Goal: Task Accomplishment & Management: Manage account settings

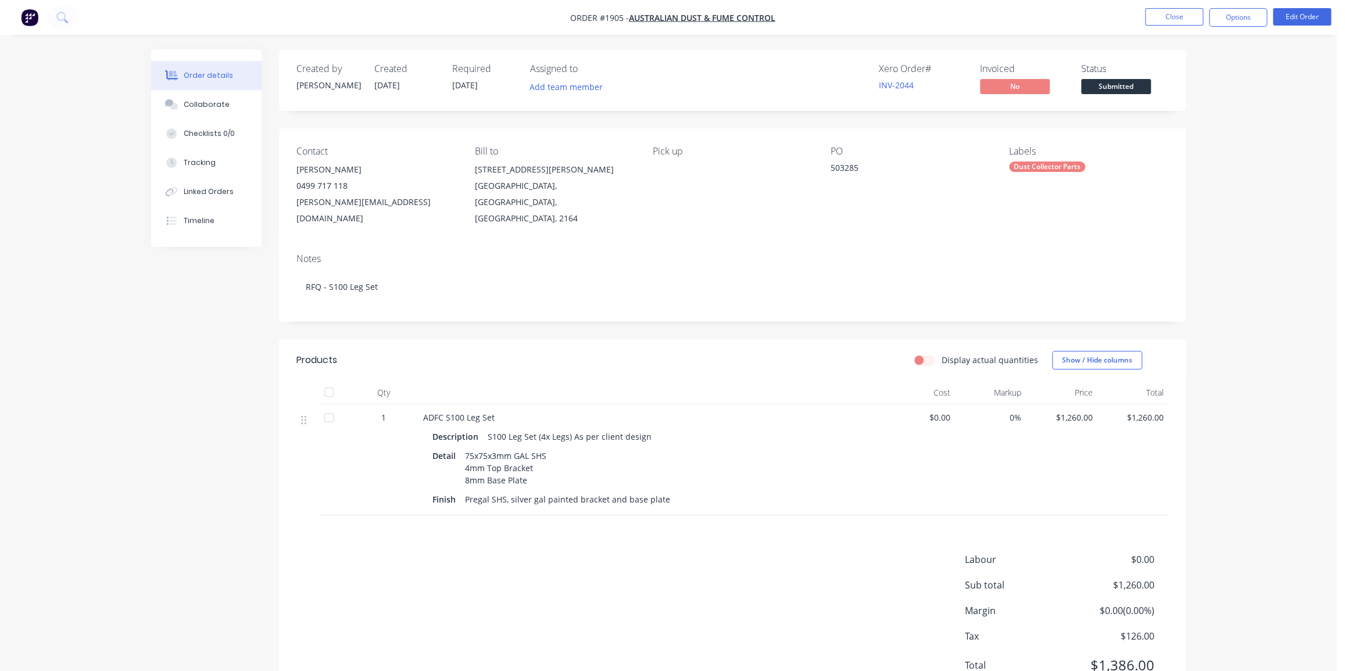
click at [745, 87] on div "Xero Order # INV-2044 Invoiced No Status Submitted" at bounding box center [907, 80] width 522 height 34
click at [1230, 176] on div "Order details Collaborate Checklists 0/0 Tracking Linked Orders Timeline Order …" at bounding box center [668, 361] width 1337 height 723
click at [1179, 17] on button "Close" at bounding box center [1174, 16] width 58 height 17
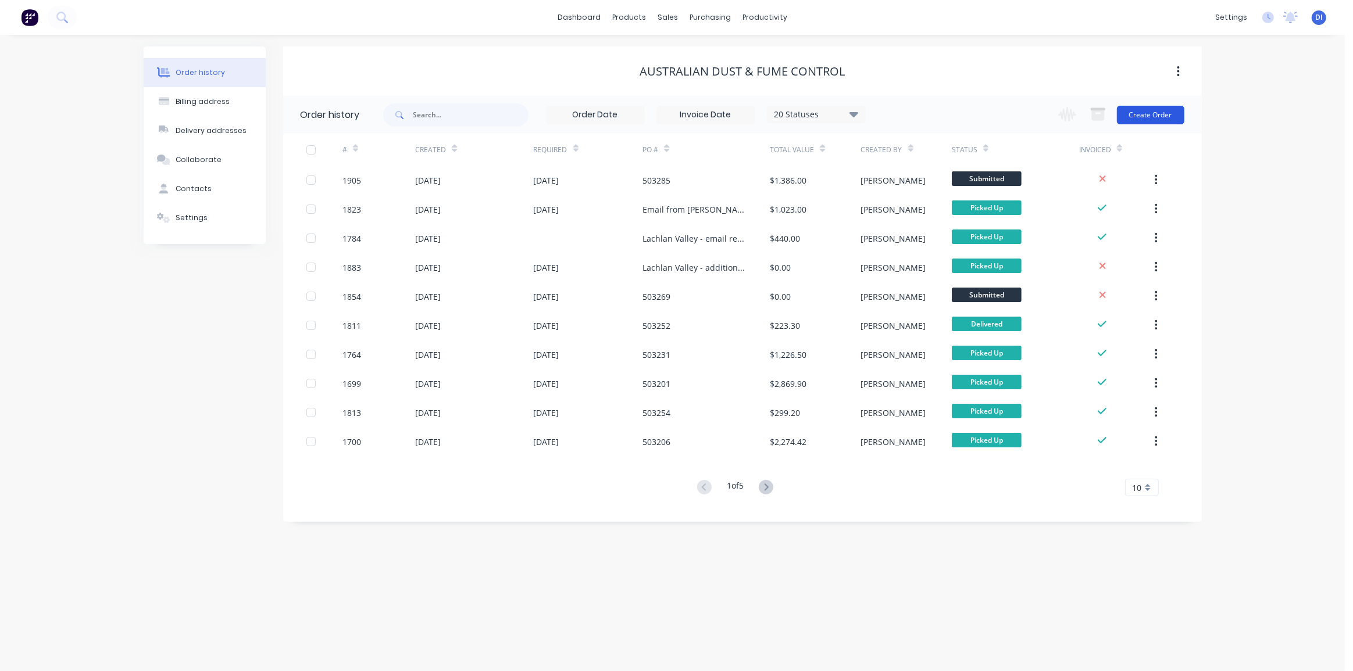
click at [1153, 111] on button "Create Order" at bounding box center [1150, 115] width 67 height 19
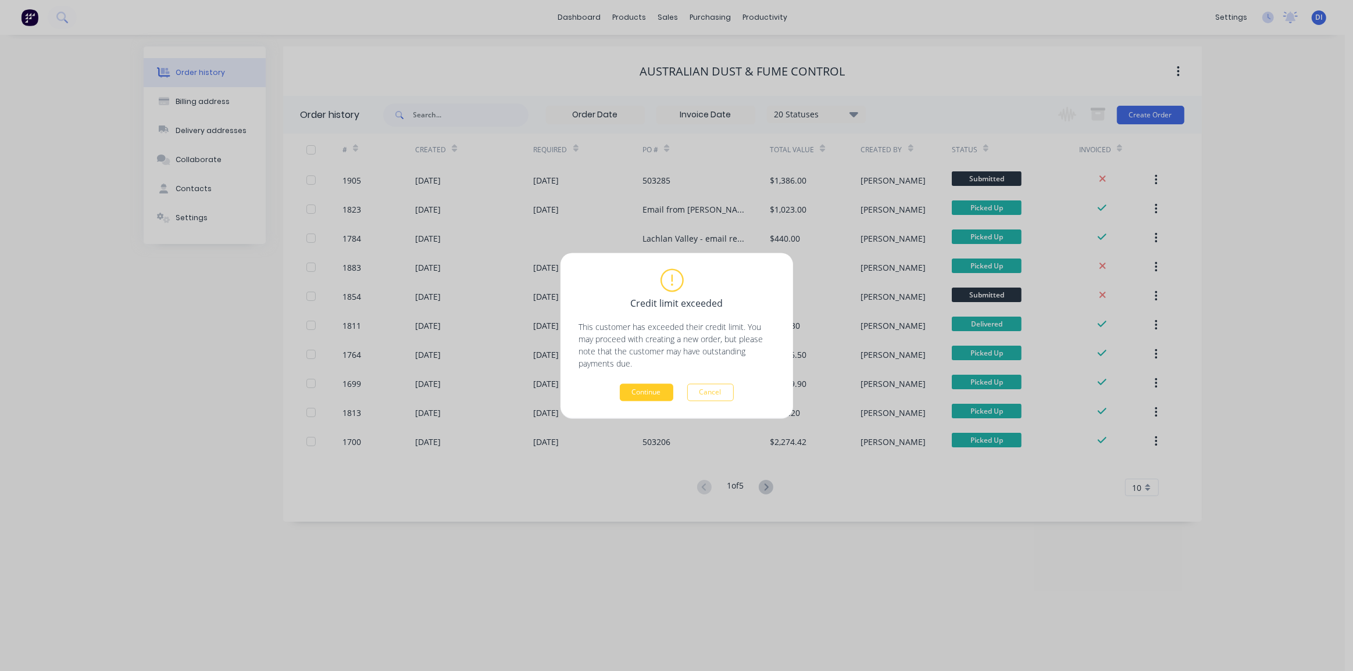
click at [632, 390] on button "Continue" at bounding box center [646, 392] width 53 height 17
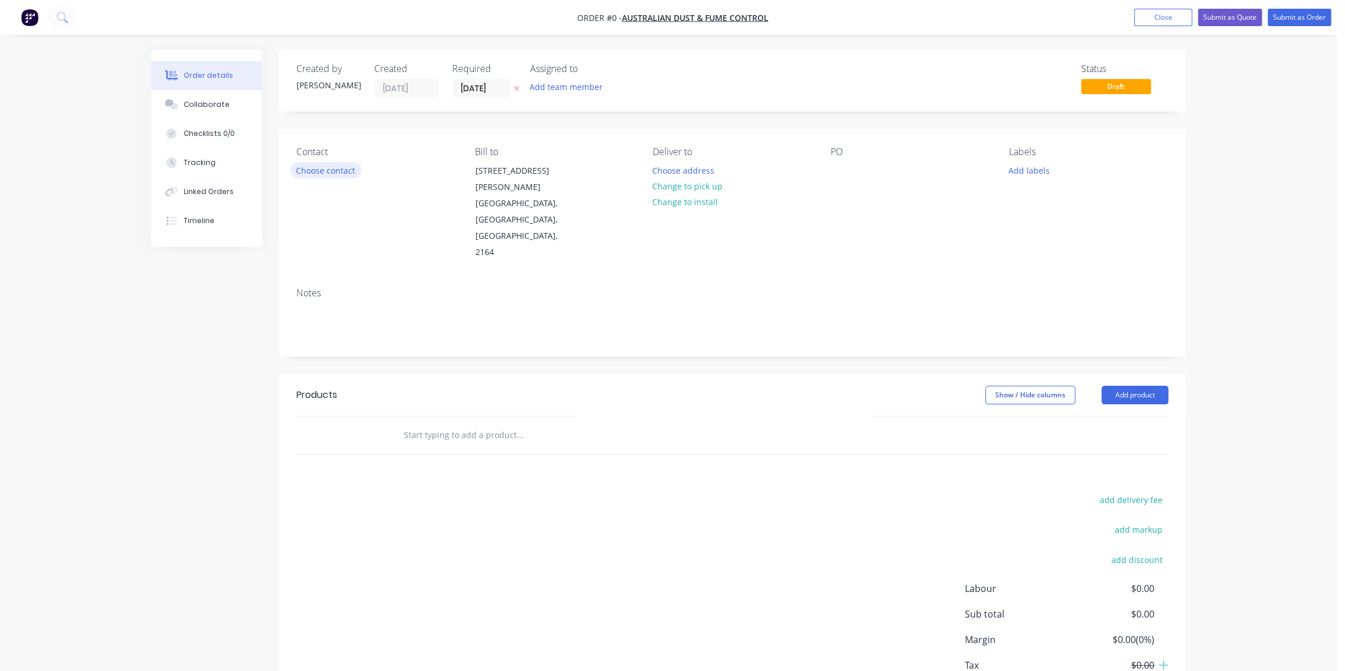
click at [334, 174] on button "Choose contact" at bounding box center [326, 170] width 72 height 16
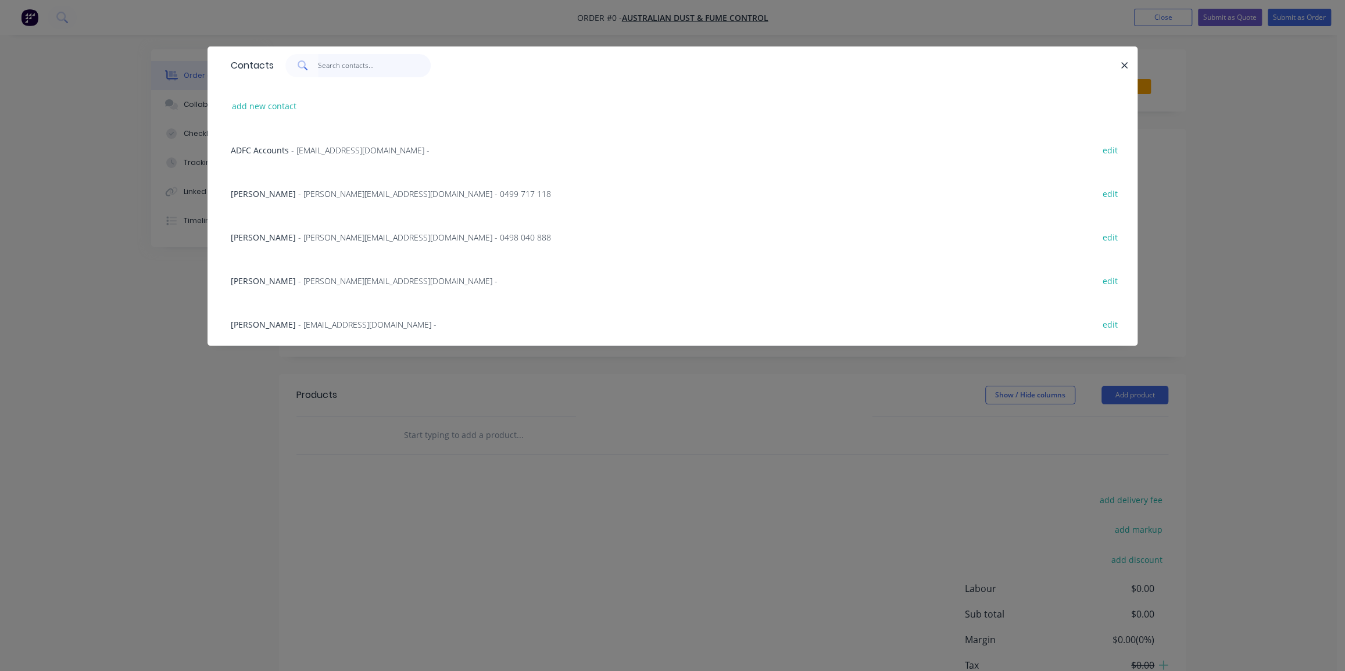
click at [326, 63] on input "text" at bounding box center [374, 65] width 113 height 23
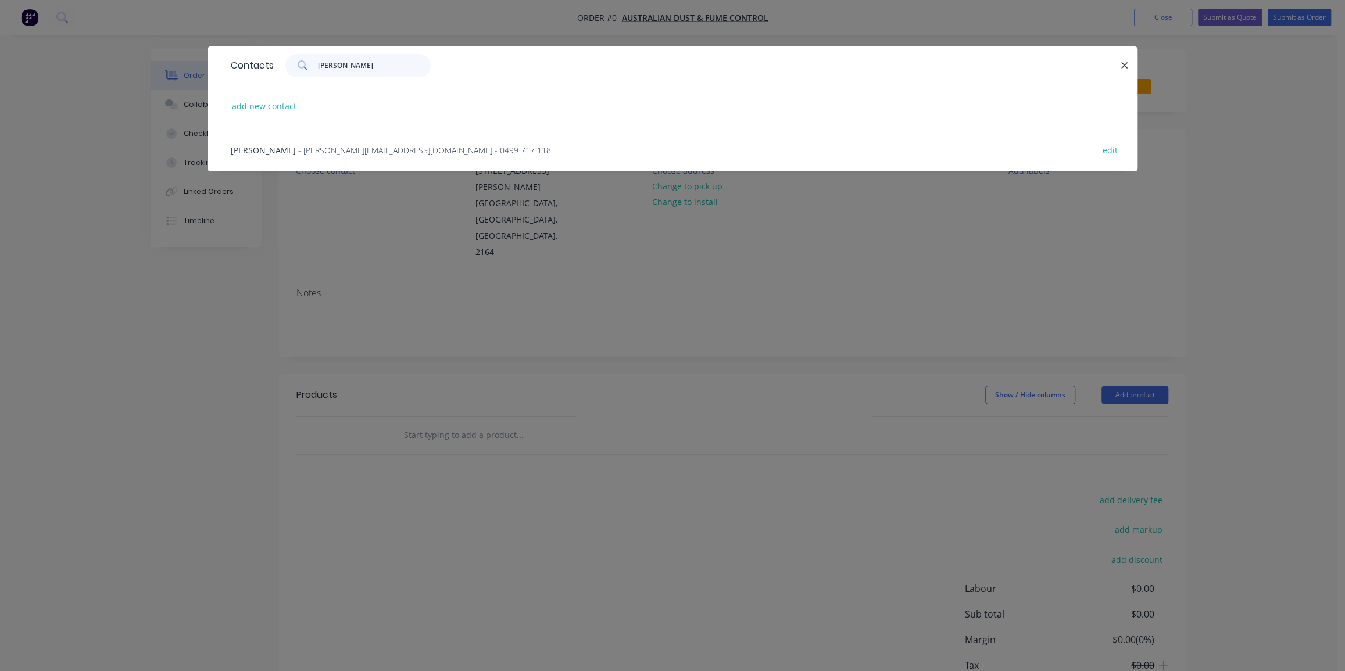
type input "tony"
click at [337, 151] on span "- tony@australiandustcontrol.com.au - 0499 717 118" at bounding box center [424, 150] width 253 height 11
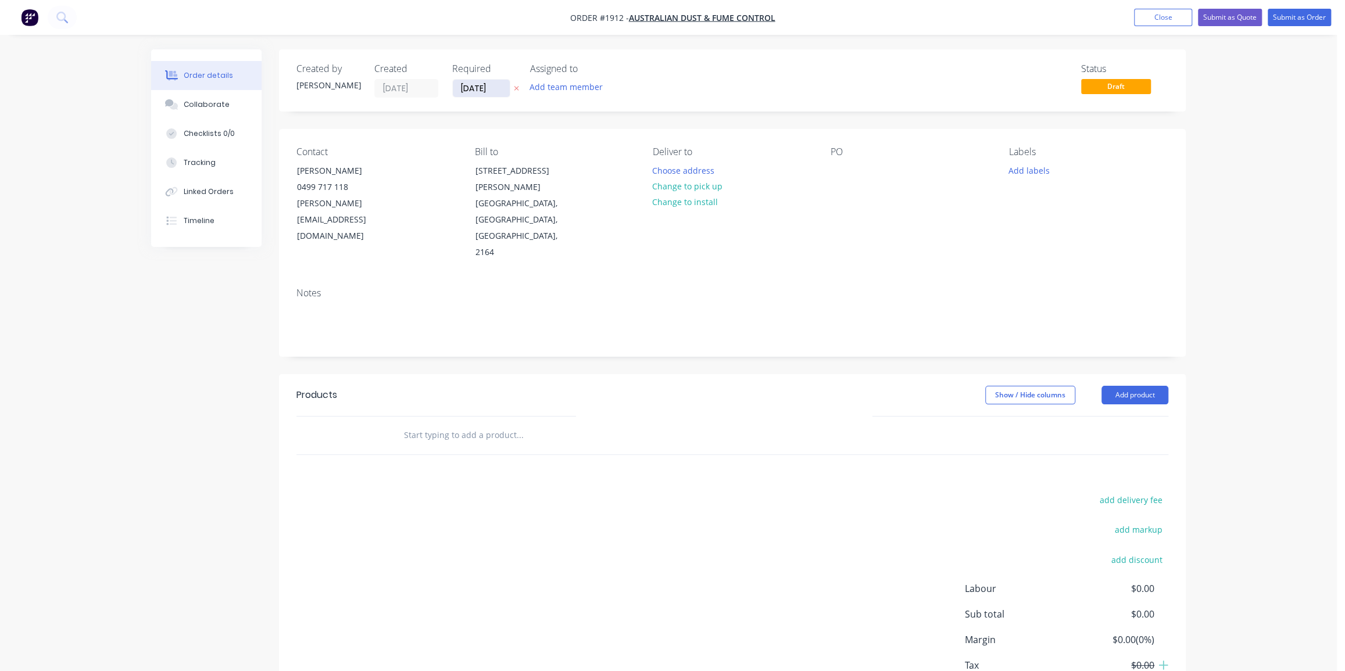
click at [477, 87] on input "25/08/25" at bounding box center [481, 88] width 57 height 17
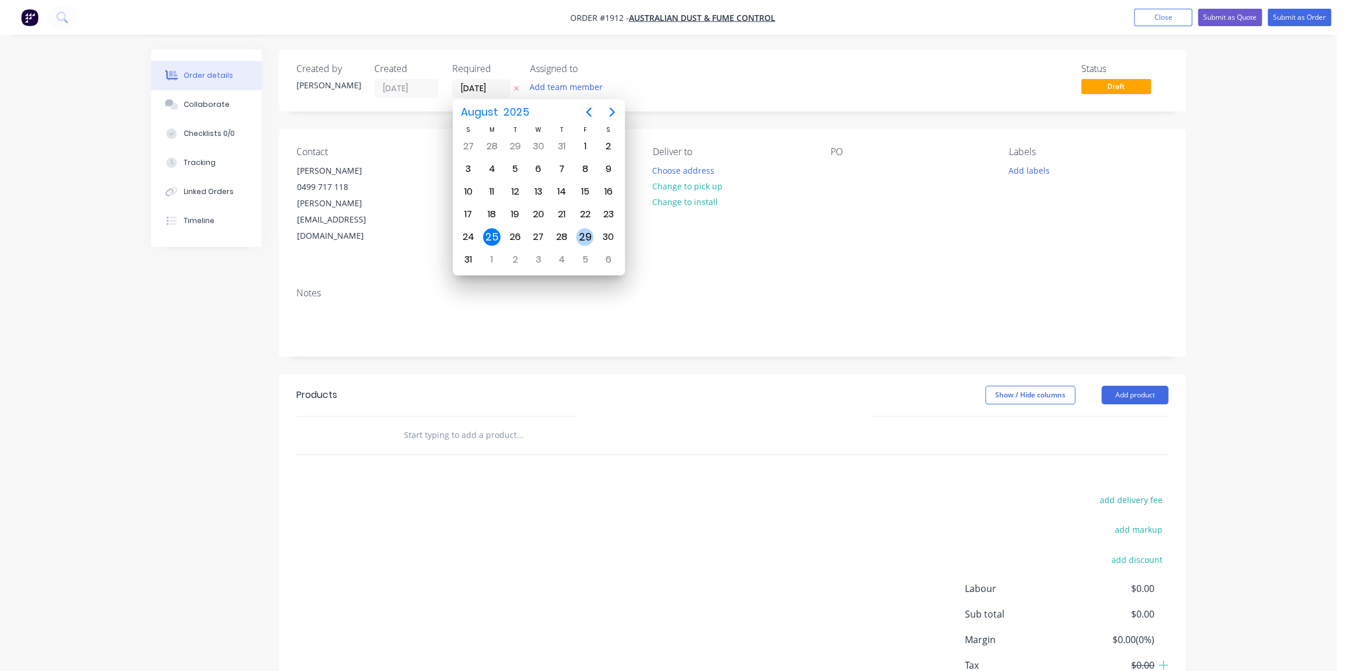
click at [582, 234] on div "29" at bounding box center [584, 236] width 17 height 17
type input "29/08/25"
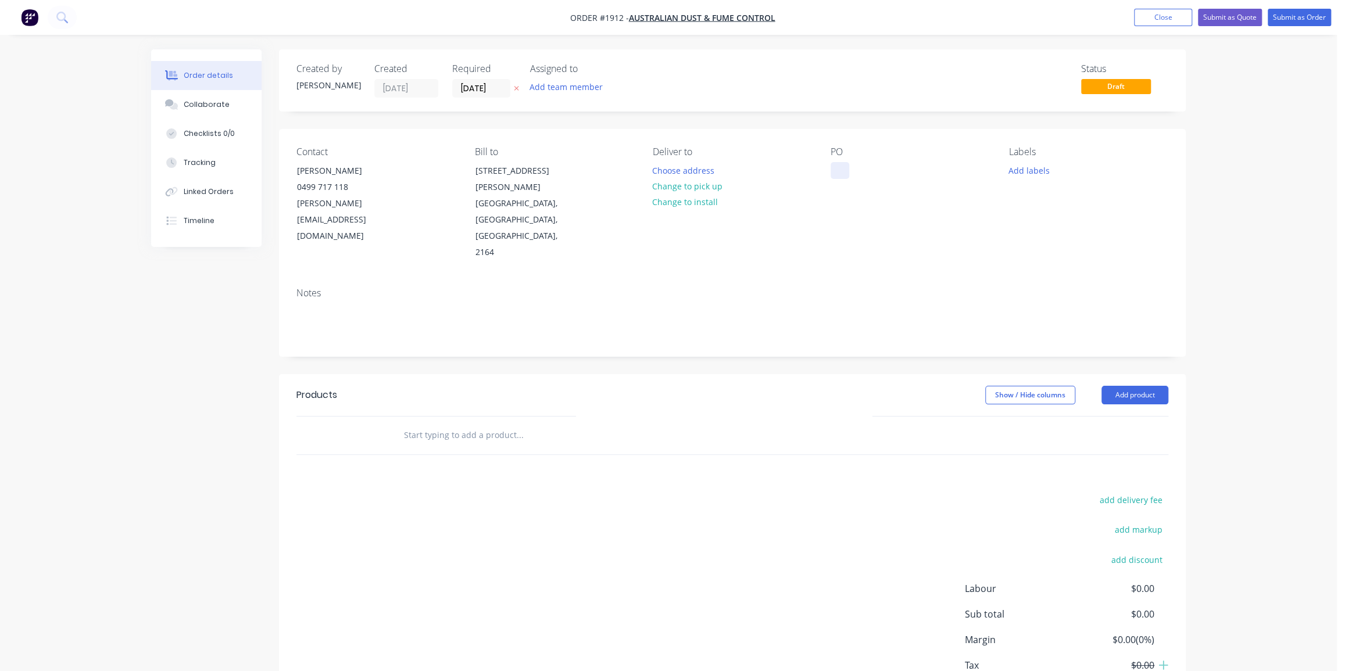
click at [839, 170] on div at bounding box center [840, 170] width 19 height 17
paste div
click at [694, 183] on button "Change to pick up" at bounding box center [687, 186] width 83 height 16
click at [1032, 172] on button "Add labels" at bounding box center [1028, 170] width 53 height 16
click at [1091, 210] on input "text" at bounding box center [1105, 204] width 122 height 23
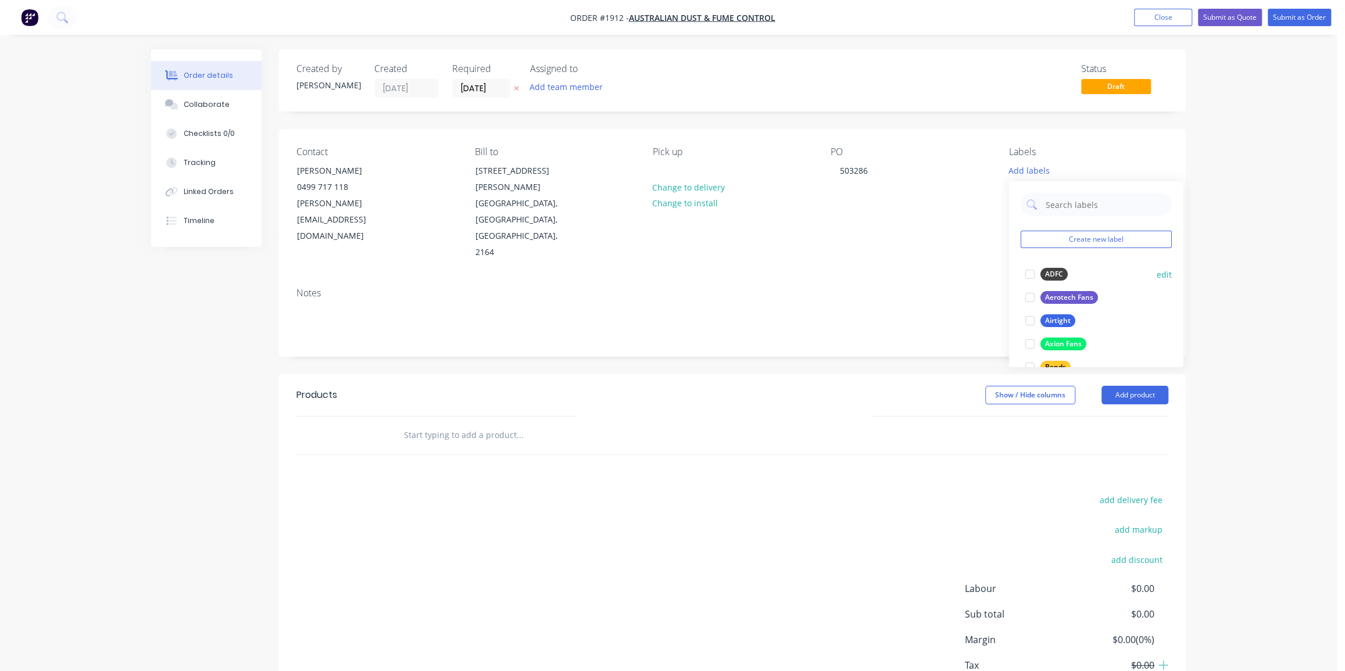
click at [1030, 271] on div at bounding box center [1029, 274] width 23 height 23
click at [1066, 195] on input "text" at bounding box center [1105, 198] width 122 height 23
type input "duct"
click at [1033, 267] on div at bounding box center [1029, 268] width 23 height 23
click at [1203, 224] on div "Order details Collaborate Checklists 0/0 Tracking Linked Orders Timeline Order …" at bounding box center [668, 376] width 1337 height 752
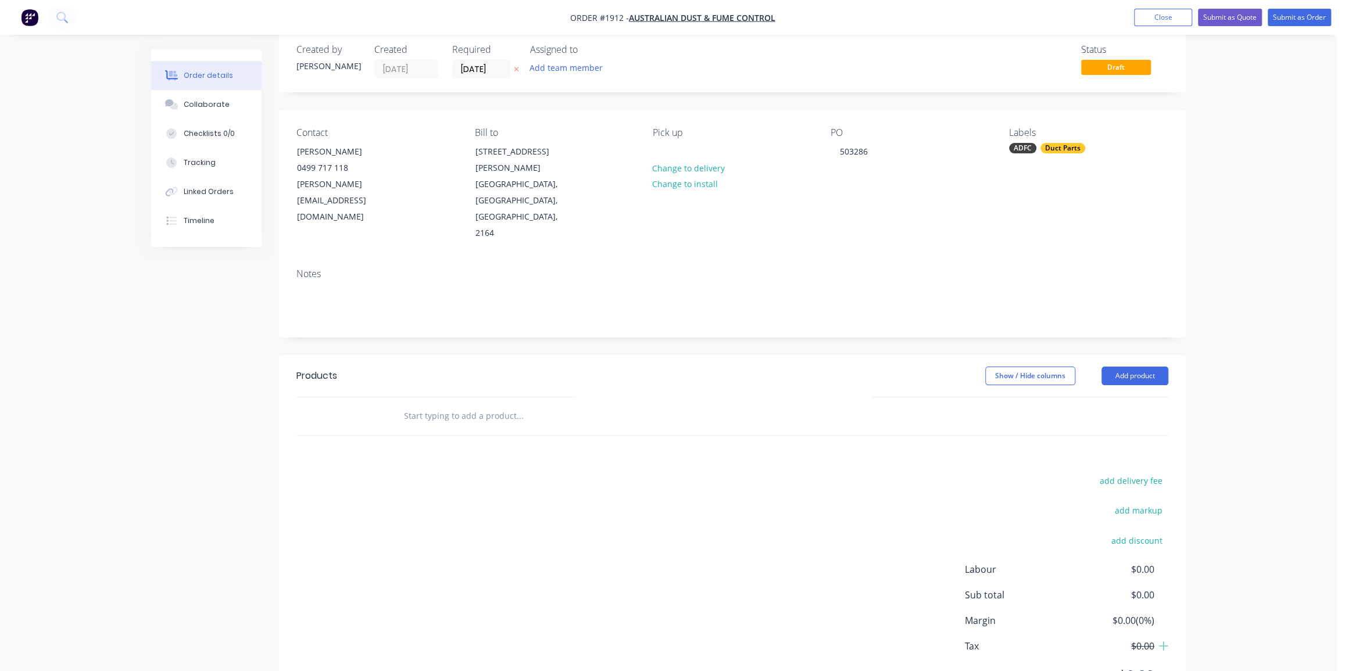
scroll to position [47, 0]
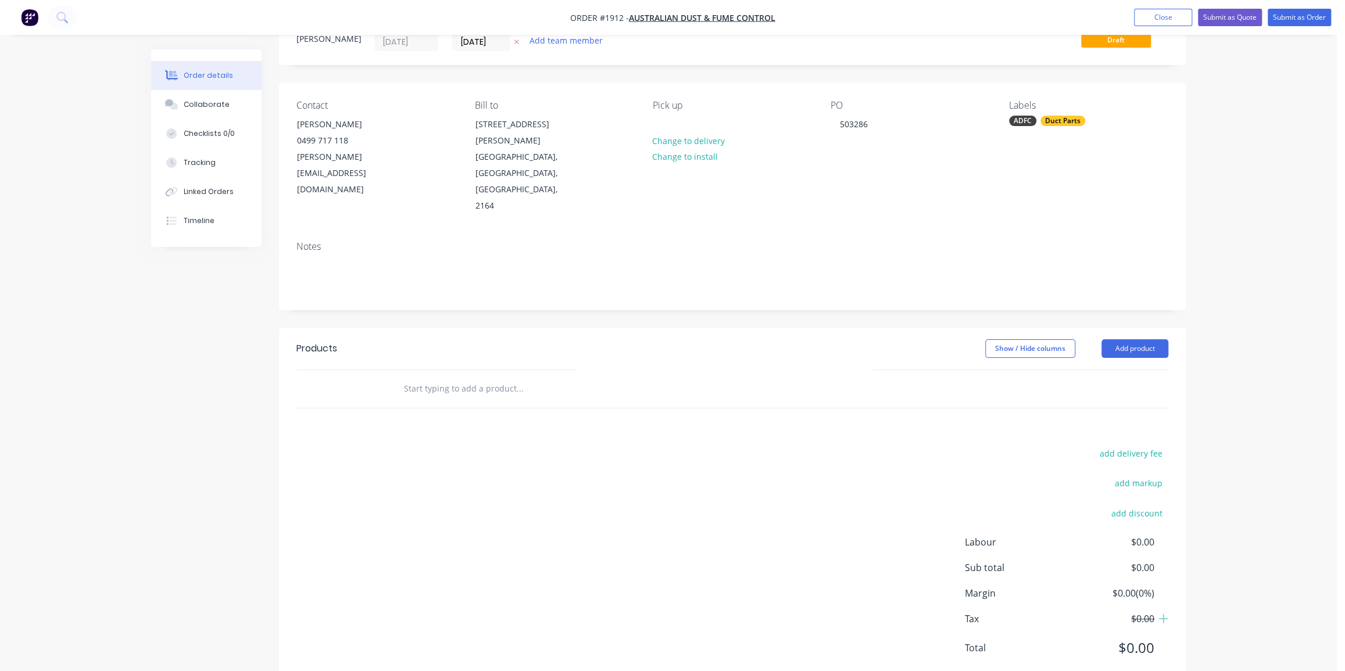
click at [1269, 229] on div "Order details Collaborate Checklists 0/0 Tracking Linked Orders Timeline Order …" at bounding box center [668, 329] width 1337 height 752
click at [517, 377] on input "text" at bounding box center [519, 388] width 233 height 23
click at [1192, 240] on div "Order details Collaborate Checklists 0/0 Tracking Linked Orders Timeline Order …" at bounding box center [669, 354] width 1058 height 702
click at [1155, 340] on button "Add product" at bounding box center [1135, 349] width 67 height 19
click at [1129, 370] on div "Product catalogue" at bounding box center [1114, 378] width 90 height 17
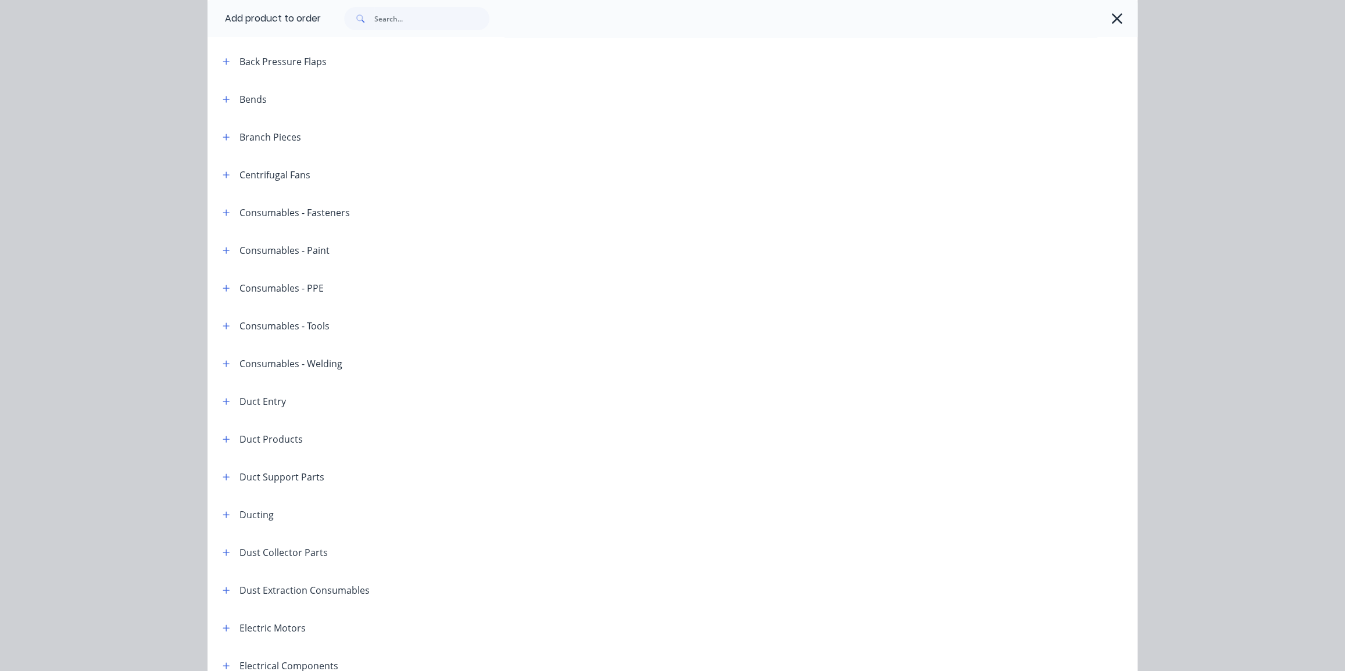
scroll to position [158, 0]
click at [223, 364] on icon "button" at bounding box center [226, 366] width 7 height 8
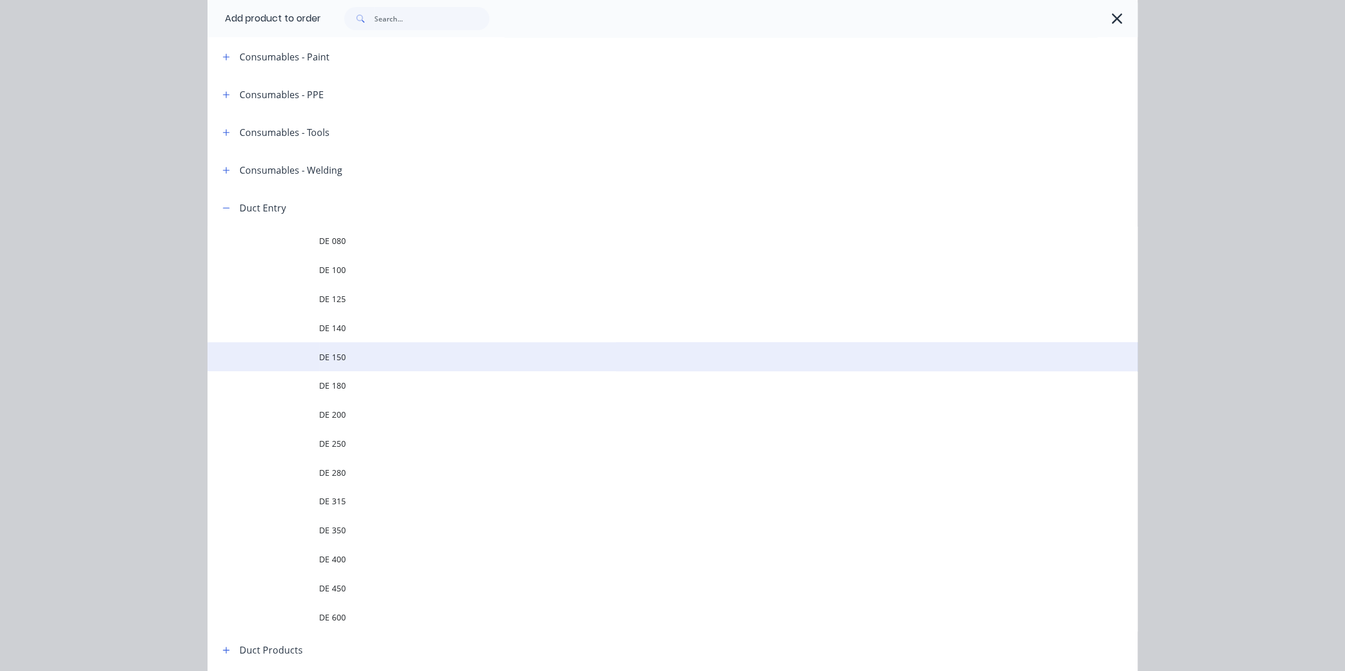
scroll to position [317, 0]
click at [457, 360] on span "DE 150" at bounding box center [646, 357] width 655 height 12
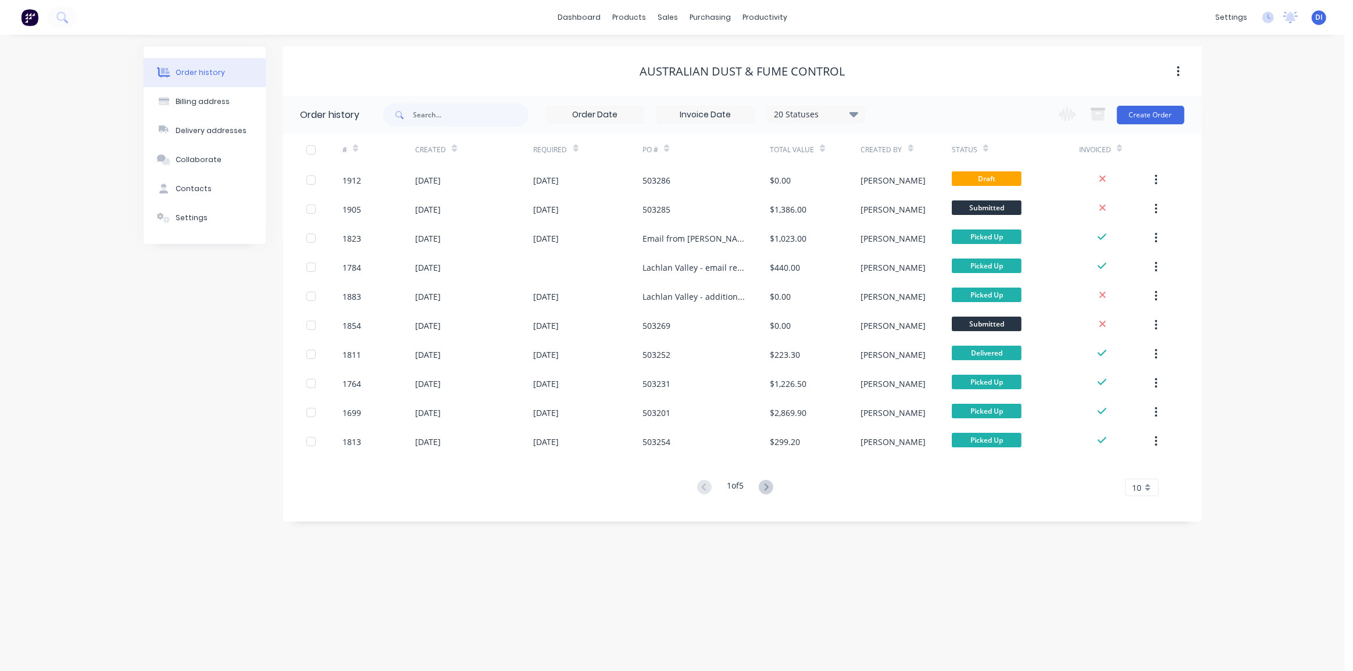
drag, startPoint x: 641, startPoint y: 81, endPoint x: 635, endPoint y: 80, distance: 5.9
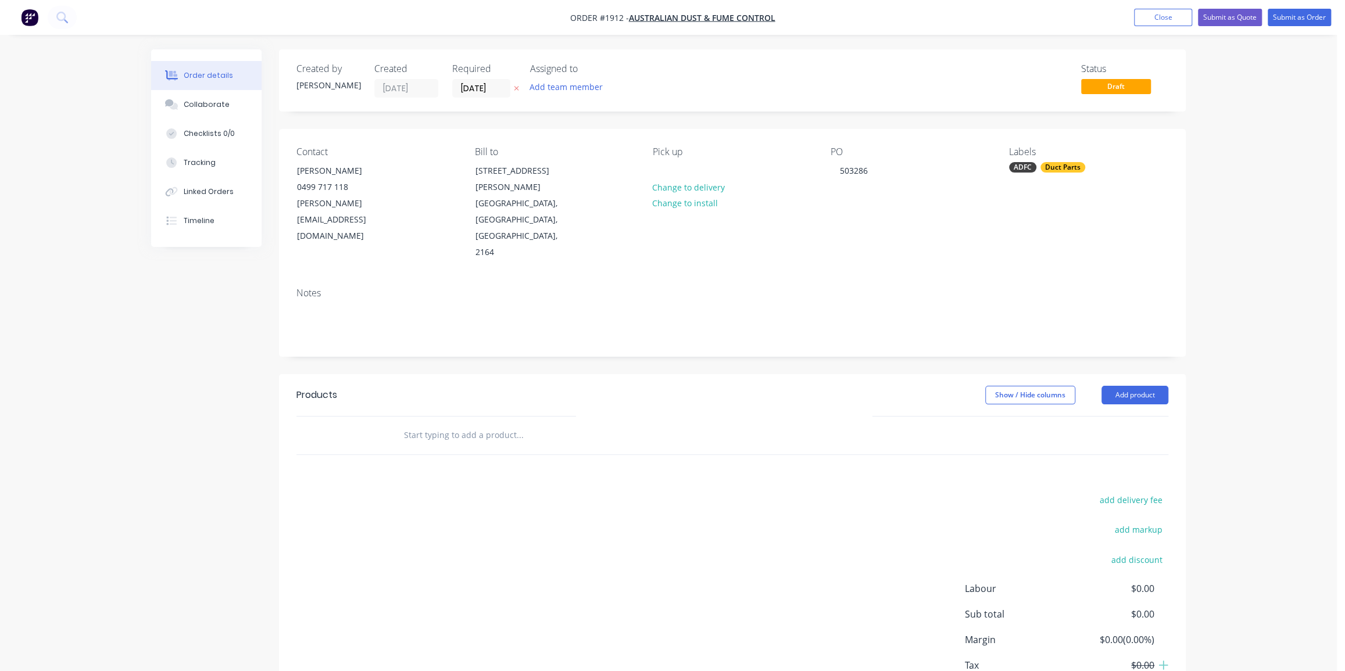
click at [745, 492] on div "add delivery fee add markup add discount Labour $0.00 Sub total $0.00 Margin $0…" at bounding box center [732, 604] width 872 height 224
click at [1139, 386] on button "Add product" at bounding box center [1135, 395] width 67 height 19
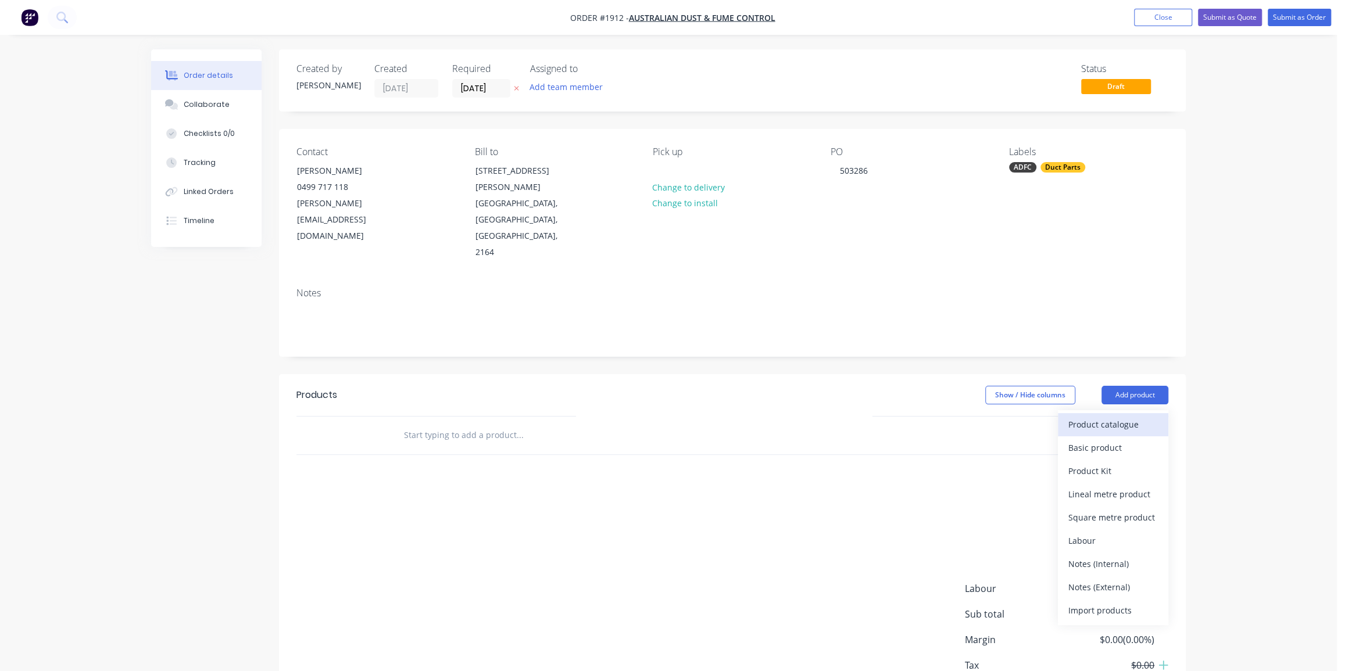
click at [1096, 416] on div "Product catalogue" at bounding box center [1114, 424] width 90 height 17
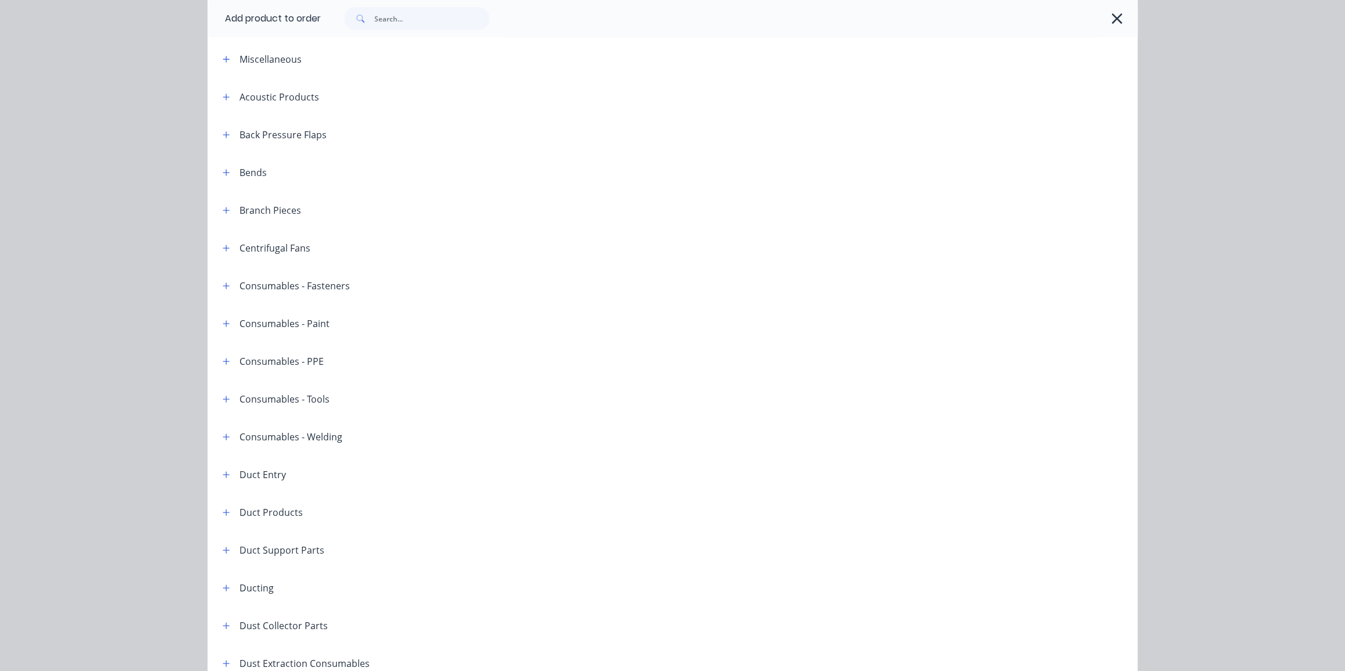
scroll to position [317, 0]
click at [223, 206] on icon "button" at bounding box center [226, 207] width 7 height 8
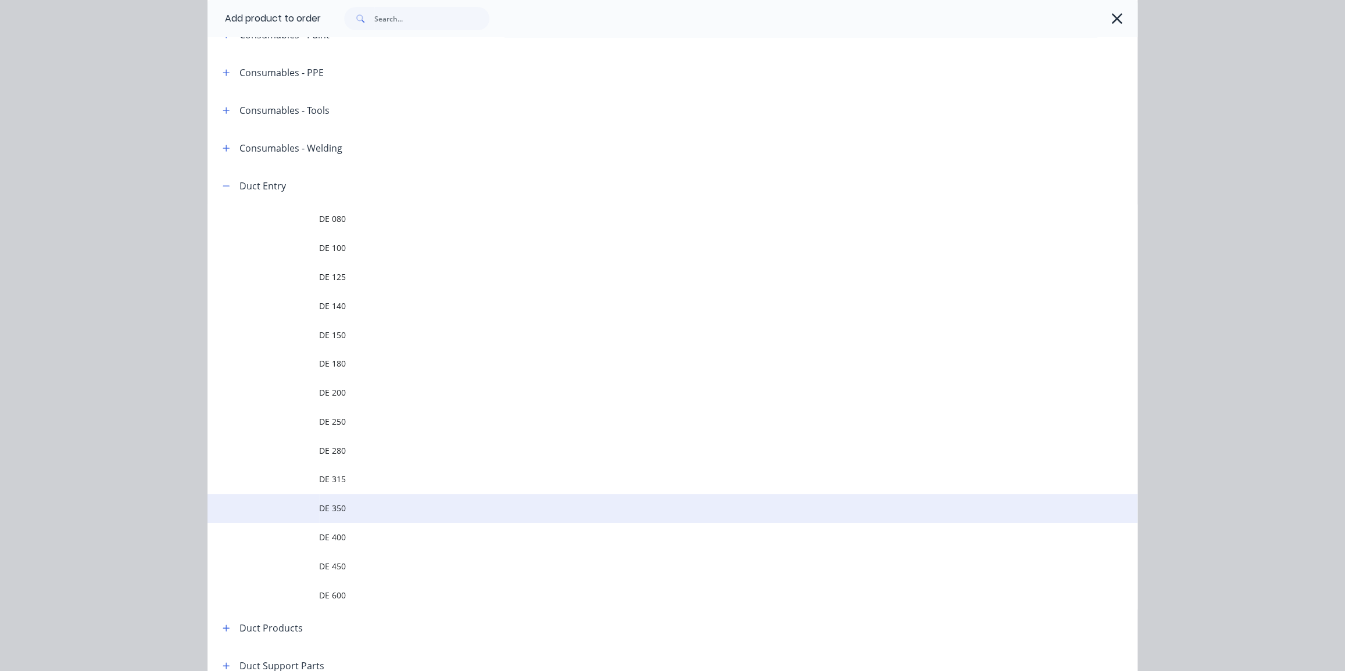
scroll to position [370, 0]
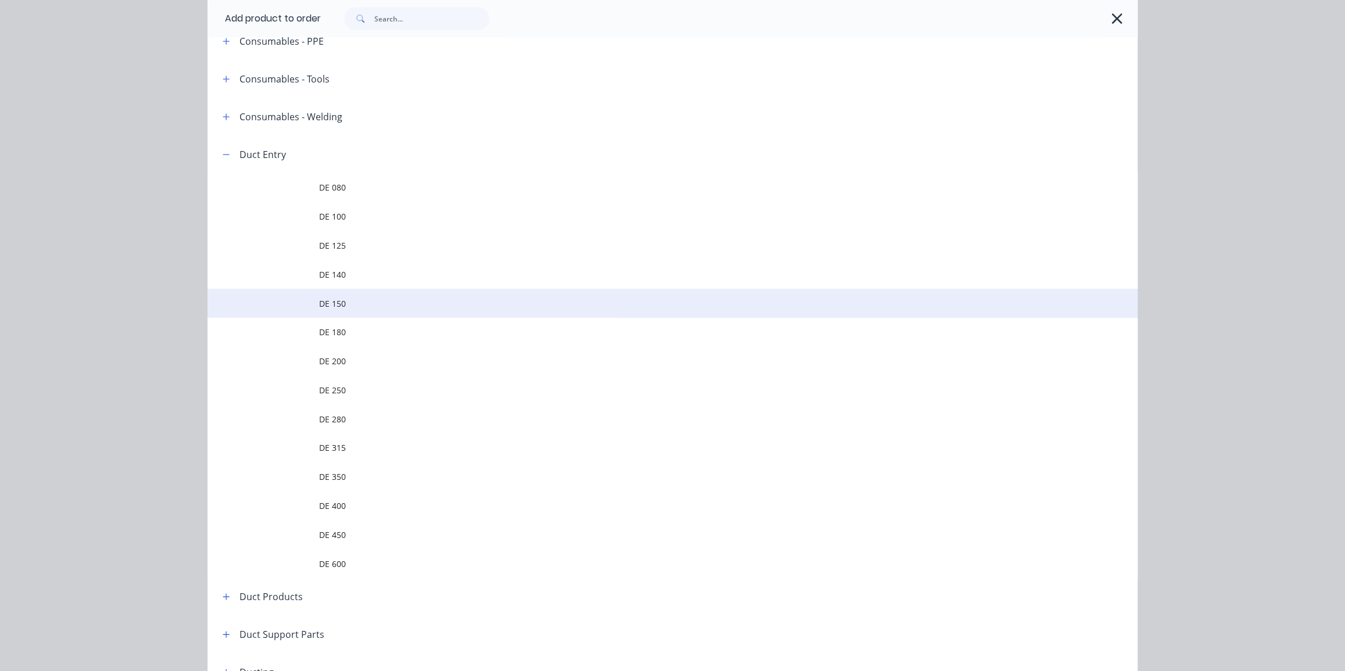
click at [473, 302] on span "DE 150" at bounding box center [646, 304] width 655 height 12
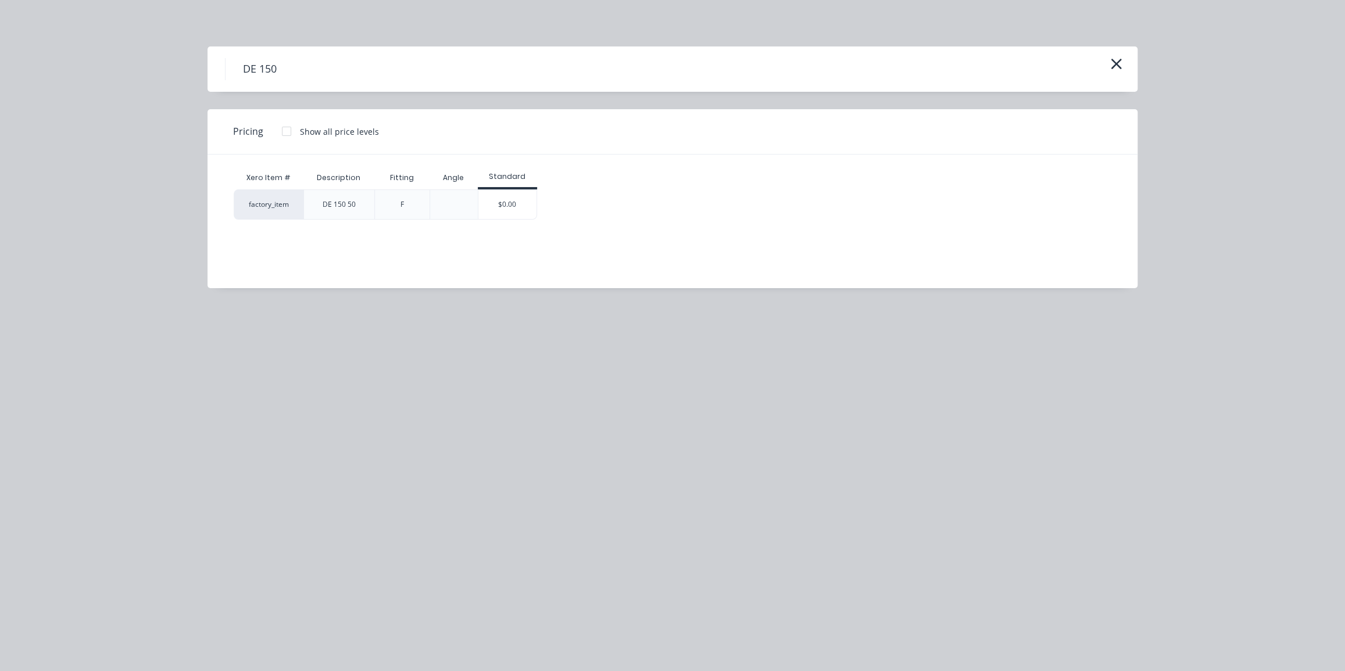
scroll to position [0, 0]
click at [490, 290] on div "DE 150 Pricing Show all price levels Xero Item # Description Fitting Angle Stan…" at bounding box center [672, 335] width 1345 height 671
click at [1114, 60] on icon "button" at bounding box center [1116, 64] width 12 height 16
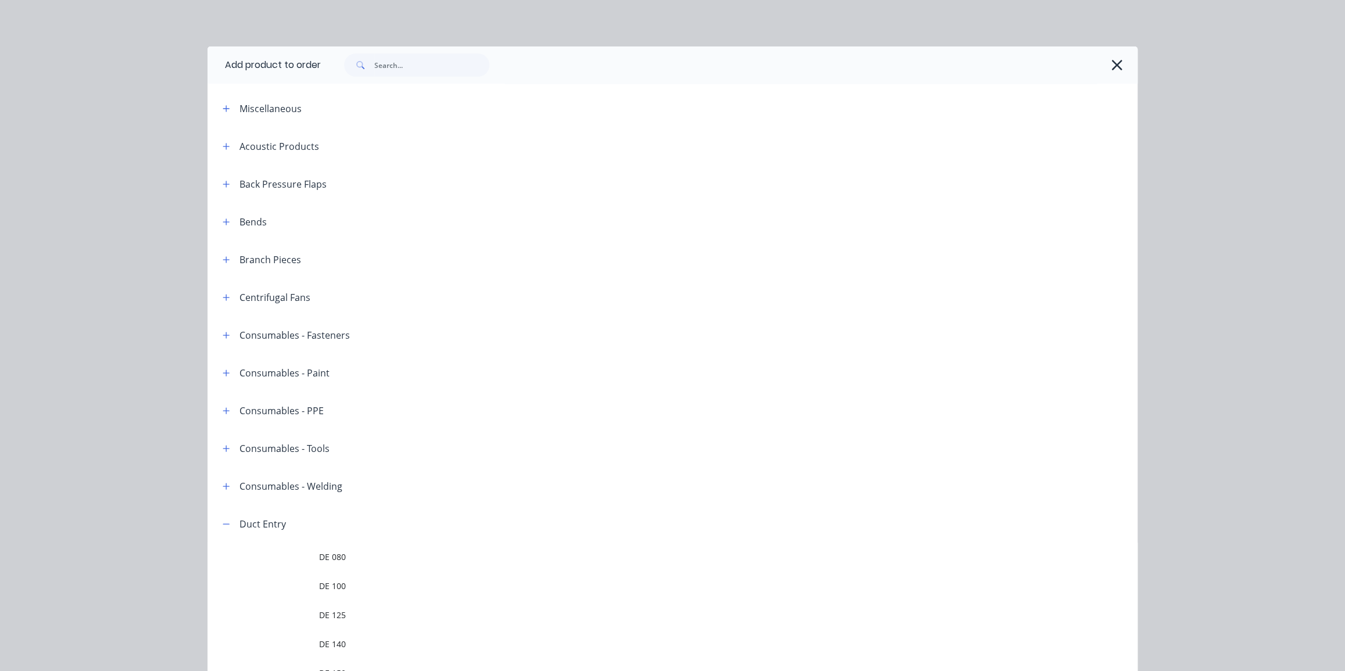
scroll to position [505, 0]
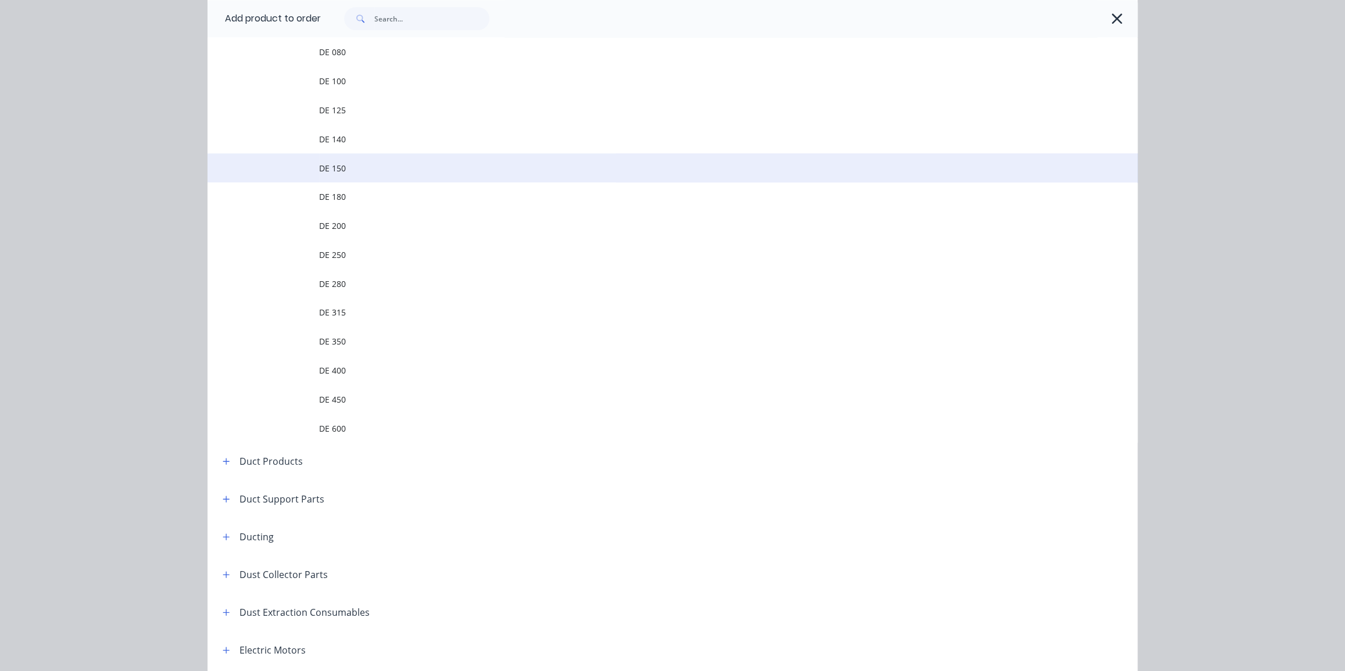
click at [408, 173] on span "DE 150" at bounding box center [646, 168] width 655 height 12
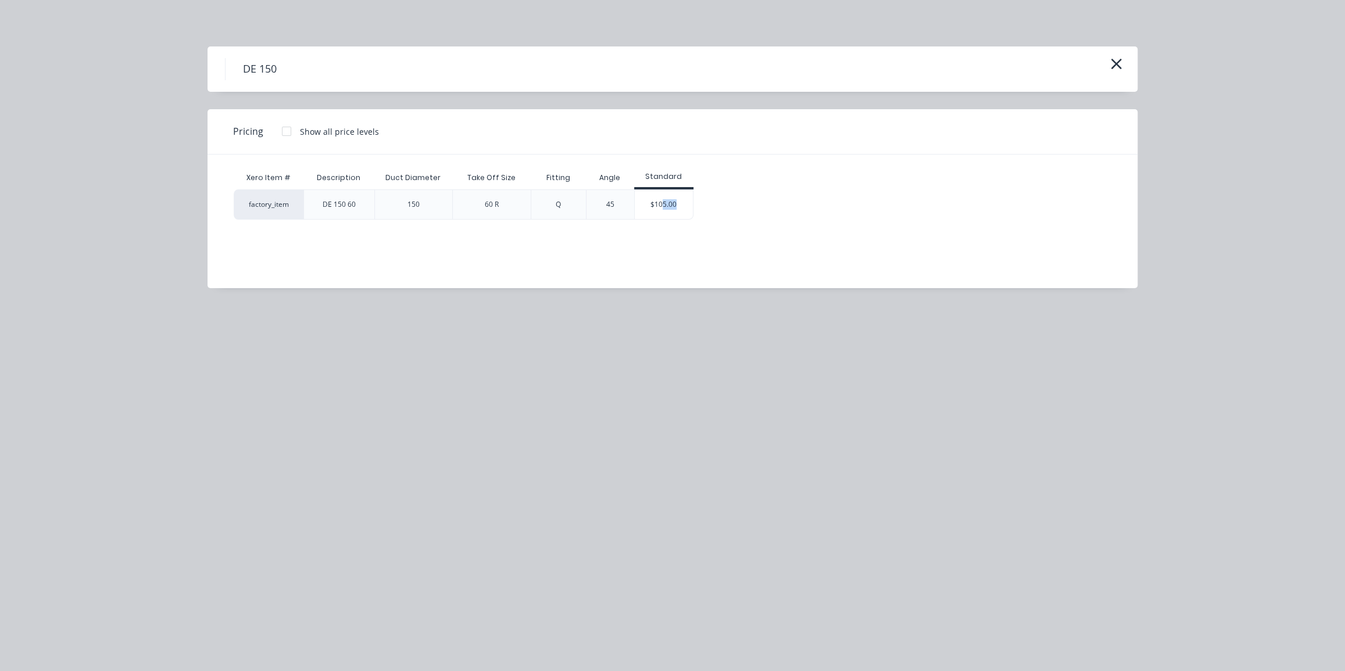
drag, startPoint x: 663, startPoint y: 207, endPoint x: 708, endPoint y: 248, distance: 60.5
click at [707, 248] on div "Xero Item # Description Duct Diameter Take Off Size Fitting Angle Standard fact…" at bounding box center [664, 213] width 913 height 116
click at [935, 200] on div "factory_item DE 150 60 150 60 R Q 45 $105.00" at bounding box center [664, 205] width 860 height 30
click at [282, 133] on div at bounding box center [286, 131] width 23 height 23
click at [943, 198] on div "$113.00" at bounding box center [926, 204] width 58 height 29
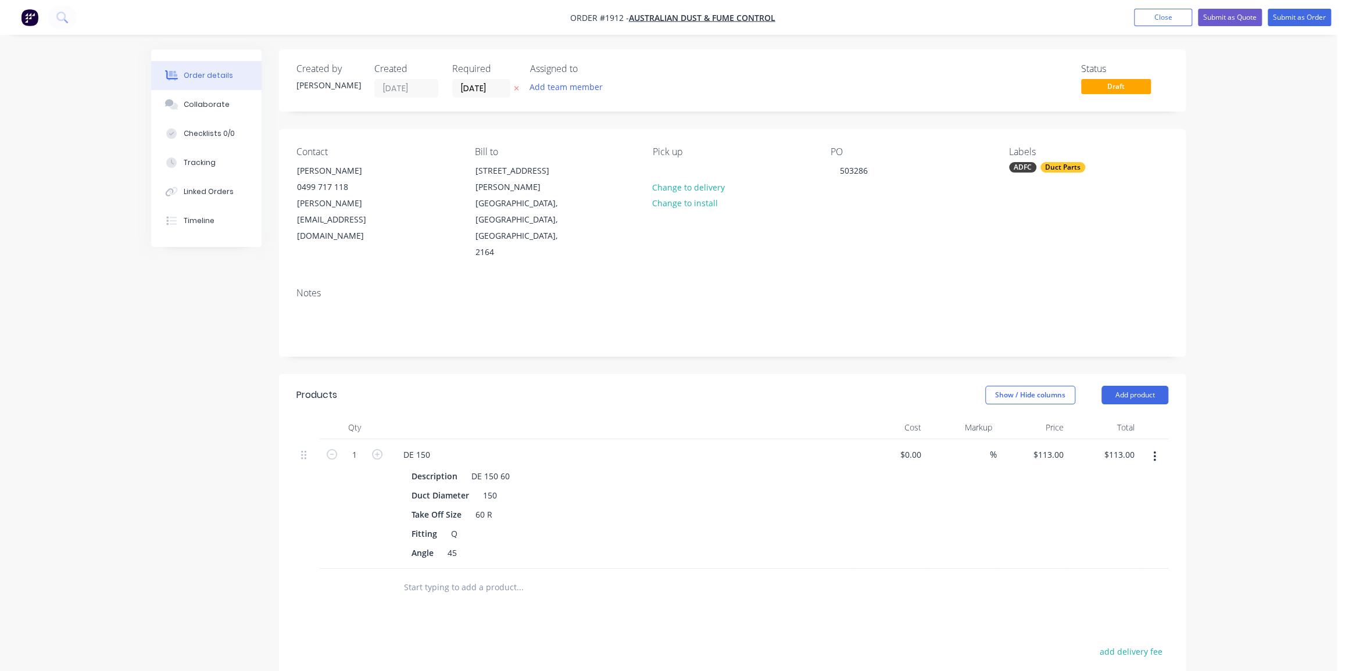
click at [1199, 325] on div "Order details Collaborate Checklists 0/0 Tracking Linked Orders Timeline Order …" at bounding box center [668, 451] width 1337 height 903
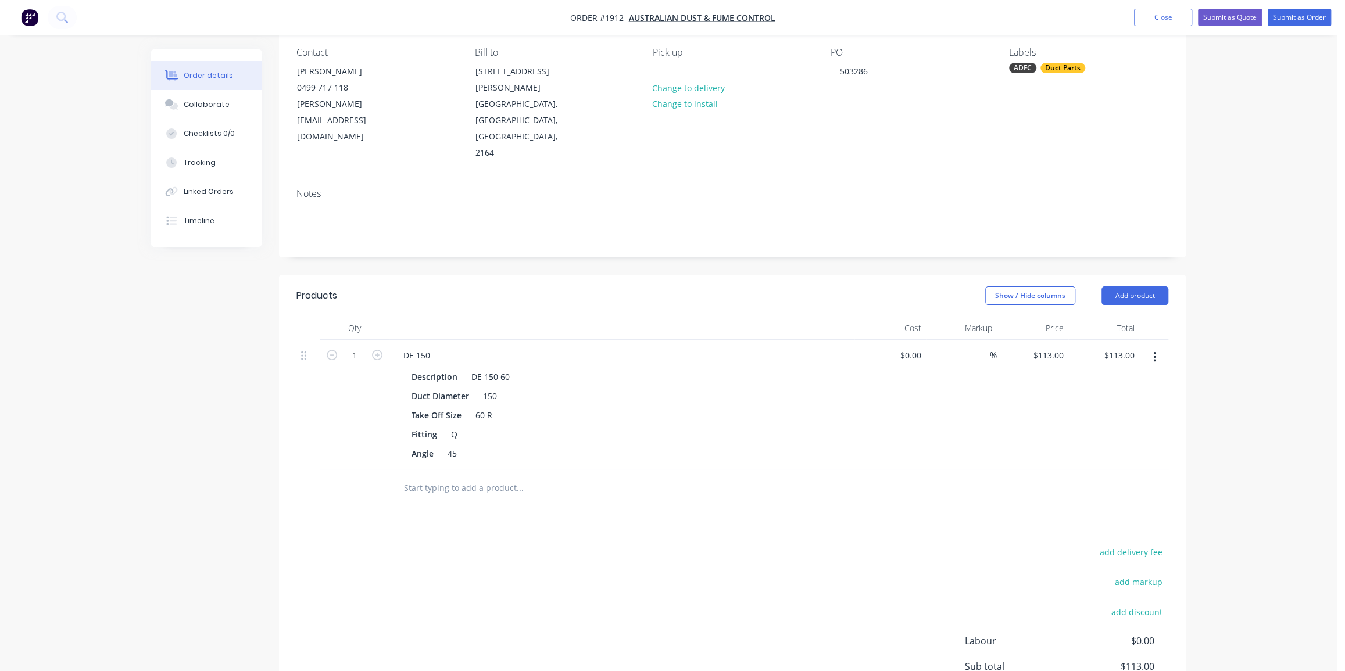
scroll to position [158, 0]
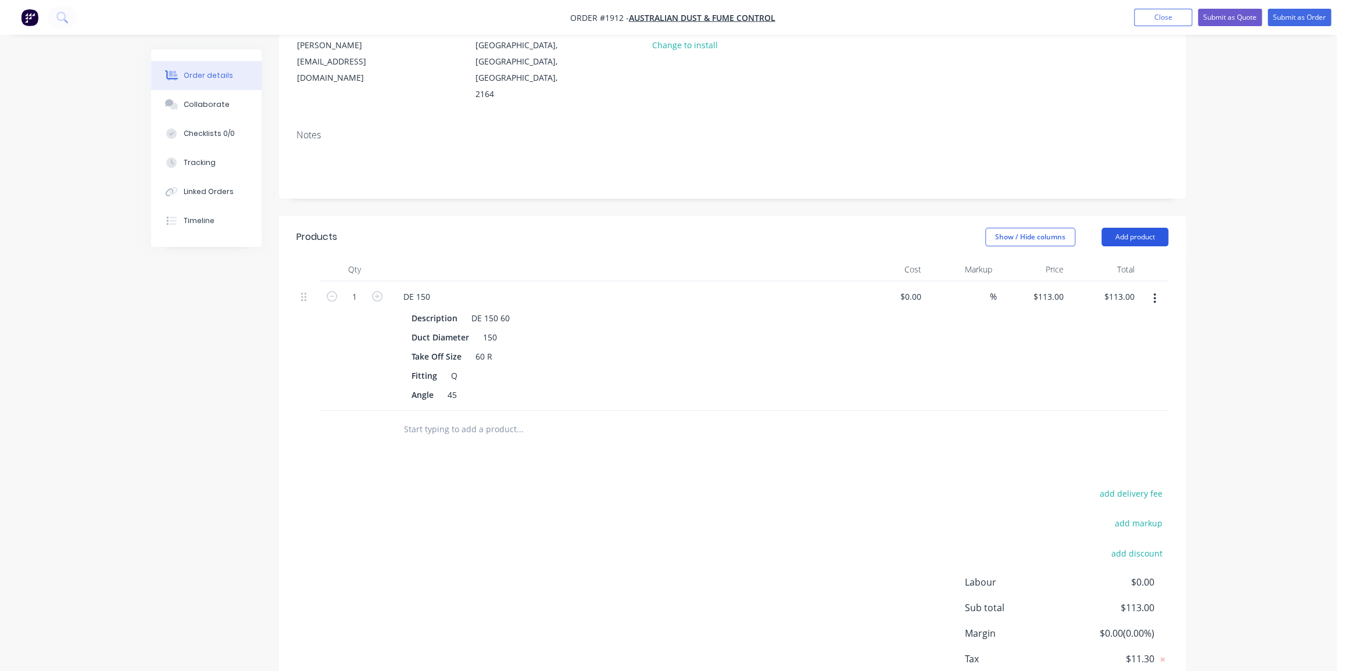
click at [1133, 228] on button "Add product" at bounding box center [1135, 237] width 67 height 19
click at [1132, 258] on div "Product catalogue" at bounding box center [1114, 266] width 90 height 17
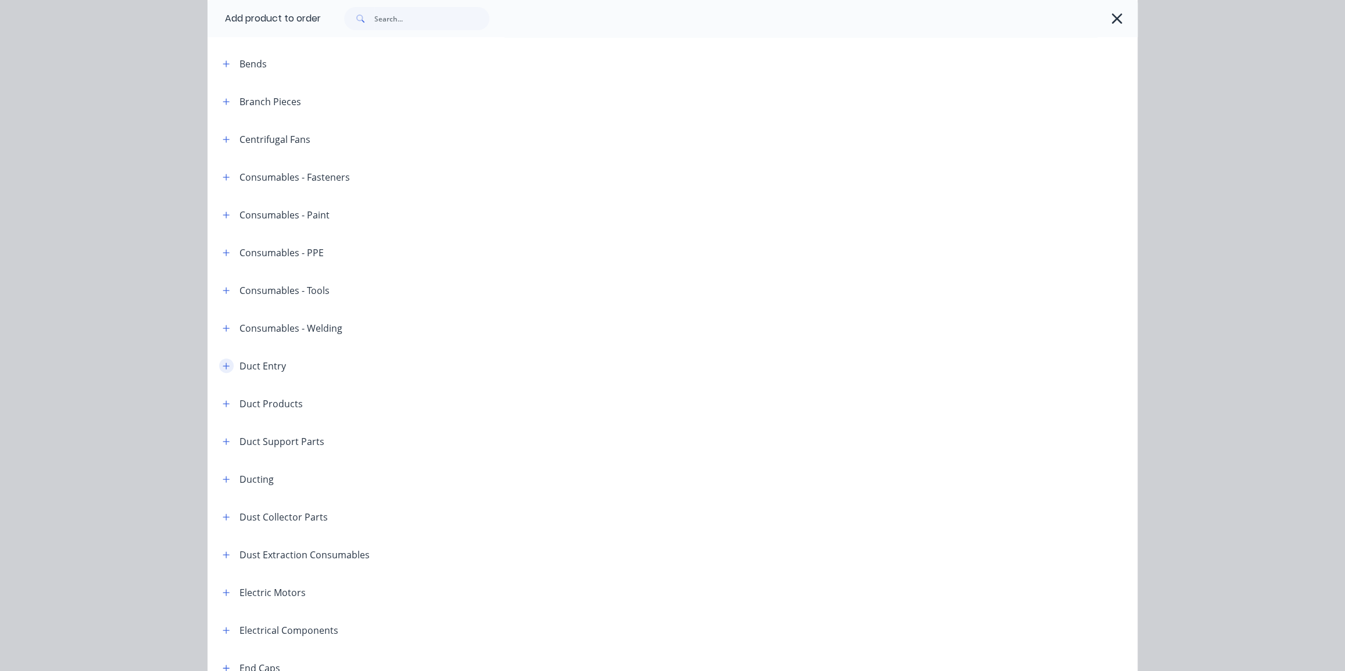
click at [224, 369] on icon "button" at bounding box center [226, 366] width 7 height 8
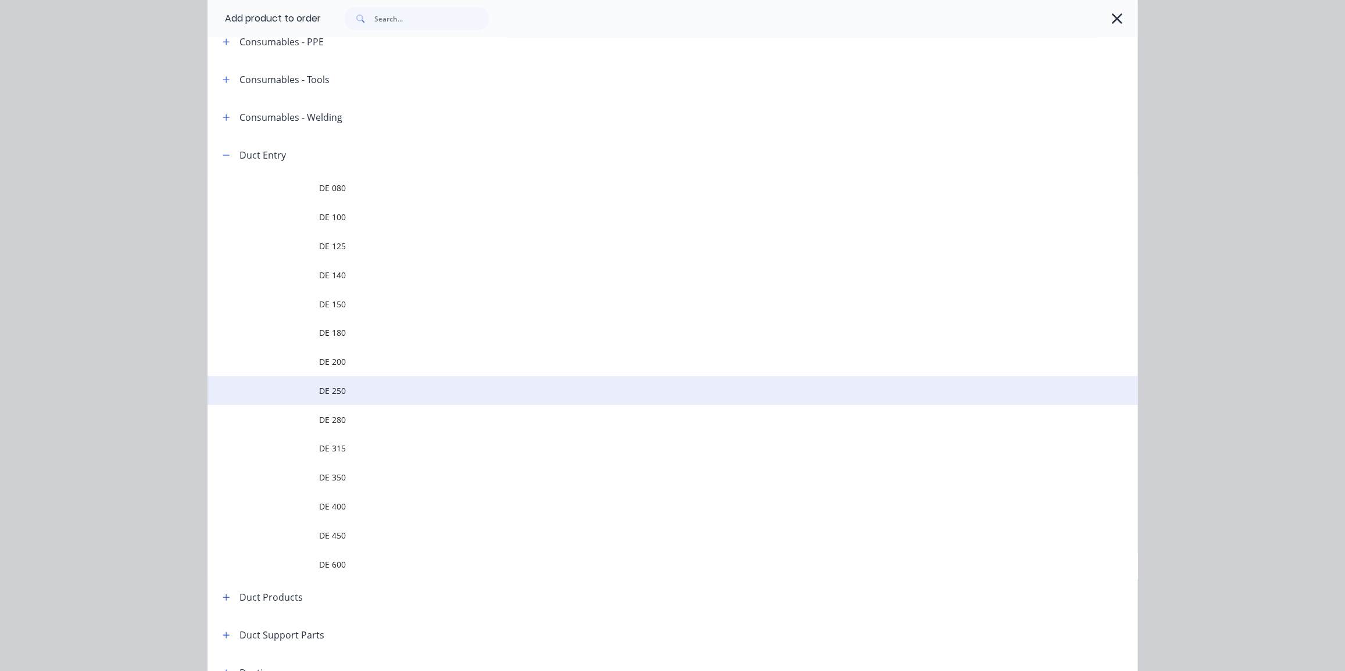
scroll to position [370, 0]
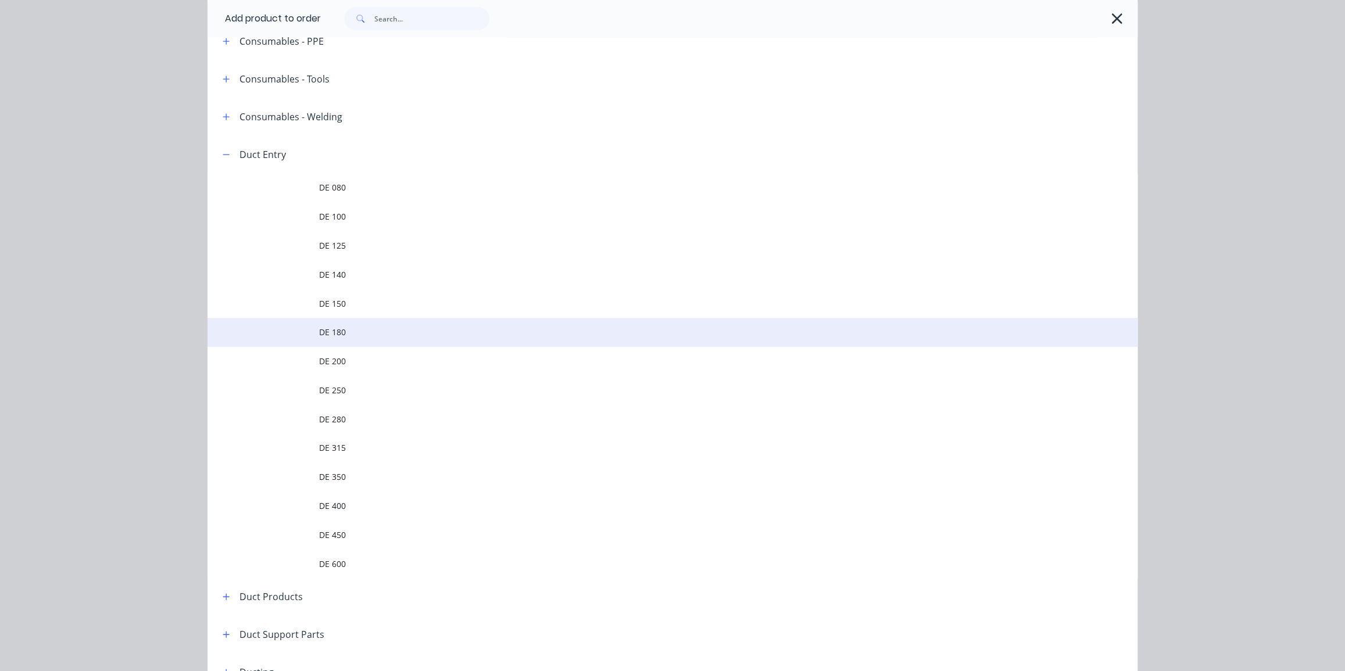
click at [470, 334] on span "DE 180" at bounding box center [646, 332] width 655 height 12
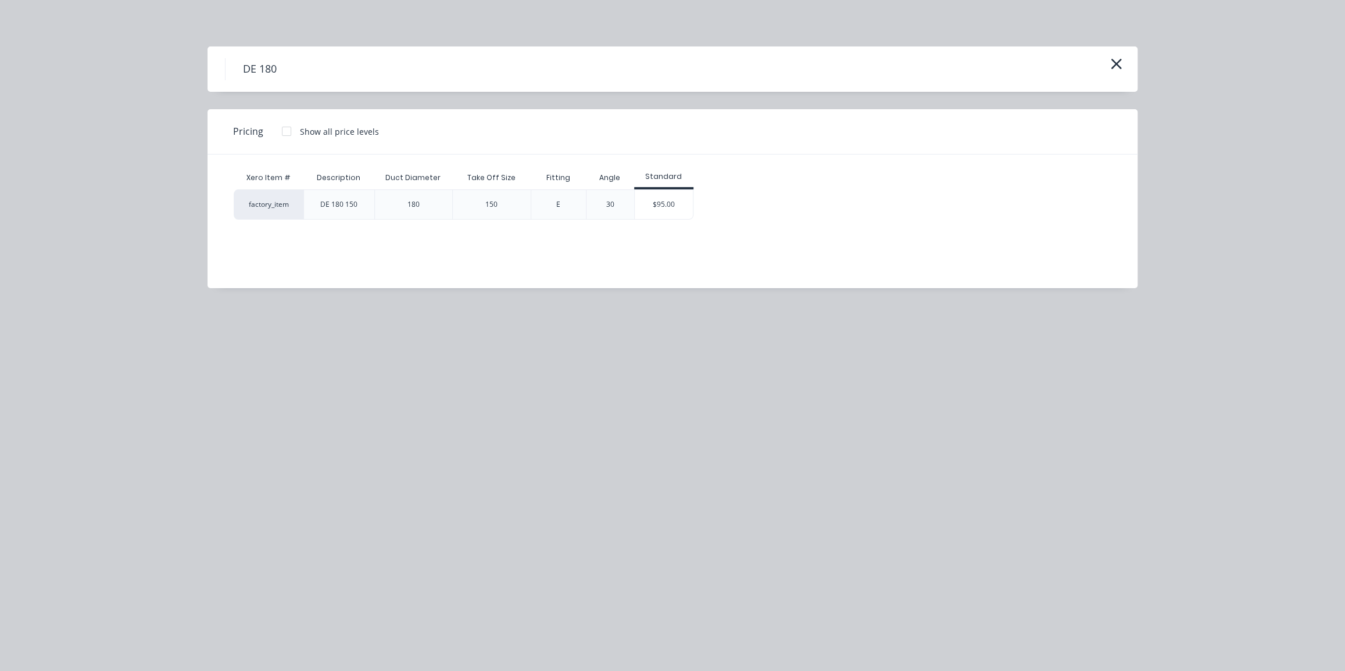
click at [823, 405] on div "DE 180 Pricing Show all price levels Xero Item # Description Duct Diameter Take…" at bounding box center [672, 335] width 1345 height 671
click at [353, 203] on div "DE 180 150" at bounding box center [338, 204] width 37 height 10
click at [465, 265] on div "Xero Item # Description Duct Diameter Take Off Size Fitting Angle Standard fact…" at bounding box center [664, 213] width 913 height 116
click at [1117, 63] on icon "button" at bounding box center [1117, 64] width 10 height 10
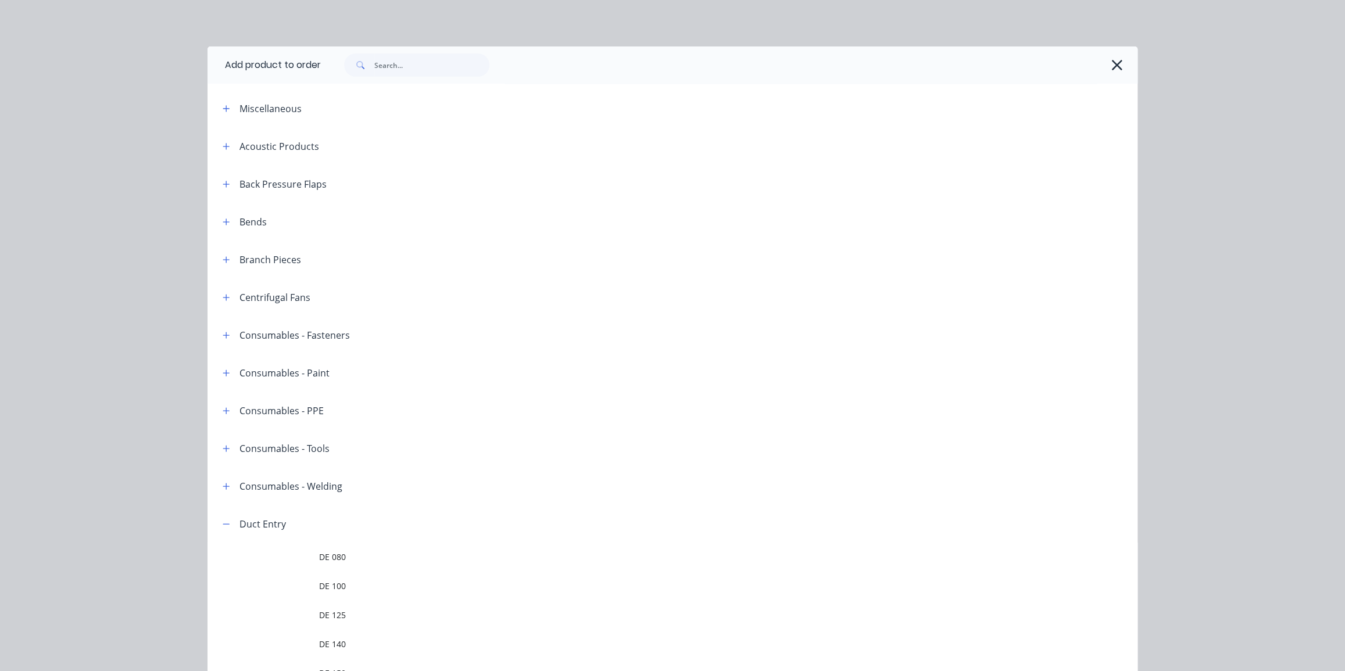
scroll to position [505, 0]
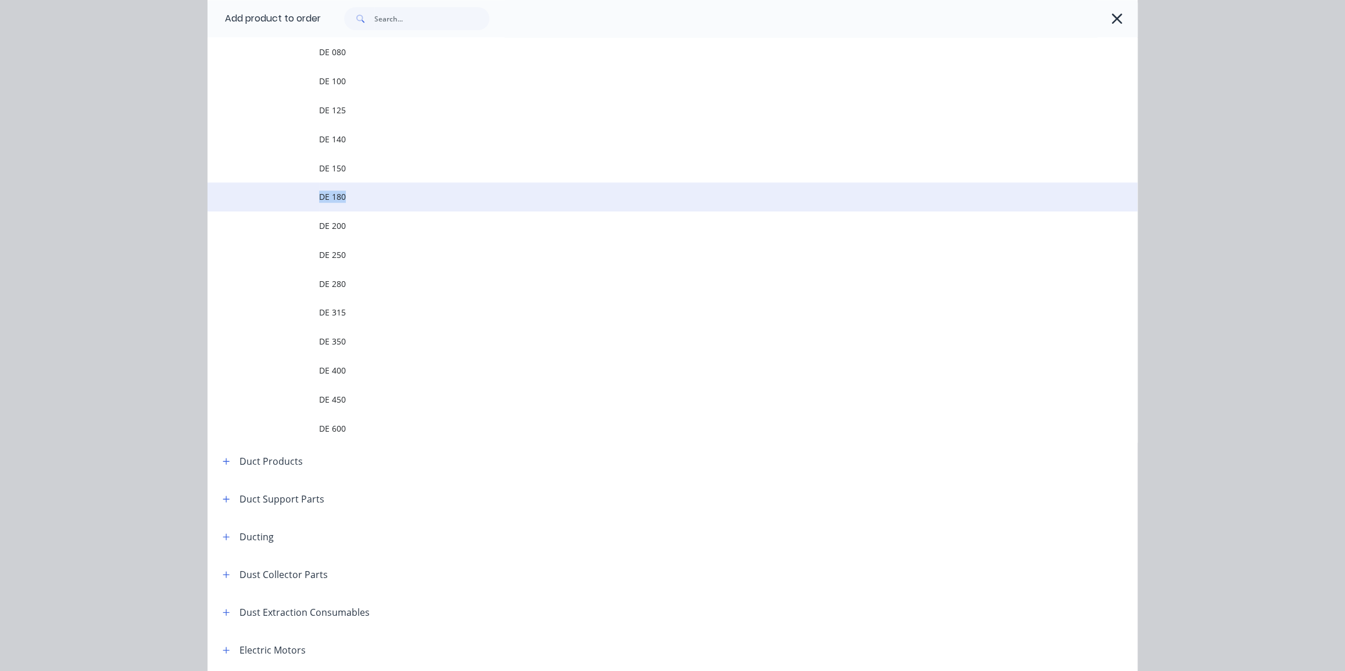
drag, startPoint x: 394, startPoint y: 191, endPoint x: 213, endPoint y: 185, distance: 180.9
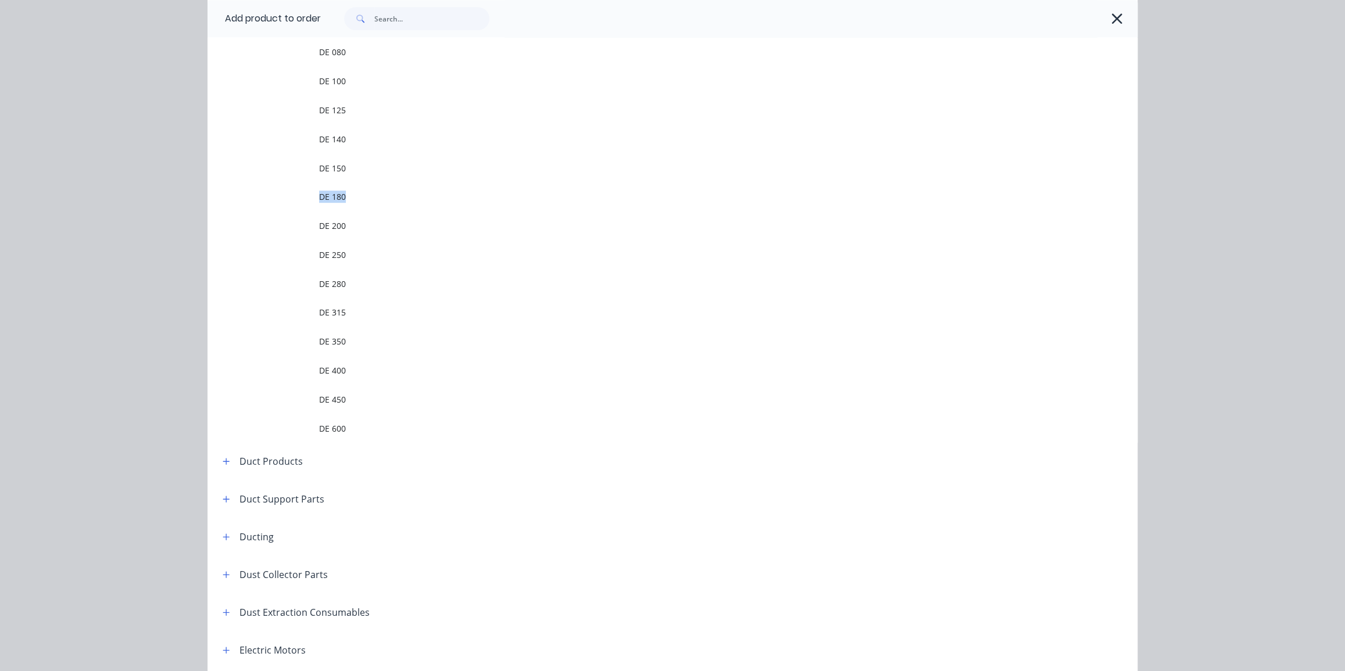
click at [227, 197] on tr "DE 180" at bounding box center [673, 197] width 930 height 29
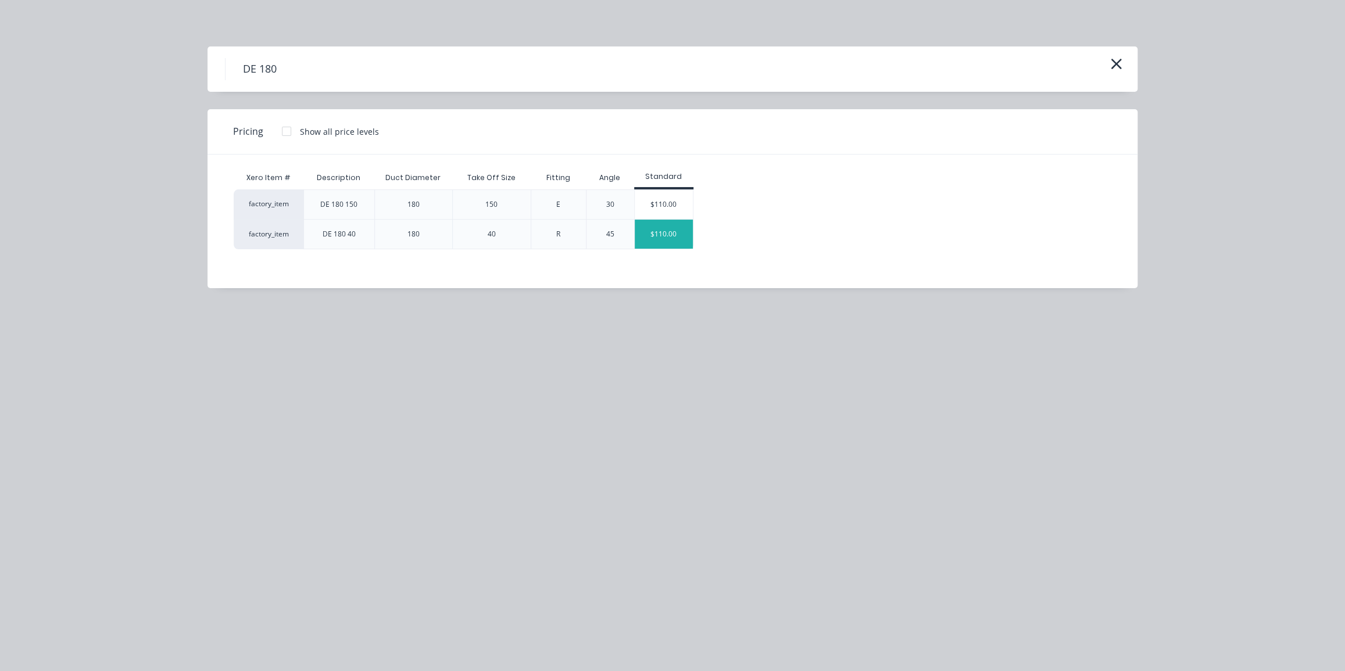
click at [670, 231] on div "$110.00" at bounding box center [664, 234] width 58 height 29
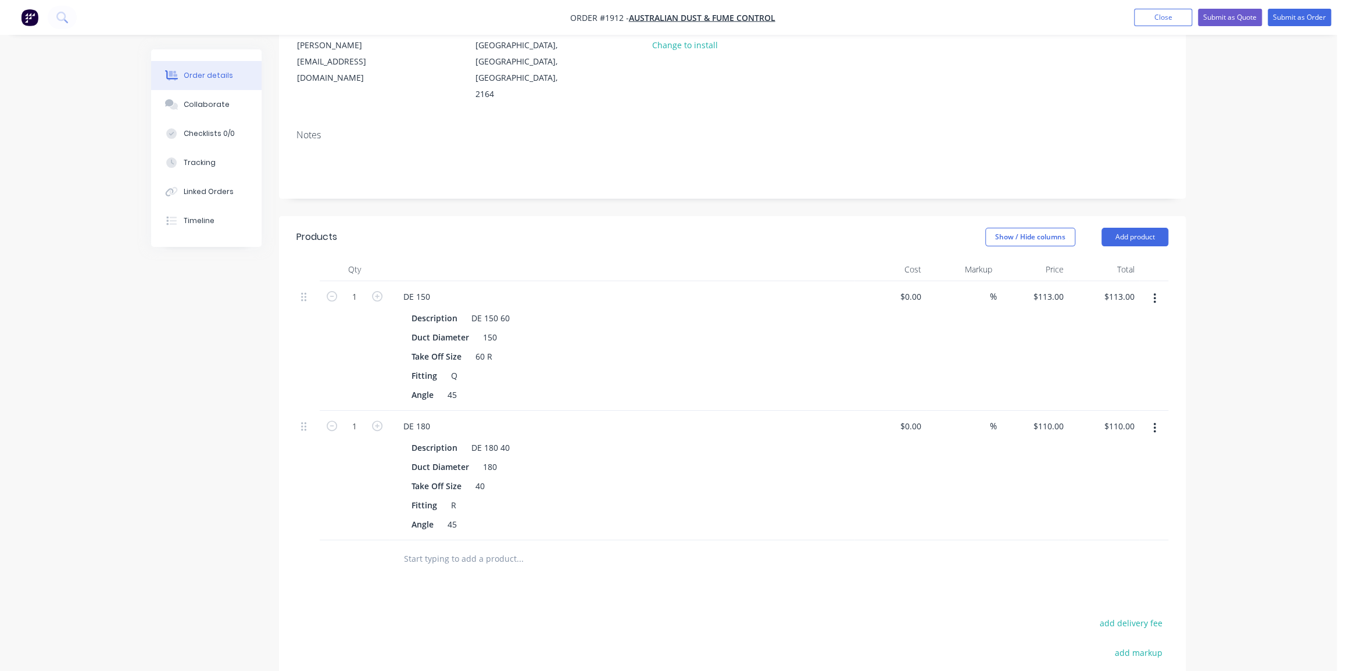
click at [1257, 290] on div "Order details Collaborate Checklists 0/0 Tracking Linked Orders Timeline Order …" at bounding box center [668, 358] width 1337 height 1033
click at [378, 291] on icon "button" at bounding box center [377, 296] width 10 height 10
type input "2"
type input "$226.00"
click at [378, 291] on icon "button" at bounding box center [377, 296] width 10 height 10
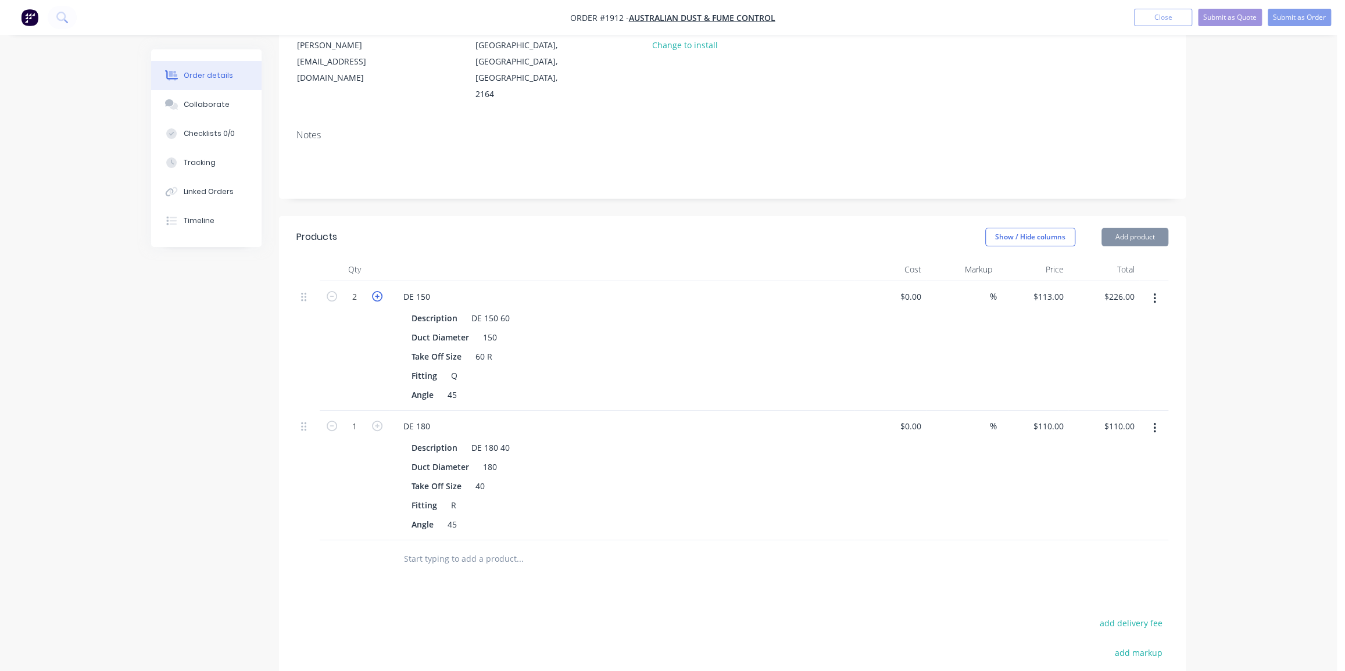
type input "3"
type input "$339.00"
click at [373, 421] on icon "button" at bounding box center [377, 426] width 10 height 10
type input "2"
type input "$220.00"
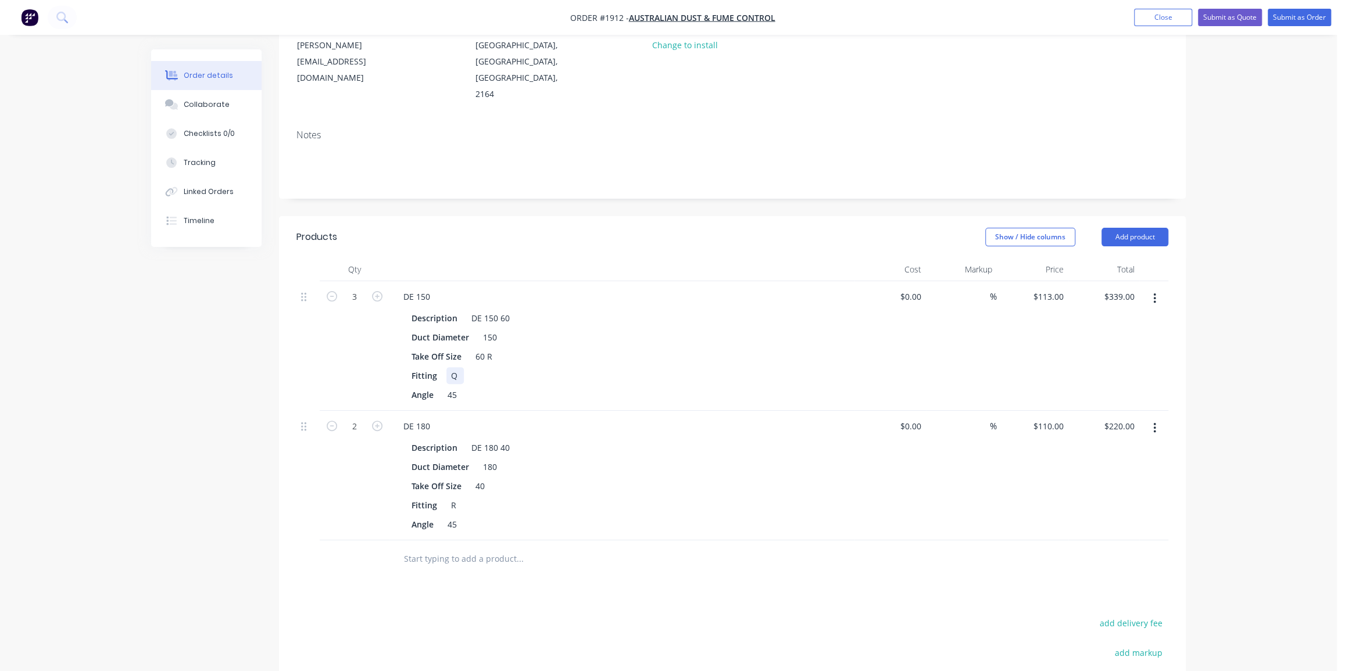
click at [458, 367] on div "Q" at bounding box center [454, 375] width 17 height 17
click at [490, 348] on div "60 R" at bounding box center [484, 356] width 26 height 17
click at [491, 348] on div "60 R" at bounding box center [484, 356] width 26 height 17
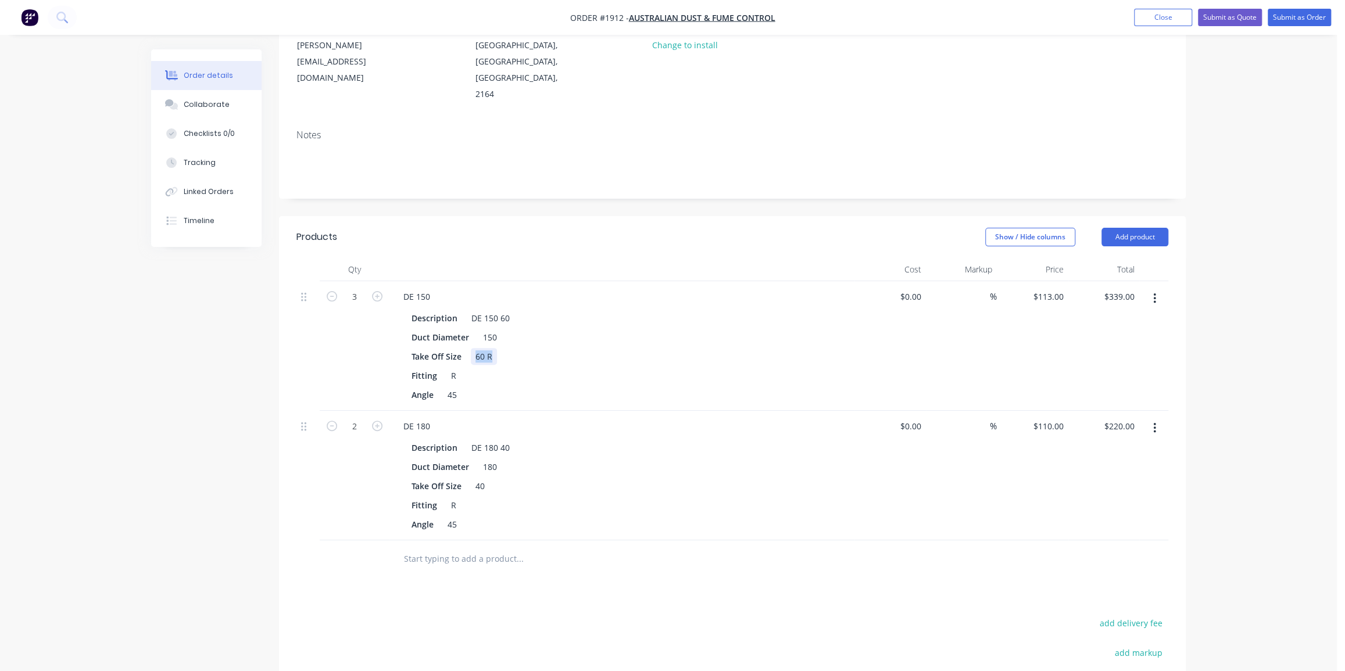
click at [491, 348] on div "60 R" at bounding box center [484, 356] width 26 height 17
click at [492, 348] on div "60 R" at bounding box center [484, 356] width 26 height 17
click at [482, 348] on div "60 R" at bounding box center [484, 356] width 26 height 17
drag, startPoint x: 486, startPoint y: 323, endPoint x: 497, endPoint y: 325, distance: 11.2
click at [497, 348] on div "Take Off Size 60 R" at bounding box center [620, 356] width 426 height 17
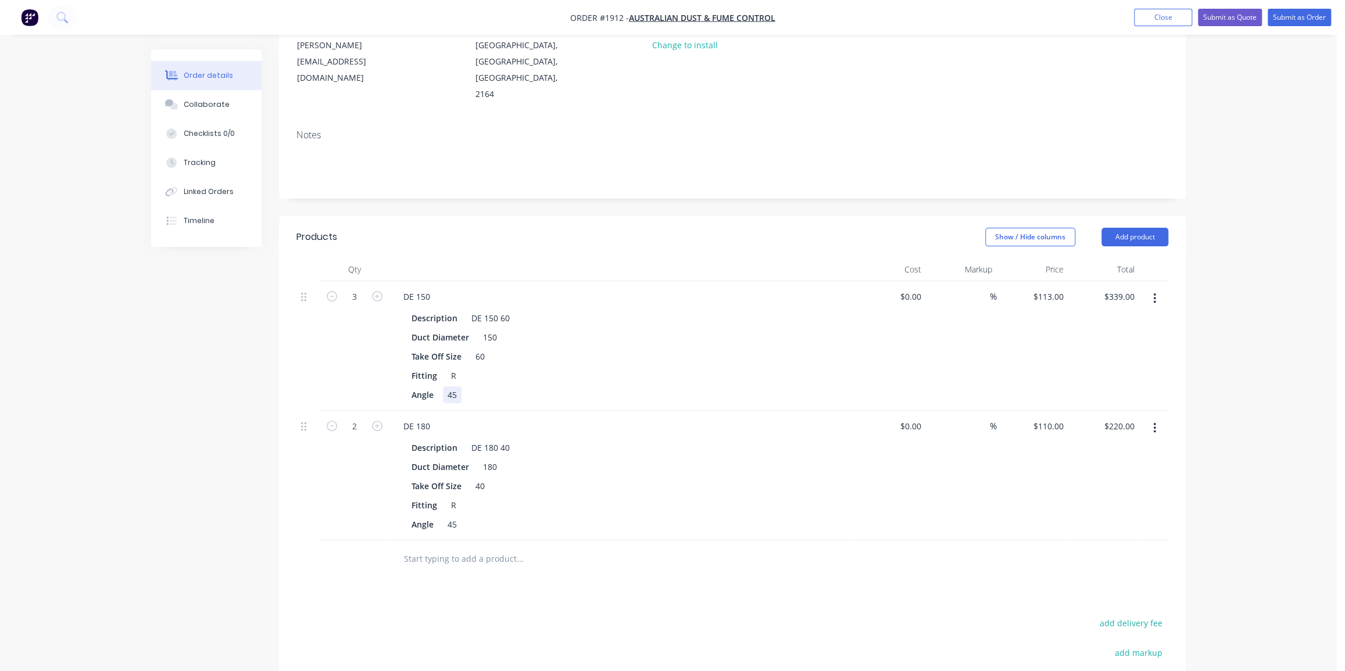
click at [634, 371] on div "DE 150 Description DE 150 60 Duct Diameter 150 Take Off Size 60 Fitting R Angle…" at bounding box center [622, 346] width 465 height 130
click at [1264, 334] on div "Order details Collaborate Checklists 0/0 Tracking Linked Orders Timeline Order …" at bounding box center [668, 358] width 1337 height 1033
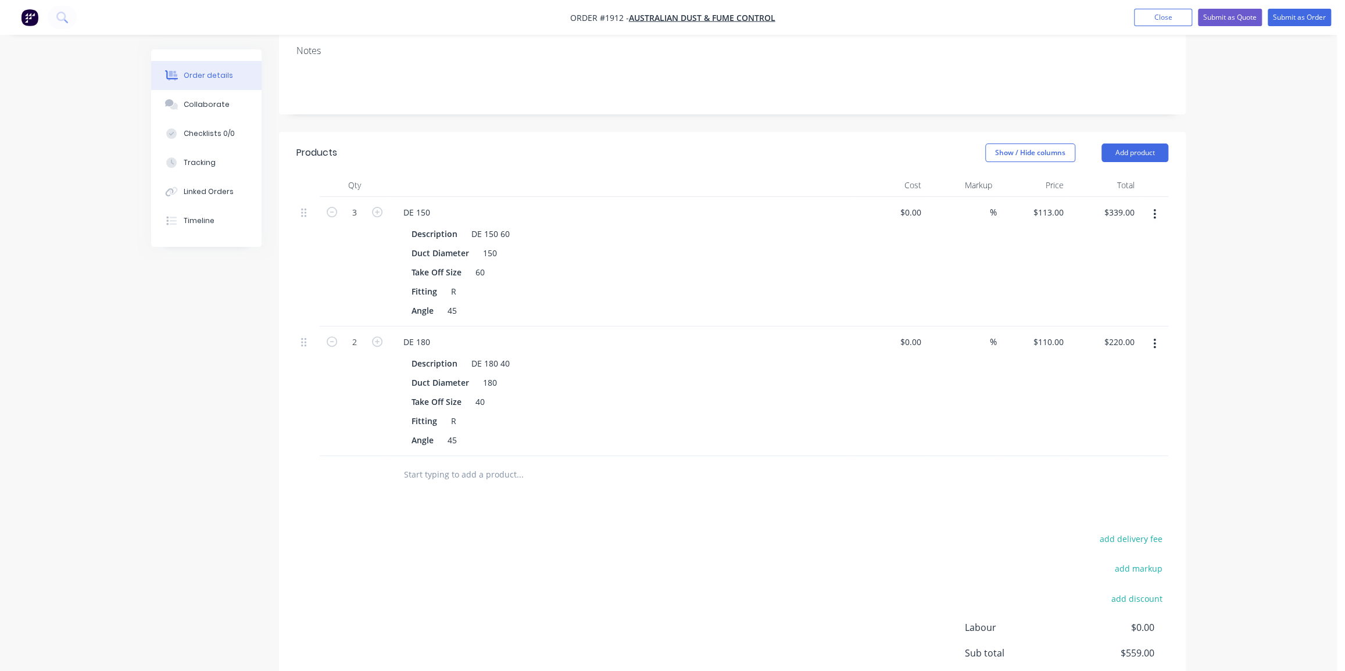
scroll to position [211, 0]
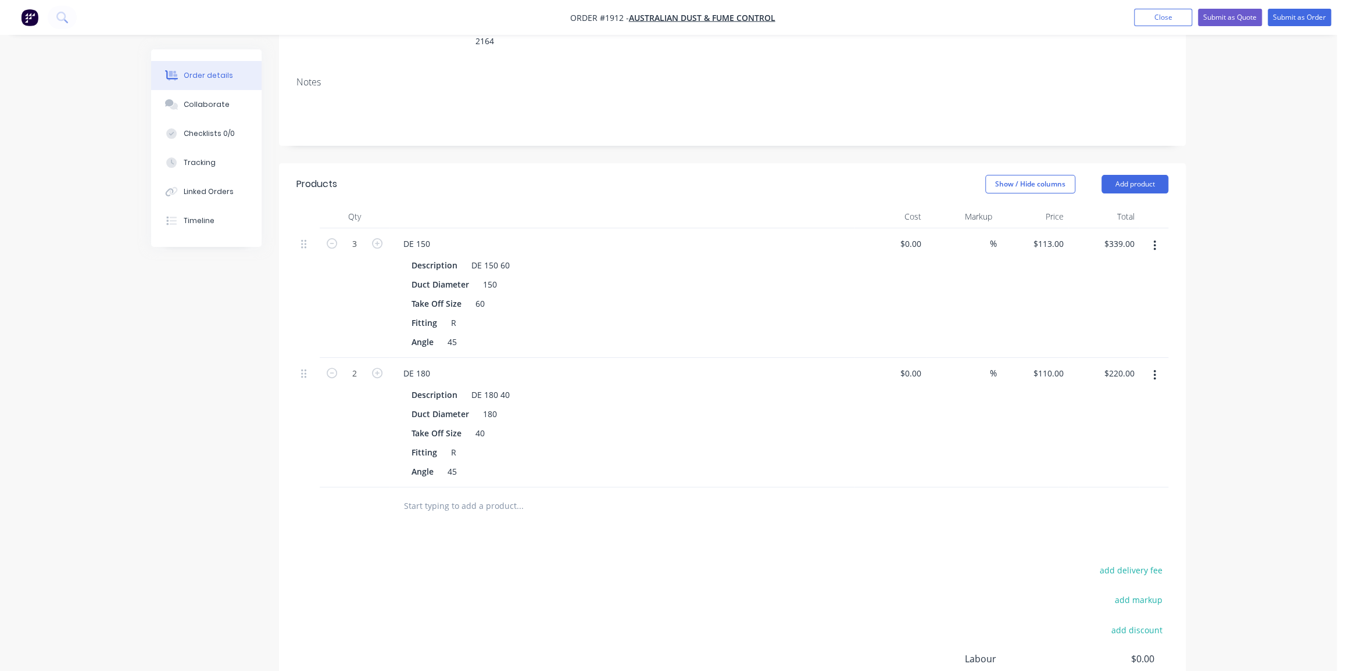
click at [491, 495] on input "text" at bounding box center [519, 506] width 233 height 23
click at [1144, 175] on button "Add product" at bounding box center [1135, 184] width 67 height 19
click at [1102, 205] on div "Product catalogue" at bounding box center [1114, 213] width 90 height 17
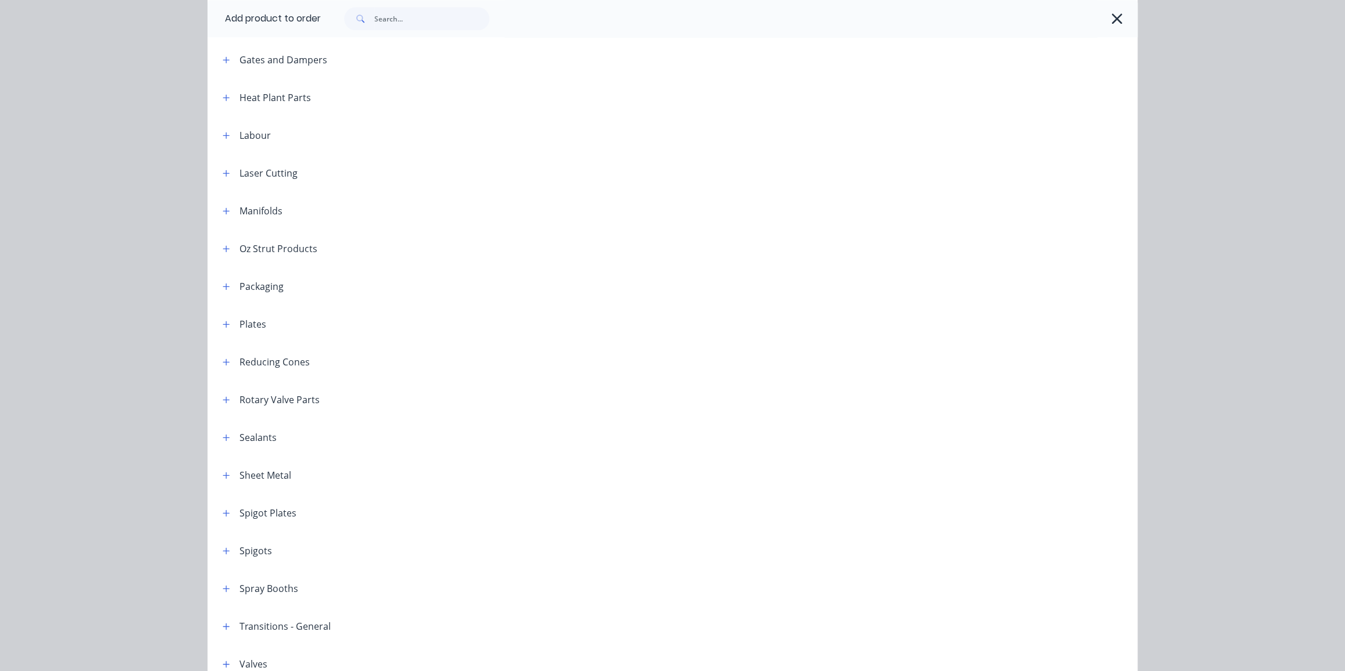
scroll to position [1110, 0]
click at [223, 361] on icon "button" at bounding box center [226, 359] width 7 height 8
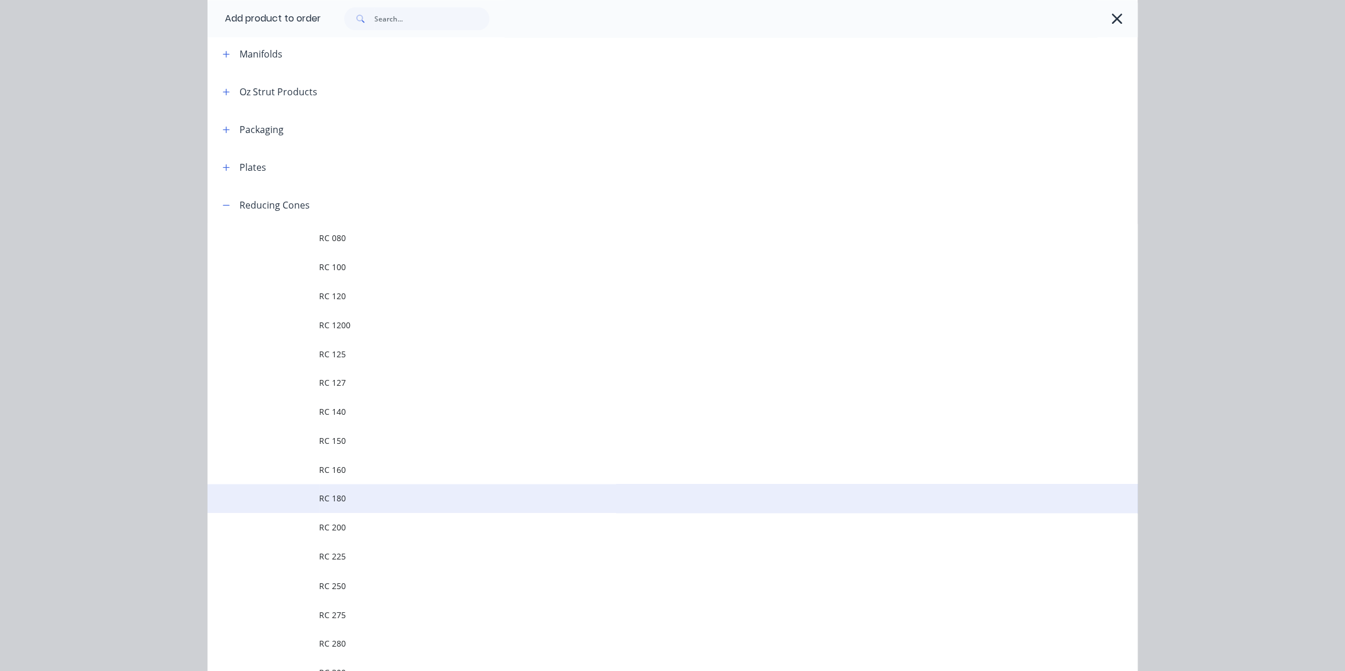
scroll to position [1268, 0]
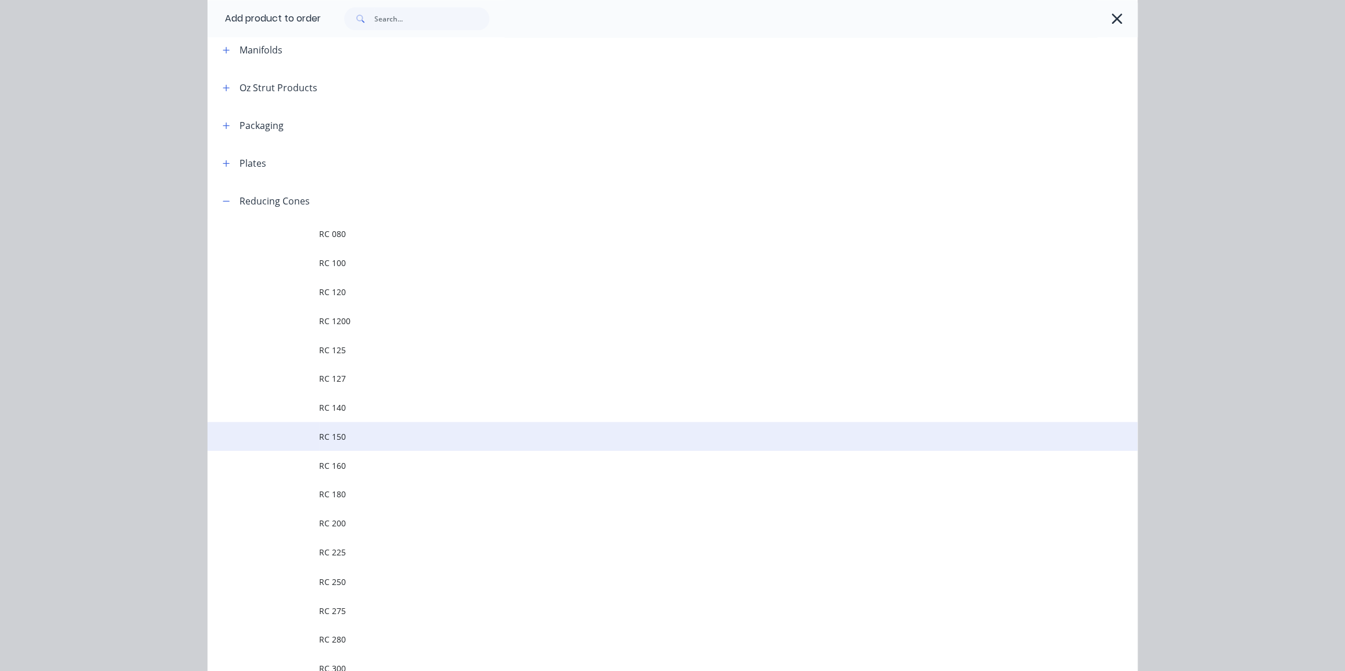
click at [419, 433] on span "RC 150" at bounding box center [646, 437] width 655 height 12
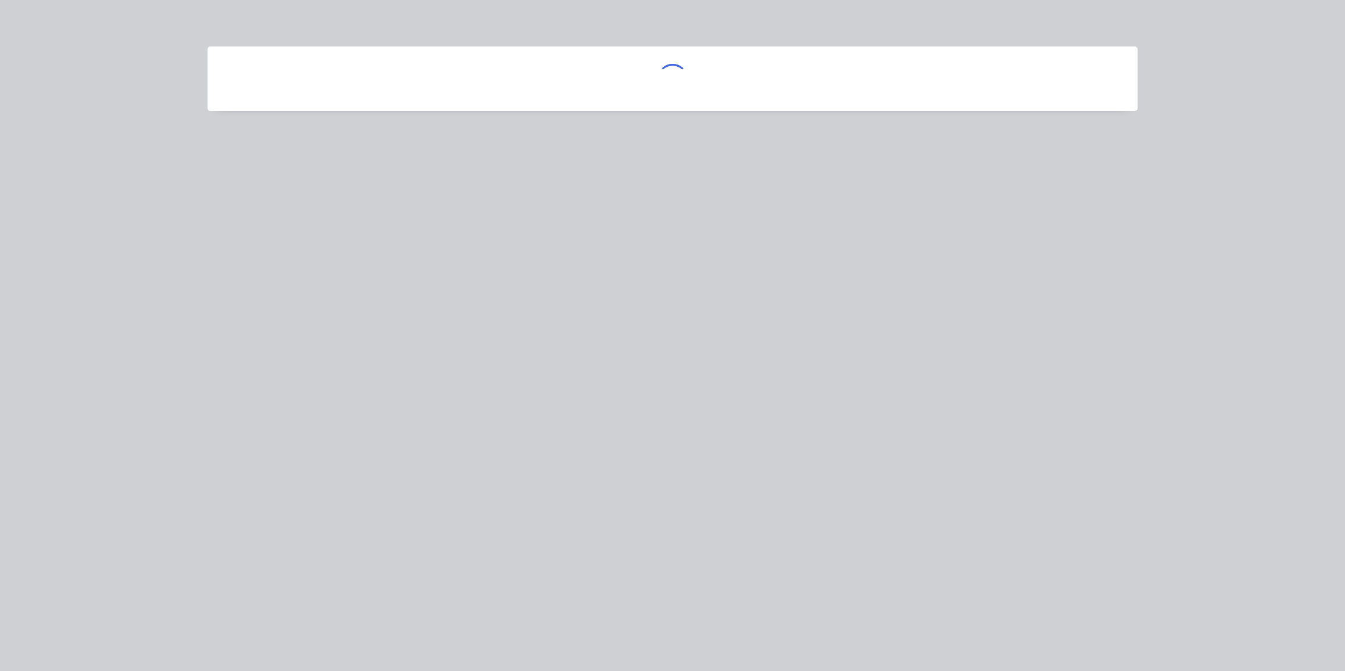
scroll to position [0, 0]
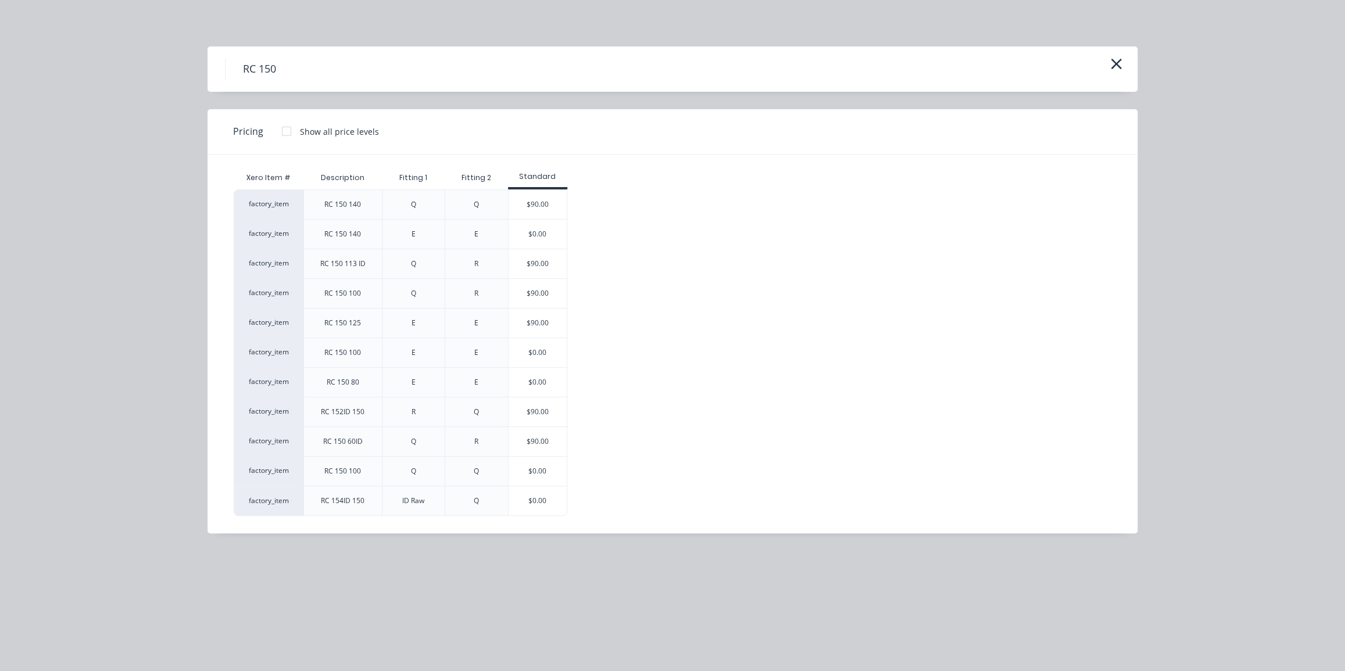
click at [767, 403] on div "factory_item RC 150 140 Q Q $90.00 factory_item RC 150 140 E E $0.00 factory_it…" at bounding box center [664, 353] width 860 height 327
click at [555, 469] on div "$0.00" at bounding box center [538, 471] width 58 height 29
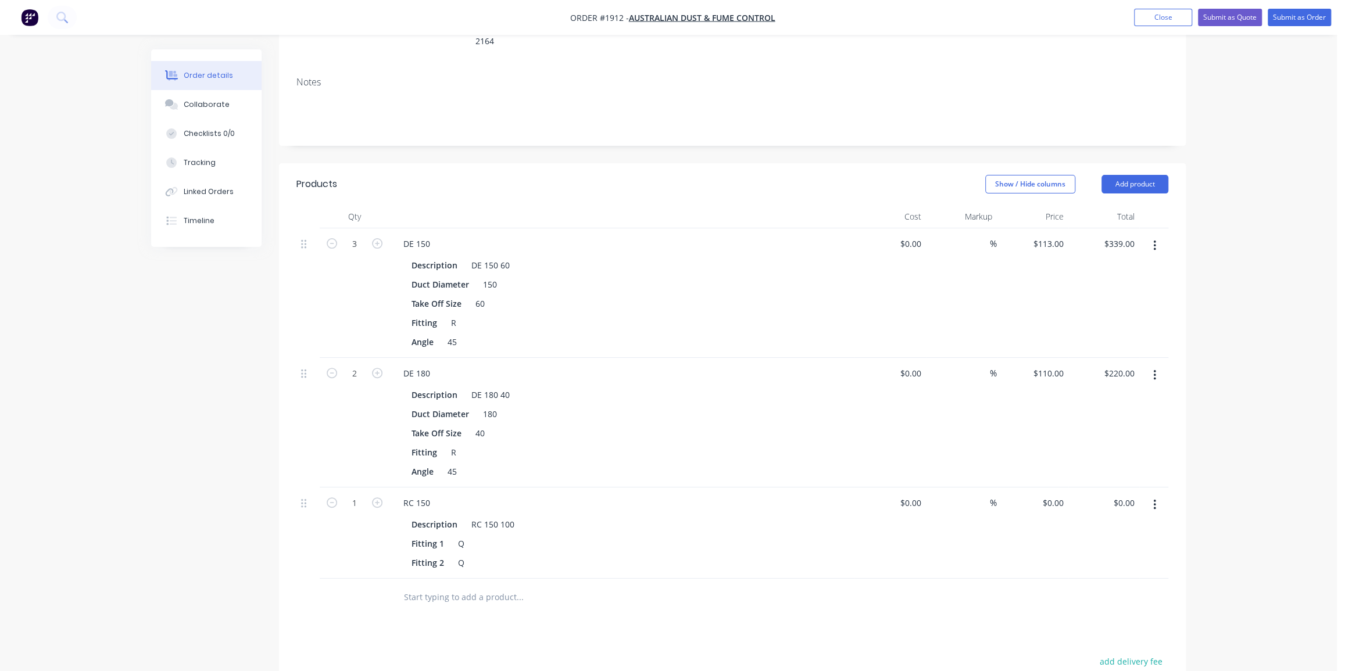
click at [730, 586] on div at bounding box center [568, 597] width 349 height 23
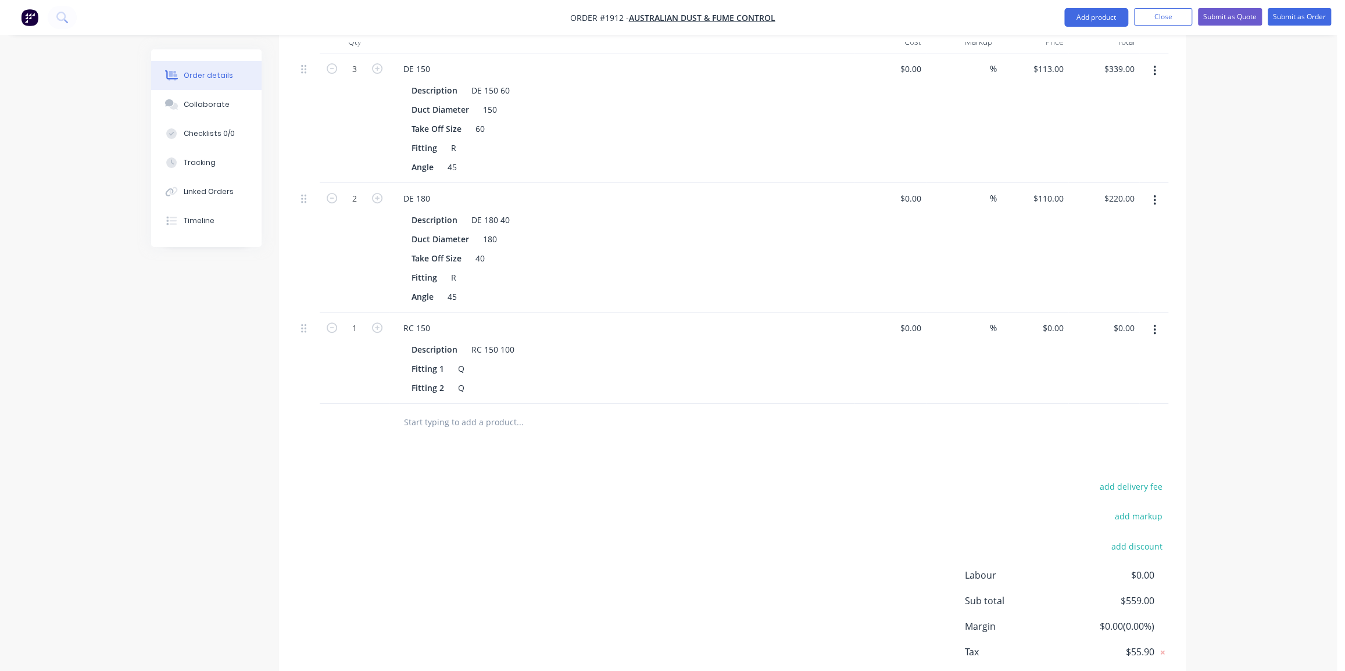
scroll to position [419, 0]
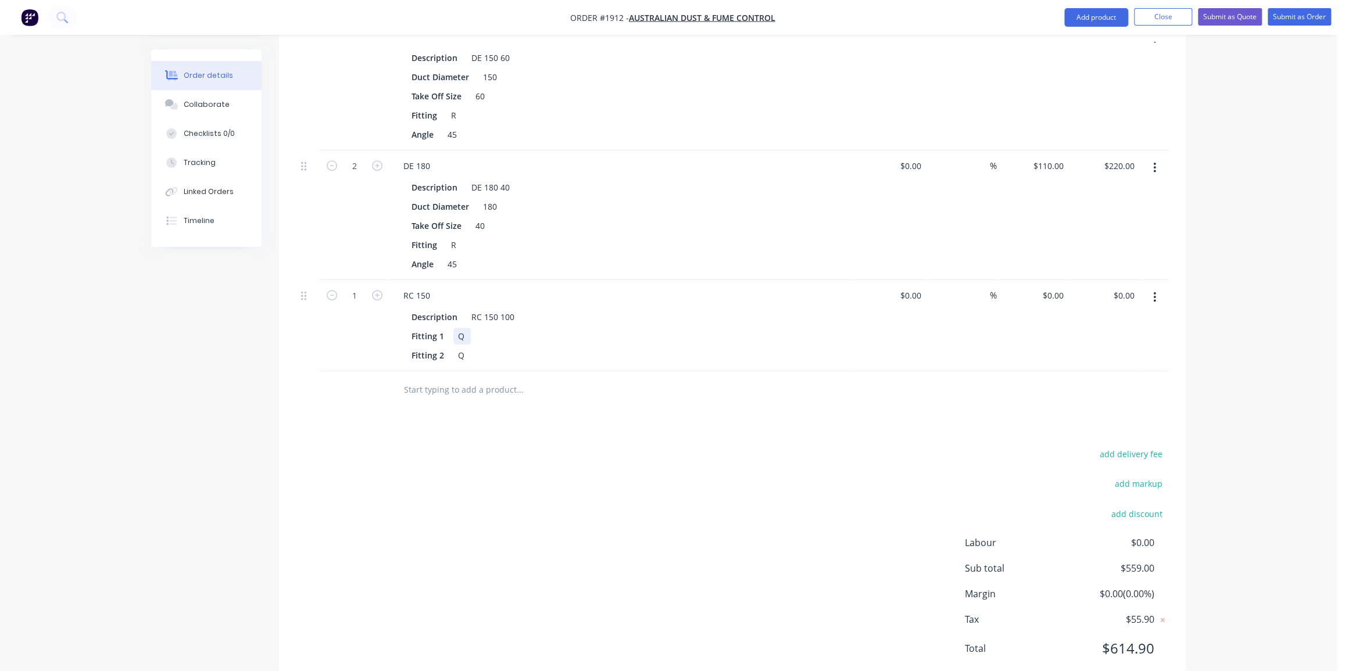
click at [462, 328] on div "Q" at bounding box center [461, 336] width 17 height 17
click at [463, 347] on div "Q" at bounding box center [461, 355] width 17 height 17
click at [590, 446] on div "add delivery fee add markup add discount Labour $0.00 Sub total $559.00 Margin …" at bounding box center [732, 558] width 872 height 224
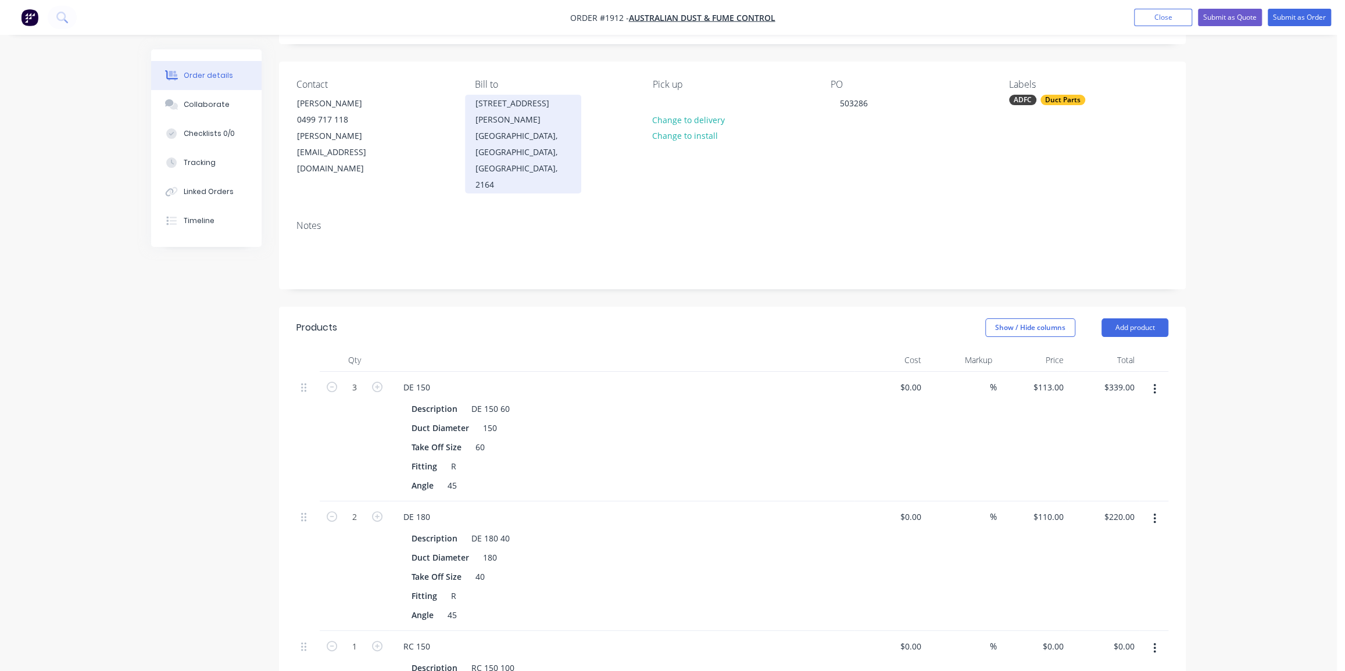
scroll to position [49, 0]
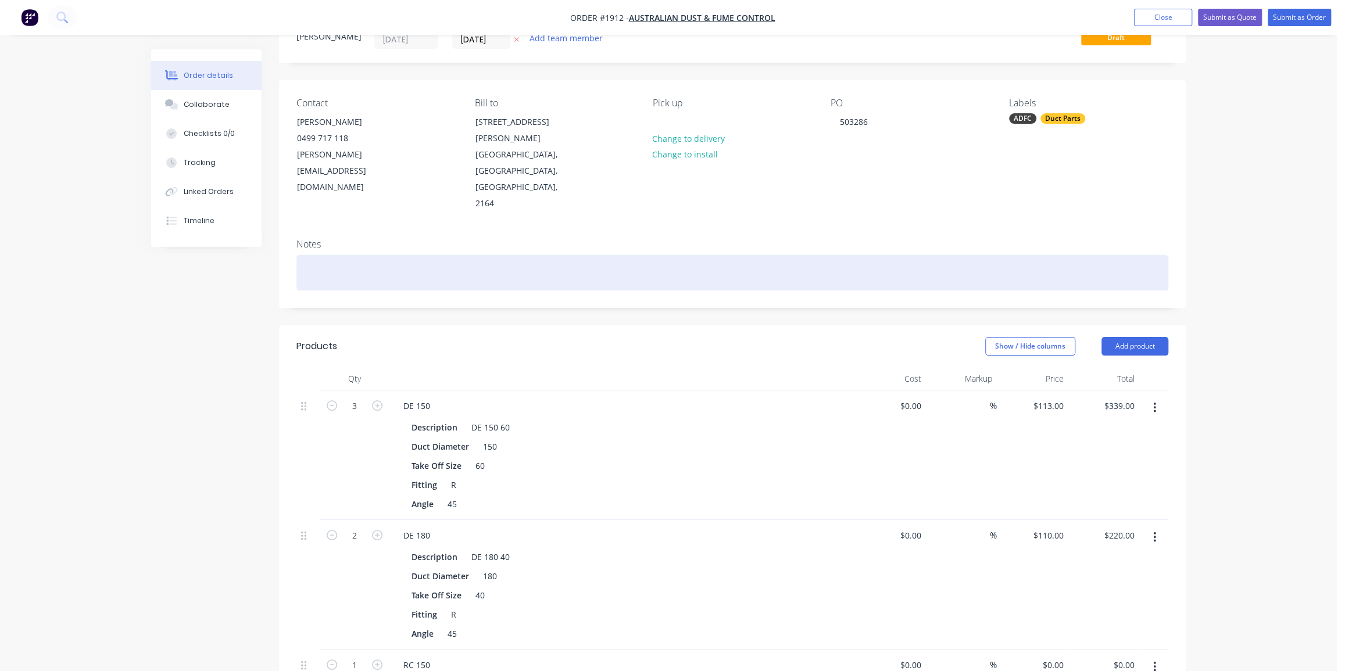
click at [354, 255] on div at bounding box center [732, 272] width 872 height 35
paste div
click at [406, 255] on div "Job No. 10530 - Supply andinstall fume system. (for KLSMartin." at bounding box center [732, 272] width 872 height 35
click at [572, 255] on div "Job No. 10530 - Supply and install fume system. (for KLSMartin." at bounding box center [732, 272] width 872 height 35
click at [515, 255] on div "Job No. 10530 - Supply and install fume system. (for KLSMartin." at bounding box center [732, 272] width 872 height 35
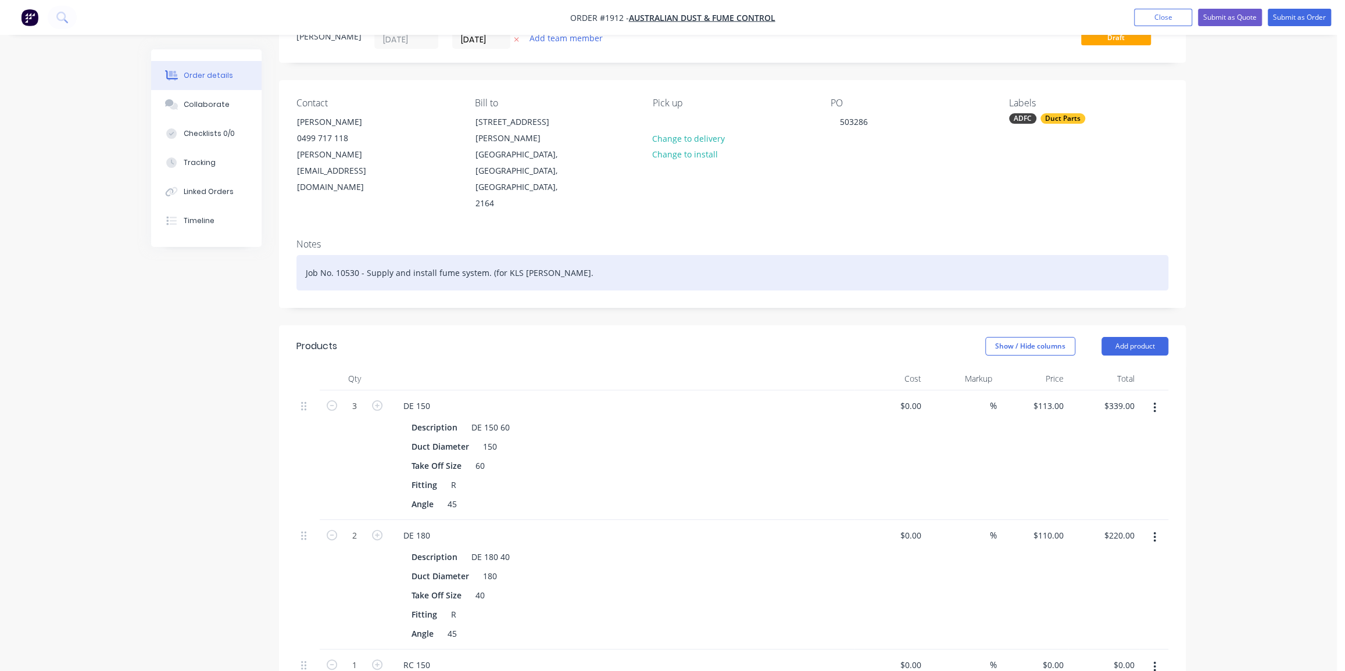
click at [570, 255] on div "Job No. 10530 - Supply and install fume system. (for KLS Martin." at bounding box center [732, 272] width 872 height 35
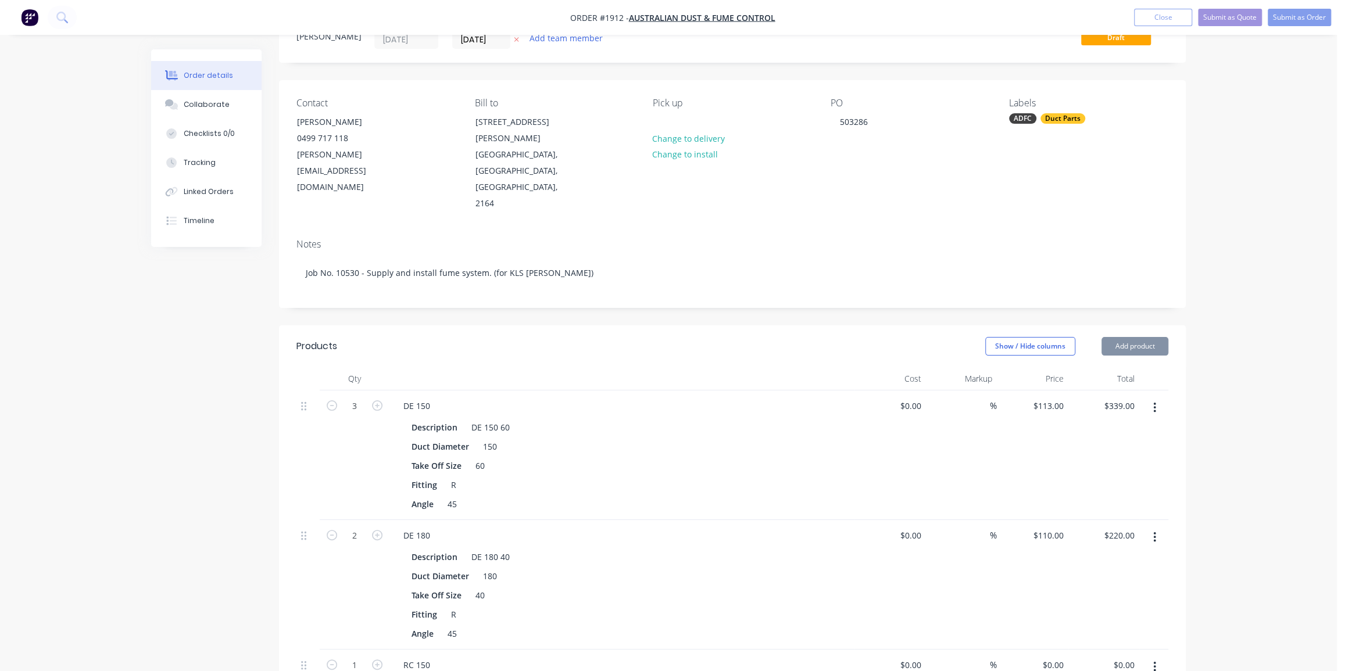
click at [1187, 198] on div "Order details Collaborate Checklists 0/0 Tracking Linked Orders Timeline Order …" at bounding box center [669, 538] width 1058 height 1075
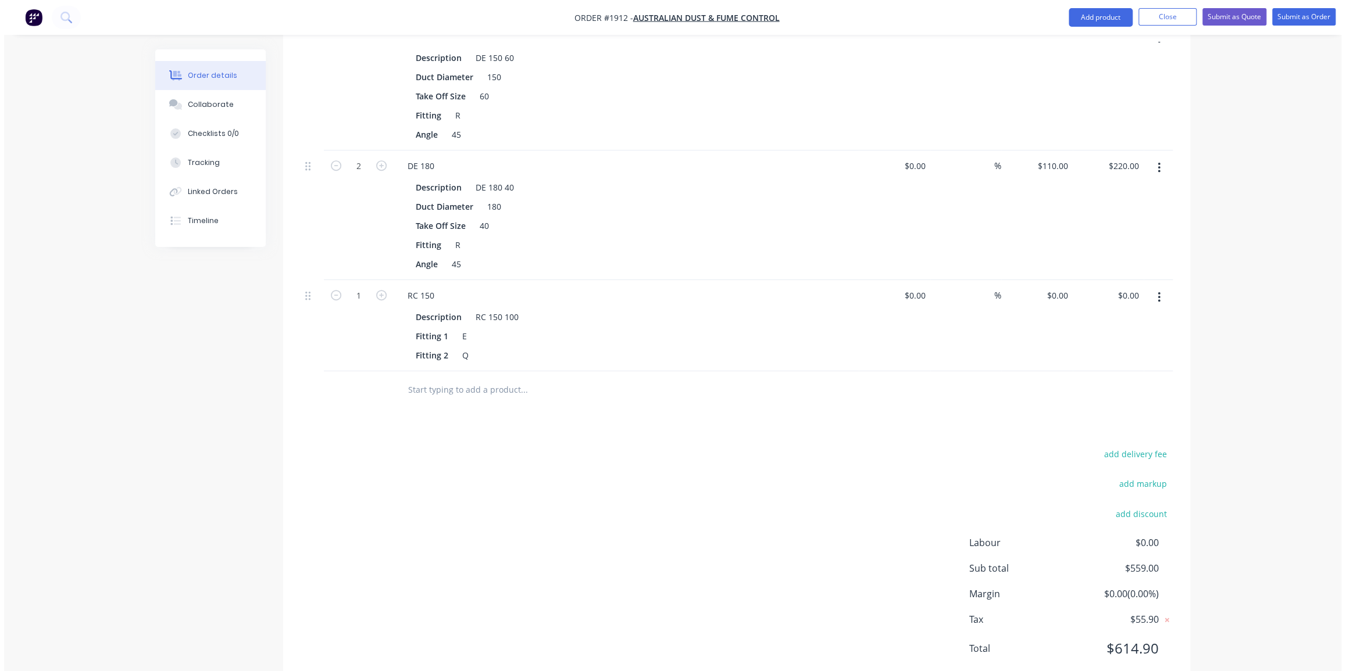
scroll to position [366, 0]
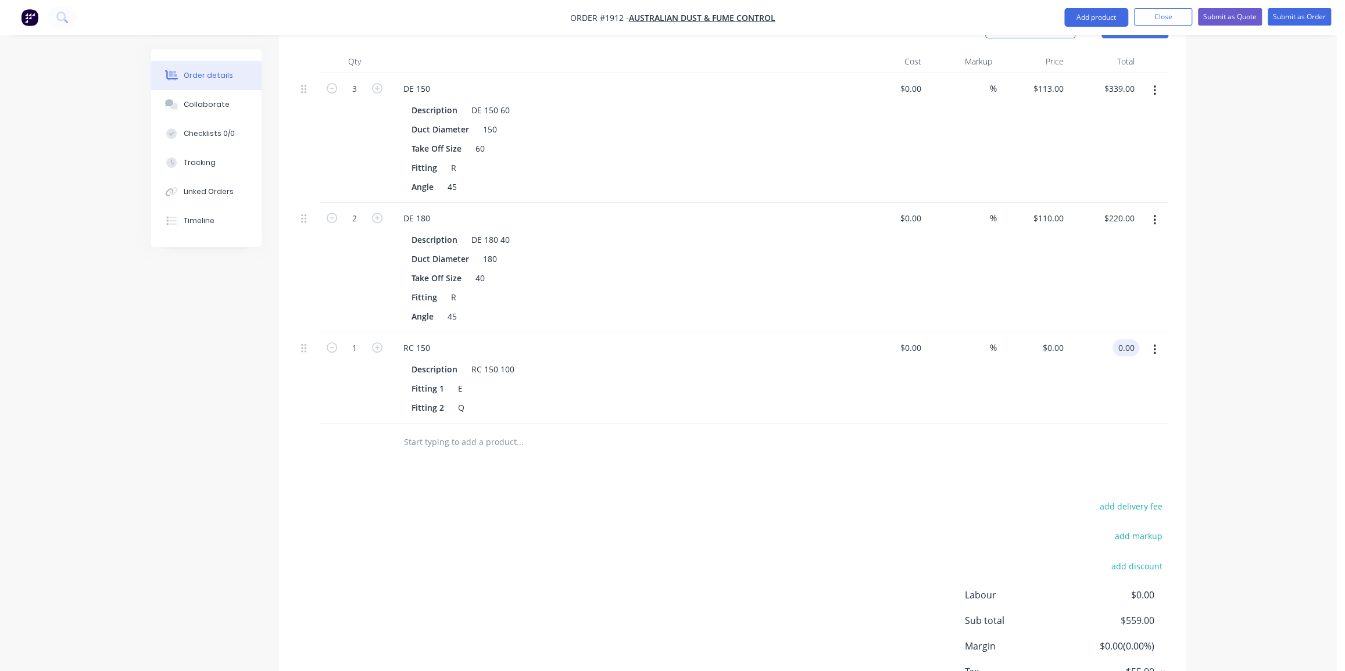
click at [1125, 340] on input "0.00" at bounding box center [1128, 348] width 22 height 17
type input "105"
type input "$105.00"
click at [1241, 289] on div "Order details Collaborate Checklists 0/0 Tracking Linked Orders Timeline Order …" at bounding box center [668, 196] width 1337 height 1124
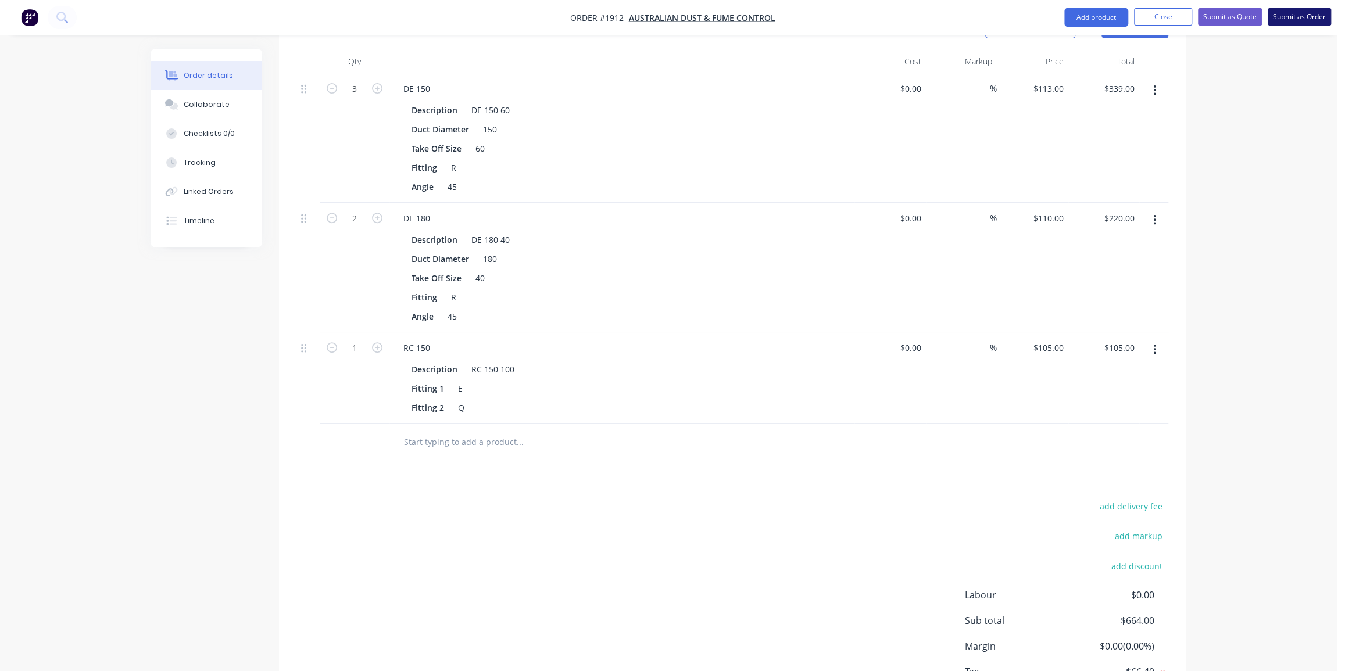
click at [1306, 12] on button "Submit as Order" at bounding box center [1299, 16] width 63 height 17
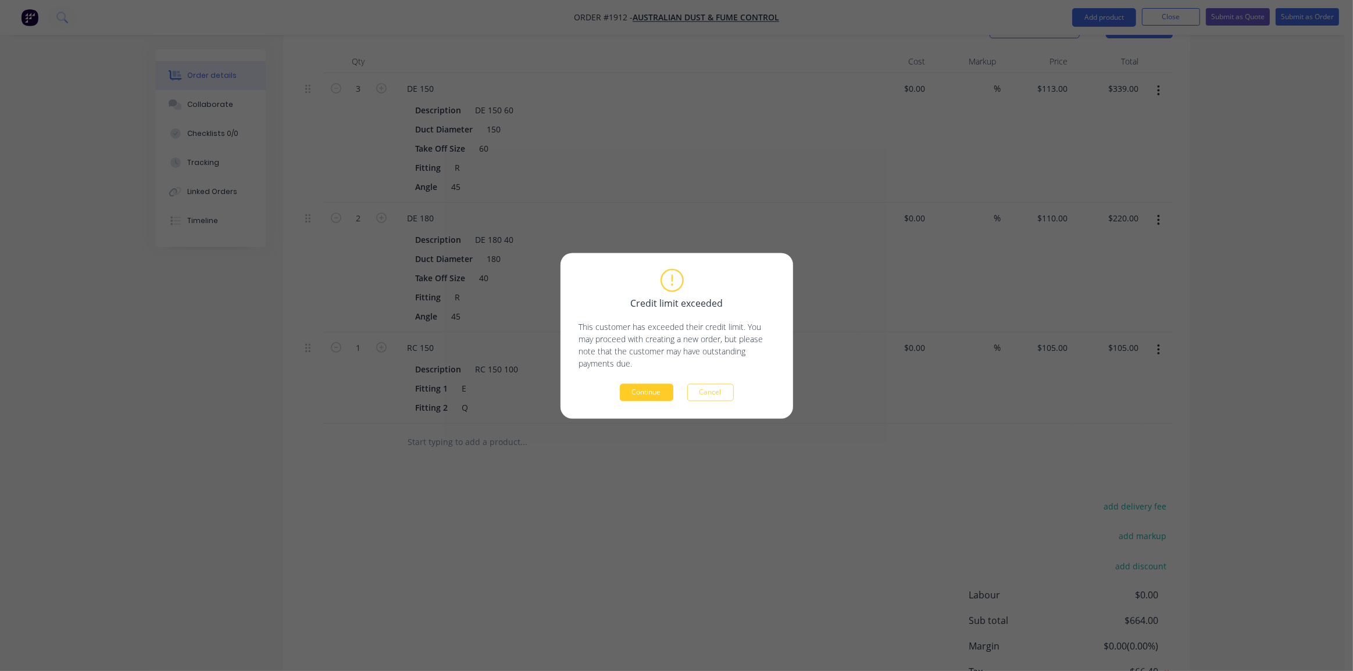
click at [651, 392] on button "Continue" at bounding box center [646, 392] width 53 height 17
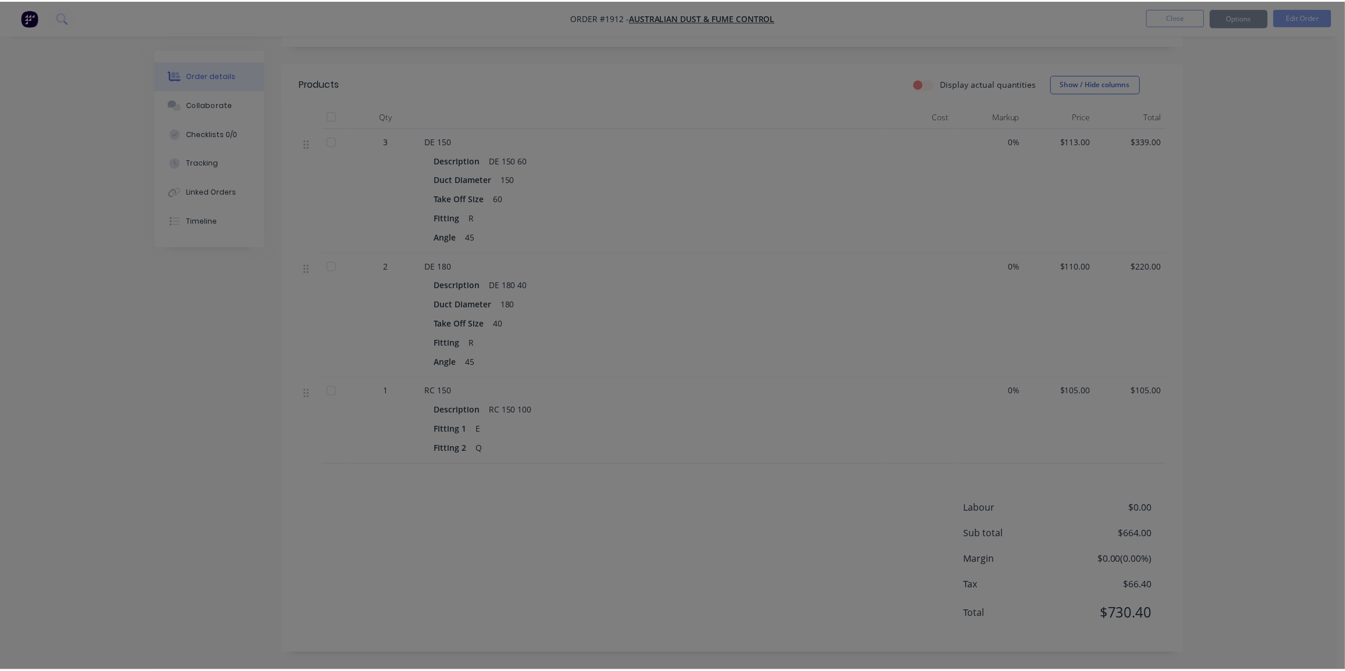
scroll to position [260, 0]
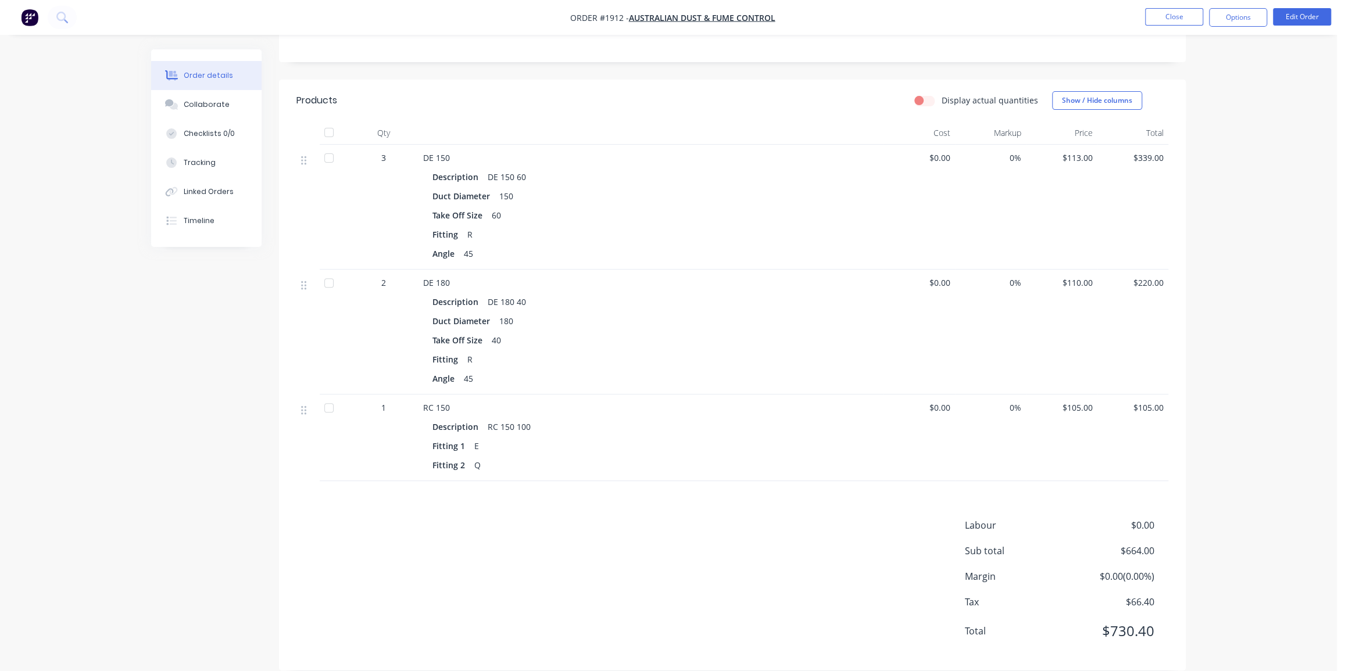
click at [1237, 201] on div "Order details Collaborate Checklists 0/0 Tracking Linked Orders Timeline Order …" at bounding box center [668, 214] width 1337 height 948
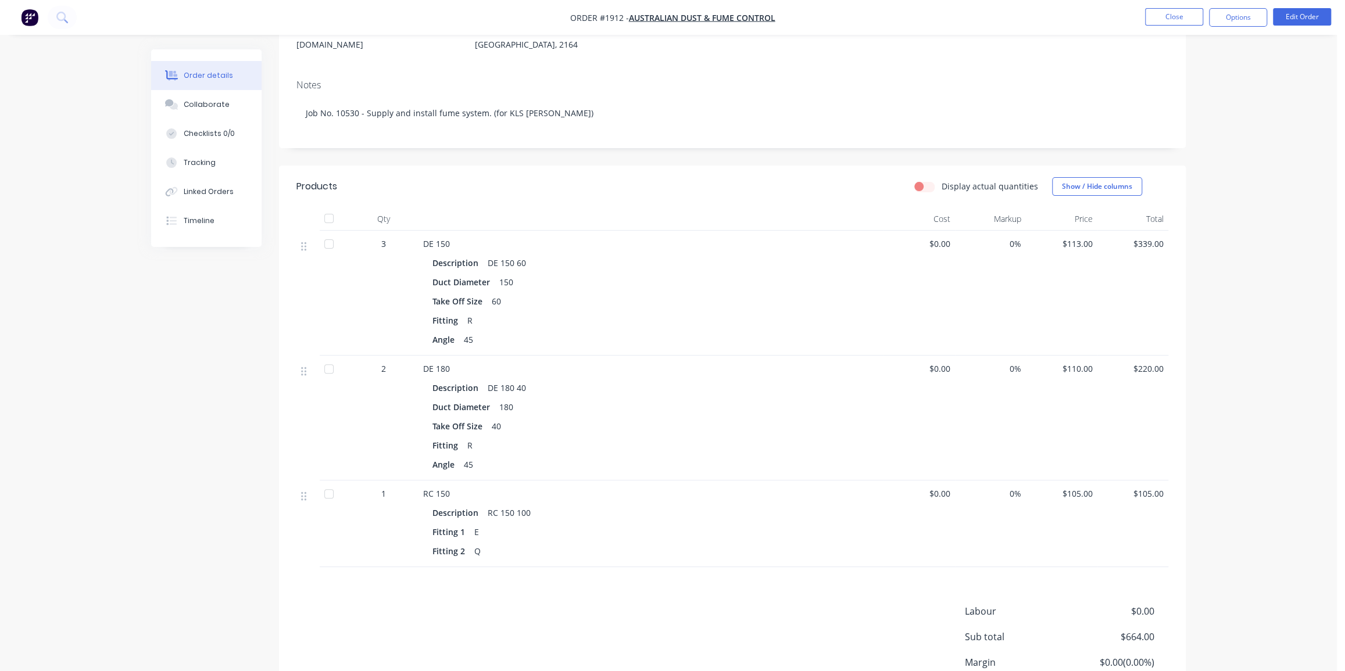
scroll to position [0, 0]
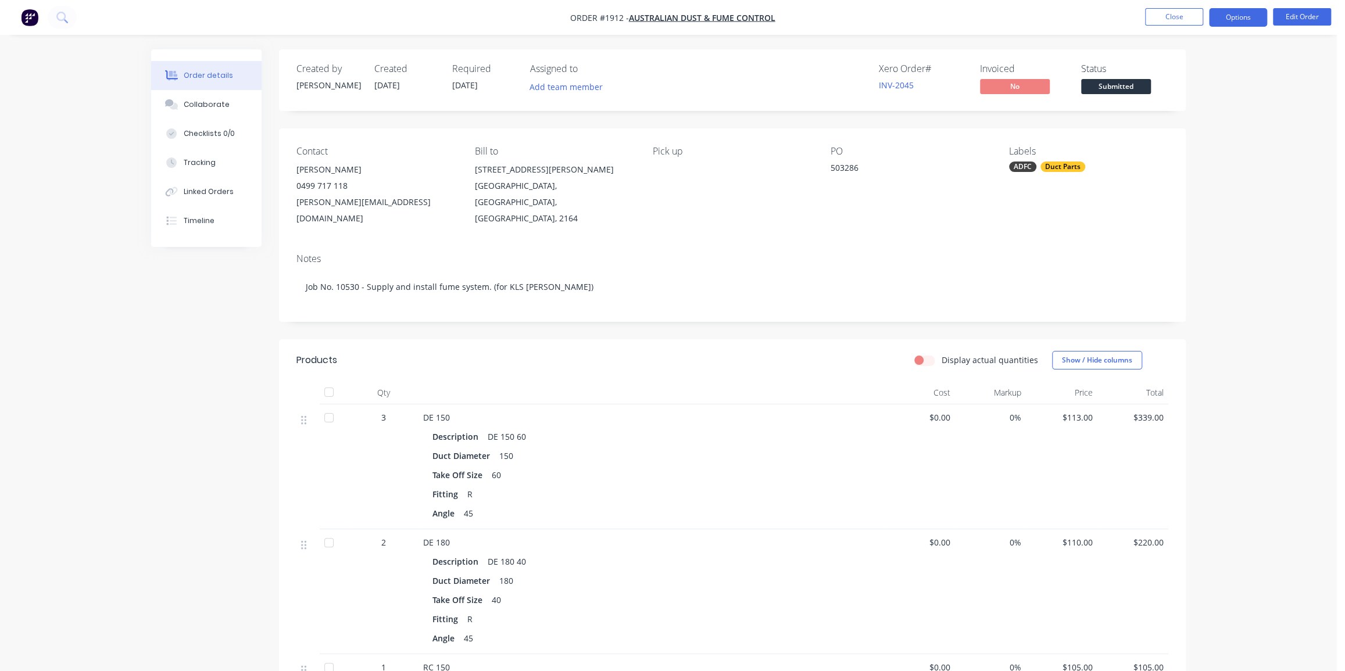
click at [1238, 22] on button "Options" at bounding box center [1238, 17] width 58 height 19
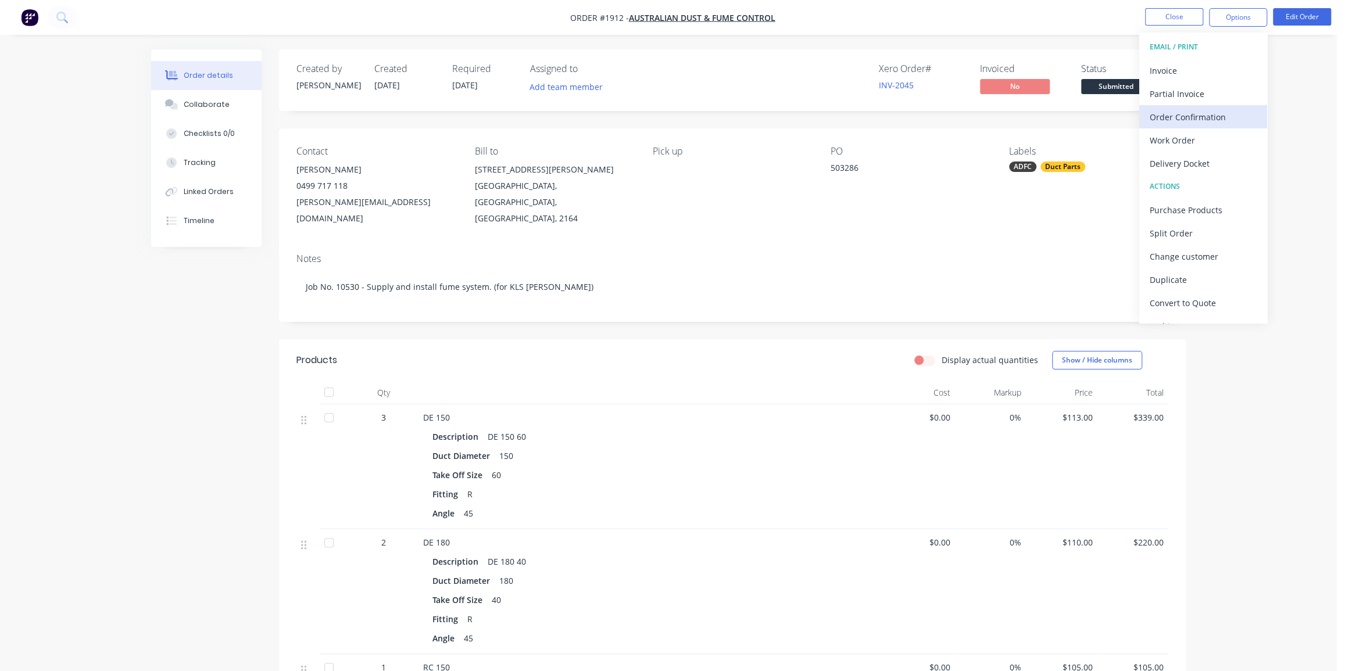
click at [1215, 117] on div "Order Confirmation" at bounding box center [1203, 117] width 107 height 17
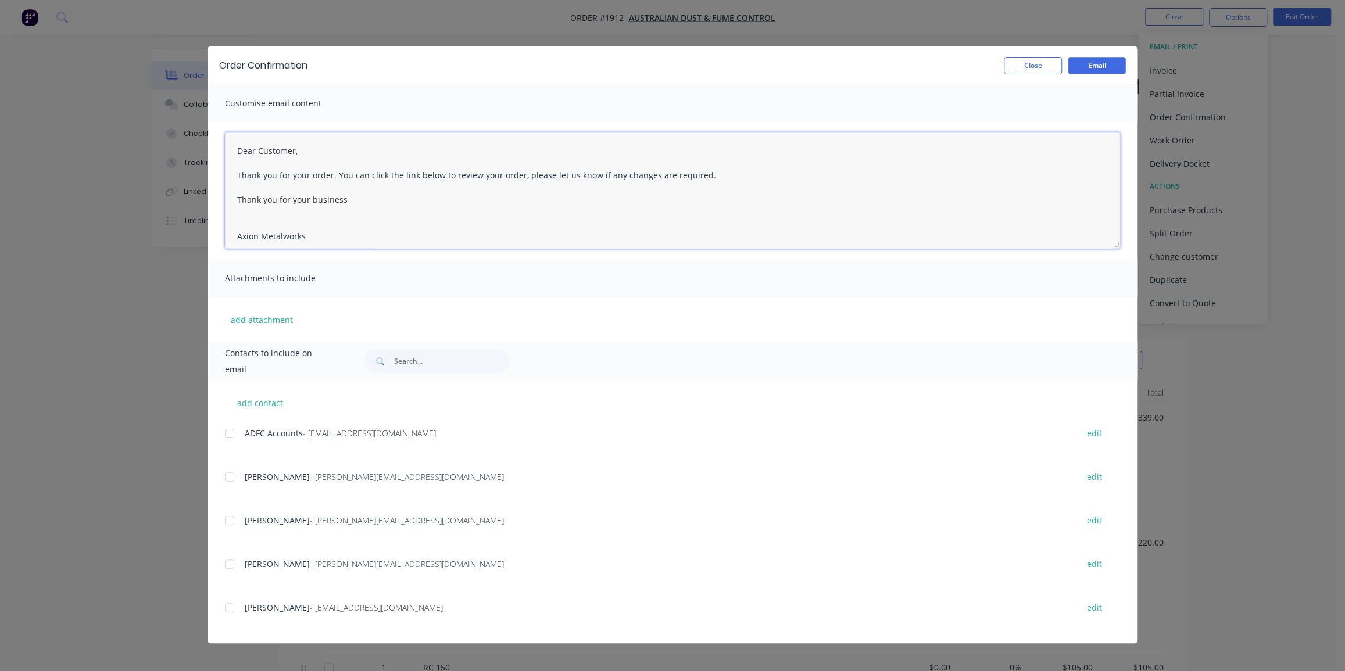
click at [279, 151] on textarea "Dear Customer, Thank you for your order. You can click the link below to review…" at bounding box center [672, 191] width 895 height 116
click at [329, 156] on textarea "Dear Customer, Thank you for your order. You can click the link below to review…" at bounding box center [672, 191] width 895 height 116
drag, startPoint x: 323, startPoint y: 154, endPoint x: 222, endPoint y: 152, distance: 100.6
click at [222, 152] on div "Dear Customer, Thank you for your order. You can click the link below to review…" at bounding box center [673, 190] width 930 height 137
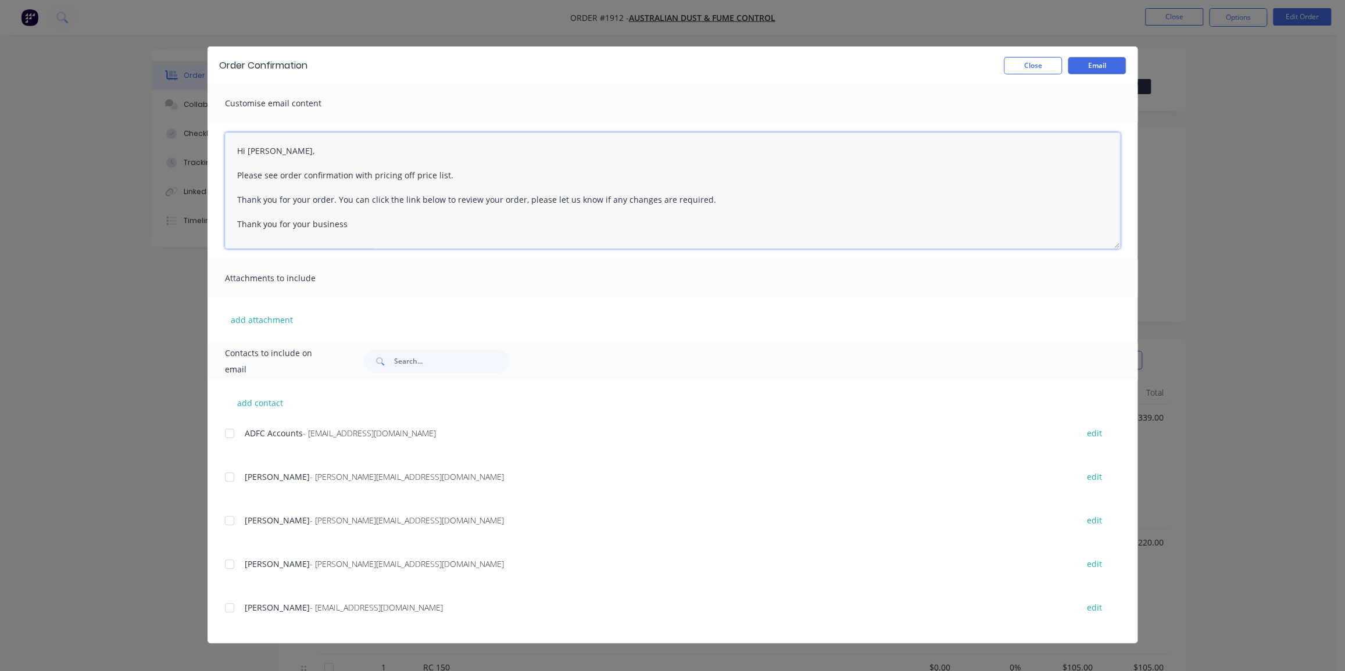
click at [230, 477] on div at bounding box center [229, 477] width 23 height 23
type textarea "Hi Tony, Please see order confirmation with pricing off price list. Thank you f…"
click at [272, 402] on button "add contact" at bounding box center [260, 402] width 70 height 17
select select "AU"
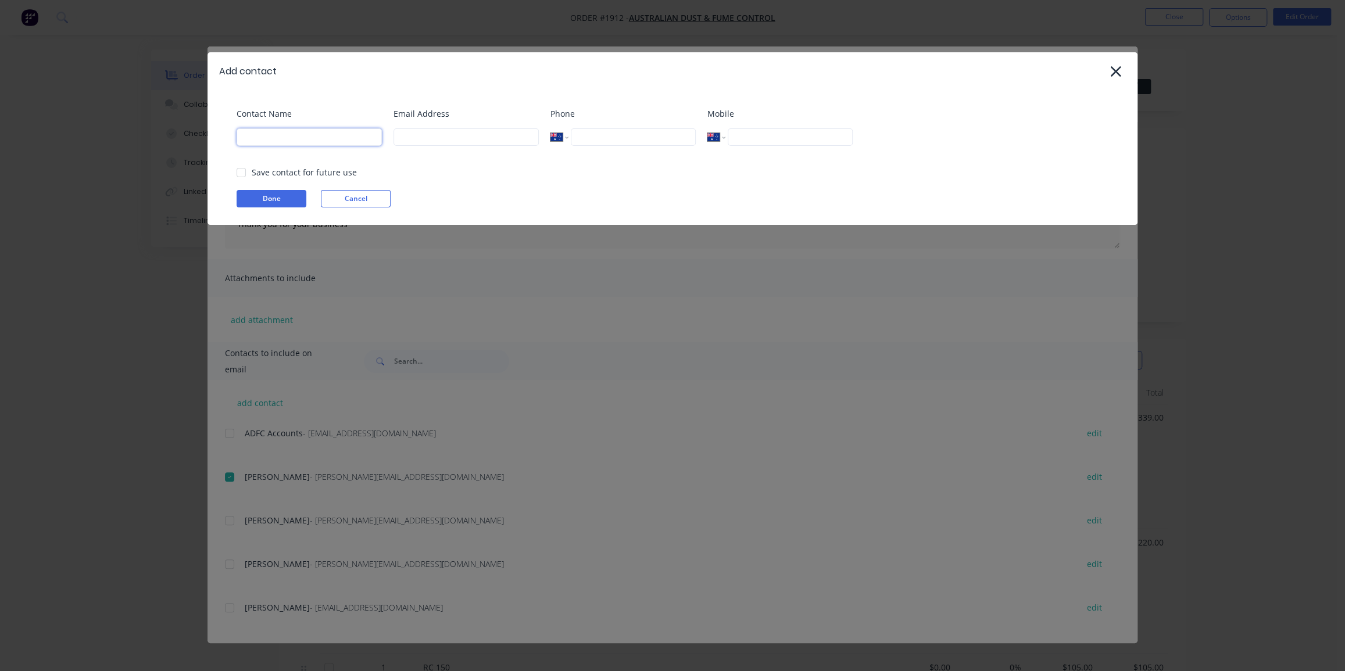
click at [314, 133] on input at bounding box center [309, 136] width 145 height 17
type input "Dean"
drag, startPoint x: 436, startPoint y: 134, endPoint x: 483, endPoint y: 140, distance: 46.8
click at [436, 135] on input at bounding box center [466, 136] width 145 height 17
type input "dean@axionmetalworks.com.au"
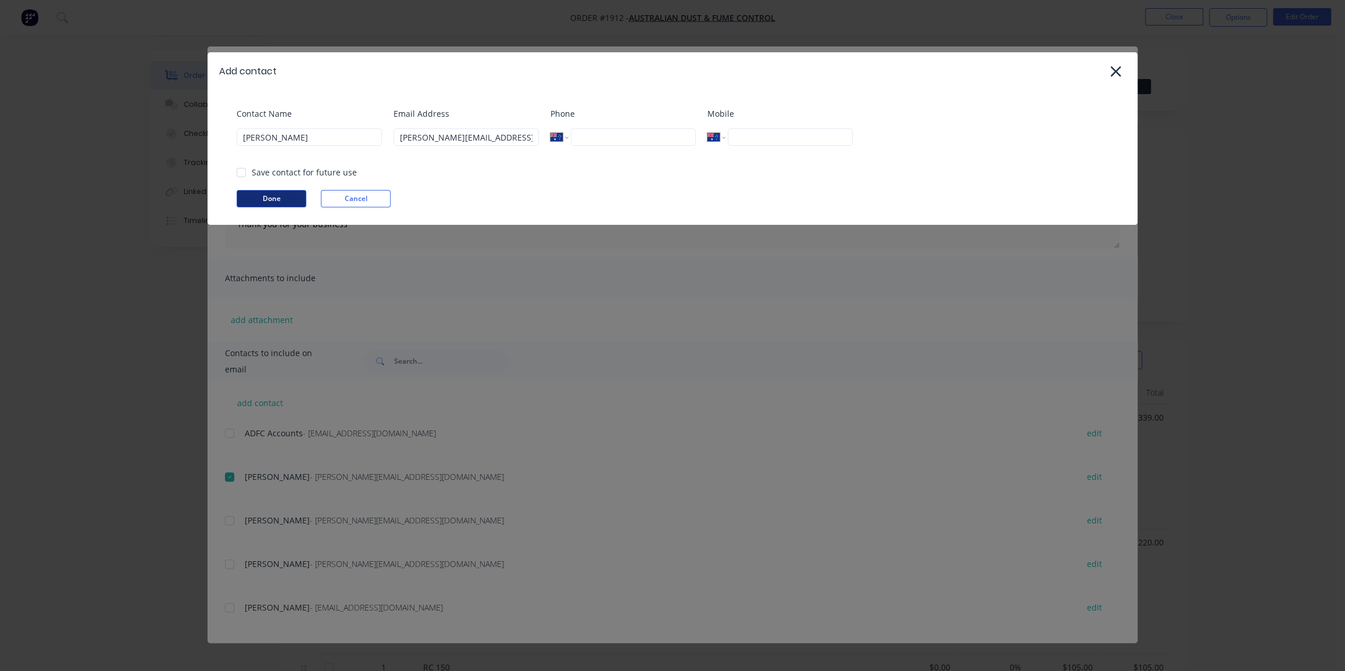
click at [259, 197] on button "Done" at bounding box center [272, 198] width 70 height 17
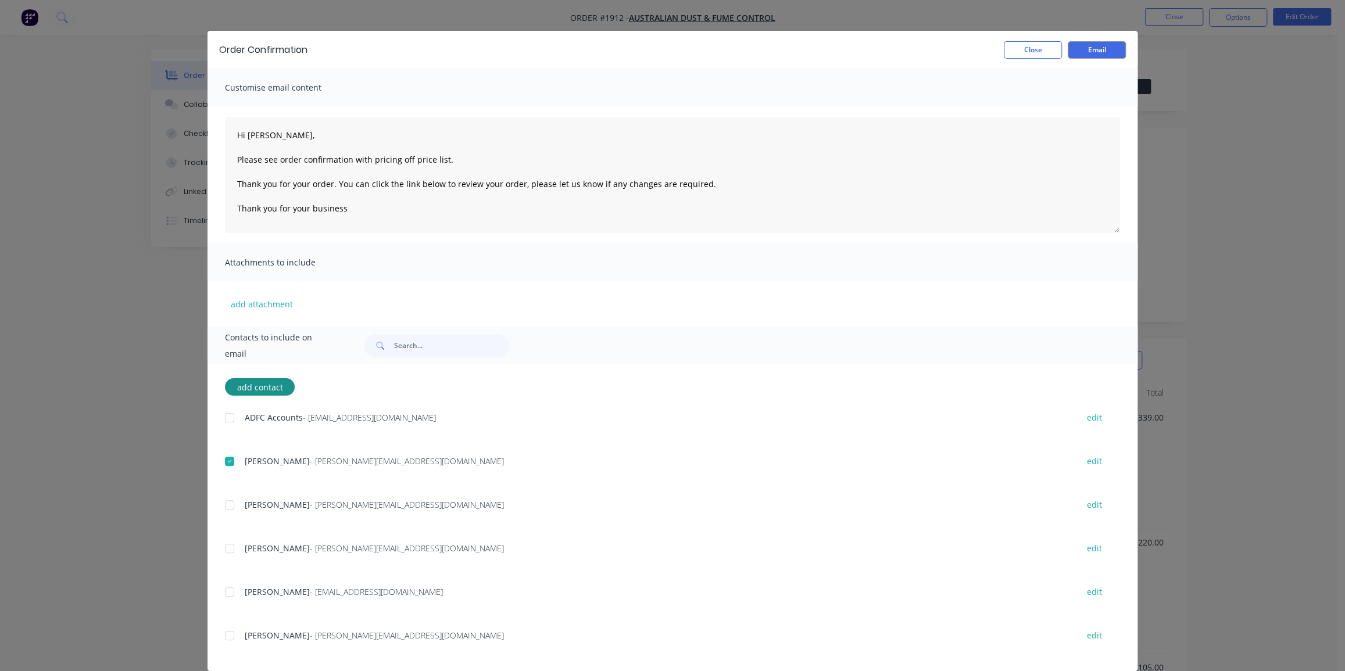
scroll to position [31, 0]
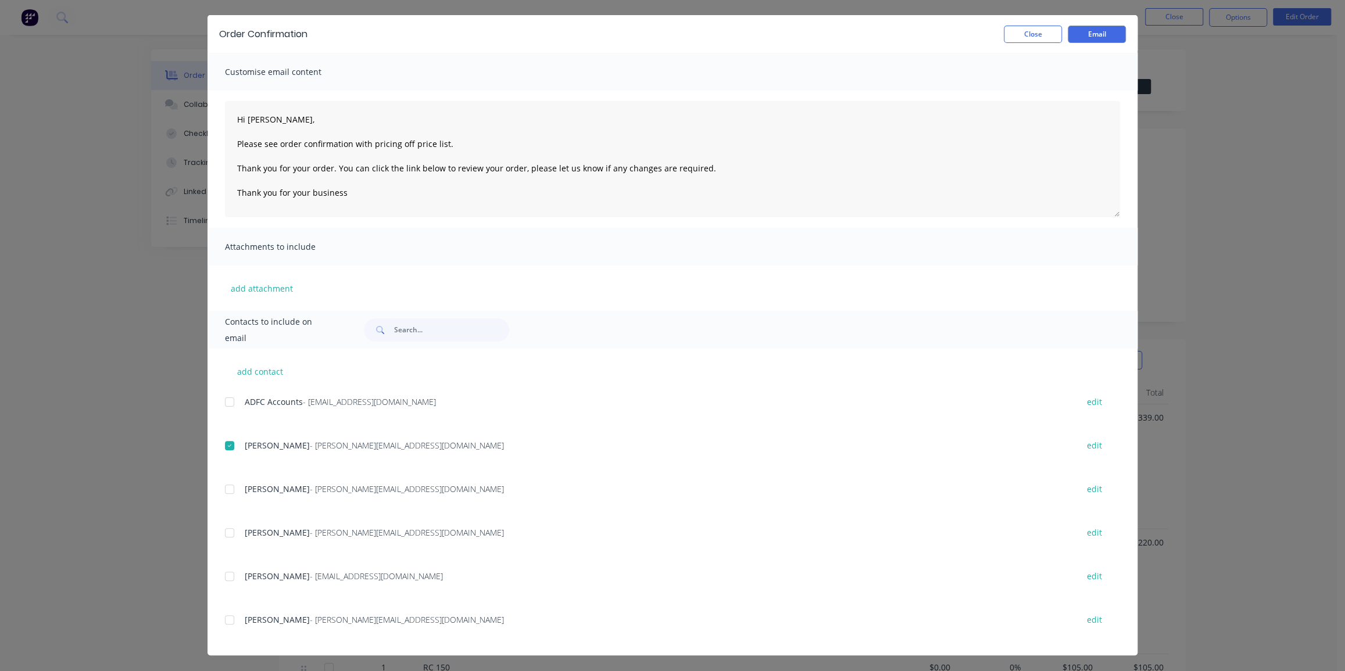
click at [246, 627] on div "Dean - dean@axionmetalworks.com.au edit" at bounding box center [681, 620] width 913 height 16
click at [226, 618] on div at bounding box center [229, 620] width 23 height 23
click at [1091, 28] on button "Email" at bounding box center [1097, 34] width 58 height 17
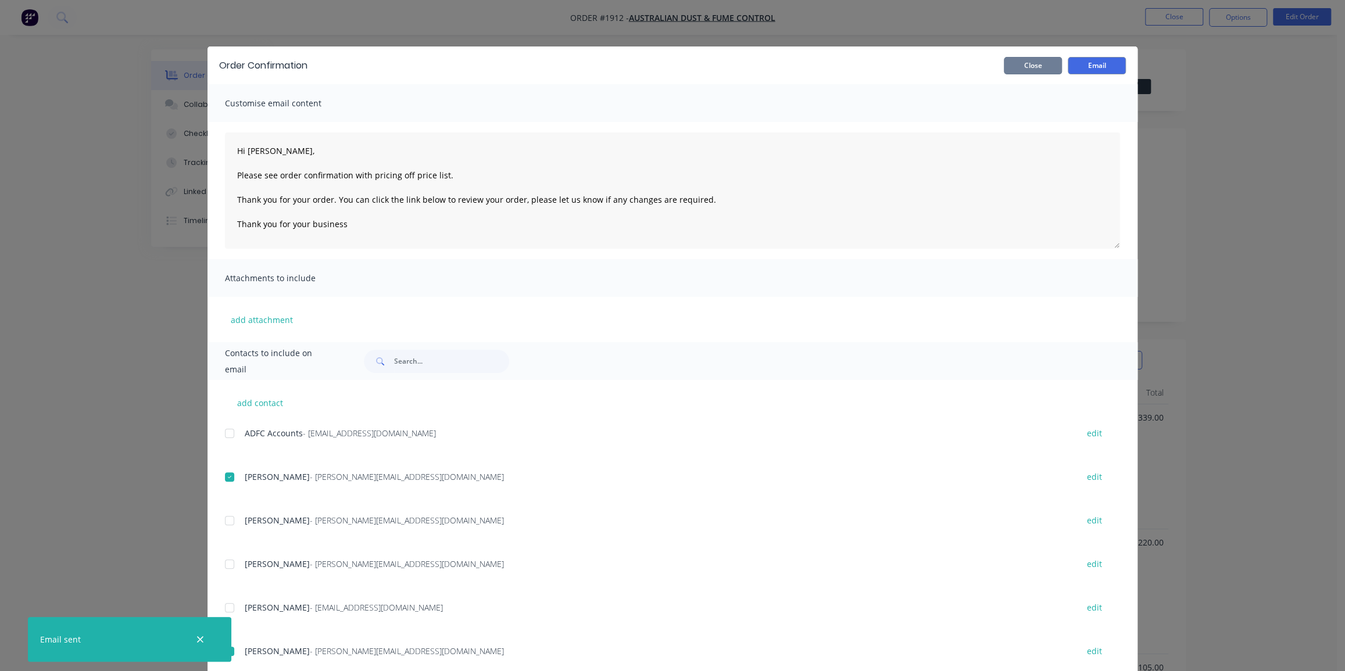
click at [1050, 59] on button "Close" at bounding box center [1033, 65] width 58 height 17
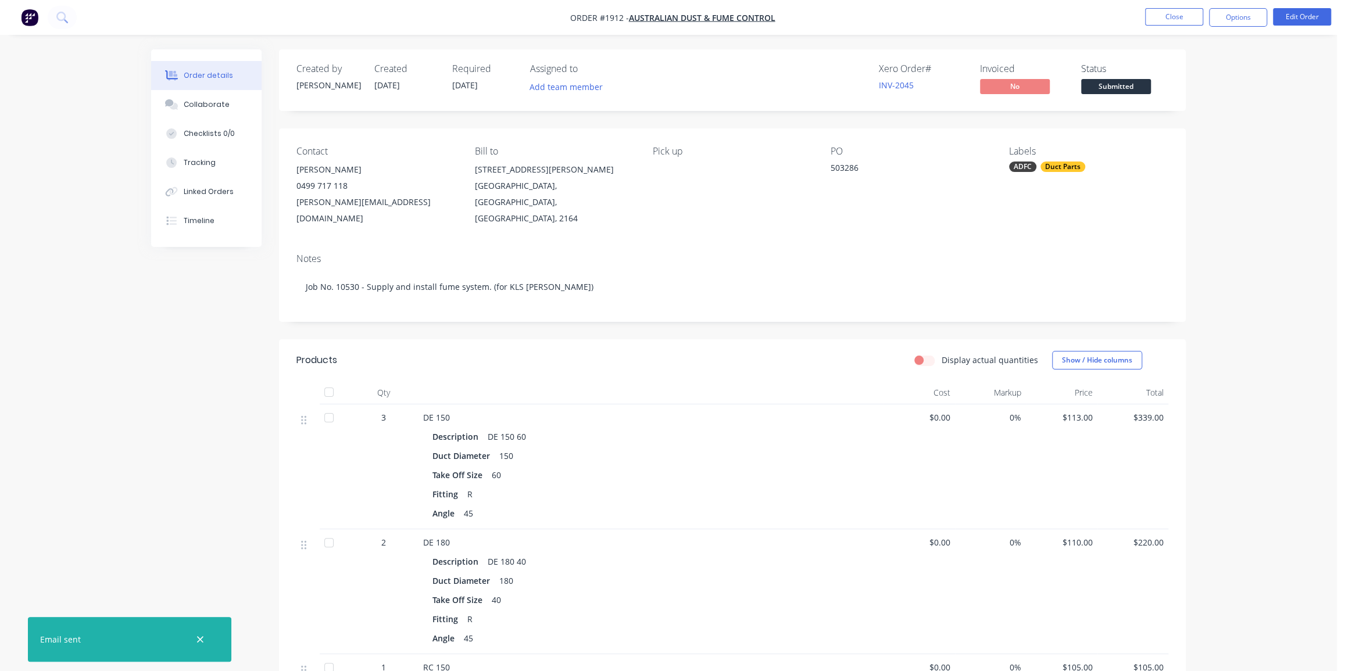
click at [1236, 63] on div "Order details Collaborate Checklists 0/0 Tracking Linked Orders Timeline Order …" at bounding box center [668, 474] width 1337 height 948
click at [1231, 15] on button "Options" at bounding box center [1238, 17] width 58 height 19
click at [1194, 136] on div "Work Order" at bounding box center [1203, 140] width 107 height 17
click at [1214, 114] on div "Without pricing" at bounding box center [1203, 117] width 107 height 17
click at [1297, 140] on div "Order details Collaborate Checklists 0/0 Tracking Linked Orders Timeline Order …" at bounding box center [668, 474] width 1337 height 948
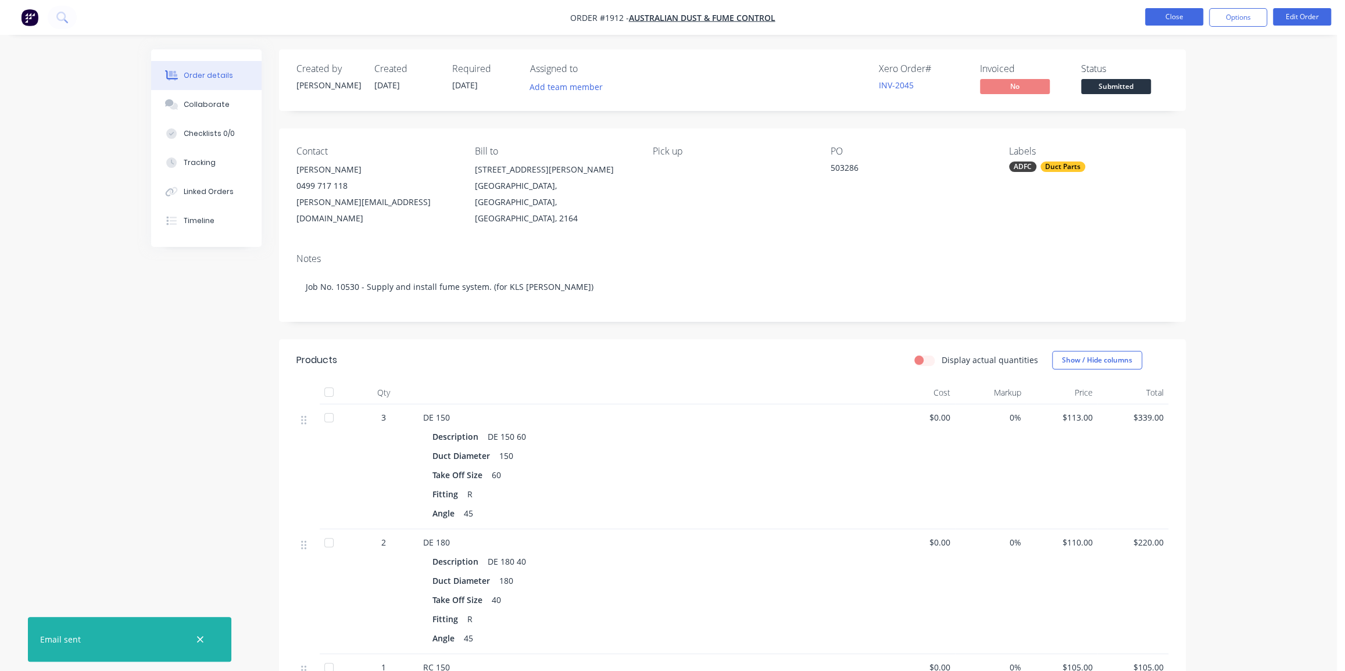
click at [1183, 17] on button "Close" at bounding box center [1174, 16] width 58 height 17
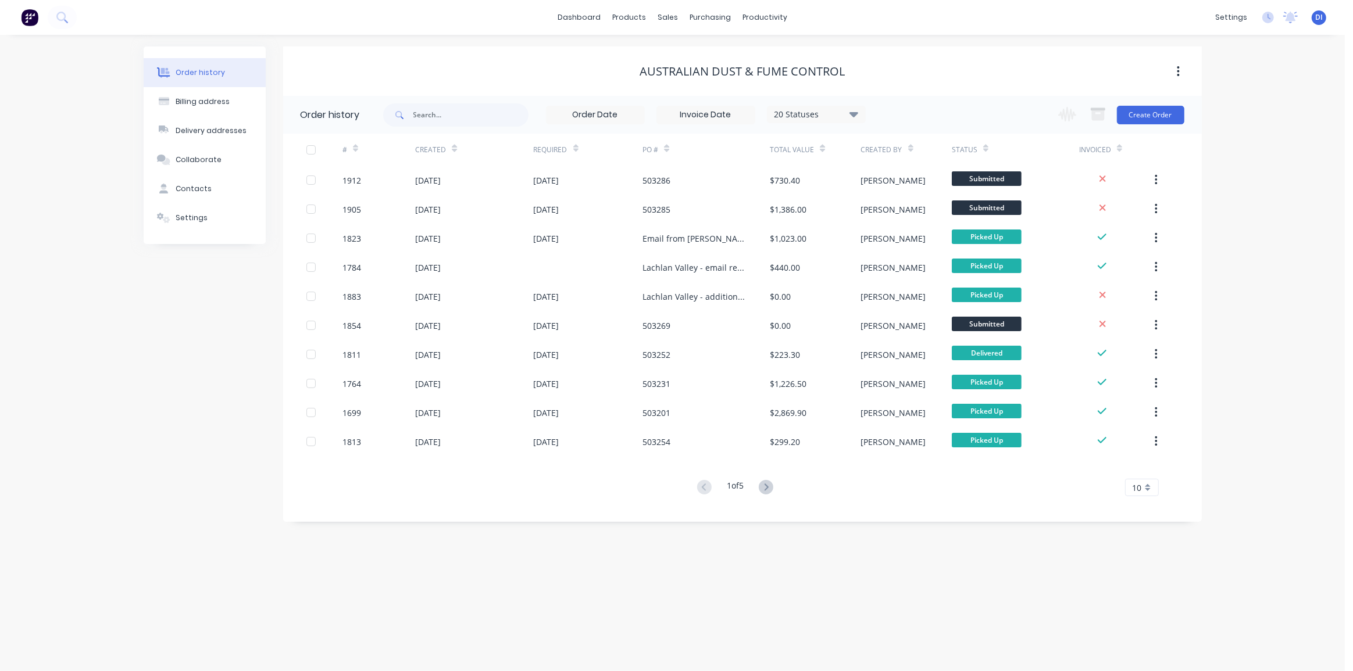
click at [1231, 78] on div "Order history Billing address Delivery addresses Collaborate Contacts Settings …" at bounding box center [672, 353] width 1345 height 637
click at [696, 84] on div "Customers" at bounding box center [708, 79] width 42 height 10
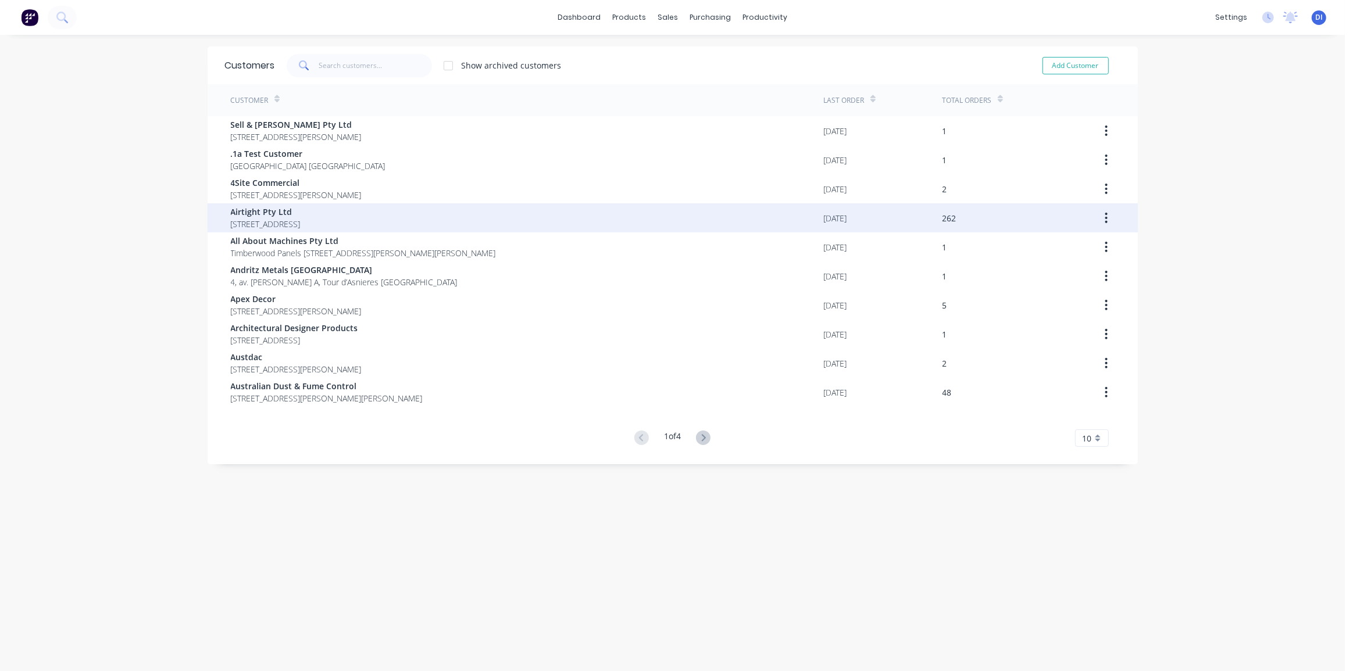
click at [301, 218] on span "18 / 167 Prospect Highway Seven Hills New South Wales Australia 2147" at bounding box center [266, 224] width 70 height 12
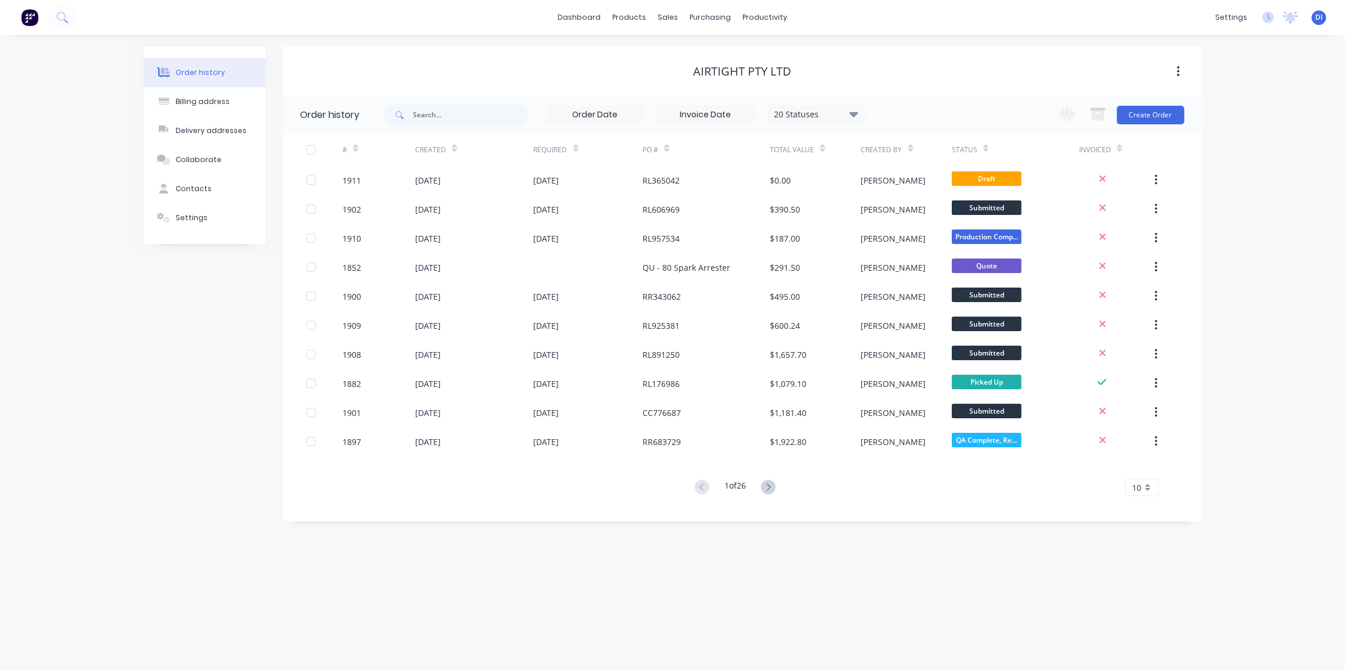
click at [824, 53] on div "Airtight Pty Ltd" at bounding box center [742, 71] width 919 height 49
click at [453, 116] on input "text" at bounding box center [470, 114] width 115 height 23
click at [69, 19] on button at bounding box center [62, 17] width 29 height 23
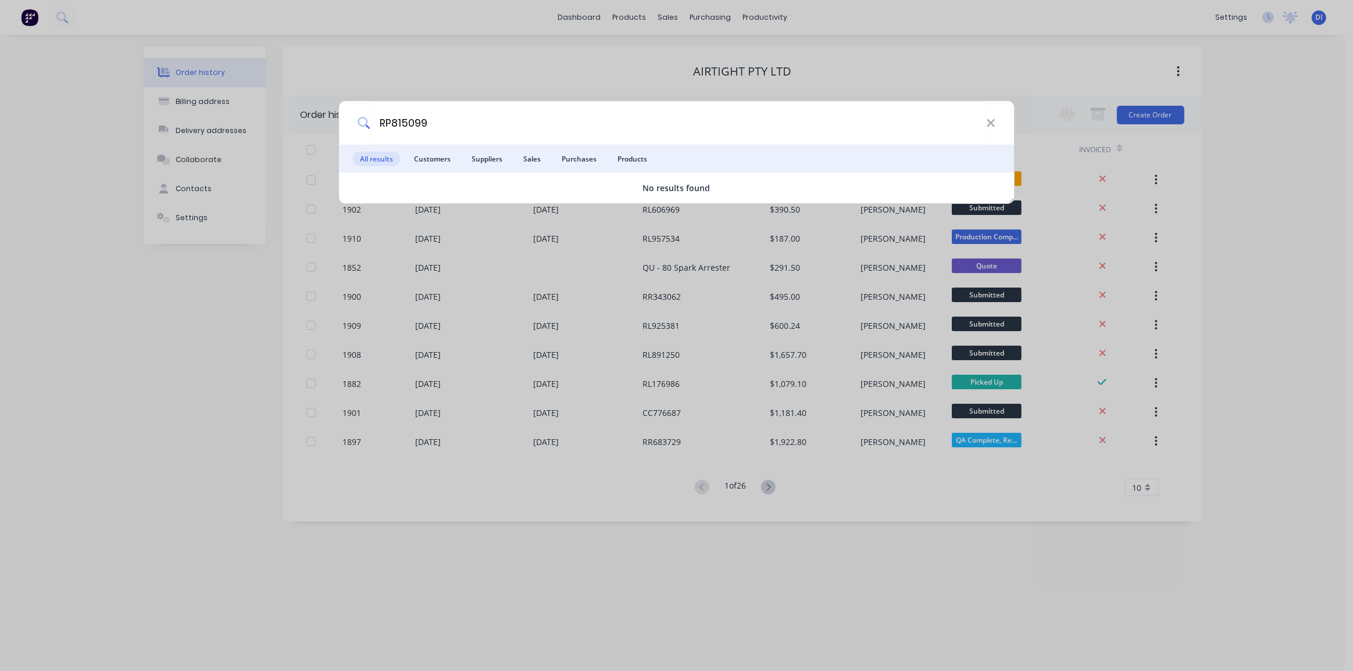
type input "RP815099"
click at [69, 122] on div "RP815099 All results Customers Suppliers Sales Purchases Products No results fo…" at bounding box center [676, 335] width 1353 height 671
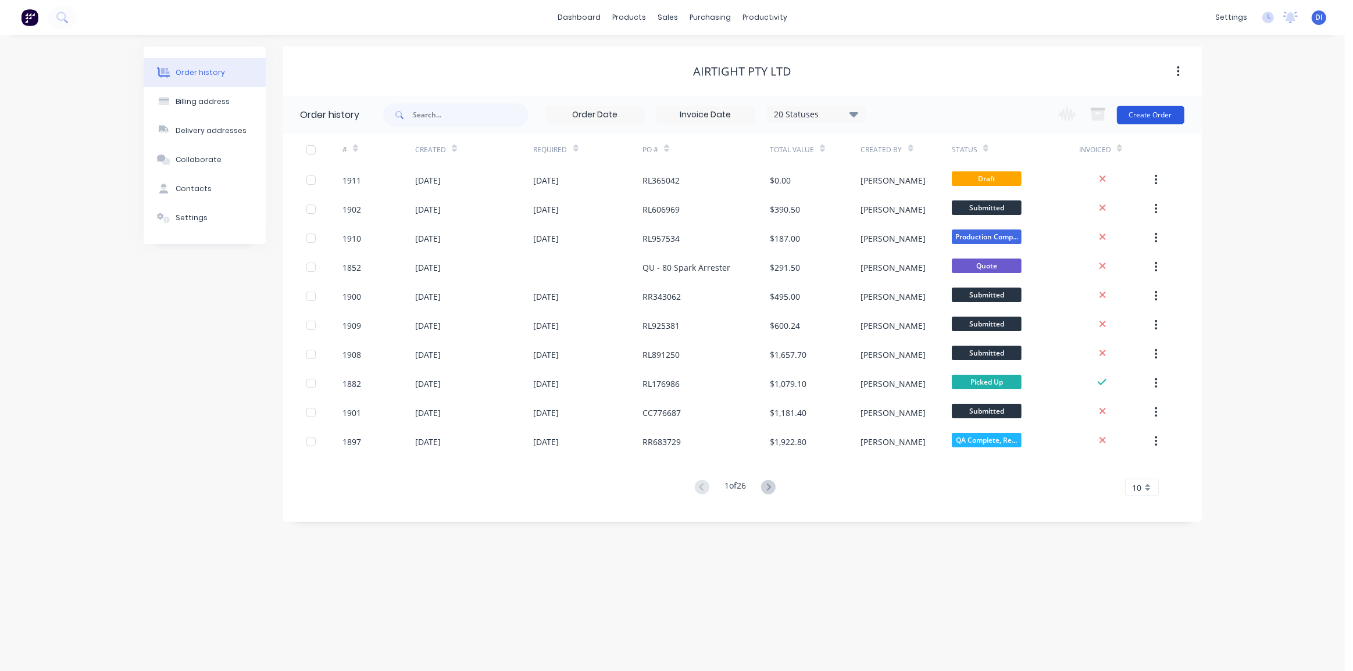
click at [1136, 110] on button "Create Order" at bounding box center [1150, 115] width 67 height 19
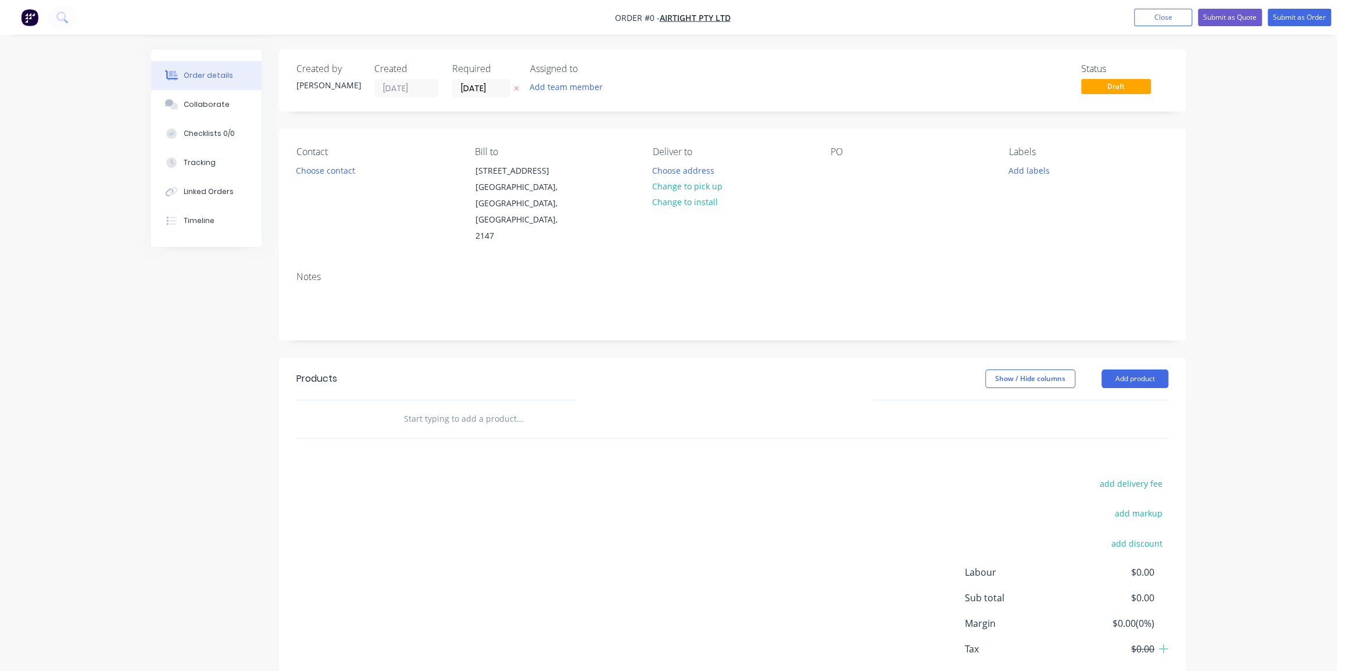
click at [849, 163] on div "PO" at bounding box center [910, 196] width 159 height 98
click at [833, 163] on div at bounding box center [840, 170] width 19 height 17
paste div
click at [866, 237] on div "Order details Collaborate Checklists 0/0 Tracking Linked Orders Timeline Order …" at bounding box center [669, 392] width 1058 height 686
drag, startPoint x: 1282, startPoint y: 139, endPoint x: 812, endPoint y: 74, distance: 474.2
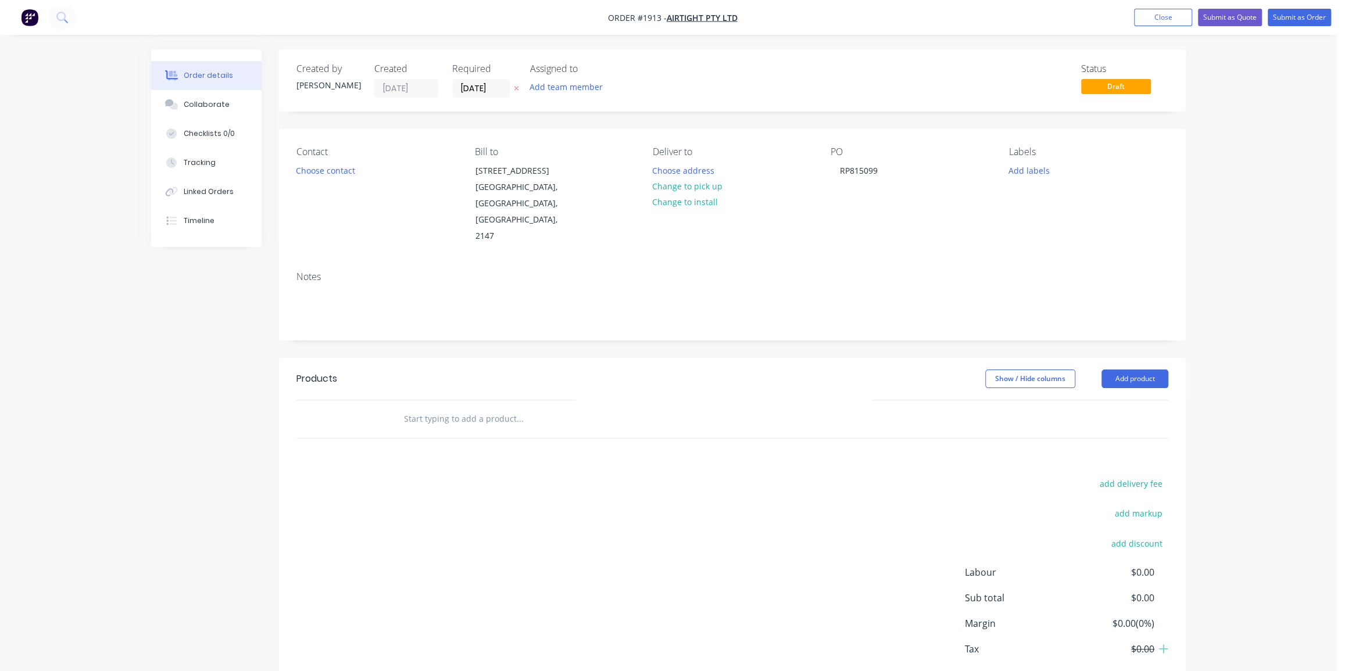
click at [1276, 139] on div "Order details Collaborate Checklists 0/0 Tracking Linked Orders Timeline Order …" at bounding box center [668, 367] width 1337 height 735
click at [753, 88] on div "Status Draft" at bounding box center [907, 80] width 522 height 34
click at [1214, 90] on div "Order details Collaborate Checklists 0/0 Tracking Linked Orders Timeline Order …" at bounding box center [668, 367] width 1337 height 735
drag, startPoint x: 1170, startPoint y: 17, endPoint x: 1216, endPoint y: 143, distance: 133.7
click at [1211, 154] on div "Order #1913 - Airtight Pty Ltd Add product Close Submit as Quote Submit as Orde…" at bounding box center [668, 367] width 1337 height 735
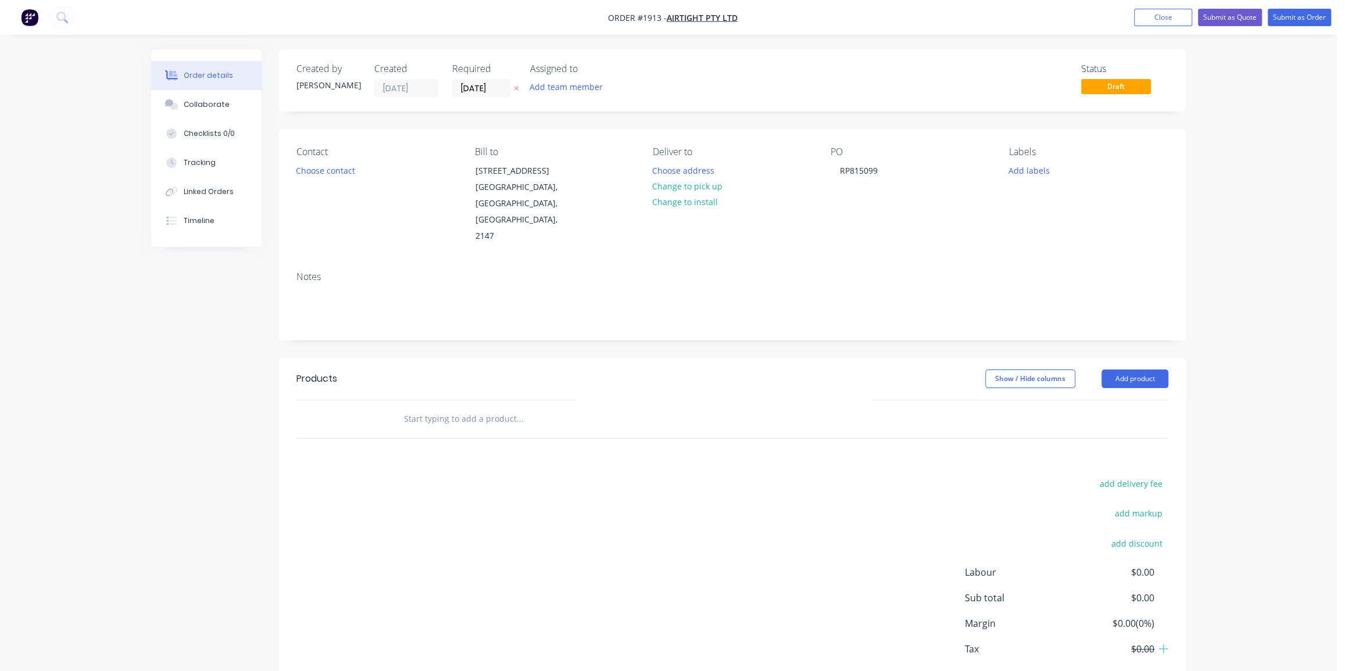
click at [1275, 147] on div "Order details Collaborate Checklists 0/0 Tracking Linked Orders Timeline Order …" at bounding box center [668, 367] width 1337 height 735
click at [1214, 224] on div "Order details Collaborate Checklists 0/0 Tracking Linked Orders Timeline Order …" at bounding box center [668, 367] width 1337 height 735
click at [1212, 183] on div "Order details Collaborate Checklists 0/0 Tracking Linked Orders Timeline Order …" at bounding box center [668, 367] width 1337 height 735
click at [1223, 144] on div "Order details Collaborate Checklists 0/0 Tracking Linked Orders Timeline Order …" at bounding box center [668, 367] width 1337 height 735
click at [1041, 173] on button "Add labels" at bounding box center [1028, 170] width 53 height 16
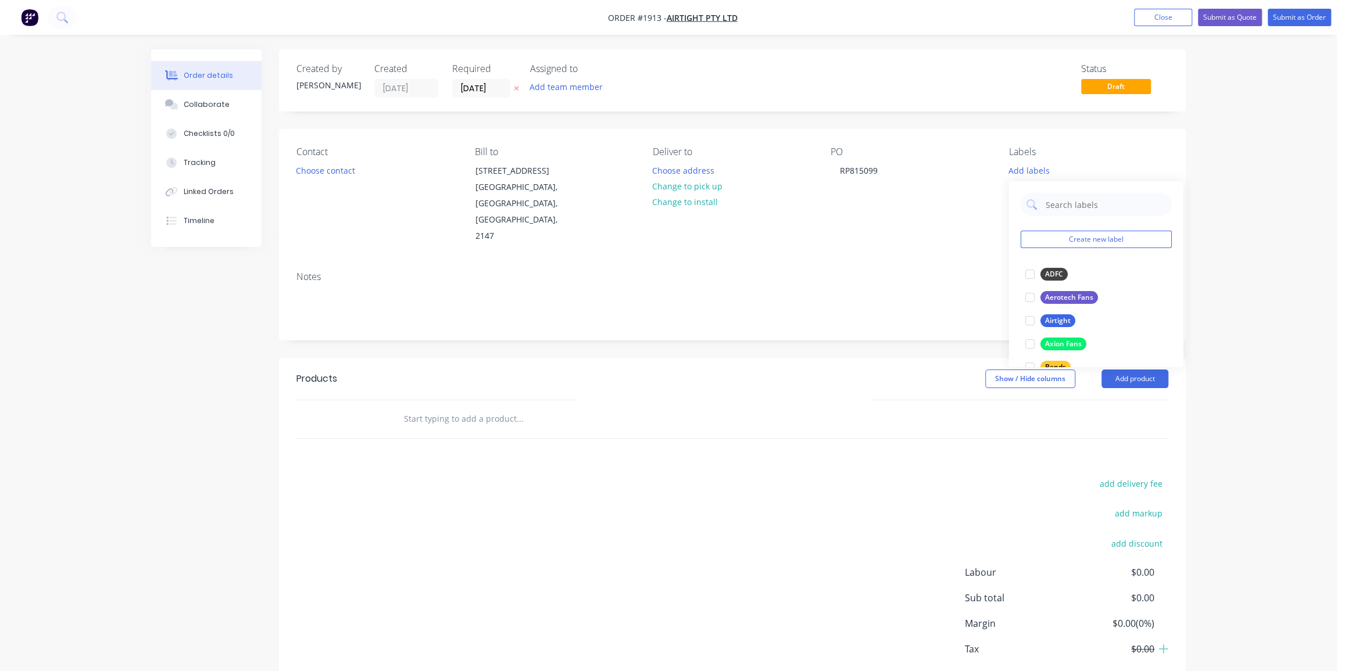
click at [1209, 197] on div "Order details Collaborate Checklists 0/0 Tracking Linked Orders Timeline Order …" at bounding box center [668, 367] width 1337 height 735
click at [1198, 197] on div "Order details Collaborate Checklists 0/0 Tracking Linked Orders Timeline Order …" at bounding box center [668, 367] width 1337 height 735
click at [1227, 204] on div "Order details Collaborate Checklists 0/0 Tracking Linked Orders Timeline Order …" at bounding box center [668, 367] width 1337 height 735
click at [1037, 174] on button "Add labels" at bounding box center [1028, 170] width 53 height 16
click at [1064, 211] on input "text" at bounding box center [1105, 204] width 122 height 23
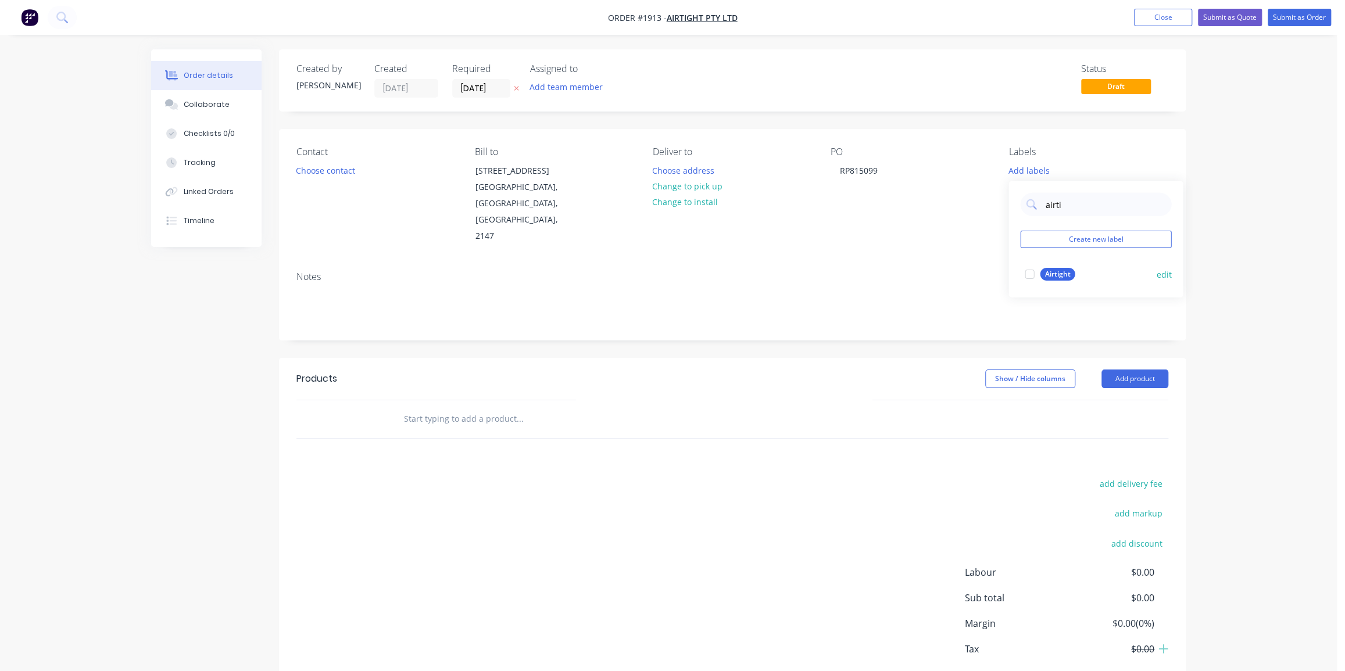
click at [1062, 273] on div "Airtight" at bounding box center [1057, 274] width 35 height 13
click at [1055, 193] on input "airti" at bounding box center [1105, 198] width 122 height 23
type input "dust co"
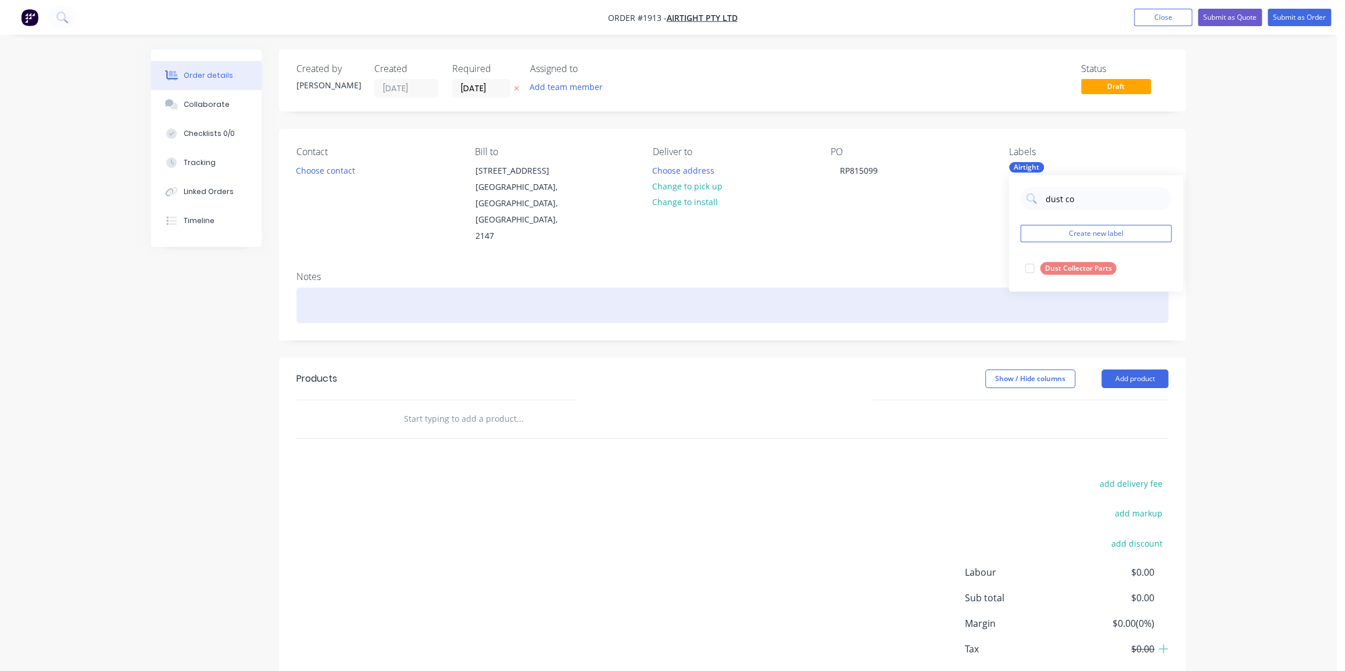
drag, startPoint x: 1081, startPoint y: 269, endPoint x: 994, endPoint y: 272, distance: 87.3
click at [1081, 269] on div "Dust Collector Parts" at bounding box center [1078, 268] width 76 height 13
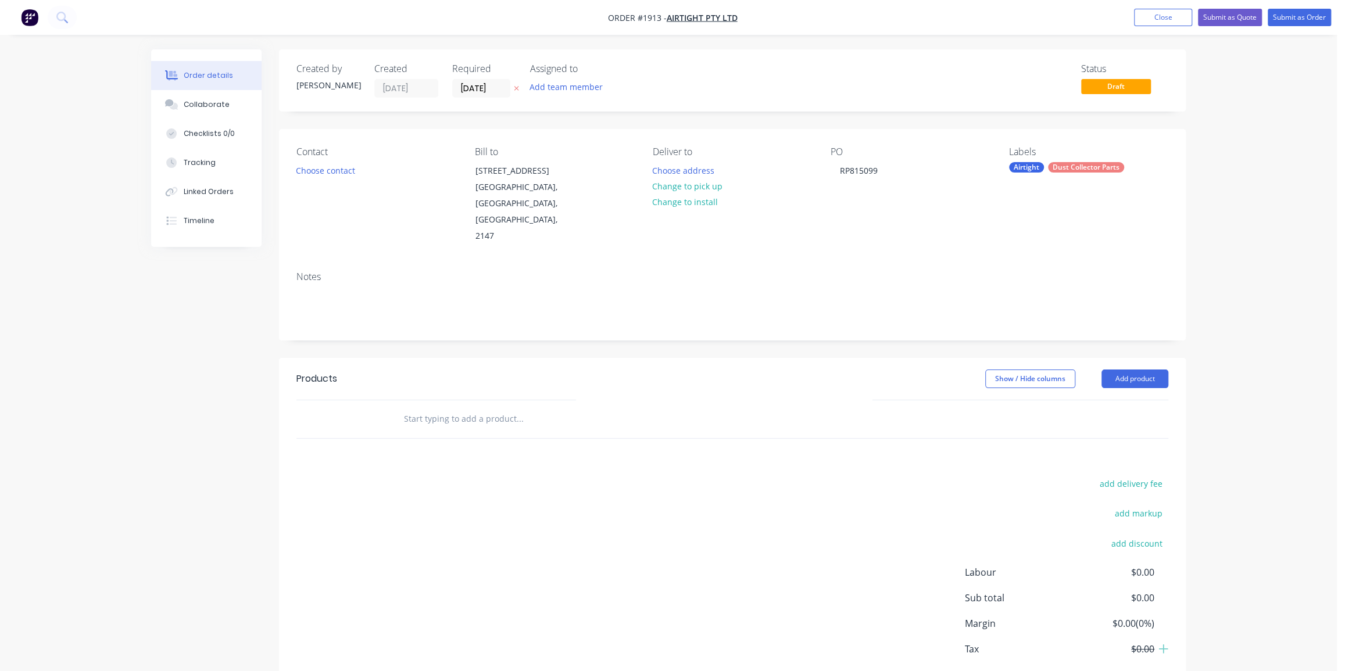
click at [938, 262] on div "Notes" at bounding box center [732, 301] width 907 height 78
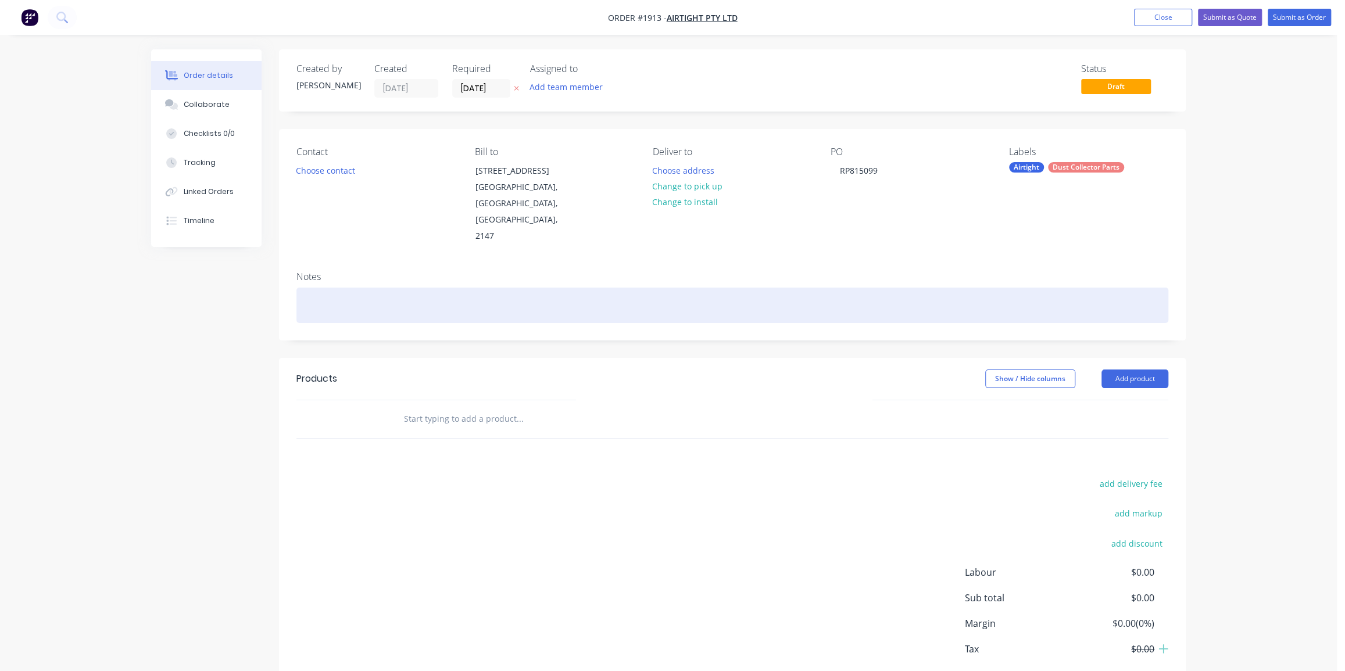
click at [396, 288] on div at bounding box center [732, 305] width 872 height 35
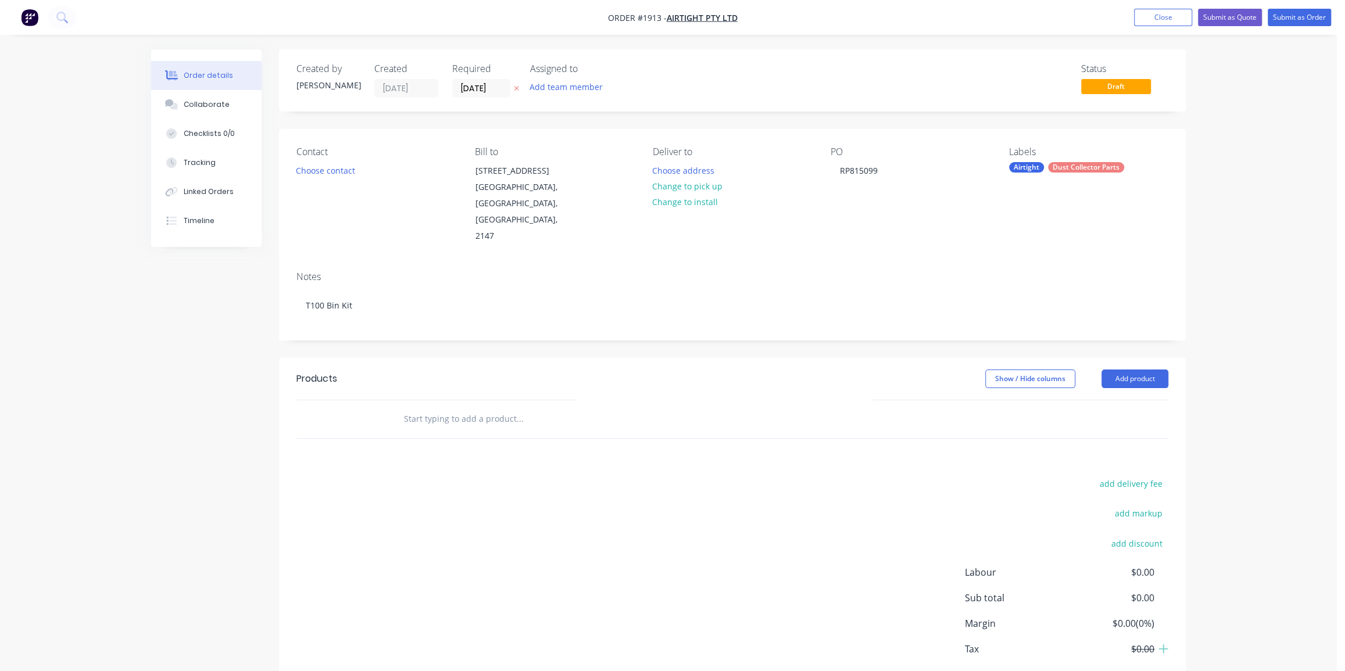
click at [1203, 294] on div "Order details Collaborate Checklists 0/0 Tracking Linked Orders Timeline Order …" at bounding box center [668, 367] width 1337 height 735
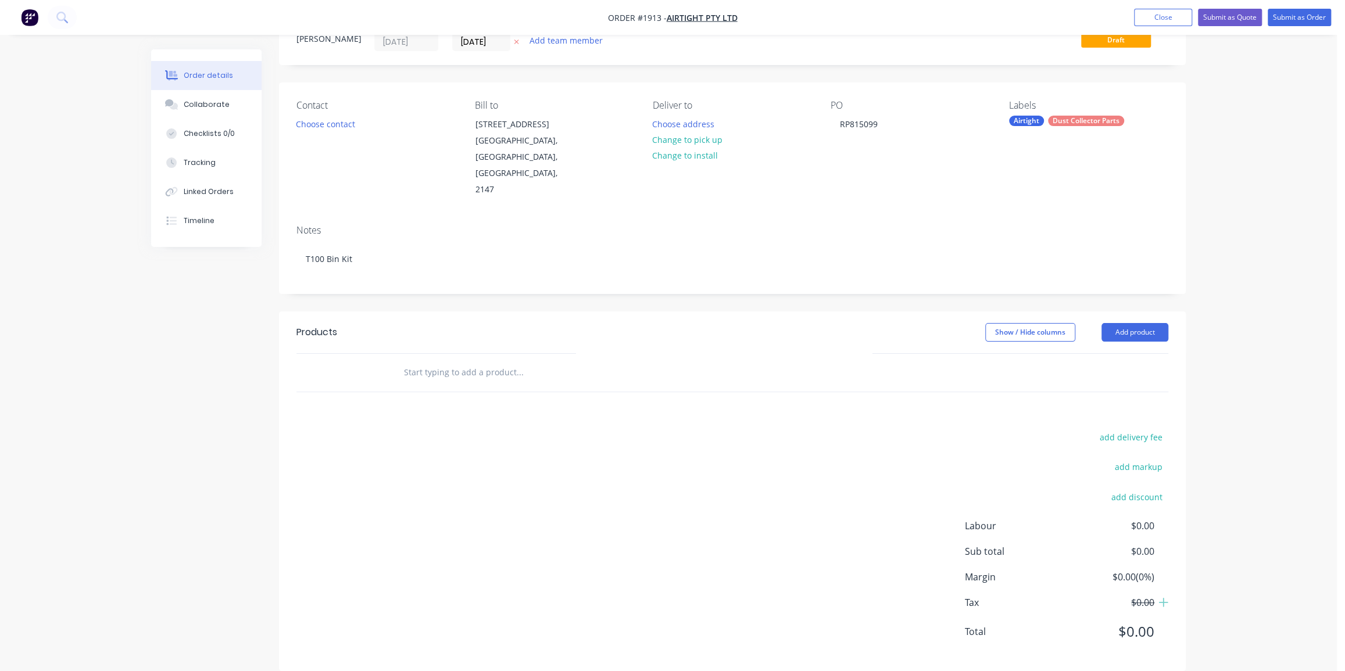
click at [1246, 190] on div "Order details Collaborate Checklists 0/0 Tracking Linked Orders Timeline Order …" at bounding box center [668, 320] width 1337 height 735
click at [689, 137] on button "Change to pick up" at bounding box center [687, 140] width 83 height 16
click at [323, 122] on button "Choose contact" at bounding box center [326, 124] width 72 height 16
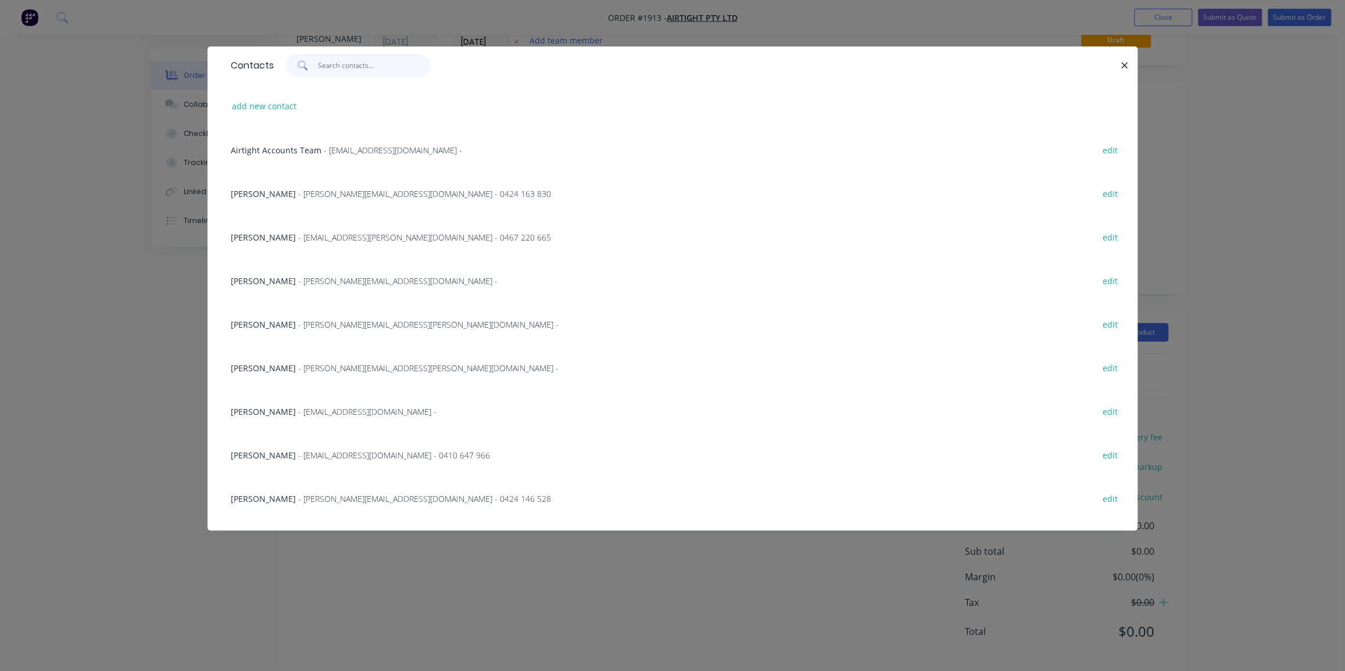
click at [347, 63] on input "text" at bounding box center [374, 65] width 113 height 23
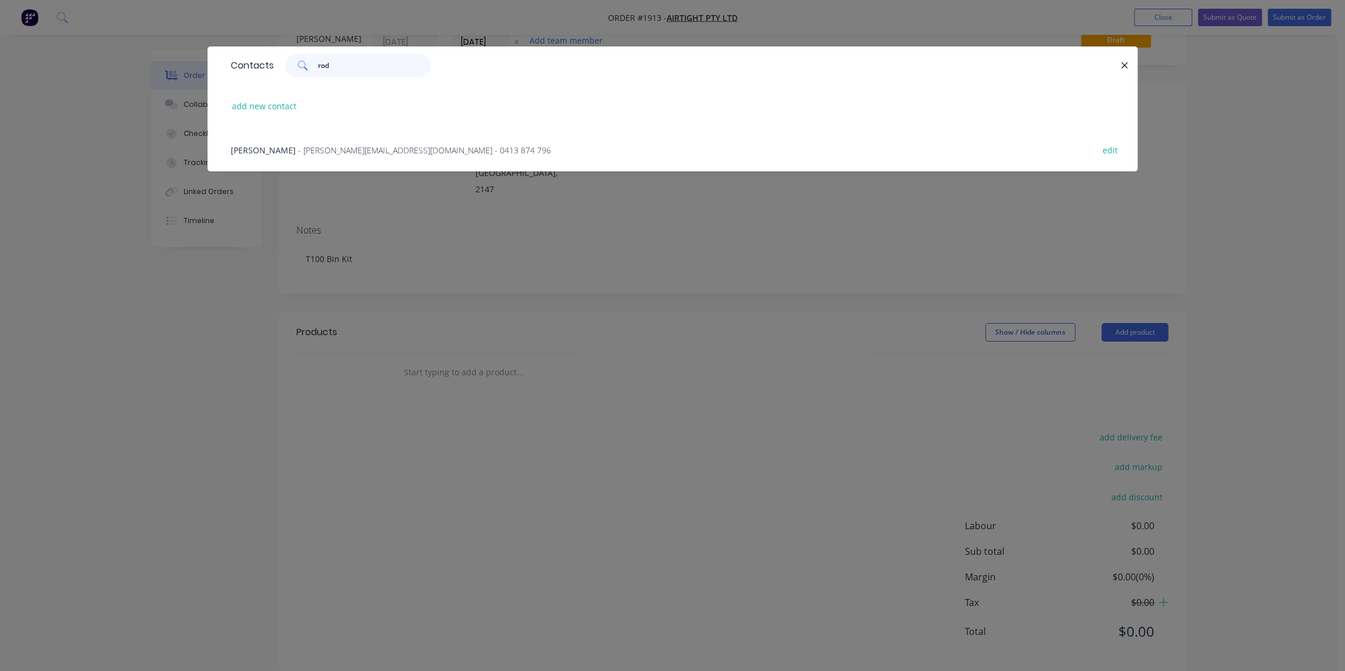
type input "rod"
click at [330, 151] on span "- rodney@airtight.com.au - 0413 874 796" at bounding box center [424, 150] width 253 height 11
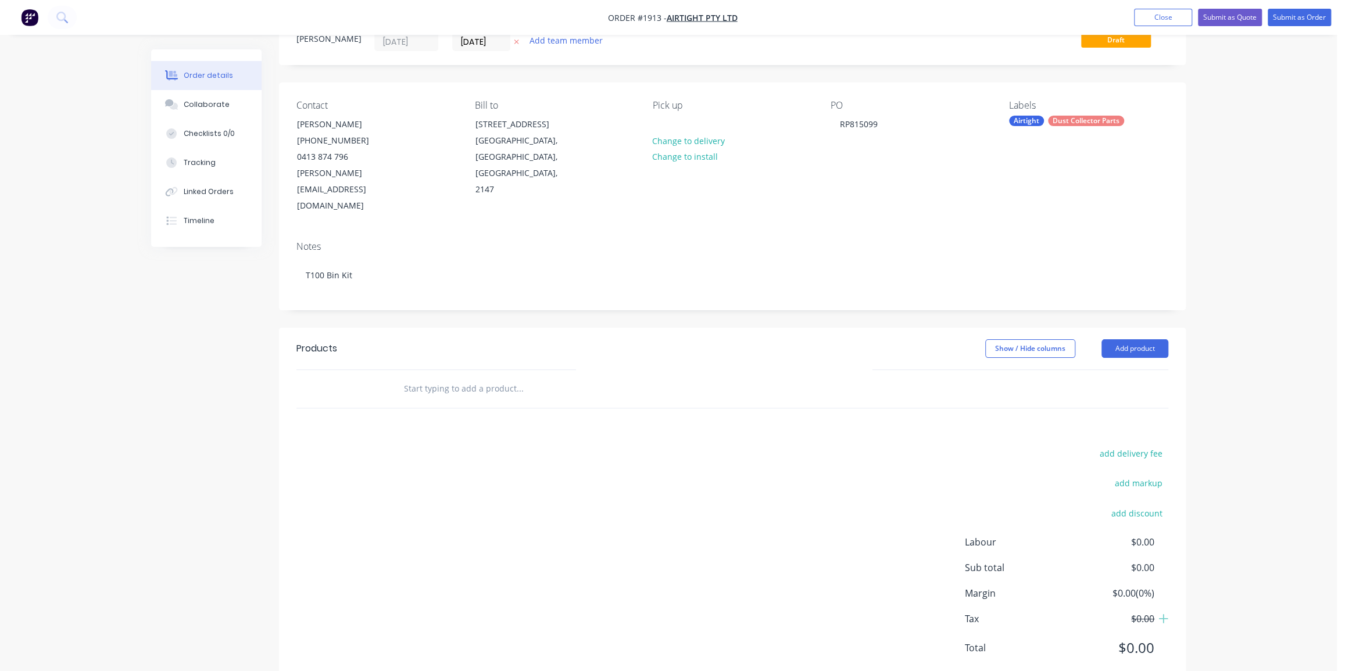
click at [1220, 178] on div "Order details Collaborate Checklists 0/0 Tracking Linked Orders Timeline Order …" at bounding box center [668, 329] width 1337 height 752
click at [1260, 243] on div "Order details Collaborate Checklists 0/0 Tracking Linked Orders Timeline Order …" at bounding box center [668, 329] width 1337 height 752
click at [1248, 233] on div "Order details Collaborate Checklists 0/0 Tracking Linked Orders Timeline Order …" at bounding box center [668, 329] width 1337 height 752
click at [1170, 232] on div "Notes T100 Bin Kit" at bounding box center [732, 271] width 907 height 78
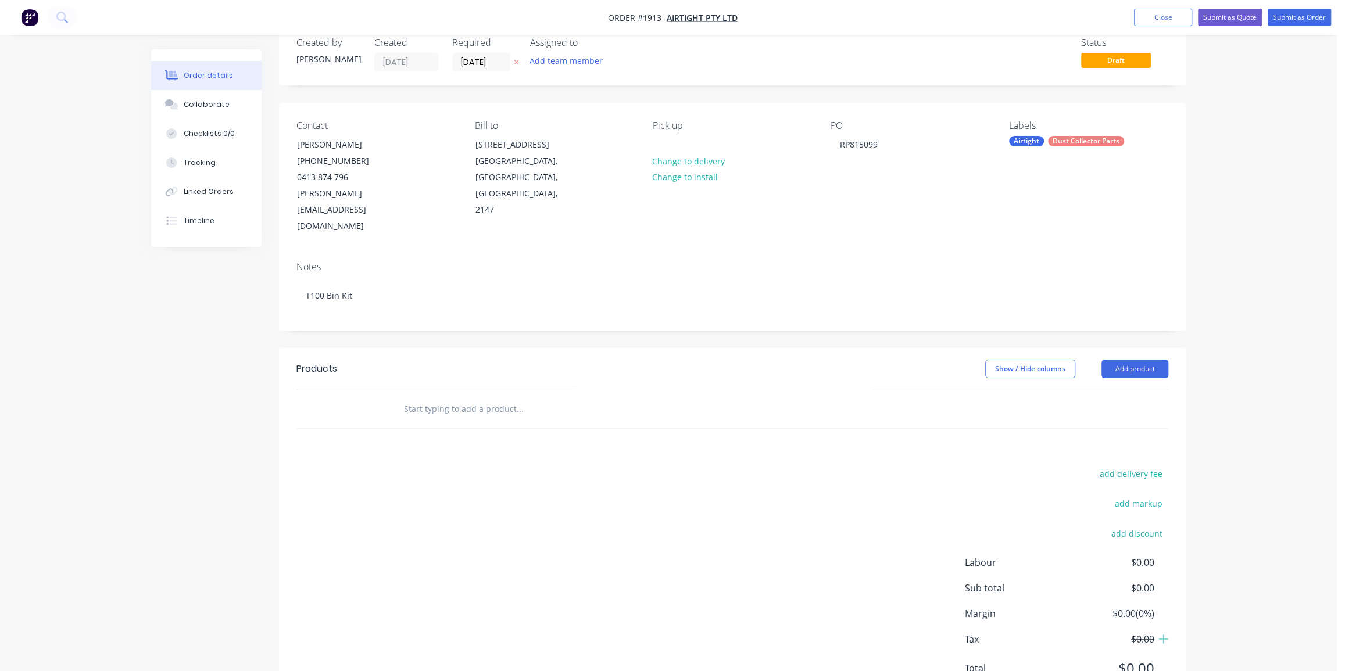
scroll to position [0, 0]
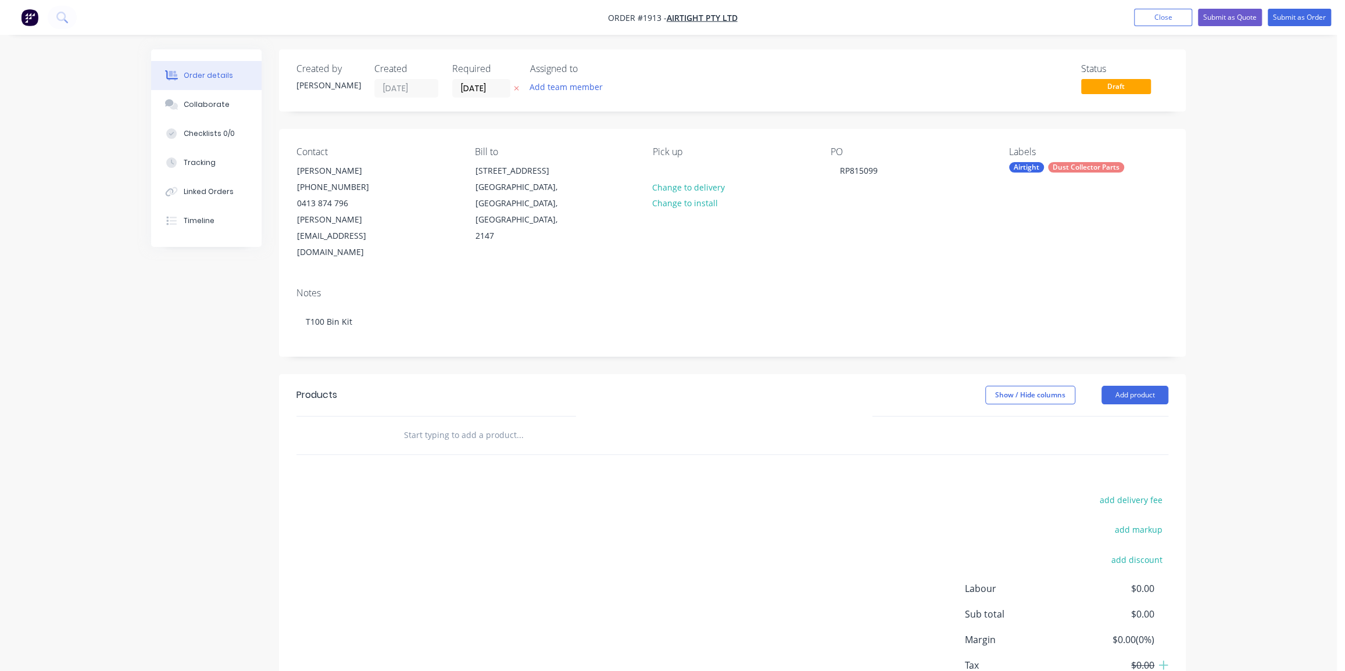
click at [1267, 187] on div "Order details Collaborate Checklists 0/0 Tracking Linked Orders Timeline Order …" at bounding box center [668, 376] width 1337 height 752
click at [1264, 187] on div "Order details Collaborate Checklists 0/0 Tracking Linked Orders Timeline Order …" at bounding box center [668, 376] width 1337 height 752
click at [1199, 255] on div "Order details Collaborate Checklists 0/0 Tracking Linked Orders Timeline Order …" at bounding box center [668, 376] width 1337 height 752
click at [1265, 270] on div "Order details Collaborate Checklists 0/0 Tracking Linked Orders Timeline Order …" at bounding box center [668, 376] width 1337 height 752
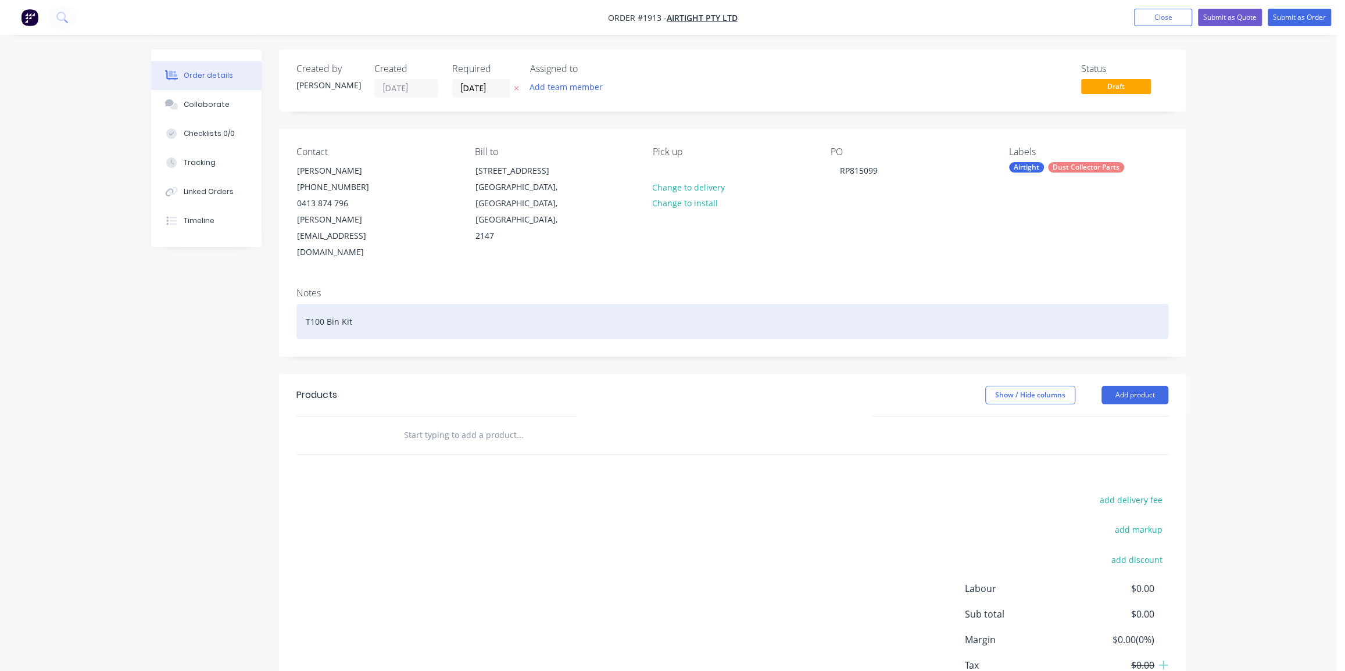
click at [312, 304] on div "T100 Bin Kit" at bounding box center [732, 321] width 872 height 35
click at [467, 304] on div "T 1000 Bin Kit" at bounding box center [732, 321] width 872 height 35
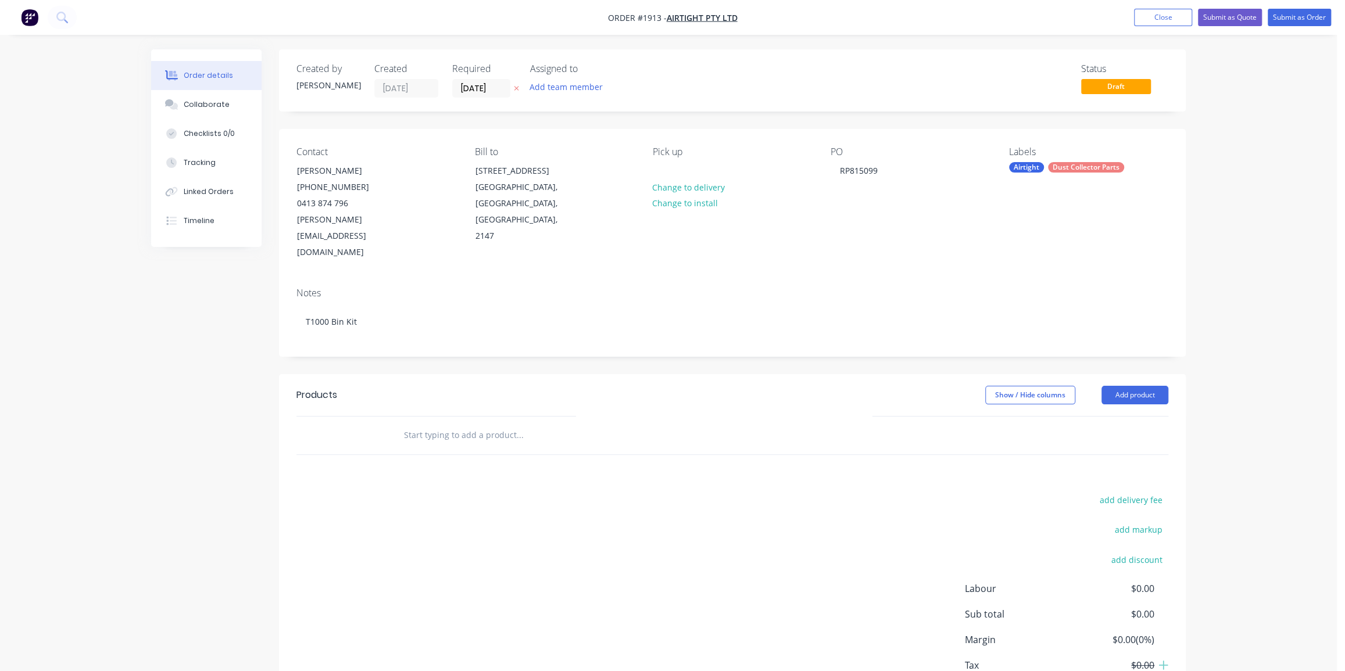
click at [1217, 265] on div "Order details Collaborate Checklists 0/0 Tracking Linked Orders Timeline Order …" at bounding box center [668, 376] width 1337 height 752
click at [1212, 298] on div "Order details Collaborate Checklists 0/0 Tracking Linked Orders Timeline Order …" at bounding box center [668, 376] width 1337 height 752
click at [517, 424] on input "text" at bounding box center [519, 435] width 233 height 23
click at [1201, 315] on div "Order details Collaborate Checklists 0/0 Tracking Linked Orders Timeline Order …" at bounding box center [668, 376] width 1337 height 752
click at [1200, 311] on div "Order details Collaborate Checklists 0/0 Tracking Linked Orders Timeline Order …" at bounding box center [668, 376] width 1337 height 752
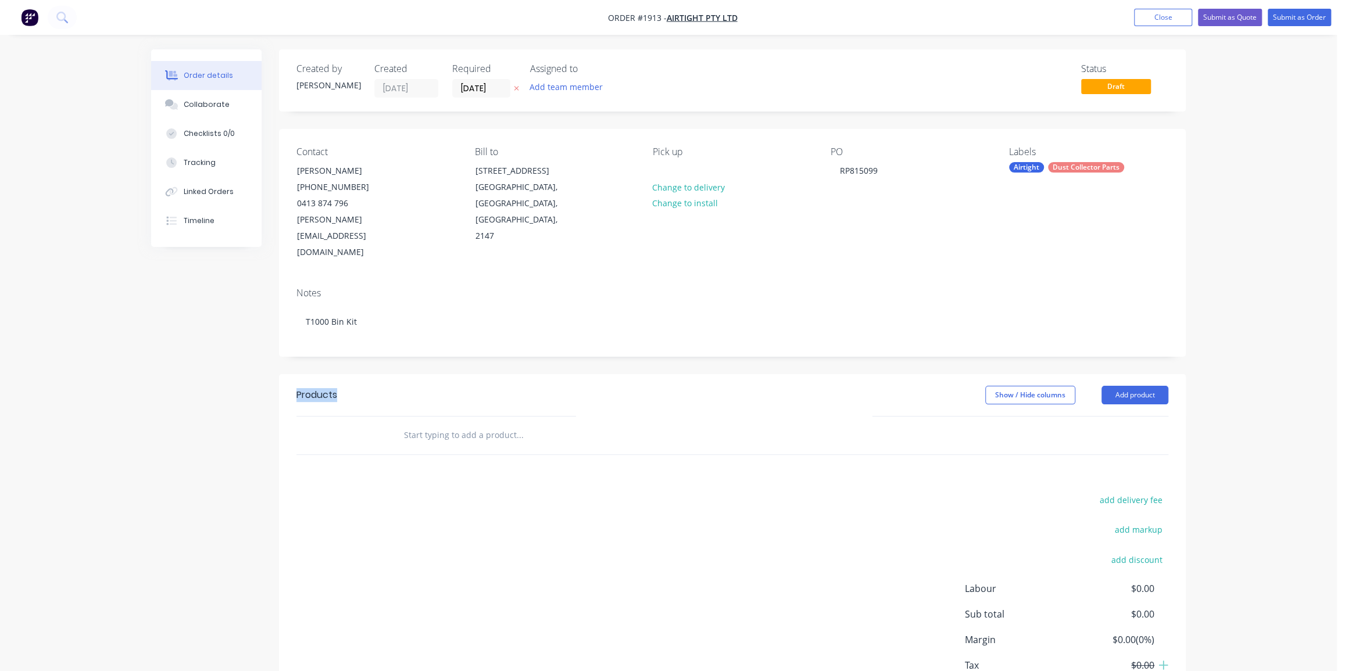
click at [1200, 311] on div "Order details Collaborate Checklists 0/0 Tracking Linked Orders Timeline Order …" at bounding box center [668, 376] width 1337 height 752
click at [490, 381] on header "Products Show / Hide columns Add product" at bounding box center [732, 395] width 907 height 42
click at [1142, 386] on button "Add product" at bounding box center [1135, 395] width 67 height 19
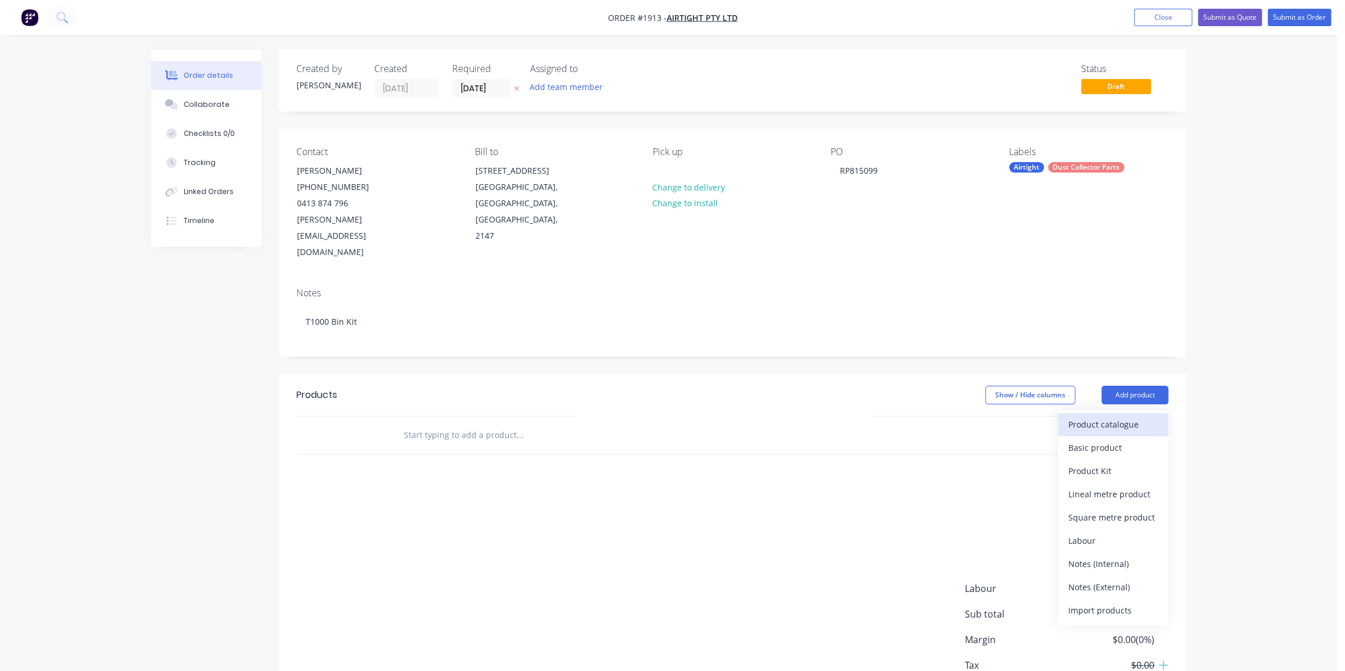
click at [1106, 416] on div "Product catalogue" at bounding box center [1114, 424] width 90 height 17
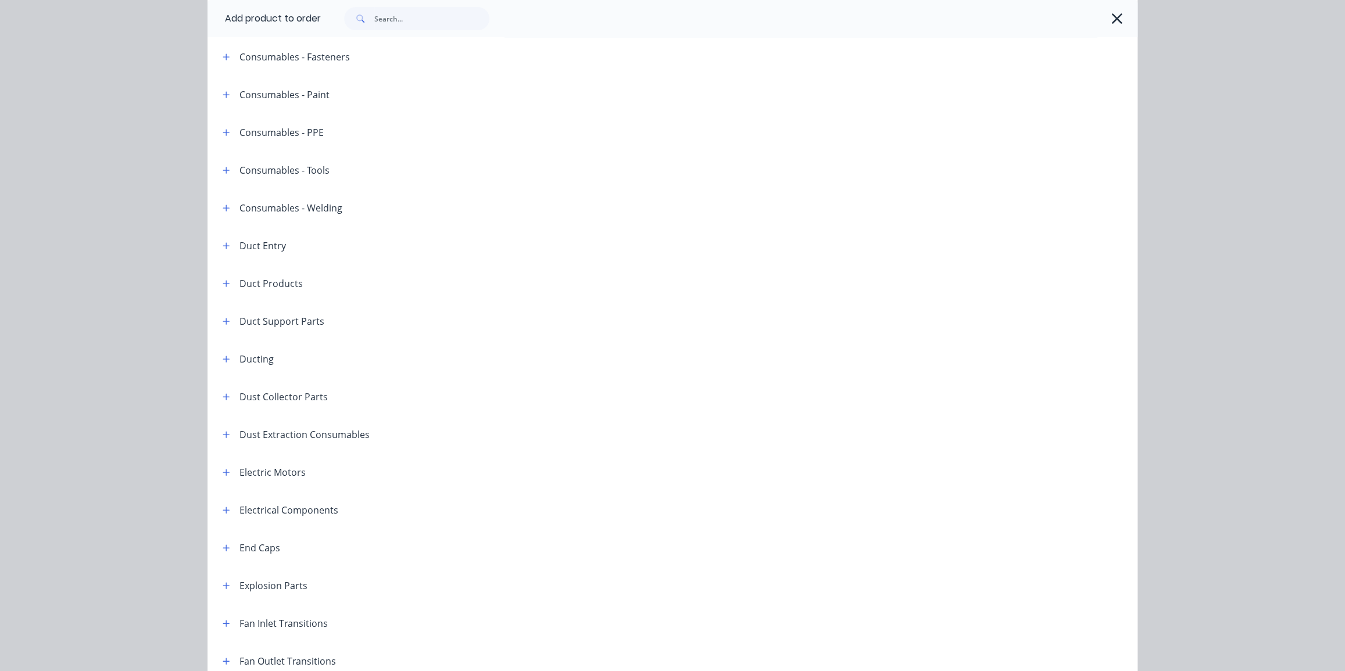
scroll to position [317, 0]
click at [223, 358] on icon "button" at bounding box center [226, 358] width 6 height 6
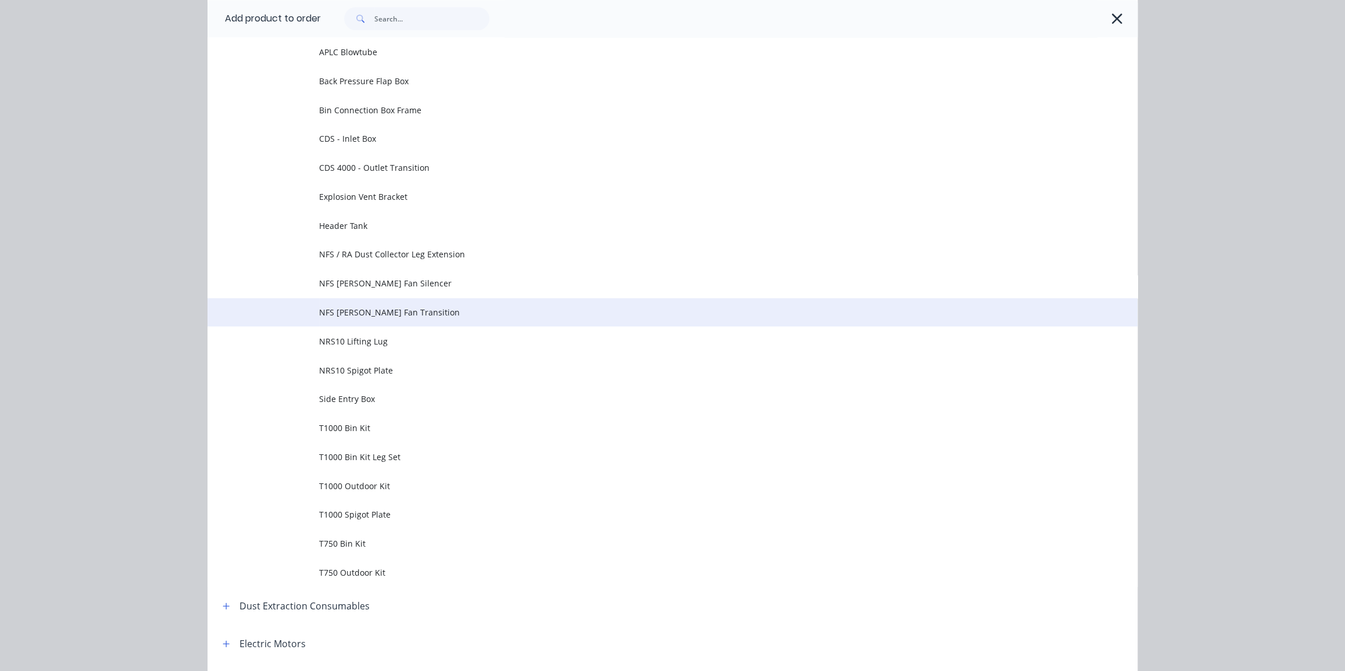
scroll to position [739, 0]
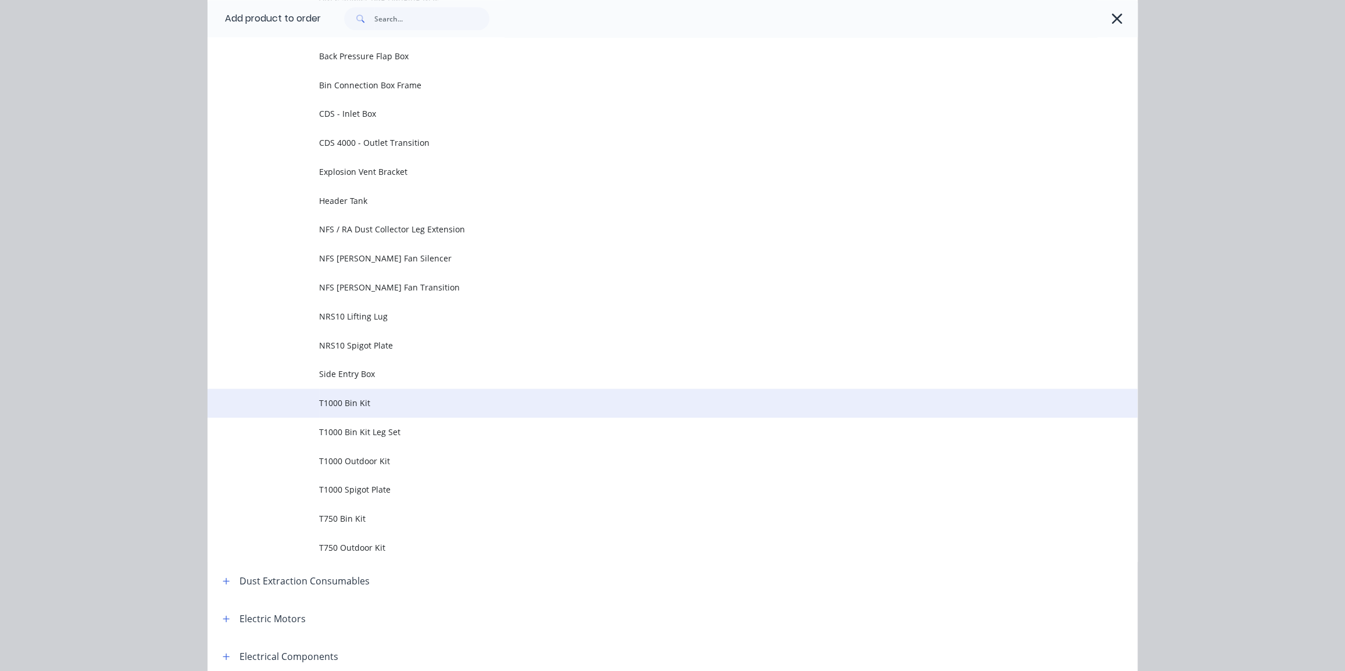
click at [479, 404] on span "T1000 Bin Kit" at bounding box center [646, 403] width 655 height 12
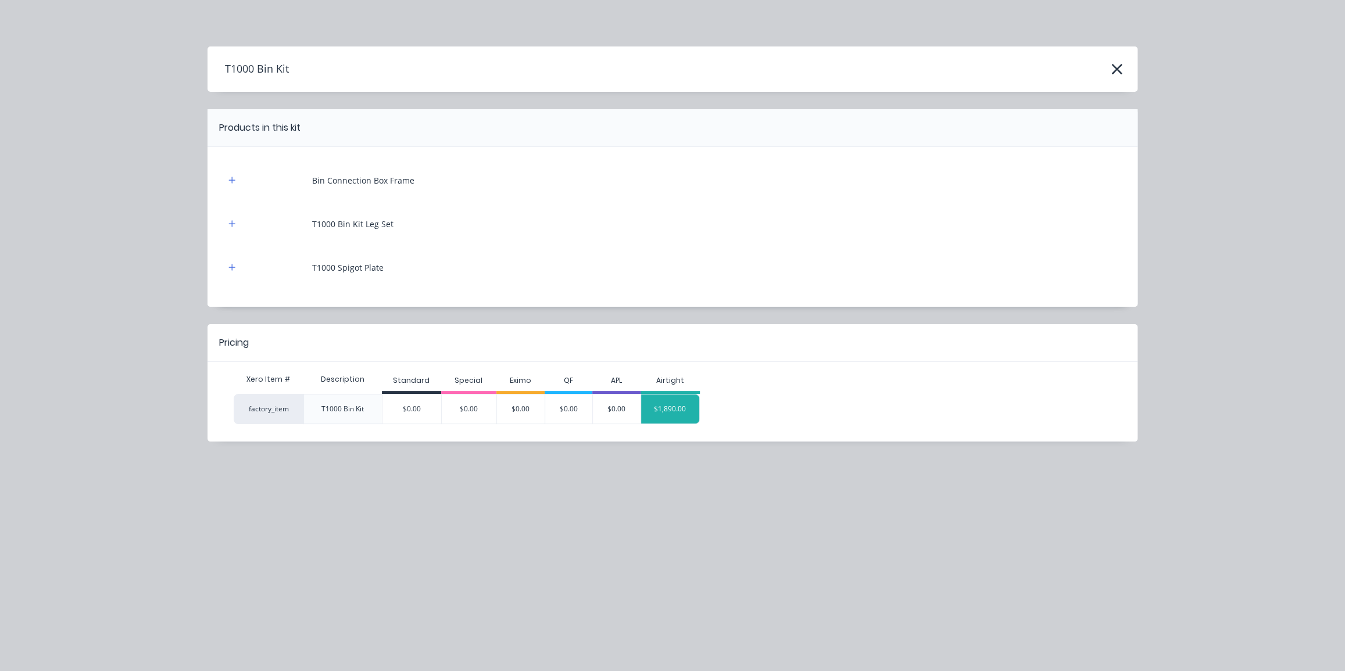
click at [674, 408] on div "$1,890.00" at bounding box center [670, 409] width 58 height 29
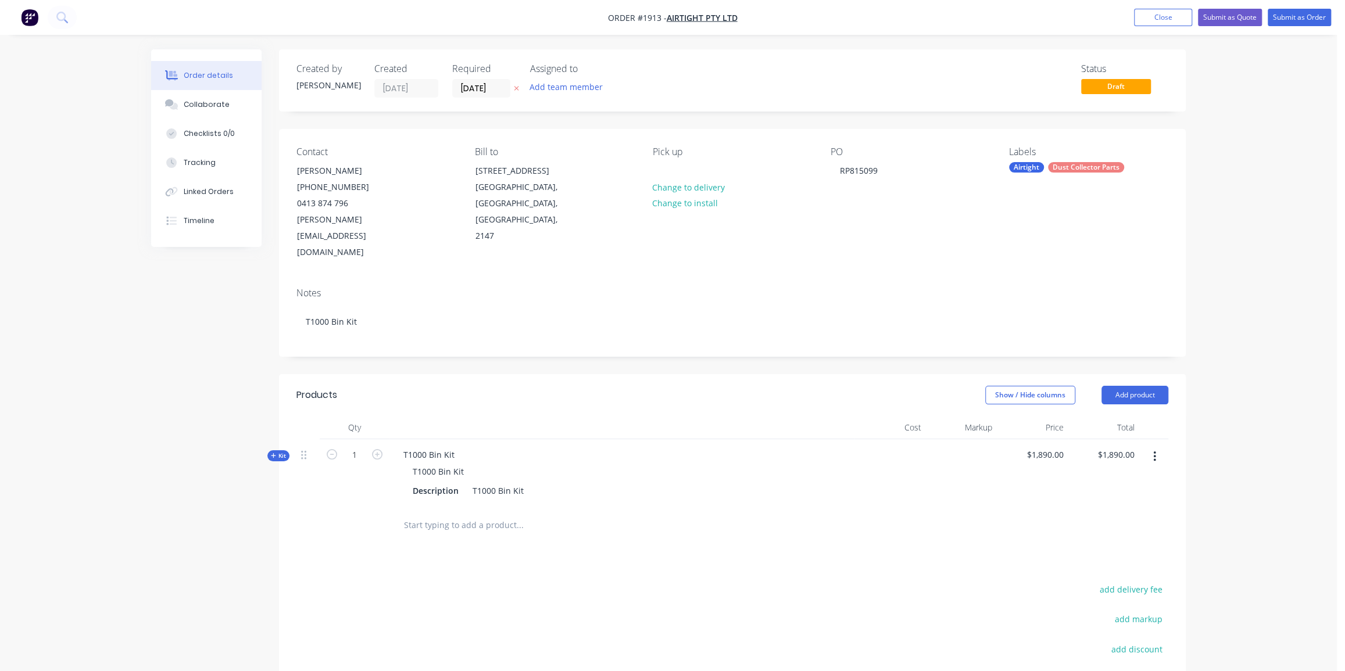
click at [1198, 374] on div "Order details Collaborate Checklists 0/0 Tracking Linked Orders Timeline Order …" at bounding box center [668, 420] width 1337 height 841
click at [1207, 375] on div "Order details Collaborate Checklists 0/0 Tracking Linked Orders Timeline Order …" at bounding box center [668, 420] width 1337 height 841
click at [281, 452] on span "Kit" at bounding box center [278, 456] width 15 height 9
click at [1246, 192] on div "Order details Collaborate Checklists 0/0 Tracking Linked Orders Timeline Order …" at bounding box center [668, 588] width 1337 height 1177
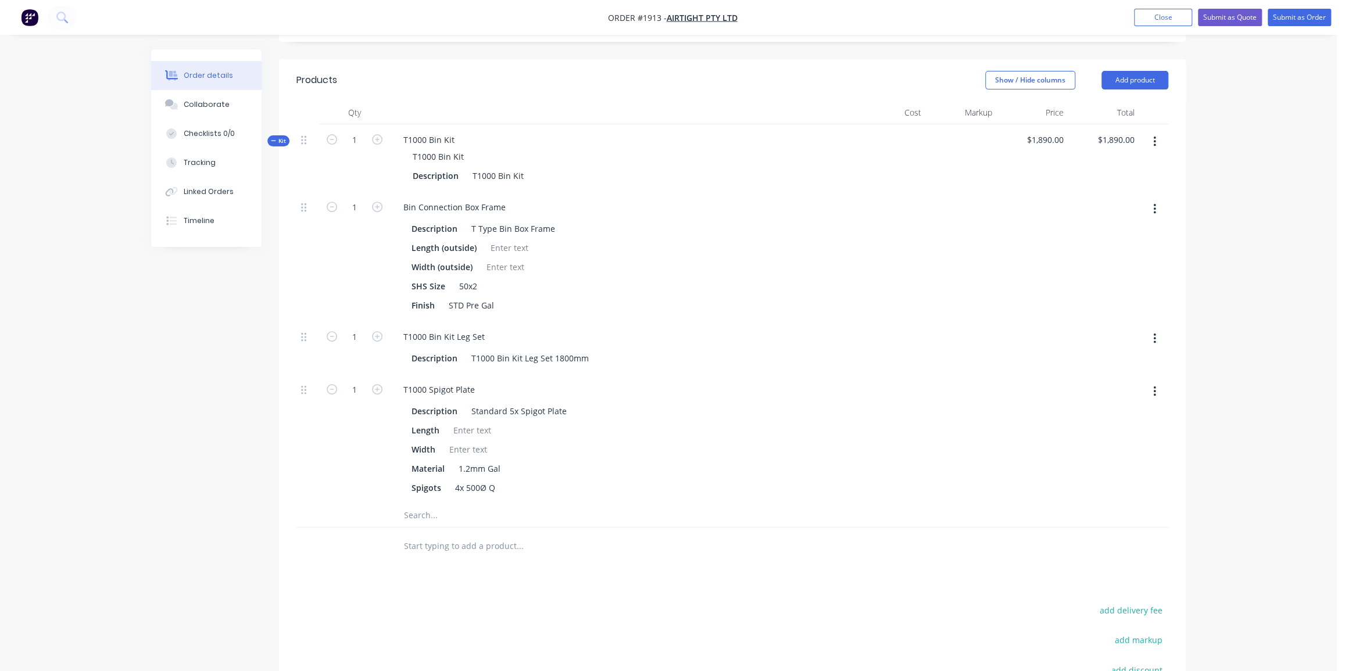
scroll to position [317, 0]
click at [560, 348] on div "T1000 Bin Kit Leg Set 1800mm" at bounding box center [530, 356] width 127 height 17
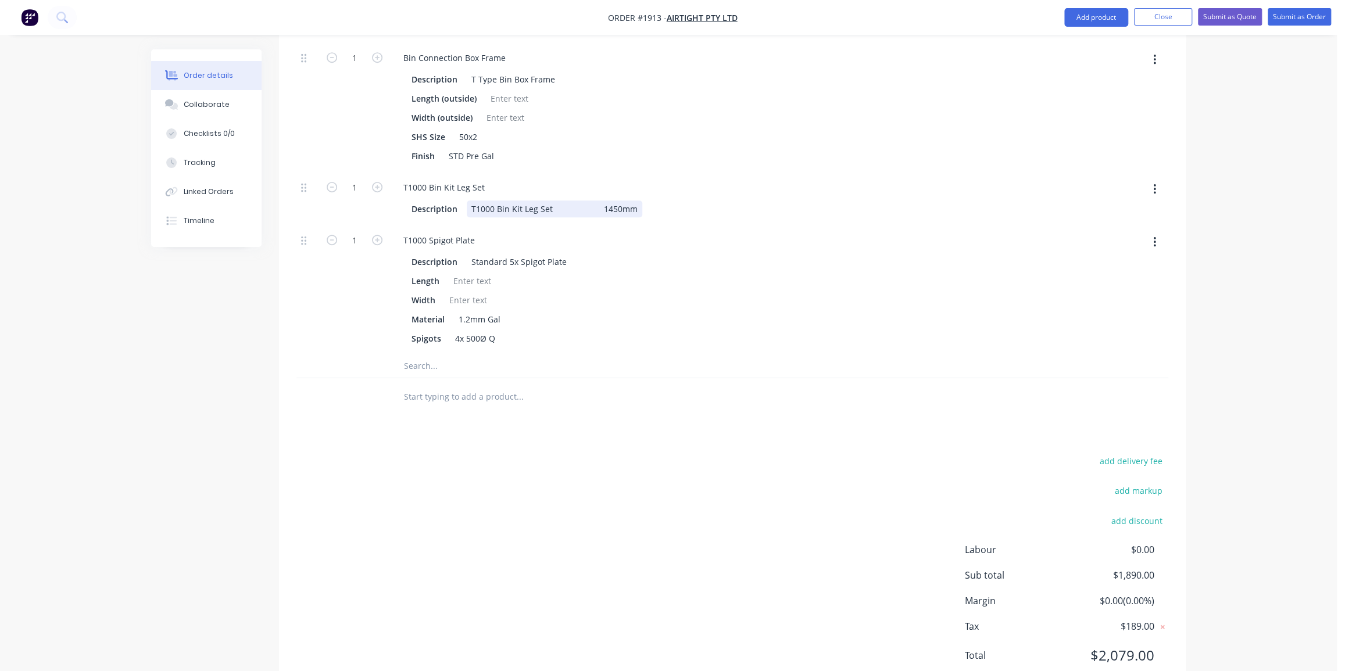
scroll to position [471, 0]
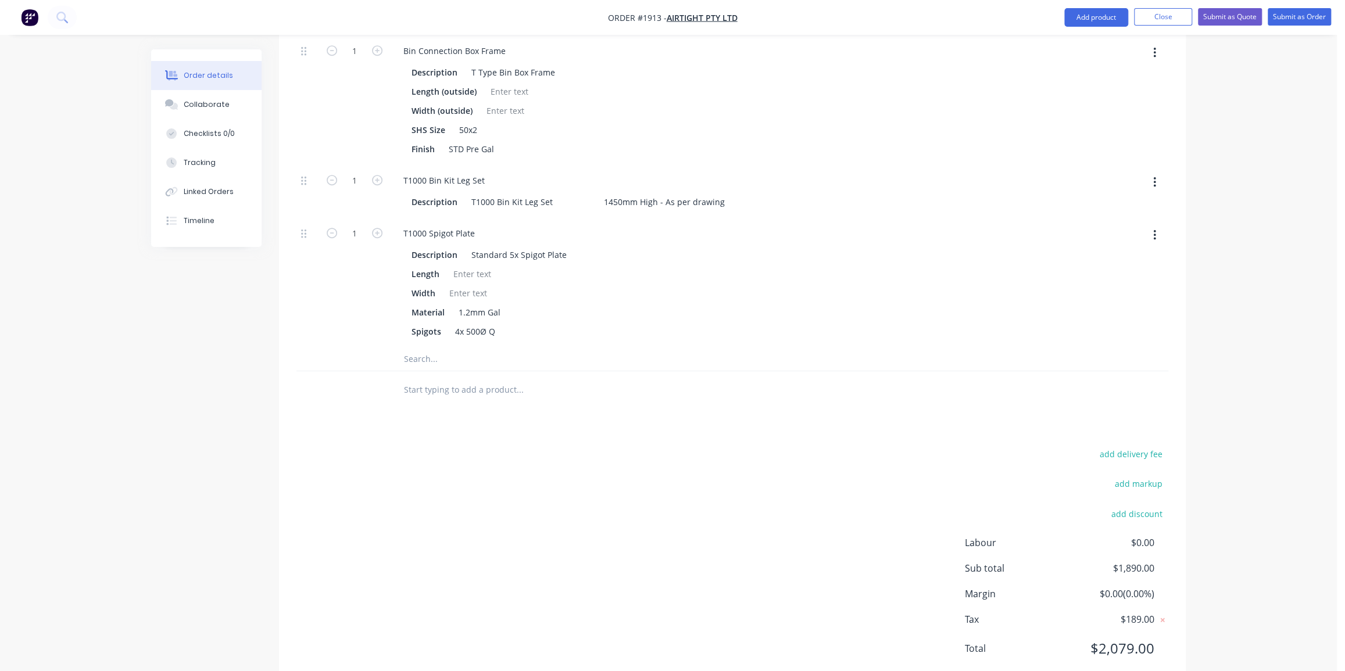
click at [597, 382] on div "Products Show / Hide columns Add product Qty Cost Markup Price Total Kit 1 T100…" at bounding box center [732, 295] width 907 height 785
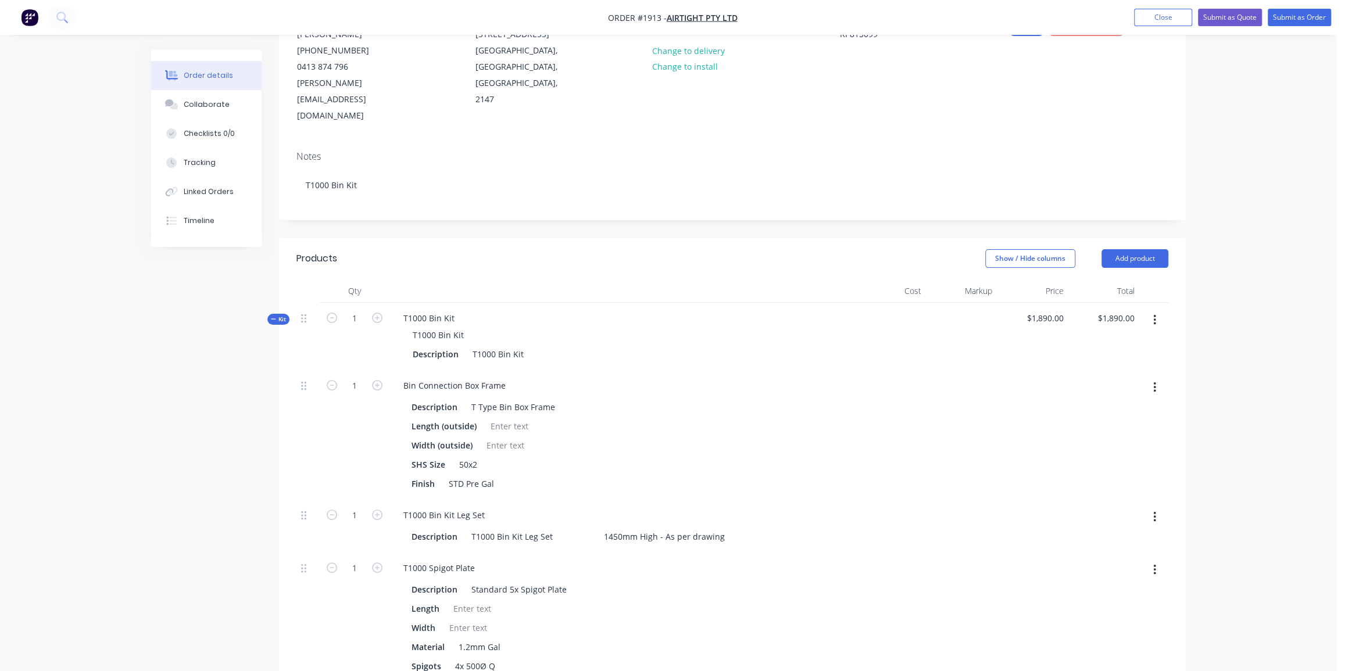
scroll to position [102, 0]
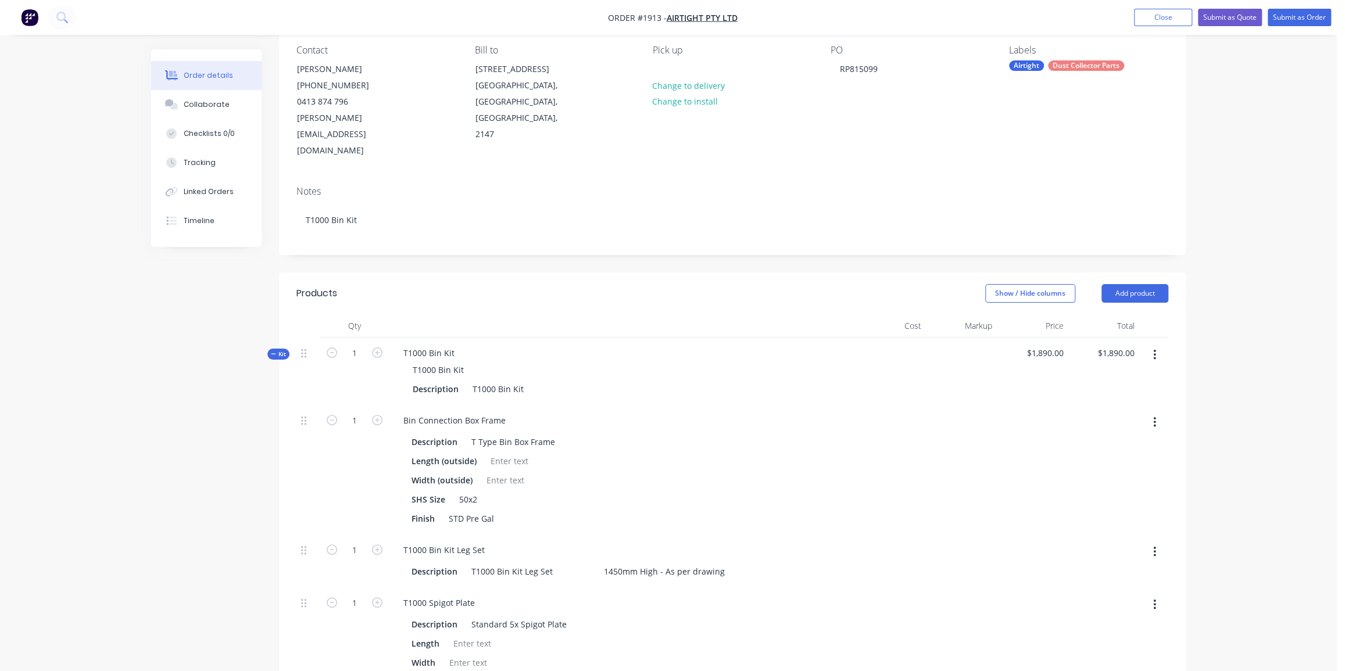
click at [1262, 209] on div "Order details Collaborate Checklists 0/0 Tracking Linked Orders Timeline Order …" at bounding box center [668, 486] width 1337 height 1177
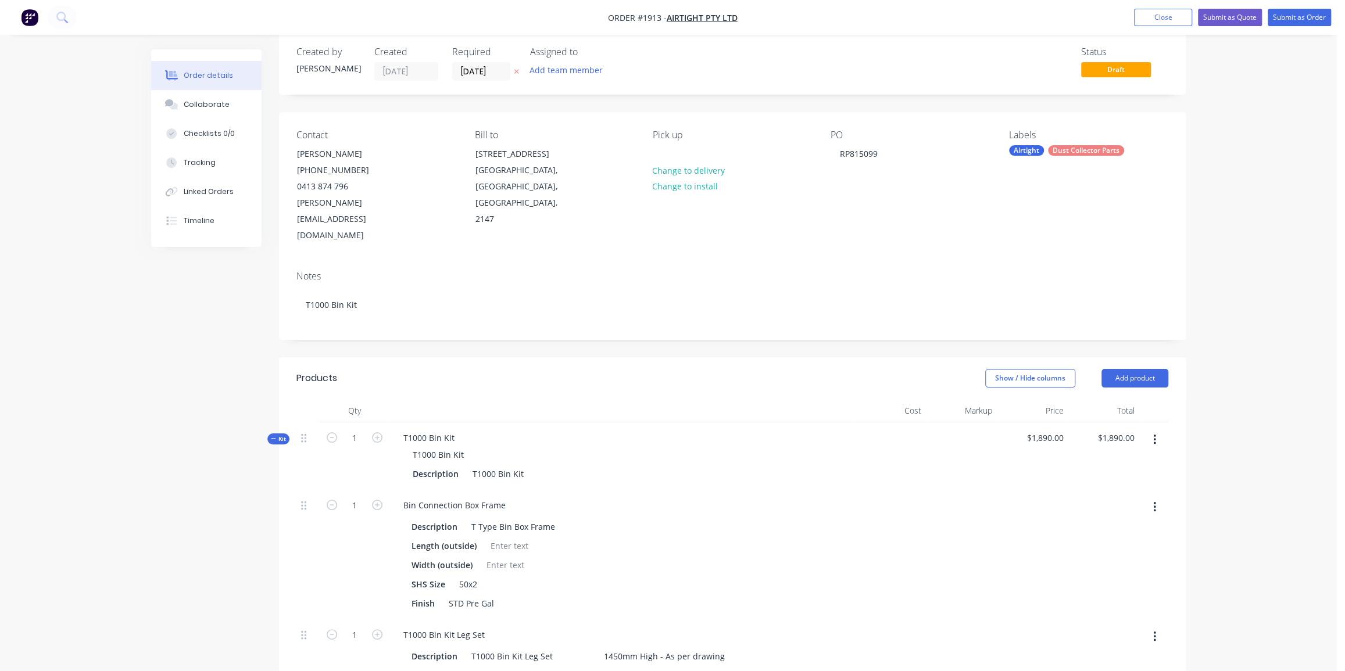
scroll to position [0, 0]
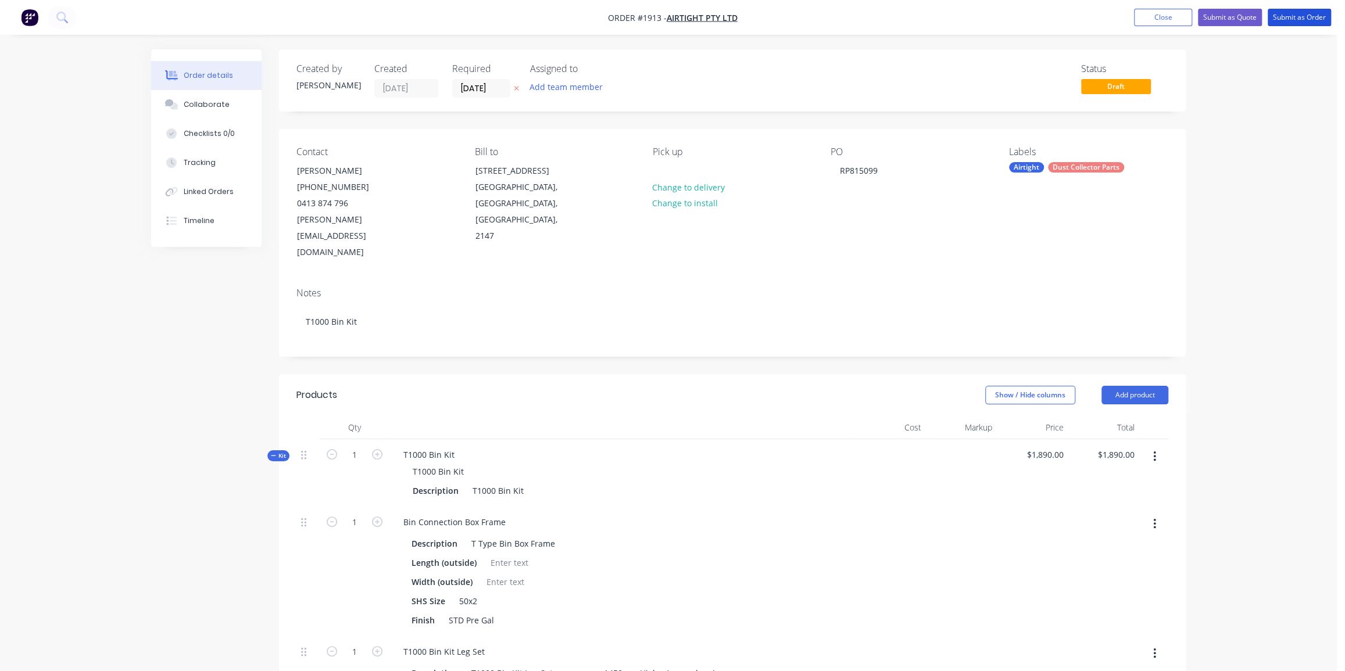
drag, startPoint x: 1302, startPoint y: 18, endPoint x: 1289, endPoint y: 160, distance: 142.4
click at [1289, 160] on div "Order #1913 - Airtight Pty Ltd Add product Close Submit as Quote Submit as Orde…" at bounding box center [668, 588] width 1337 height 1177
click at [479, 88] on input "25/08/25" at bounding box center [481, 88] width 57 height 17
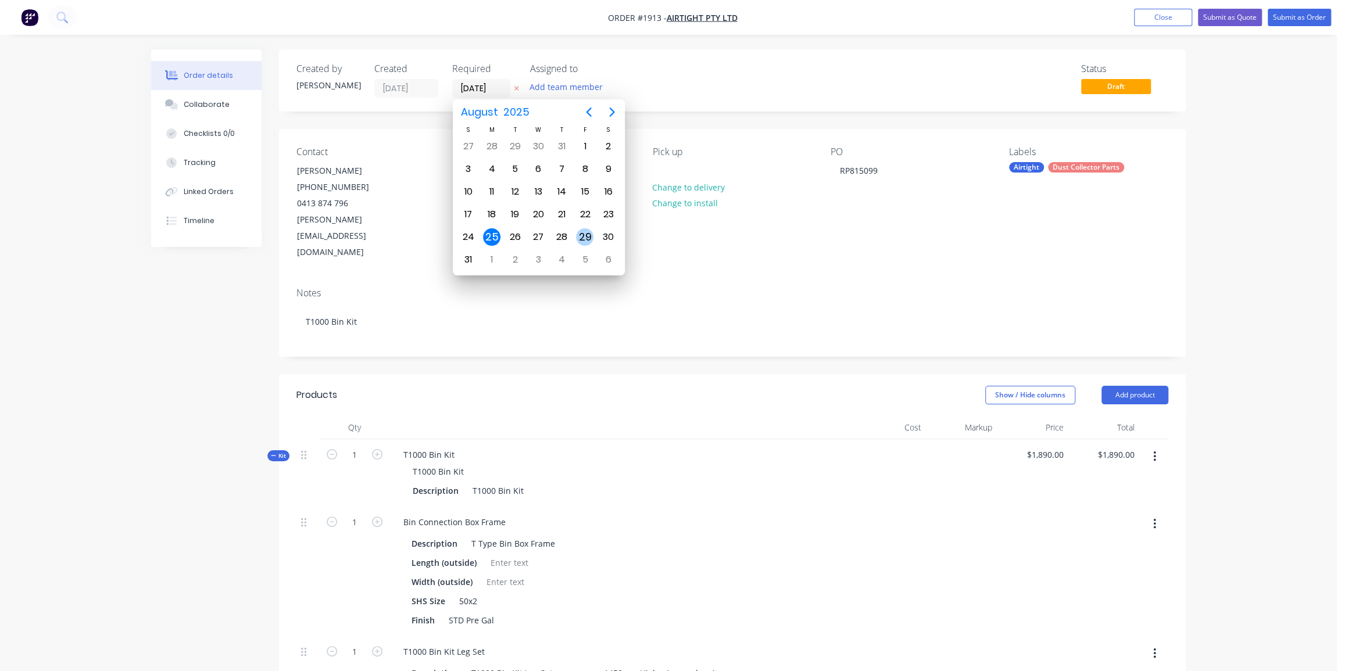
click at [584, 233] on div "29" at bounding box center [584, 236] width 17 height 17
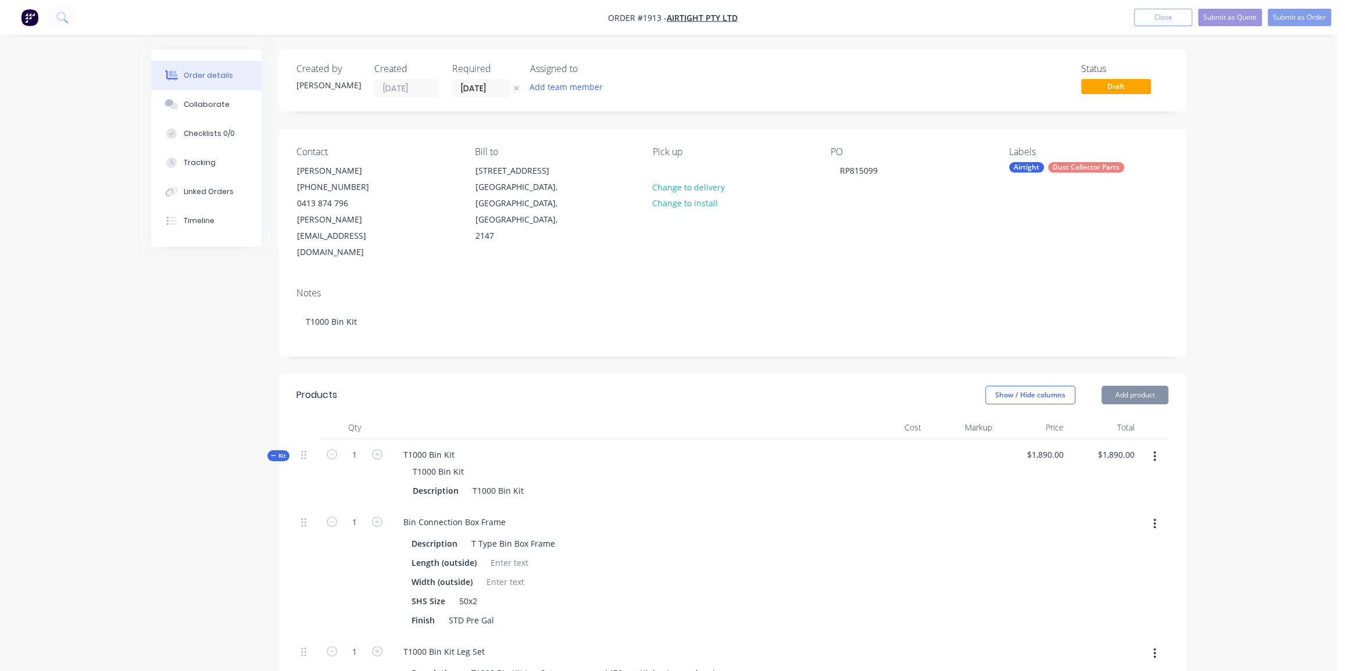
type input "29/08/25"
click at [1292, 19] on button "Submit as Order" at bounding box center [1299, 17] width 63 height 17
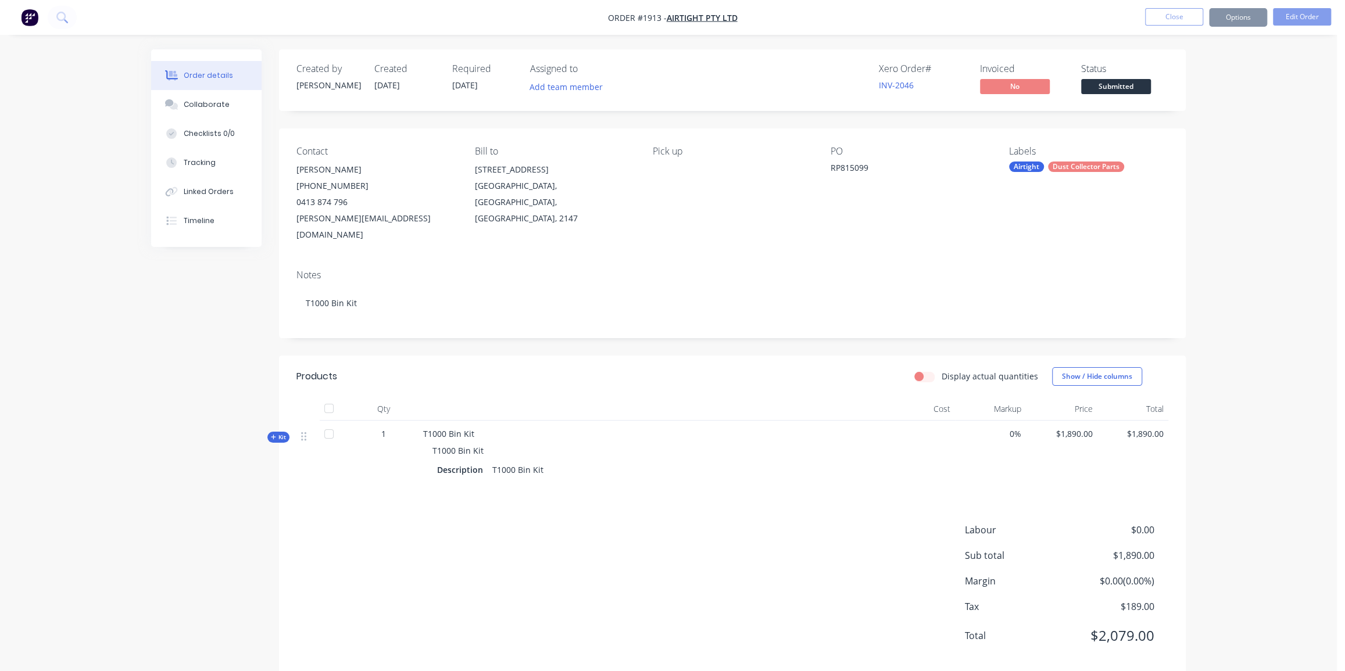
click at [203, 105] on div "Collaborate" at bounding box center [207, 104] width 46 height 10
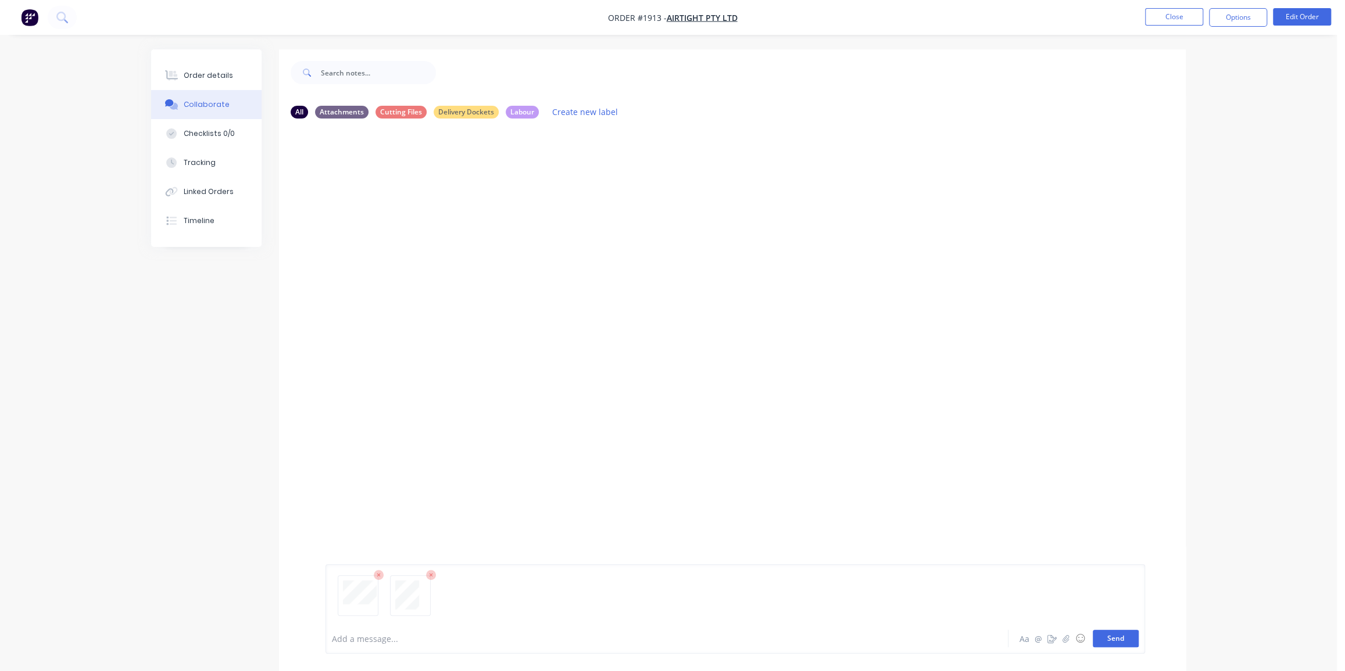
click at [1114, 642] on button "Send" at bounding box center [1116, 638] width 46 height 17
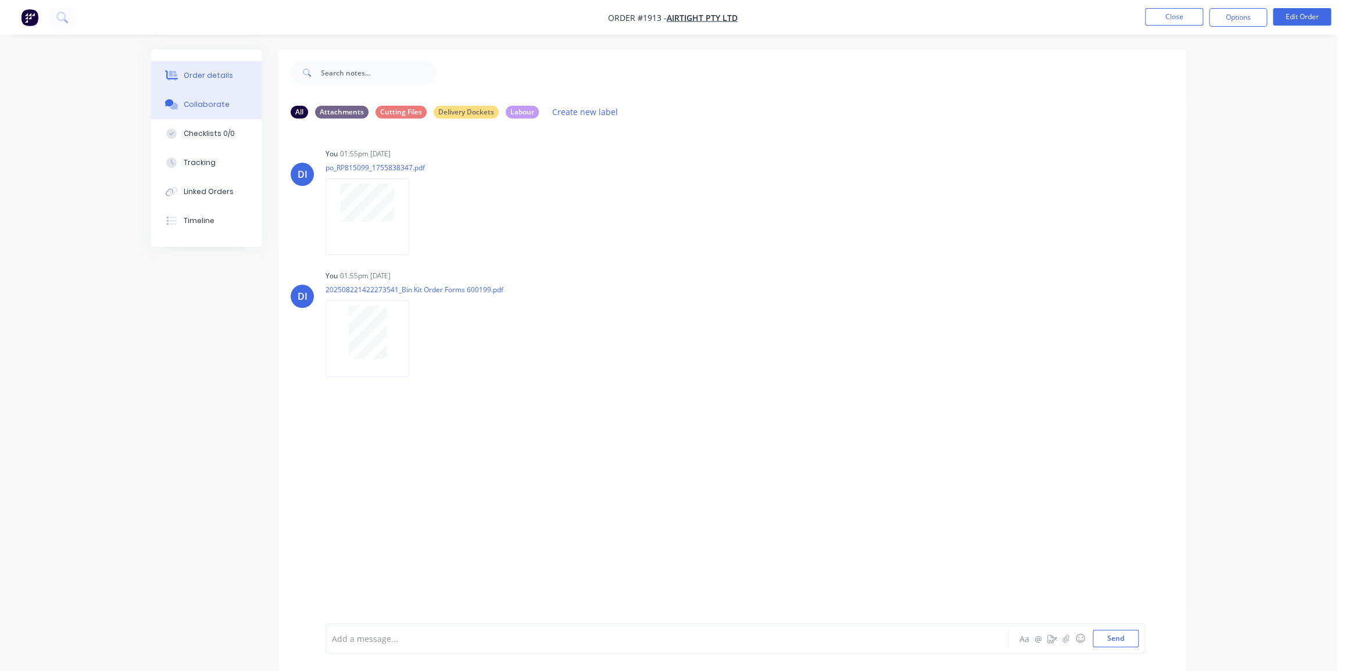
click at [202, 76] on div "Order details" at bounding box center [208, 75] width 49 height 10
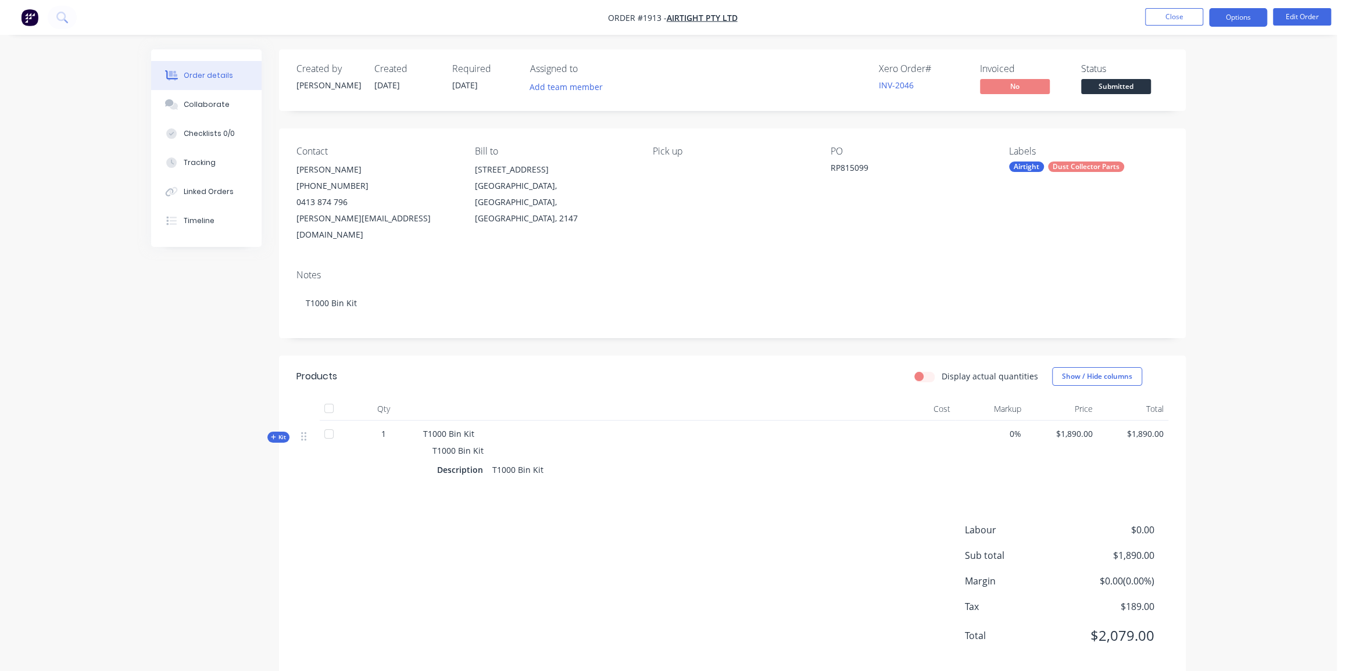
click at [1251, 15] on button "Options" at bounding box center [1238, 17] width 58 height 19
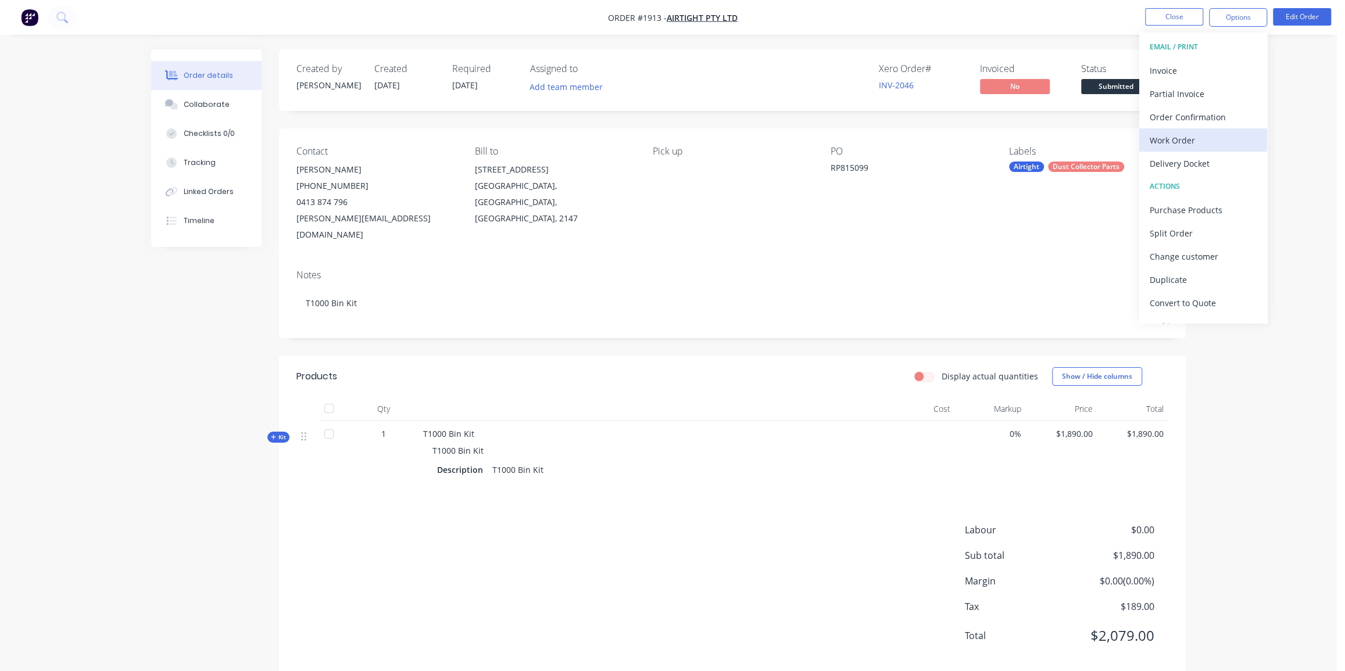
click at [1195, 140] on div "Work Order" at bounding box center [1203, 140] width 107 height 17
click at [1205, 114] on div "Without pricing" at bounding box center [1203, 117] width 107 height 17
click at [1322, 95] on div "Order details Collaborate Checklists 0/0 Tracking Linked Orders Timeline Order …" at bounding box center [668, 346] width 1337 height 693
click at [1240, 78] on div "Order details Collaborate Checklists 0/0 Tracking Linked Orders Timeline Order …" at bounding box center [668, 346] width 1337 height 693
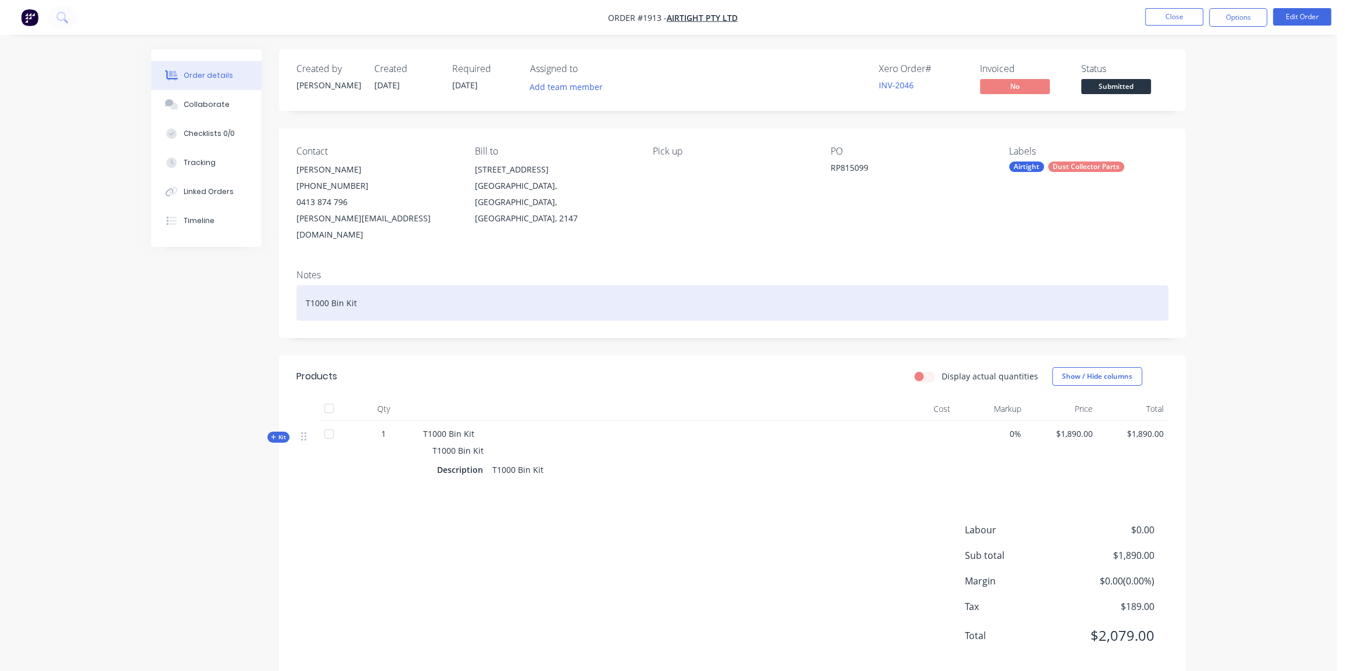
click at [459, 293] on div "T1000 Bin Kit" at bounding box center [732, 302] width 872 height 35
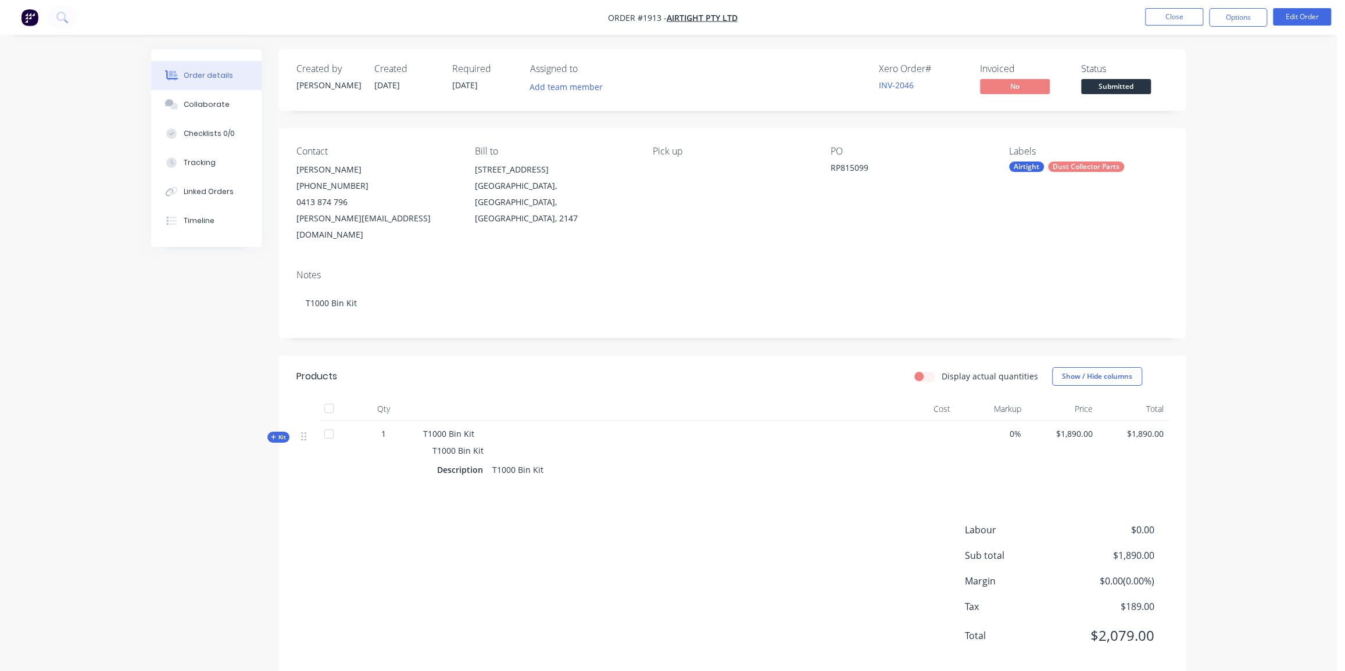
click at [1269, 343] on div "Order details Collaborate Checklists 0/0 Tracking Linked Orders Timeline Order …" at bounding box center [668, 346] width 1337 height 693
click at [1307, 14] on button "Edit Order" at bounding box center [1302, 16] width 58 height 17
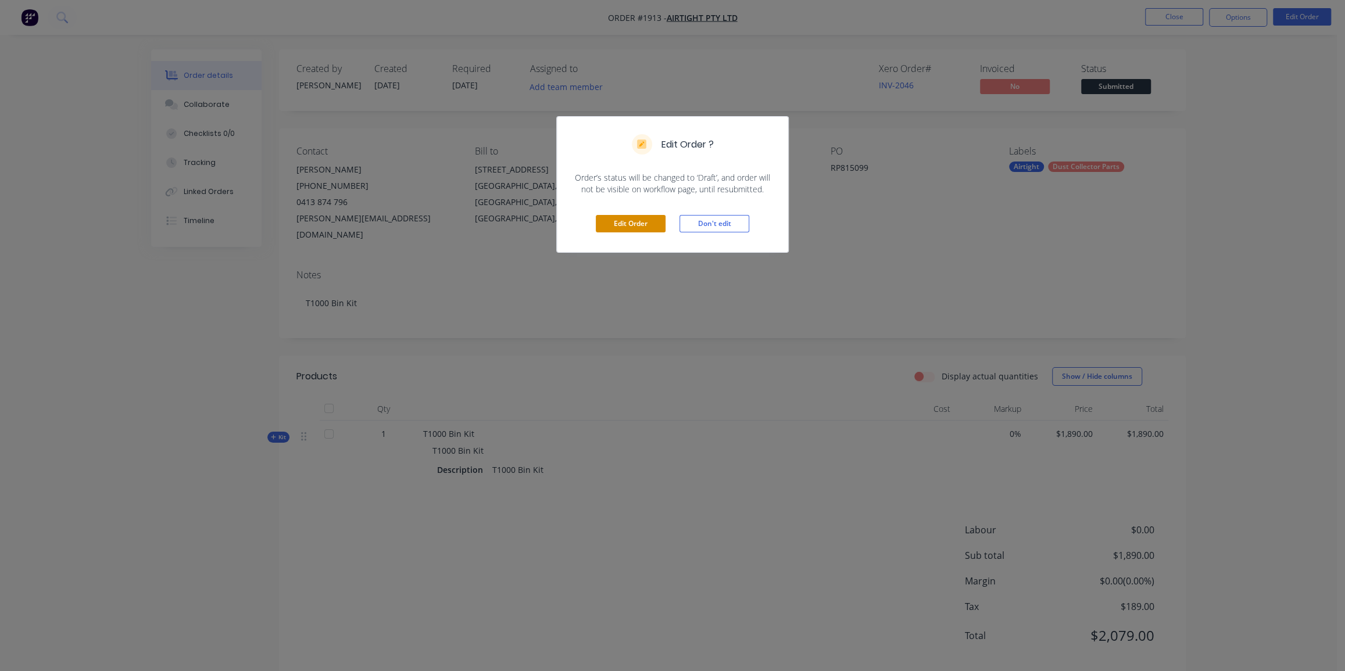
click at [652, 224] on button "Edit Order" at bounding box center [631, 223] width 70 height 17
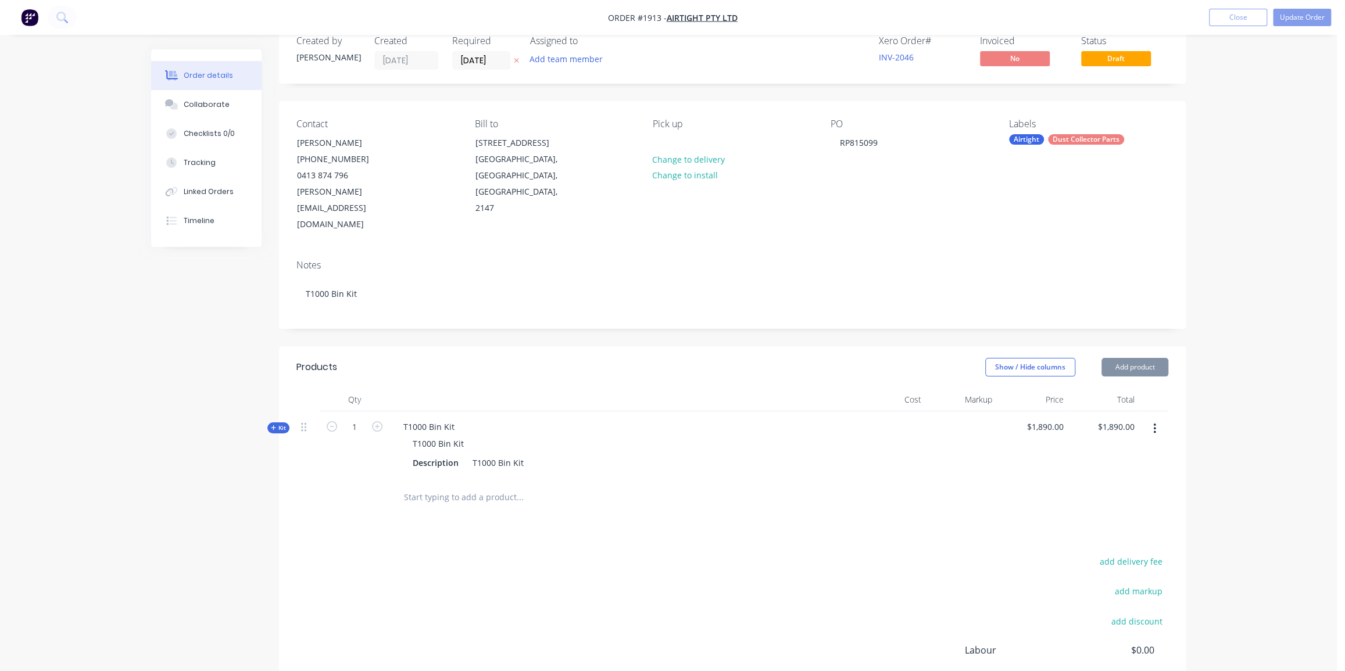
scroll to position [136, 0]
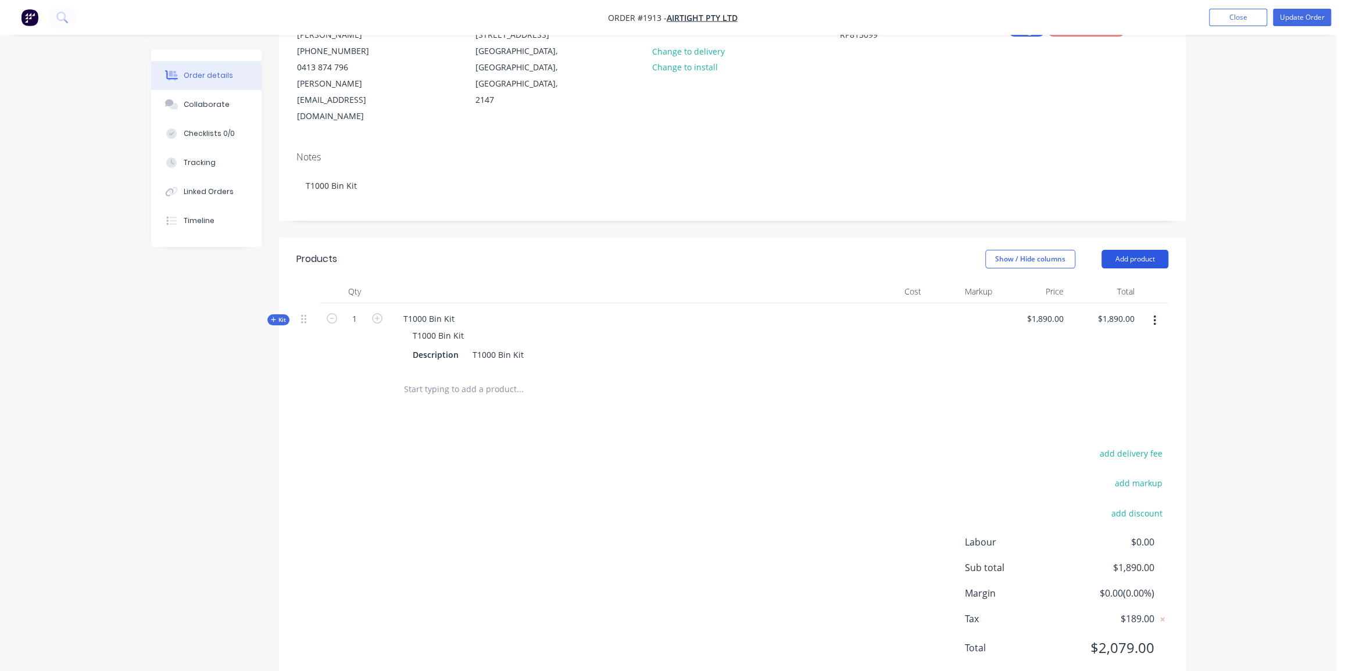
click at [1132, 250] on button "Add product" at bounding box center [1135, 259] width 67 height 19
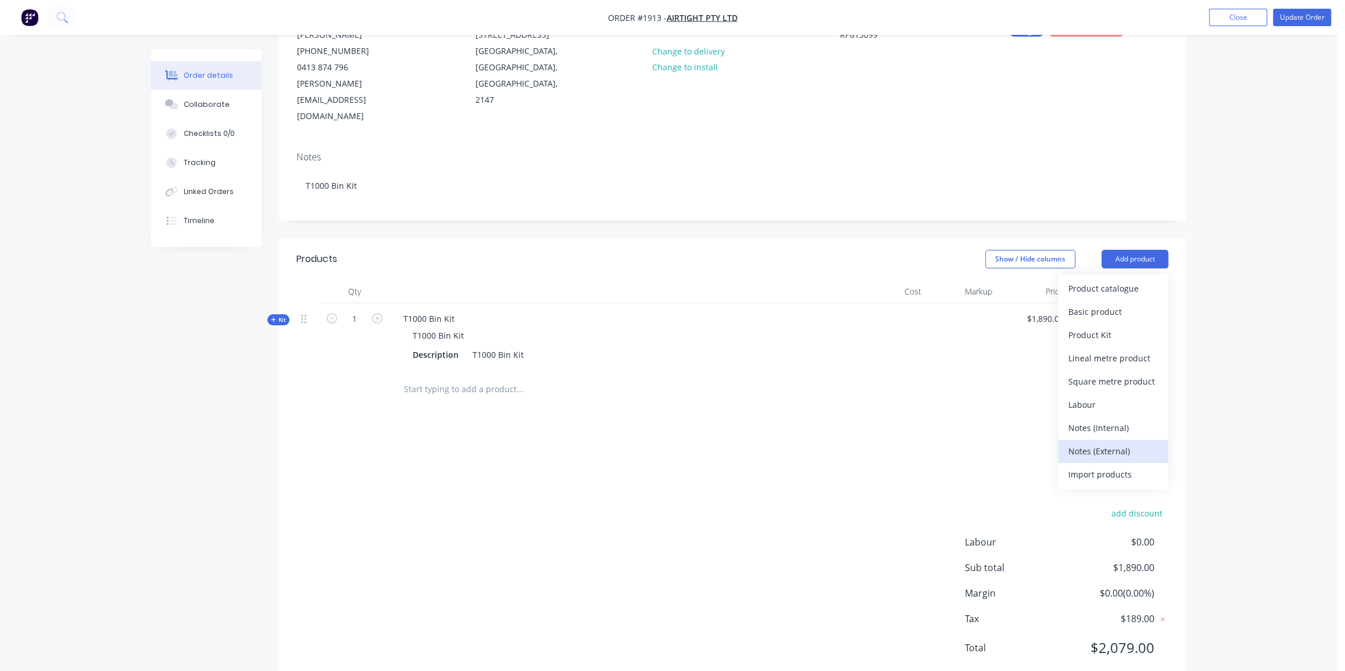
click at [1094, 443] on div "Notes (External)" at bounding box center [1114, 451] width 90 height 17
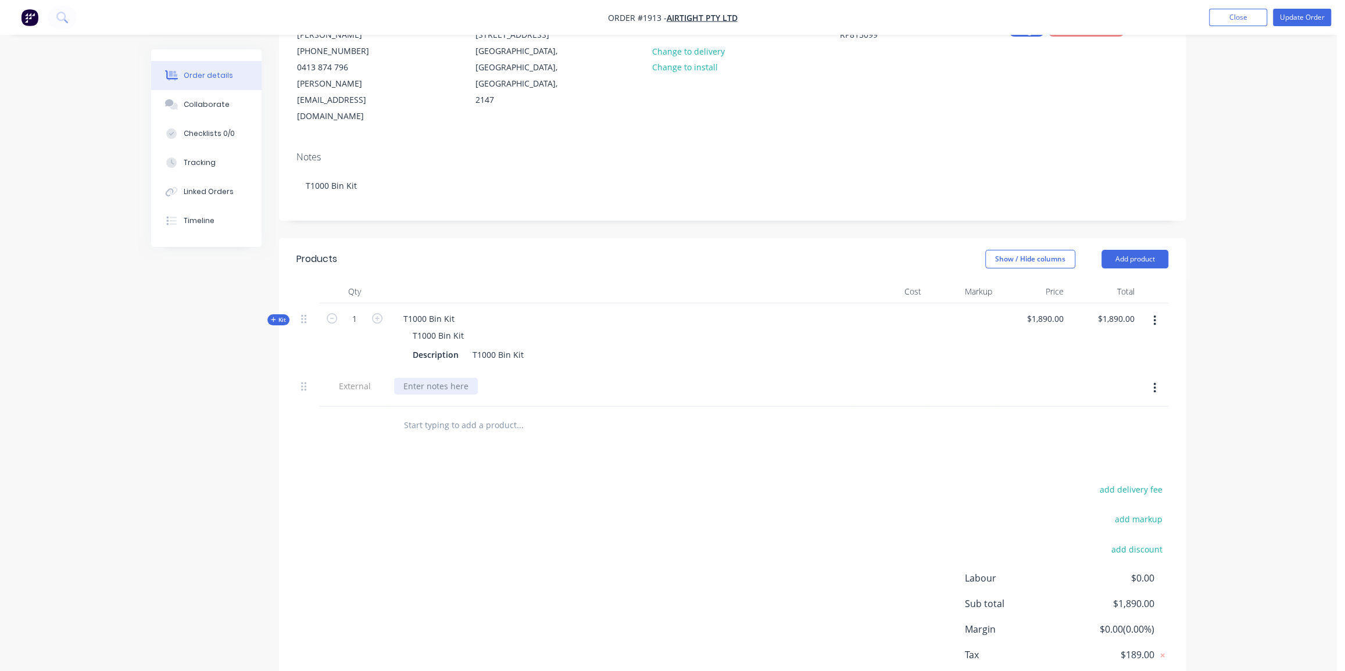
click at [434, 378] on div at bounding box center [436, 386] width 84 height 17
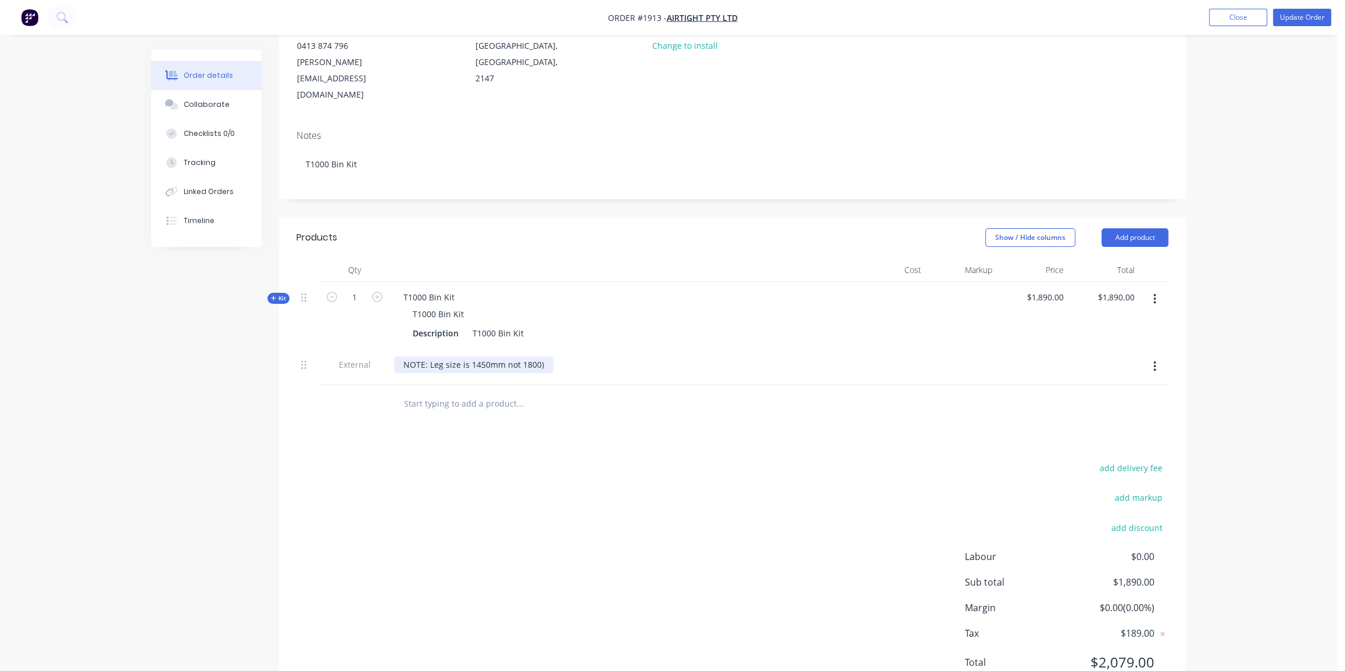
scroll to position [172, 0]
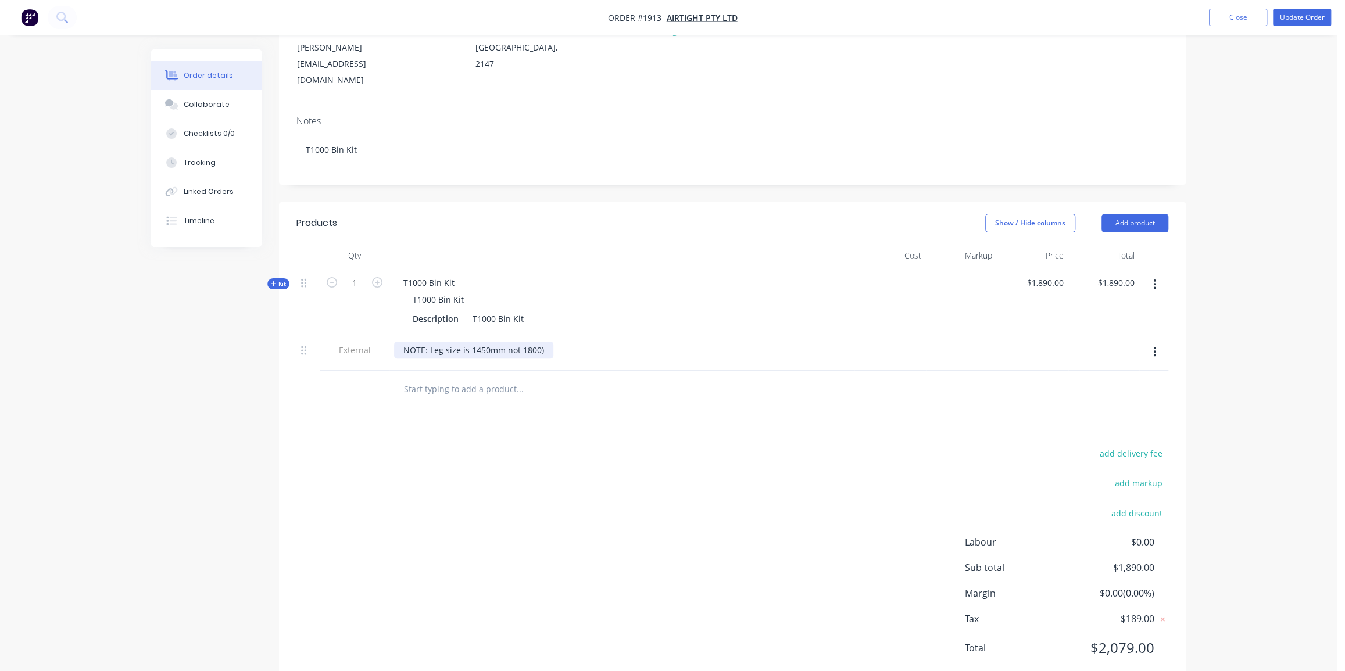
click at [505, 342] on div "NOTE: Leg size is 1450mm not 1800)" at bounding box center [473, 350] width 159 height 17
click at [1212, 127] on div "Order details Collaborate Checklists 0/0 Tracking Linked Orders Timeline Order …" at bounding box center [668, 266] width 1337 height 877
click at [1295, 24] on button "Update Order" at bounding box center [1302, 17] width 58 height 17
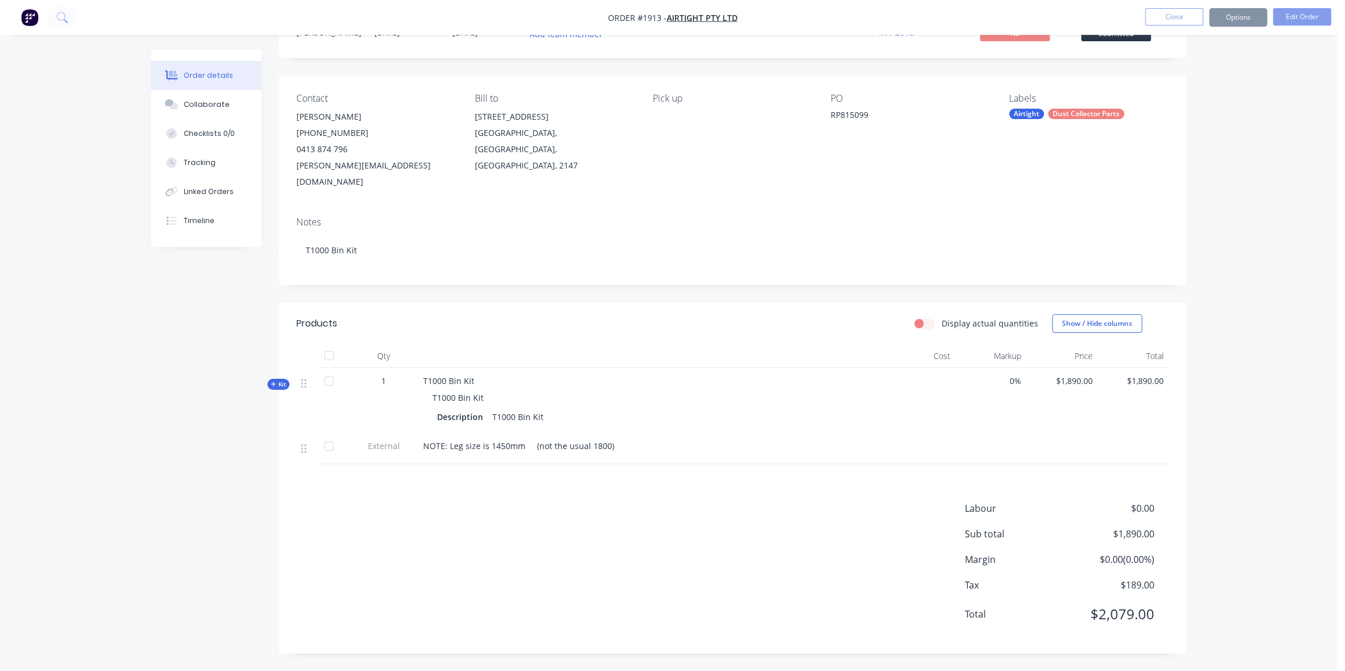
scroll to position [0, 0]
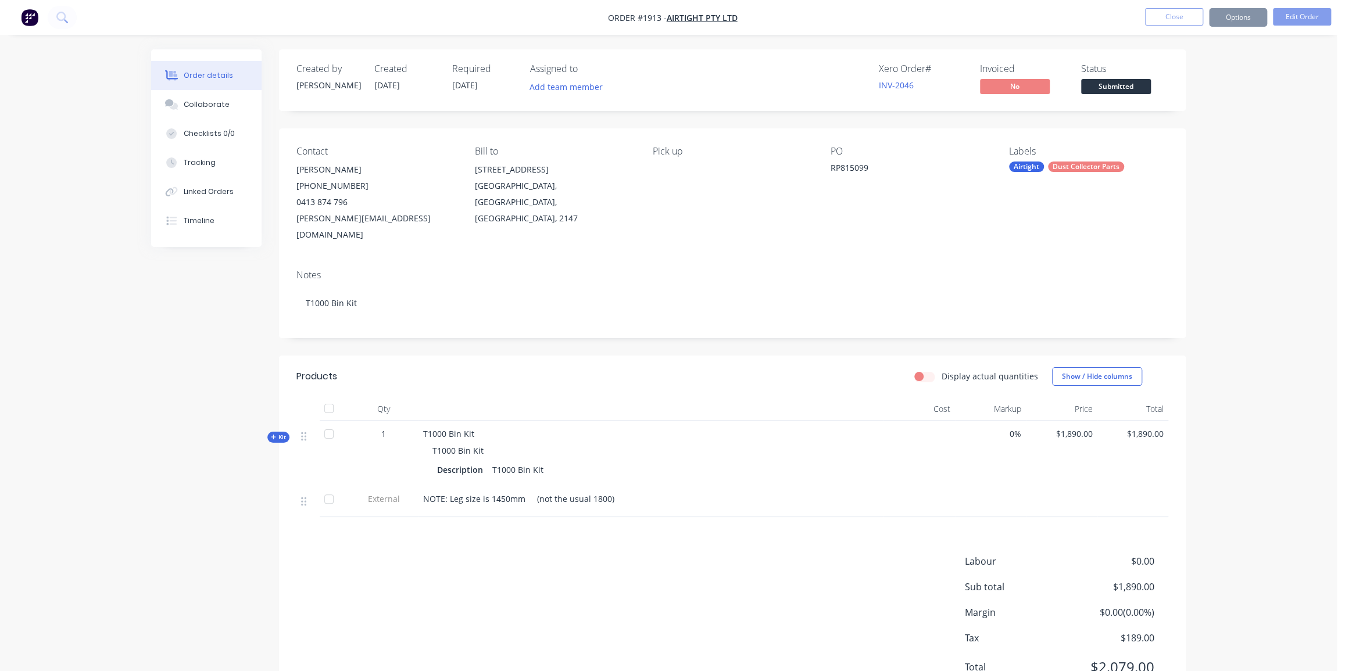
click at [1171, 202] on div "Sending to your accounting package... Loading... This may take a few moments. P…" at bounding box center [672, 335] width 1345 height 671
drag, startPoint x: 1227, startPoint y: 9, endPoint x: 1229, endPoint y: 19, distance: 10.6
click at [1227, 9] on button "Options" at bounding box center [1238, 17] width 58 height 19
click at [1229, 19] on button "Options" at bounding box center [1238, 17] width 58 height 19
click at [1232, 13] on button "Options" at bounding box center [1238, 17] width 58 height 19
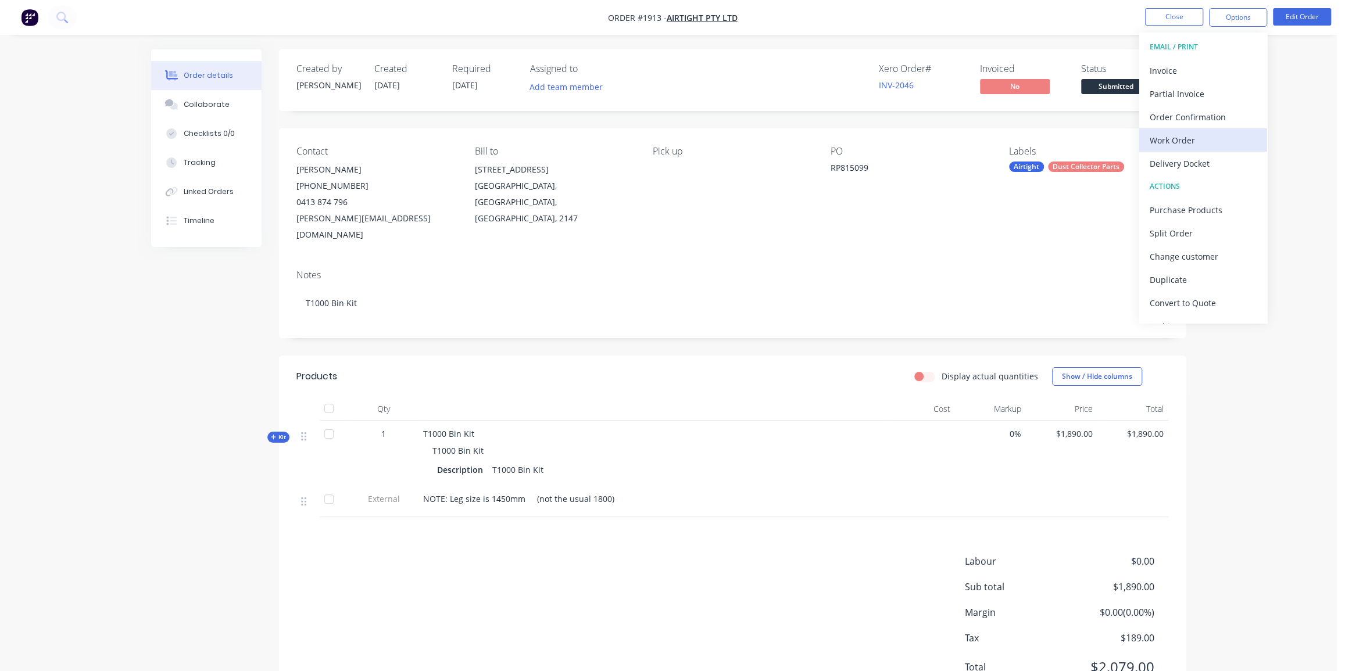
click at [1198, 132] on div "Work Order" at bounding box center [1203, 140] width 107 height 17
click at [1201, 117] on div "Without pricing" at bounding box center [1203, 117] width 107 height 17
click at [1292, 98] on div "Order details Collaborate Checklists 0/0 Tracking Linked Orders Timeline Order …" at bounding box center [668, 362] width 1337 height 724
drag, startPoint x: 1194, startPoint y: 24, endPoint x: 1219, endPoint y: 135, distance: 113.7
click at [1217, 138] on div "Order #1913 - Airtight Pty Ltd Close Options Edit Order Order details Collabora…" at bounding box center [668, 362] width 1337 height 724
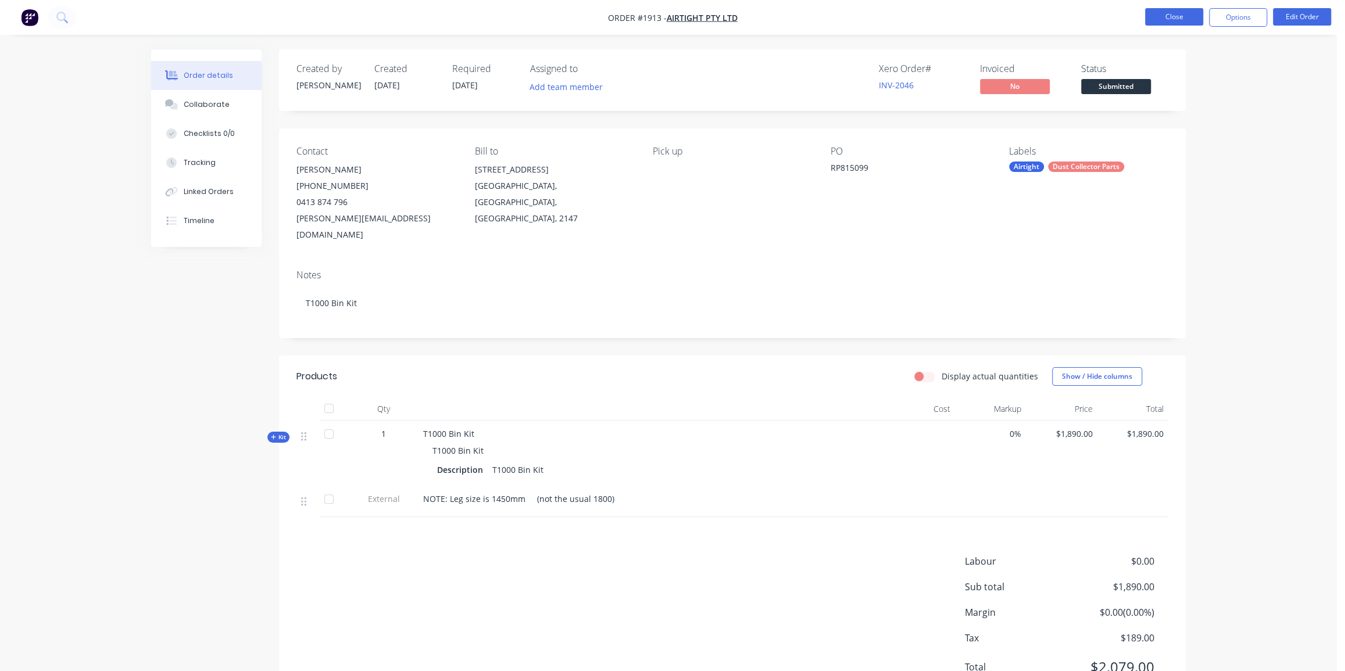
click at [1174, 17] on button "Close" at bounding box center [1174, 16] width 58 height 17
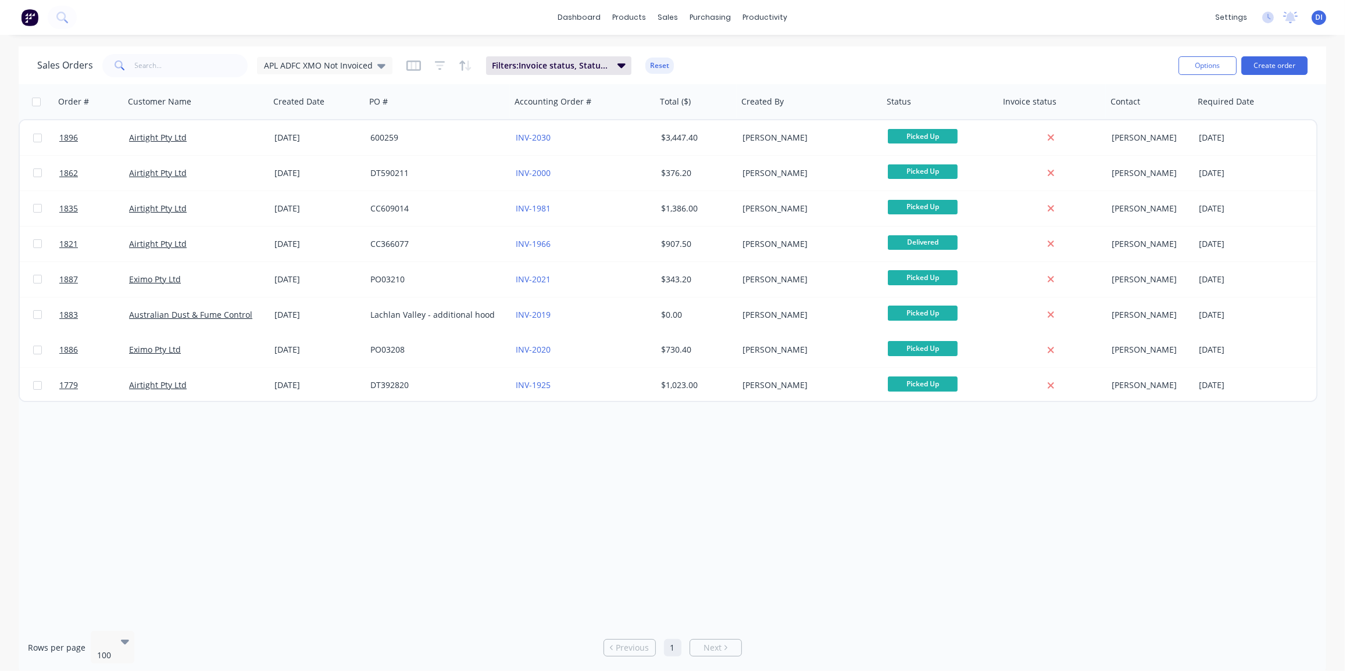
click at [739, 42] on div "dashboard products sales purchasing productivity dashboard products Product Cat…" at bounding box center [672, 335] width 1345 height 671
click at [668, 20] on div "sales" at bounding box center [668, 17] width 32 height 17
click at [715, 78] on div "Customers" at bounding box center [708, 79] width 42 height 10
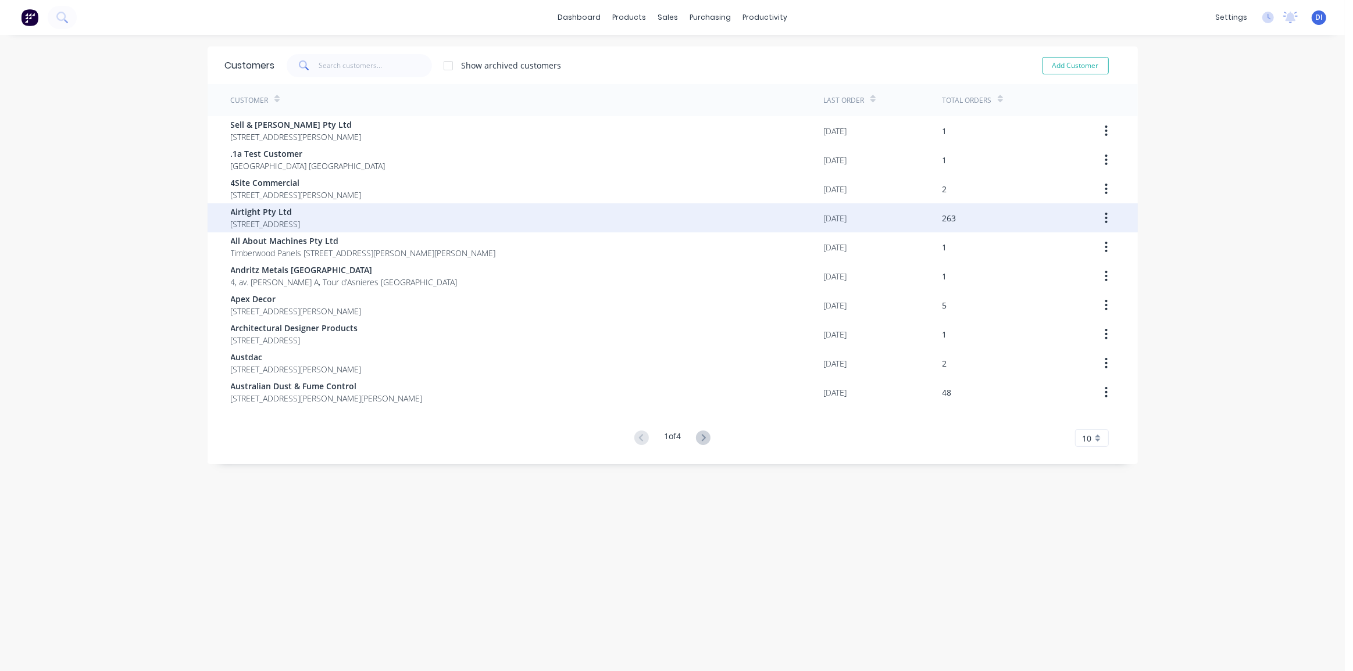
click at [301, 220] on span "18 / 167 Prospect Highway Seven Hills New South Wales Australia 2147" at bounding box center [266, 224] width 70 height 12
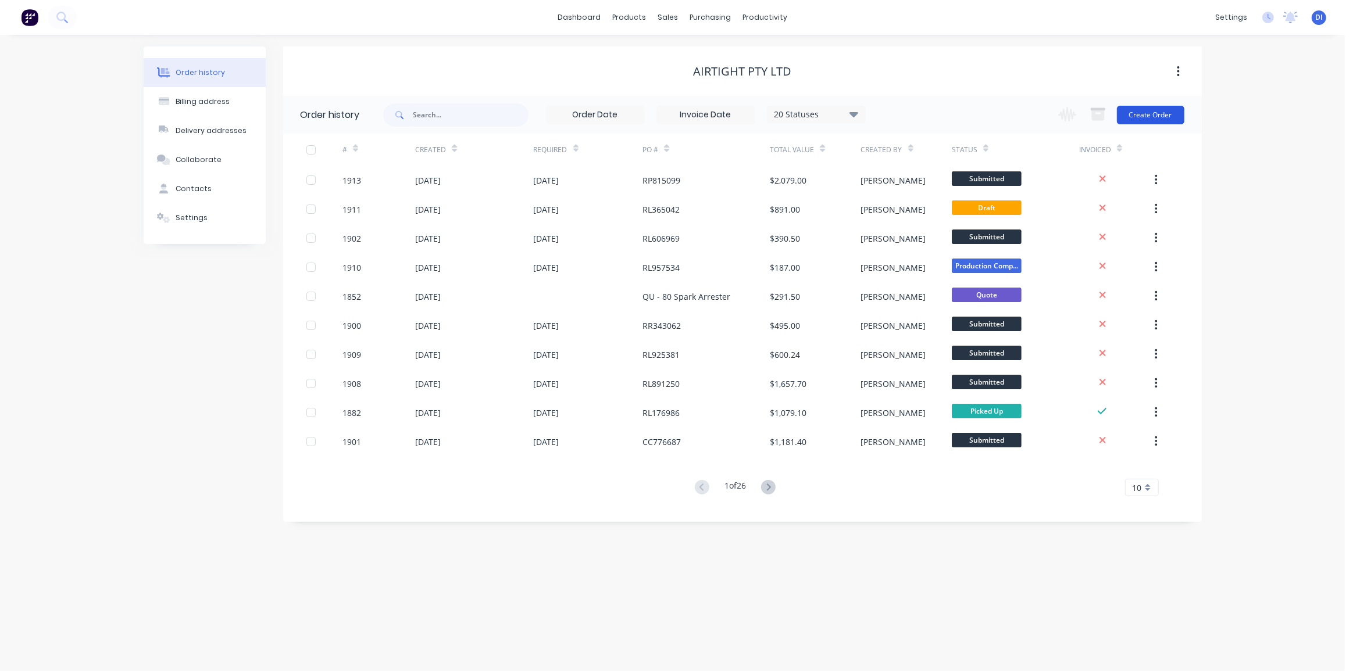
click at [1156, 110] on button "Create Order" at bounding box center [1150, 115] width 67 height 19
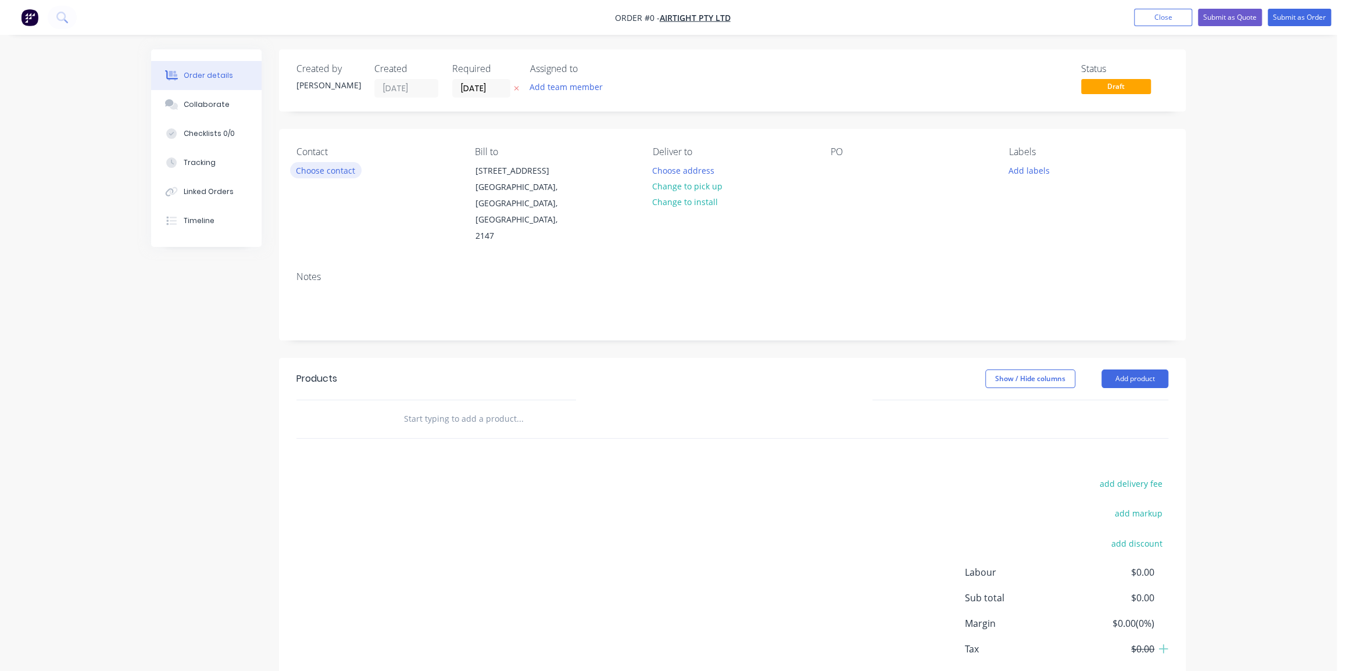
click at [338, 167] on button "Choose contact" at bounding box center [326, 170] width 72 height 16
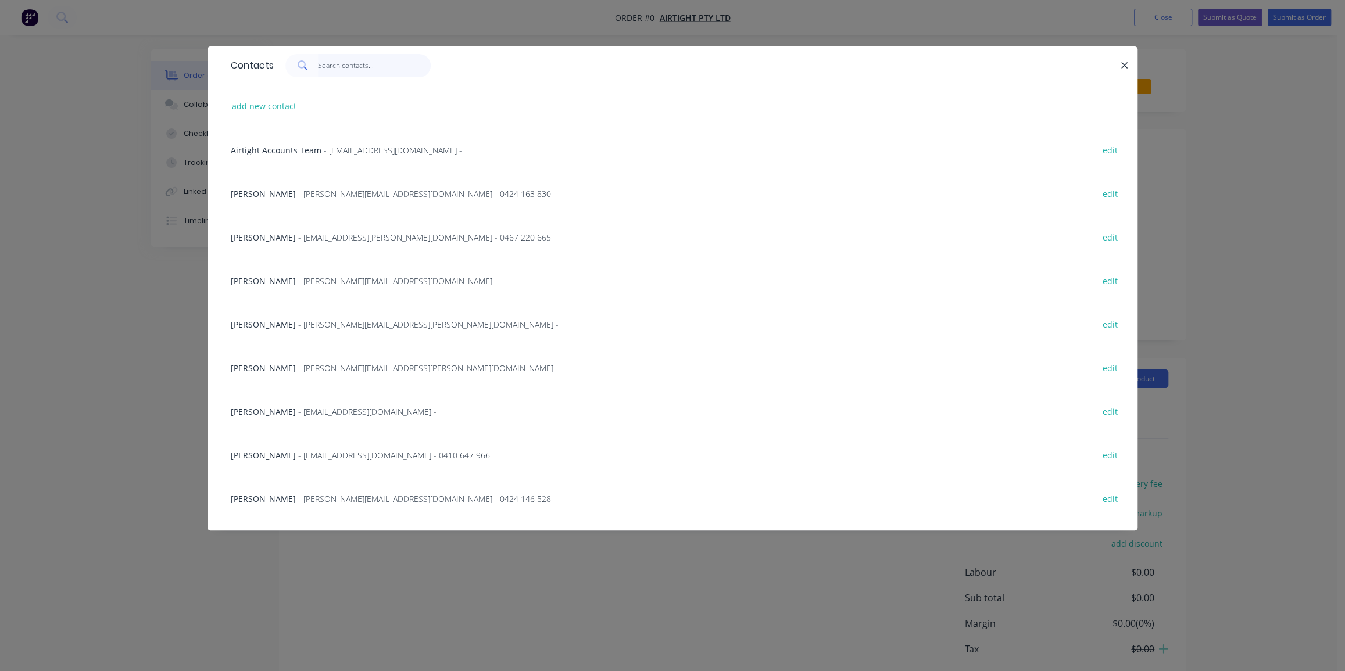
click at [336, 65] on input "text" at bounding box center [374, 65] width 113 height 23
click at [339, 64] on input "text" at bounding box center [374, 65] width 113 height 23
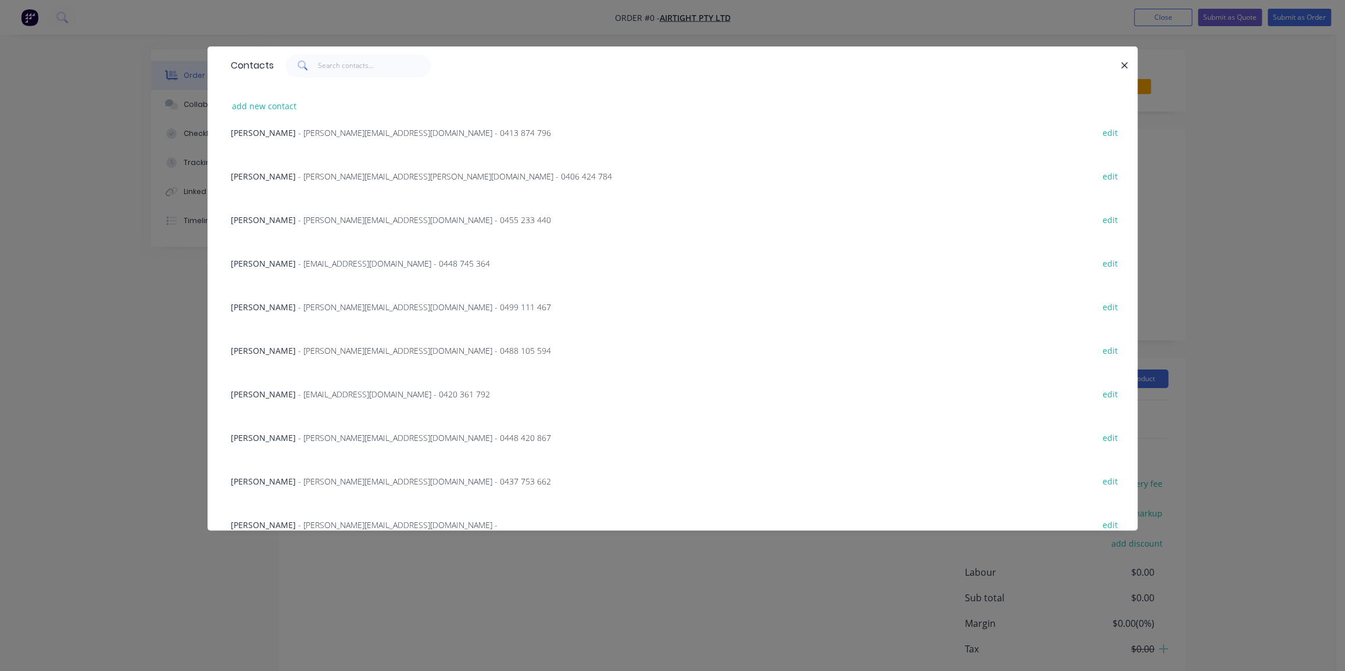
scroll to position [423, 0]
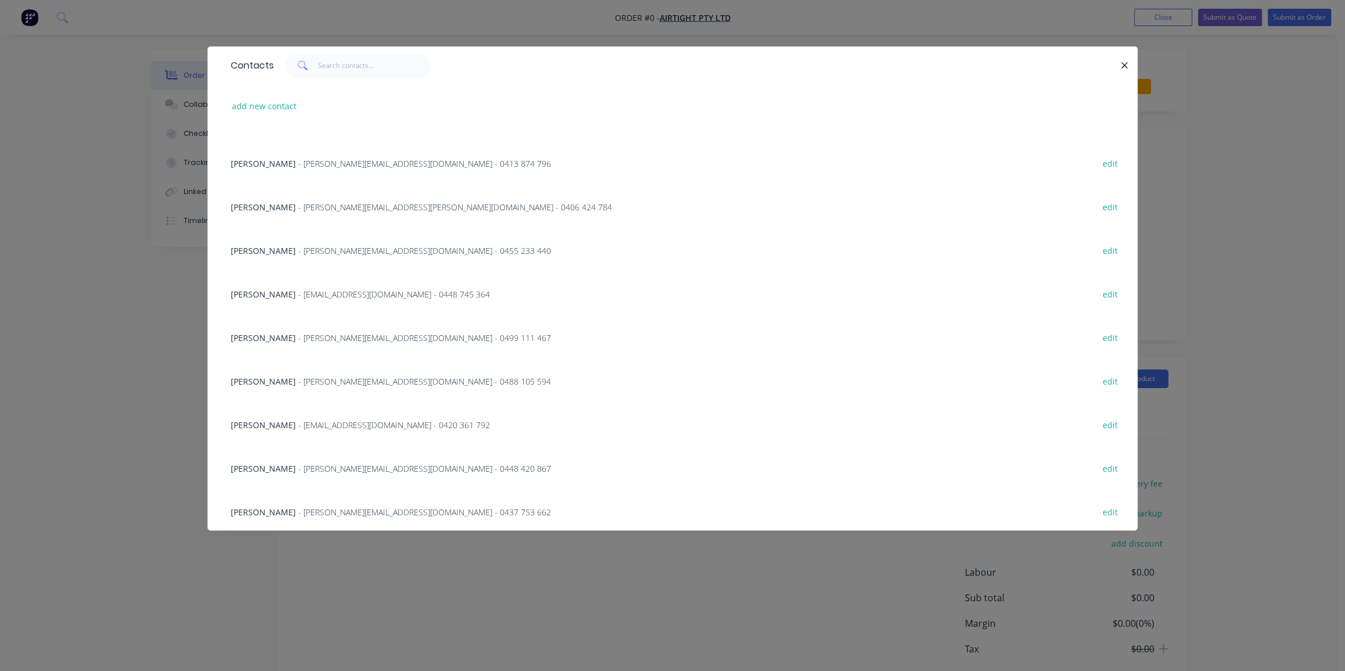
click at [388, 206] on span "- raymond.liang@airtight.com.au - 0406 424 784" at bounding box center [455, 207] width 314 height 11
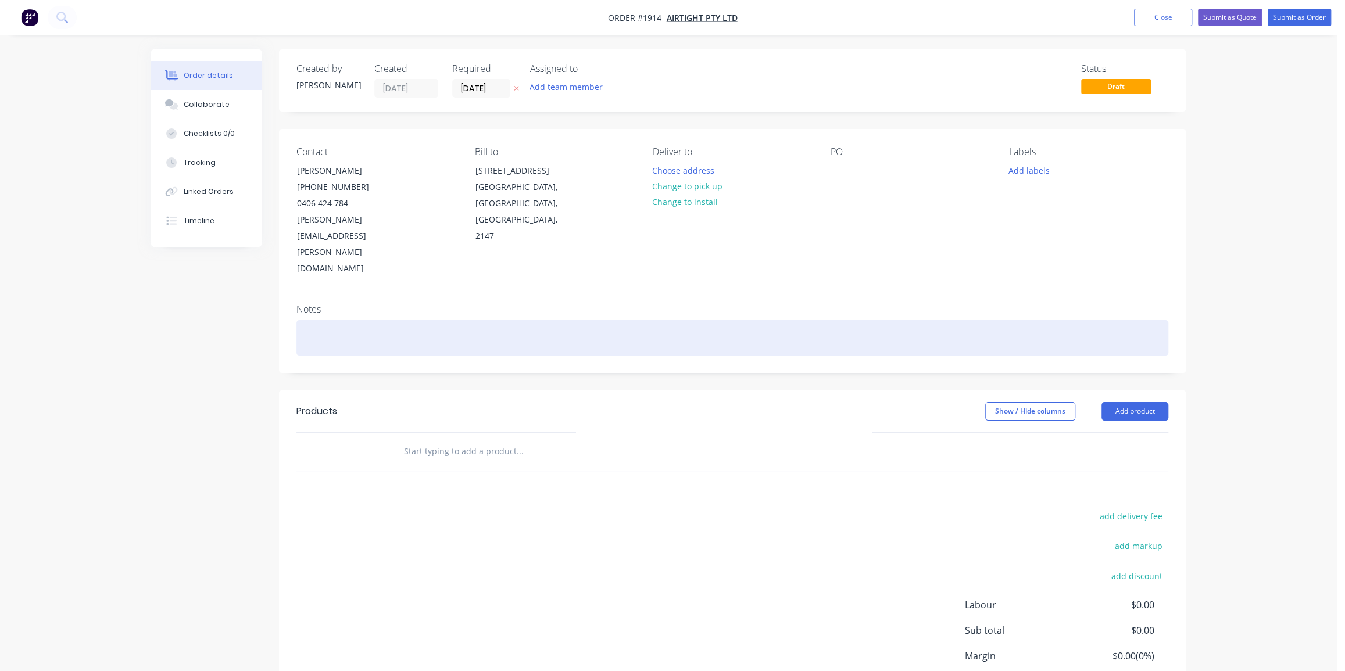
click at [441, 320] on div at bounding box center [732, 337] width 872 height 35
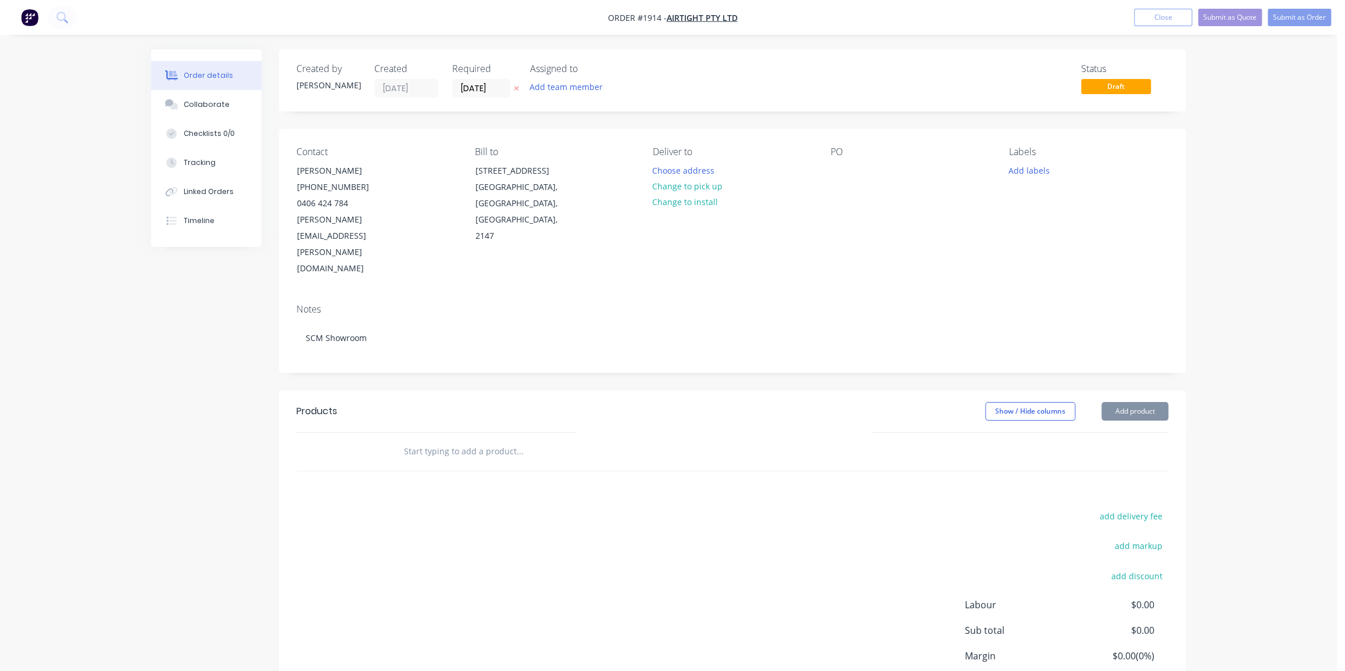
click at [810, 219] on div "Deliver to Choose address Change to pick up Change to install" at bounding box center [732, 212] width 159 height 131
click at [693, 188] on button "Change to pick up" at bounding box center [687, 186] width 83 height 16
click at [838, 169] on div at bounding box center [840, 170] width 19 height 17
click at [846, 177] on div at bounding box center [840, 170] width 19 height 17
paste div
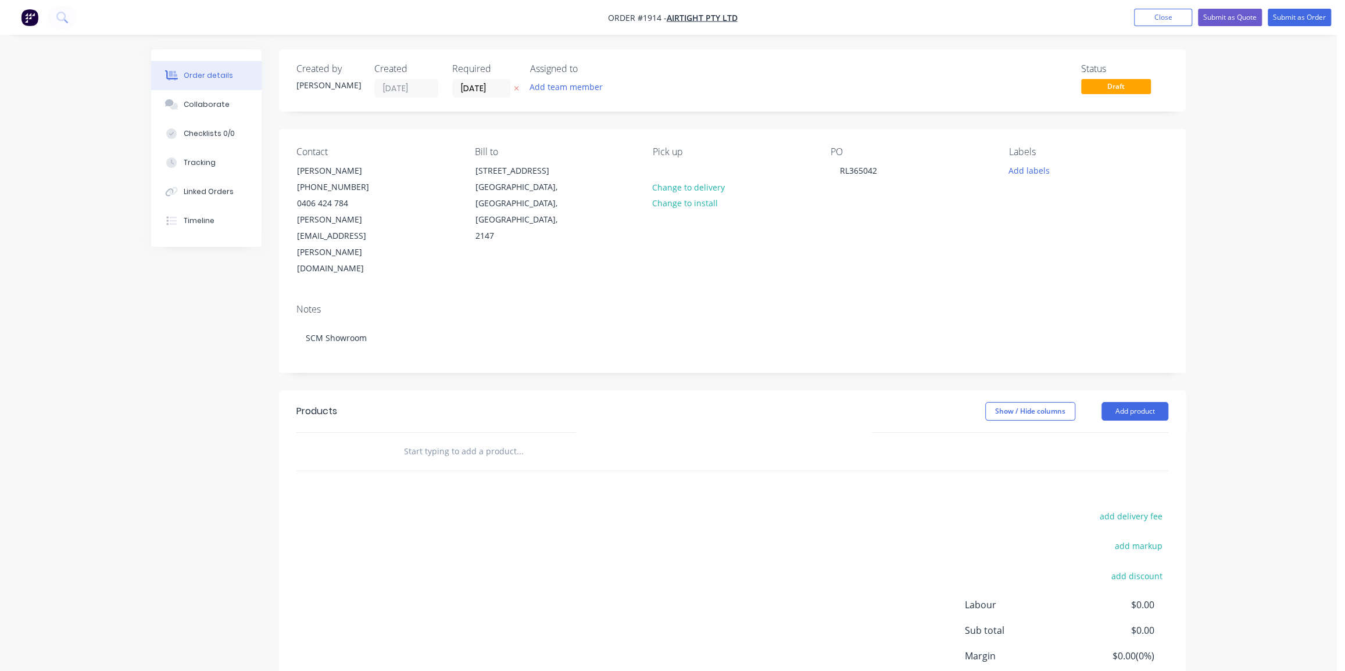
click at [1026, 219] on div "Labels Add labels" at bounding box center [1088, 212] width 159 height 131
click at [1028, 171] on button "Add labels" at bounding box center [1028, 170] width 53 height 16
click at [1055, 204] on input "text" at bounding box center [1105, 204] width 122 height 23
click at [1053, 272] on div "SCM" at bounding box center [1052, 274] width 24 height 13
click at [1059, 200] on input "scm" at bounding box center [1105, 198] width 122 height 23
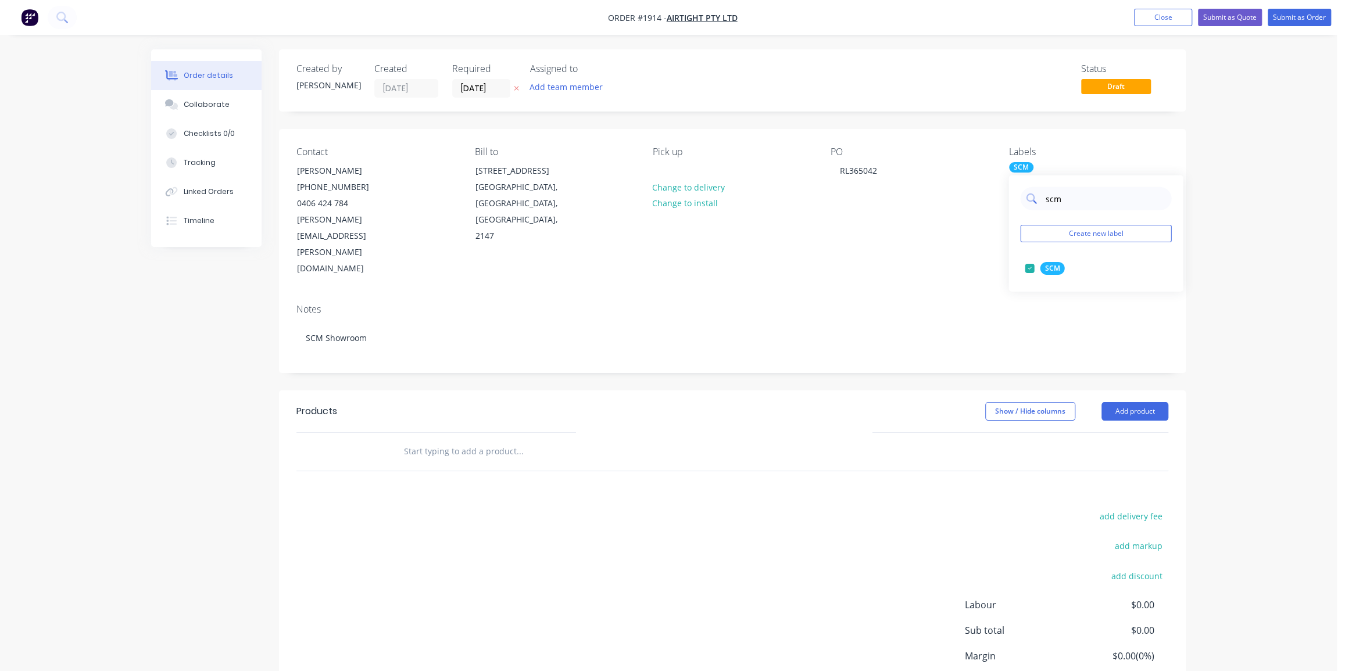
click at [1059, 200] on input "scm" at bounding box center [1105, 198] width 122 height 23
type input "air"
click at [1056, 267] on div "Airtight" at bounding box center [1057, 268] width 35 height 13
click at [1243, 215] on div "Order details Collaborate Checklists 0/0 Tracking Linked Orders Timeline Order …" at bounding box center [668, 384] width 1337 height 768
click at [1248, 227] on div "Order details Collaborate Checklists 0/0 Tracking Linked Orders Timeline Order …" at bounding box center [668, 384] width 1337 height 768
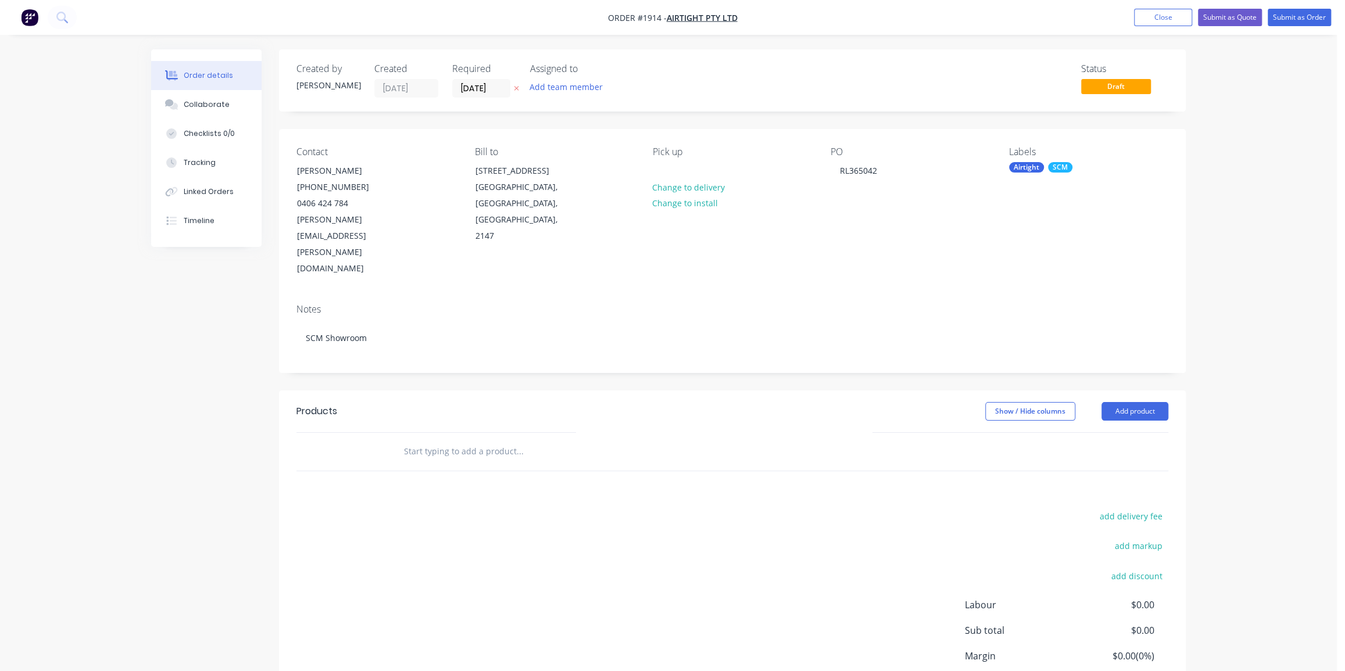
click at [1279, 163] on div "Order details Collaborate Checklists 0/0 Tracking Linked Orders Timeline Order …" at bounding box center [668, 384] width 1337 height 768
click at [1205, 193] on div "Order details Collaborate Checklists 0/0 Tracking Linked Orders Timeline Order …" at bounding box center [668, 384] width 1337 height 768
click at [1160, 17] on button "Close" at bounding box center [1163, 17] width 58 height 17
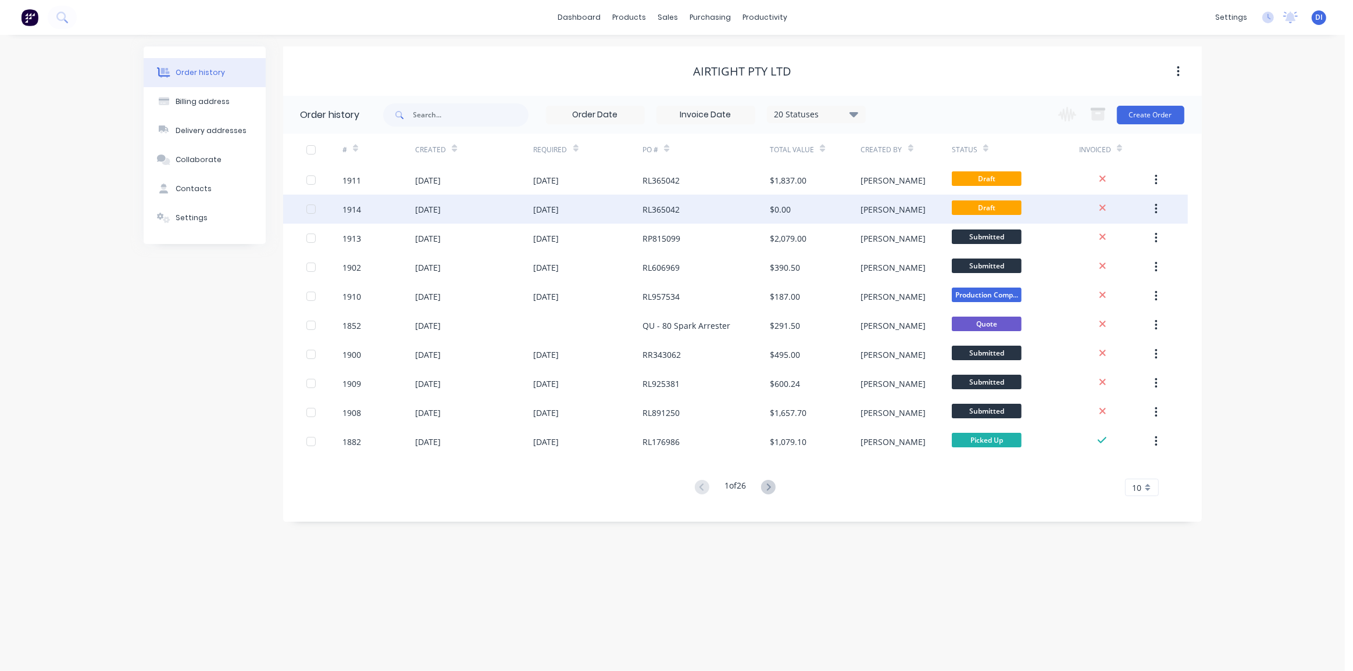
click at [1156, 209] on icon "button" at bounding box center [1156, 209] width 2 height 10
click at [1092, 240] on div "Archive" at bounding box center [1115, 239] width 90 height 17
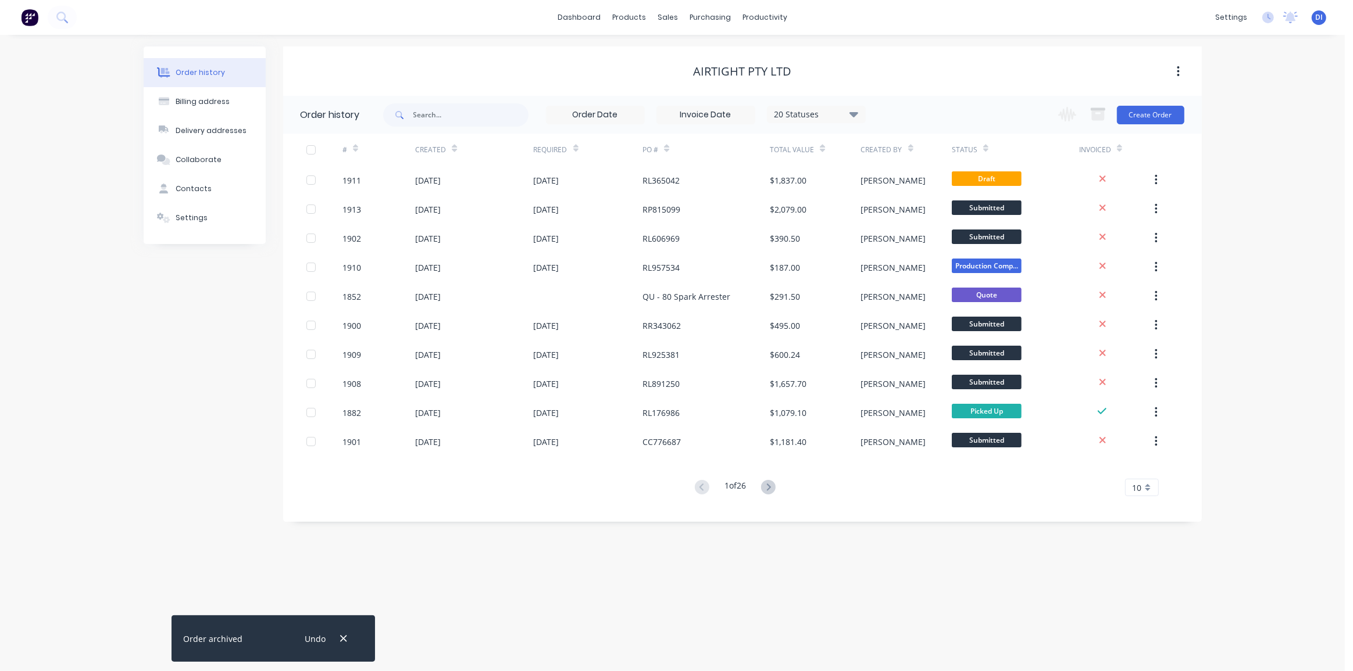
click at [1196, 201] on div "Order history 20 Statuses Invoice Status Invoiced Not Invoiced Partial Order St…" at bounding box center [742, 303] width 919 height 415
click at [1237, 184] on div "Order history Billing address Delivery addresses Collaborate Contacts Settings …" at bounding box center [672, 353] width 1345 height 637
click at [418, 87] on div "Airtight Pty Ltd" at bounding box center [742, 71] width 919 height 49
click at [64, 21] on icon at bounding box center [61, 17] width 11 height 11
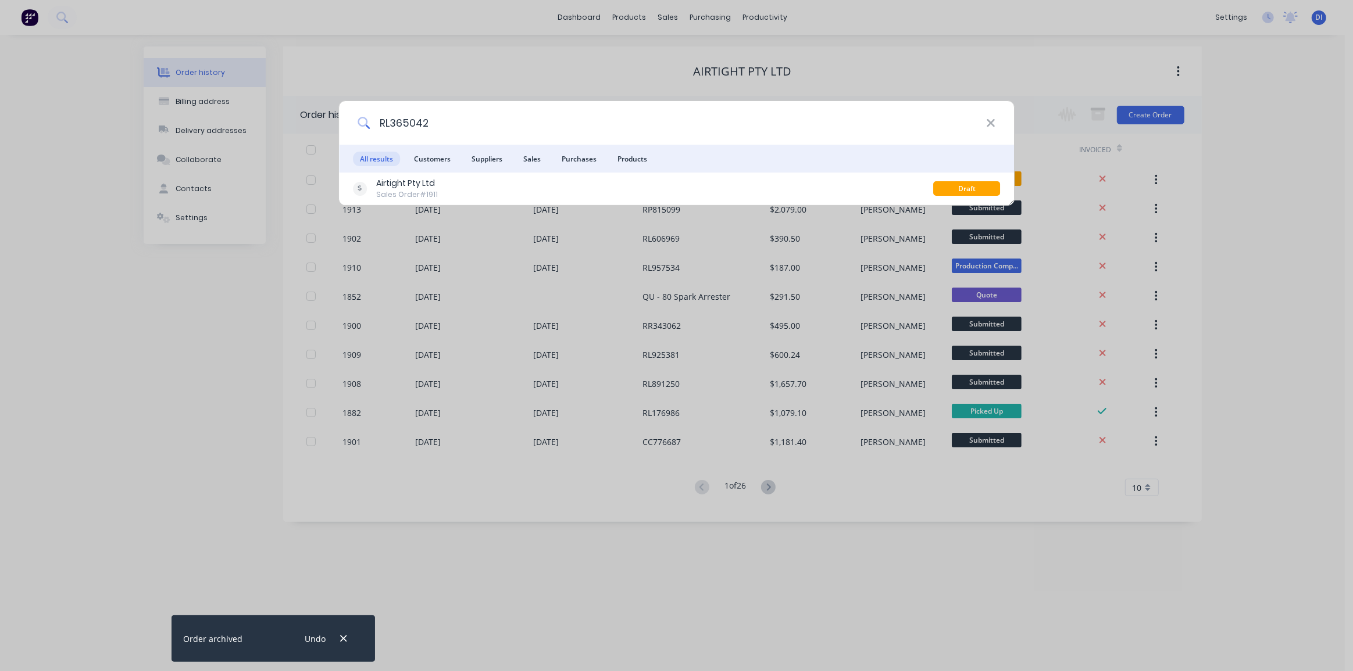
type input "RL365042"
click at [542, 85] on div "RL365042 All results Customers Suppliers Sales Purchases Products Airtight Pty …" at bounding box center [676, 335] width 1353 height 671
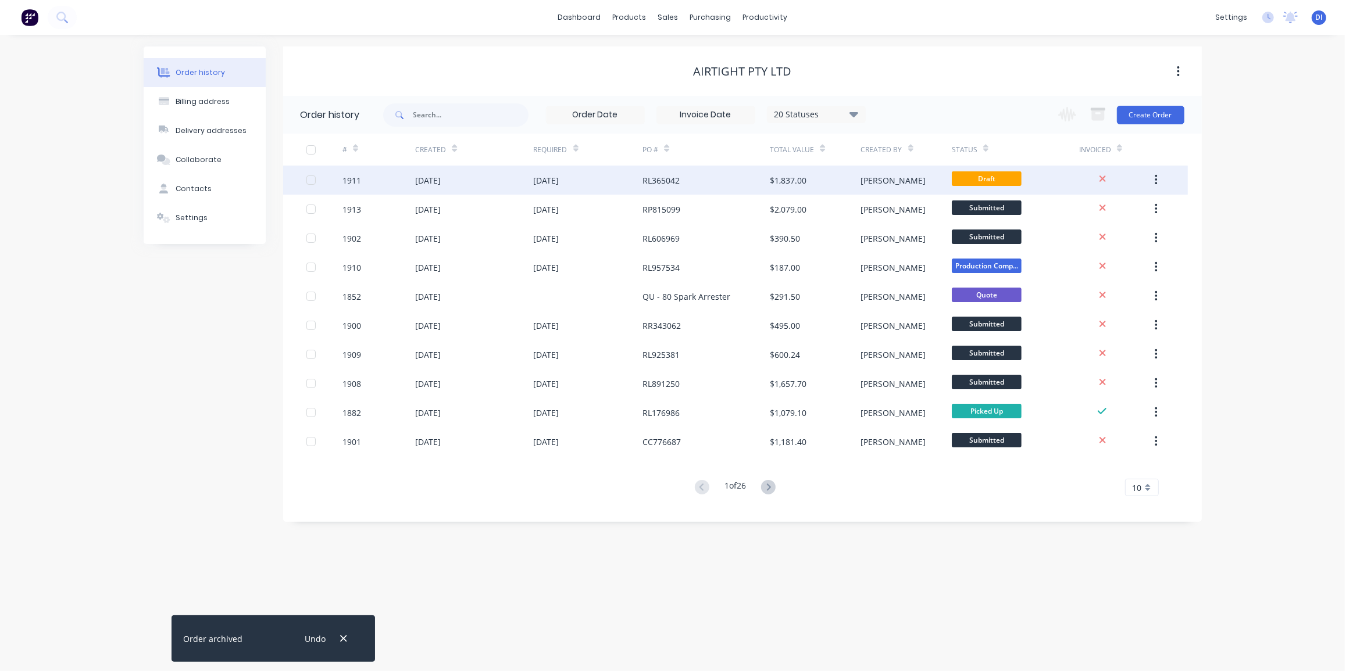
click at [740, 175] on div "RL365042" at bounding box center [705, 180] width 127 height 29
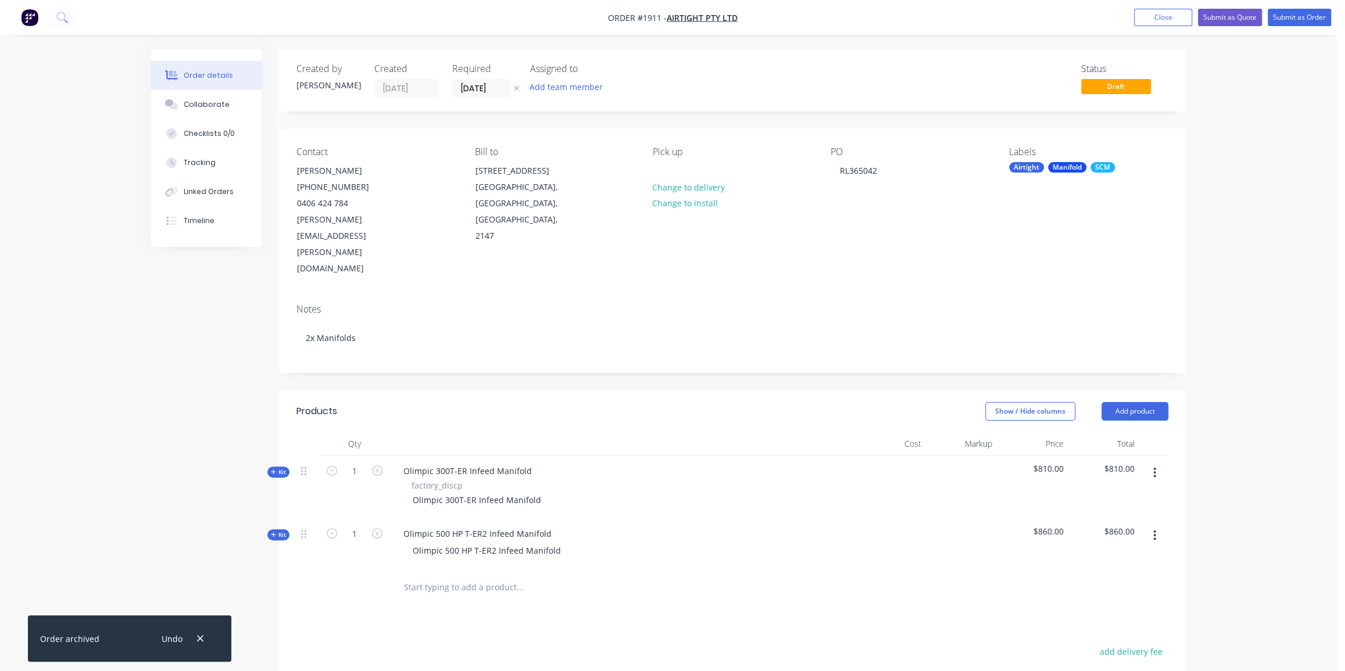
click at [1193, 277] on div "Order details Collaborate Checklists 0/0 Tracking Linked Orders Timeline Order …" at bounding box center [669, 476] width 1058 height 854
click at [1159, 16] on button "Close" at bounding box center [1163, 17] width 58 height 17
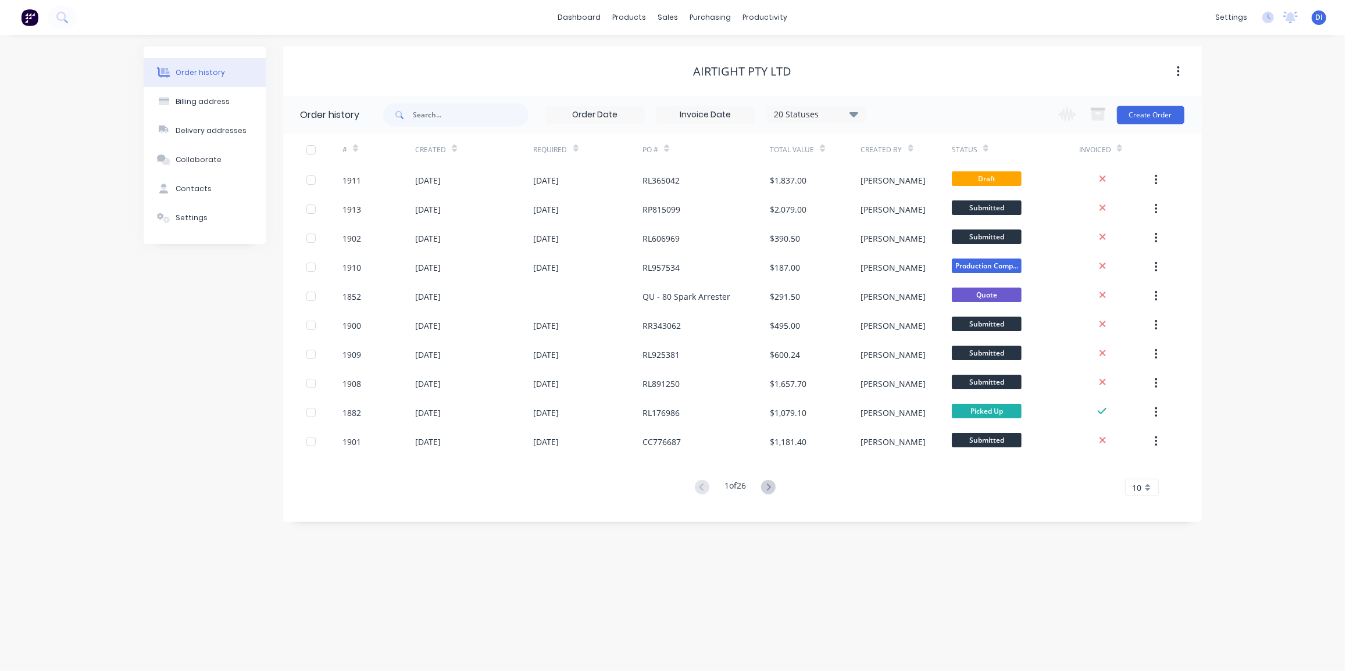
click at [1195, 170] on div "Order history 20 Statuses Invoice Status Invoiced Not Invoiced Partial Order St…" at bounding box center [742, 303] width 919 height 415
click at [36, 14] on img at bounding box center [29, 17] width 17 height 17
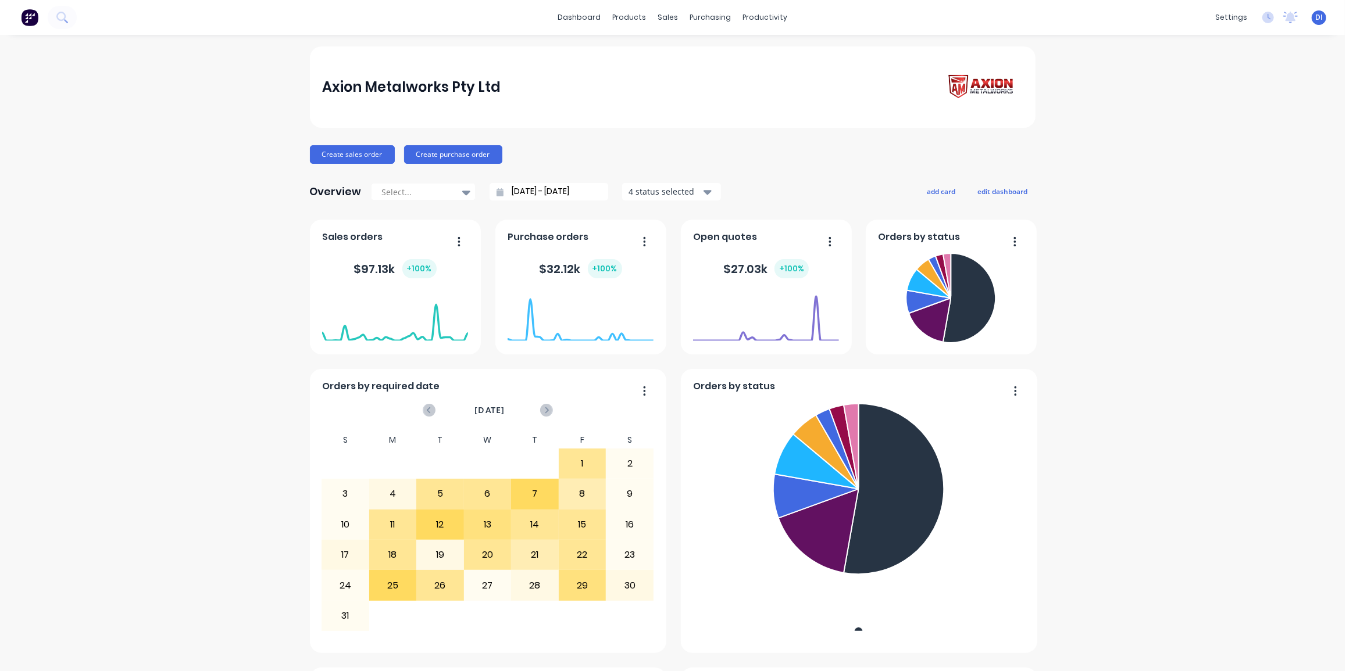
click at [1142, 196] on div "Axion Metalworks Pty Ltd Create sales order Create purchase order Overview Sele…" at bounding box center [672, 649] width 1345 height 1205
drag, startPoint x: 1197, startPoint y: 276, endPoint x: 1190, endPoint y: 273, distance: 7.6
click at [1190, 273] on div "Axion Metalworks Pty Ltd Create sales order Create purchase order Overview Sele…" at bounding box center [672, 649] width 1345 height 1205
click at [208, 197] on div "Axion Metalworks Pty Ltd Create sales order Create purchase order Overview Sele…" at bounding box center [672, 649] width 1345 height 1205
click at [31, 17] on img at bounding box center [29, 17] width 17 height 17
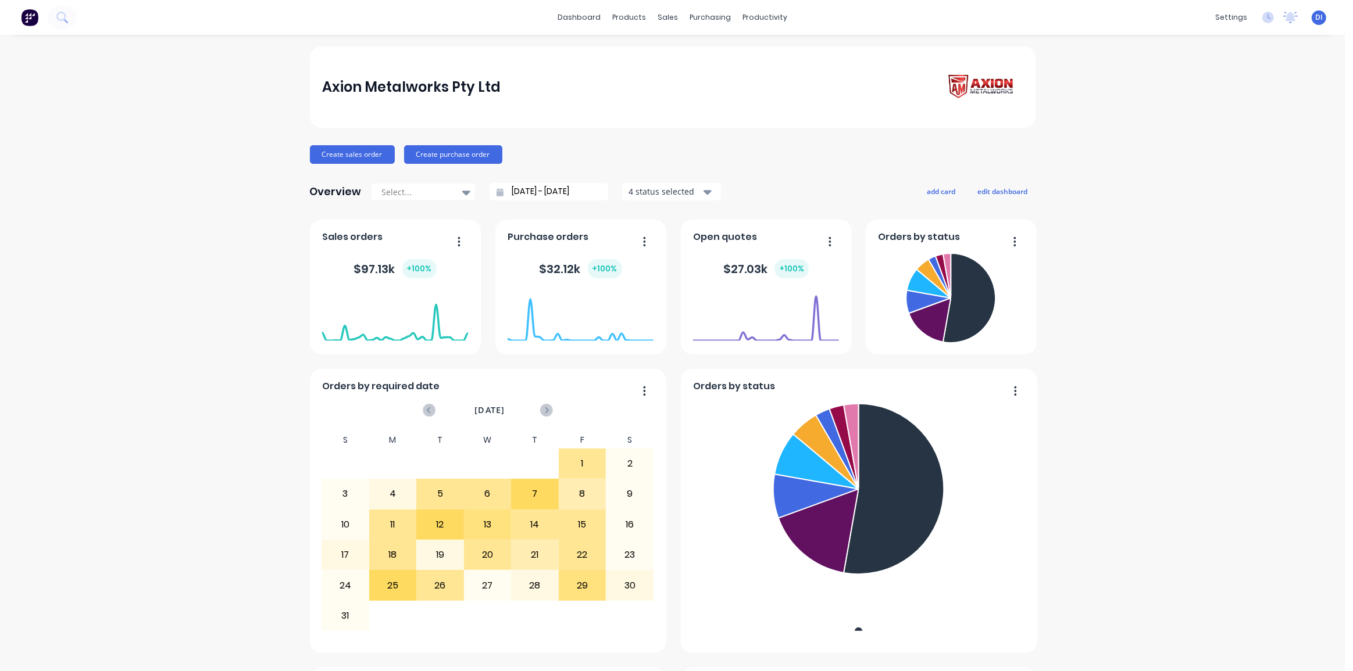
click at [1116, 165] on div "Axion Metalworks Pty Ltd Create sales order Create purchase order Overview Sele…" at bounding box center [672, 649] width 1345 height 1205
click at [1130, 169] on div "Axion Metalworks Pty Ltd Create sales order Create purchase order Overview Sele…" at bounding box center [672, 649] width 1345 height 1205
click at [1055, 188] on div "Axion Metalworks Pty Ltd Create sales order Create purchase order Overview Sele…" at bounding box center [672, 649] width 1345 height 1205
click at [24, 18] on img at bounding box center [29, 17] width 17 height 17
click at [1113, 146] on div "Axion Metalworks Pty Ltd Create sales order Create purchase order Overview Sele…" at bounding box center [672, 649] width 1345 height 1205
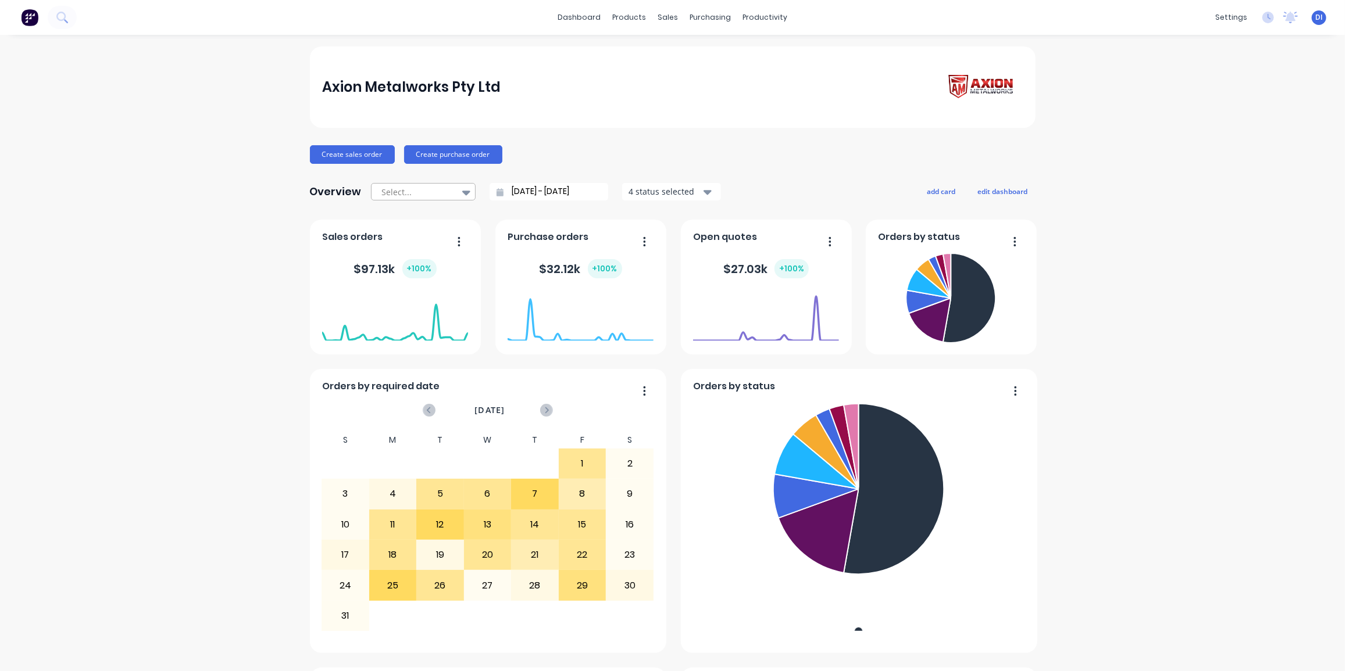
click at [425, 198] on div at bounding box center [417, 192] width 73 height 15
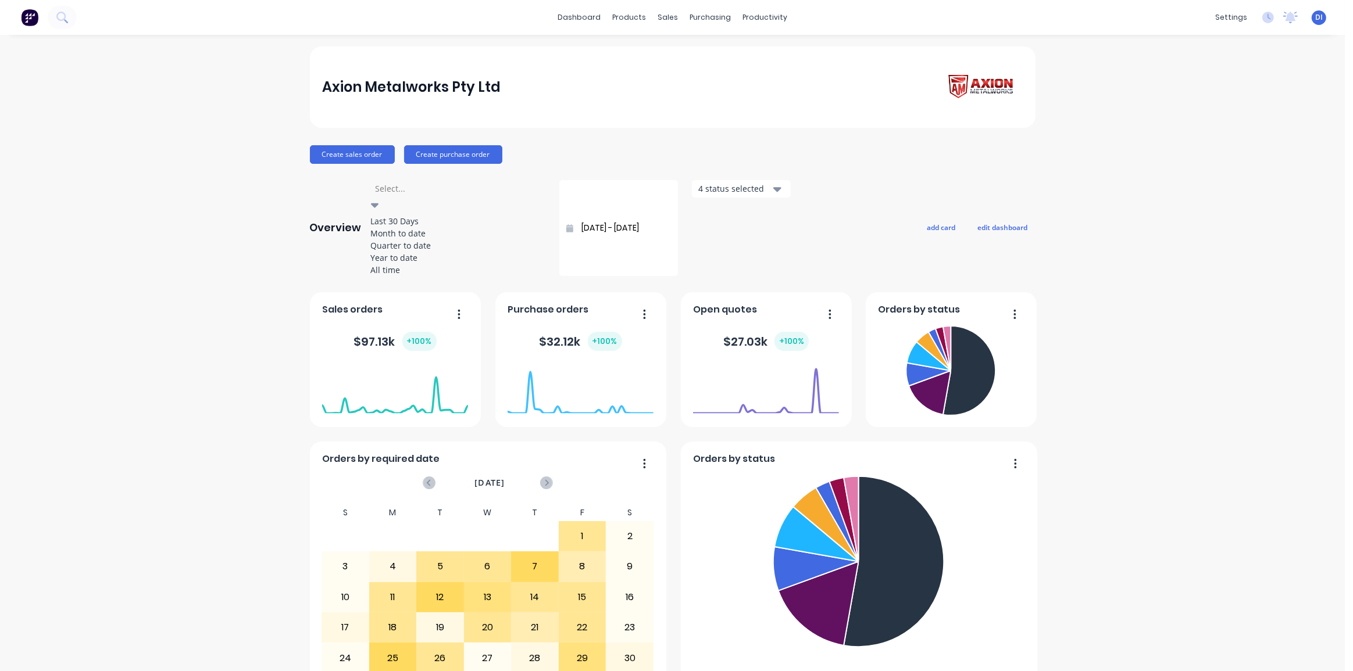
click at [417, 276] on div "All time" at bounding box center [458, 270] width 174 height 12
type input "08/03/25 - 25/08/25"
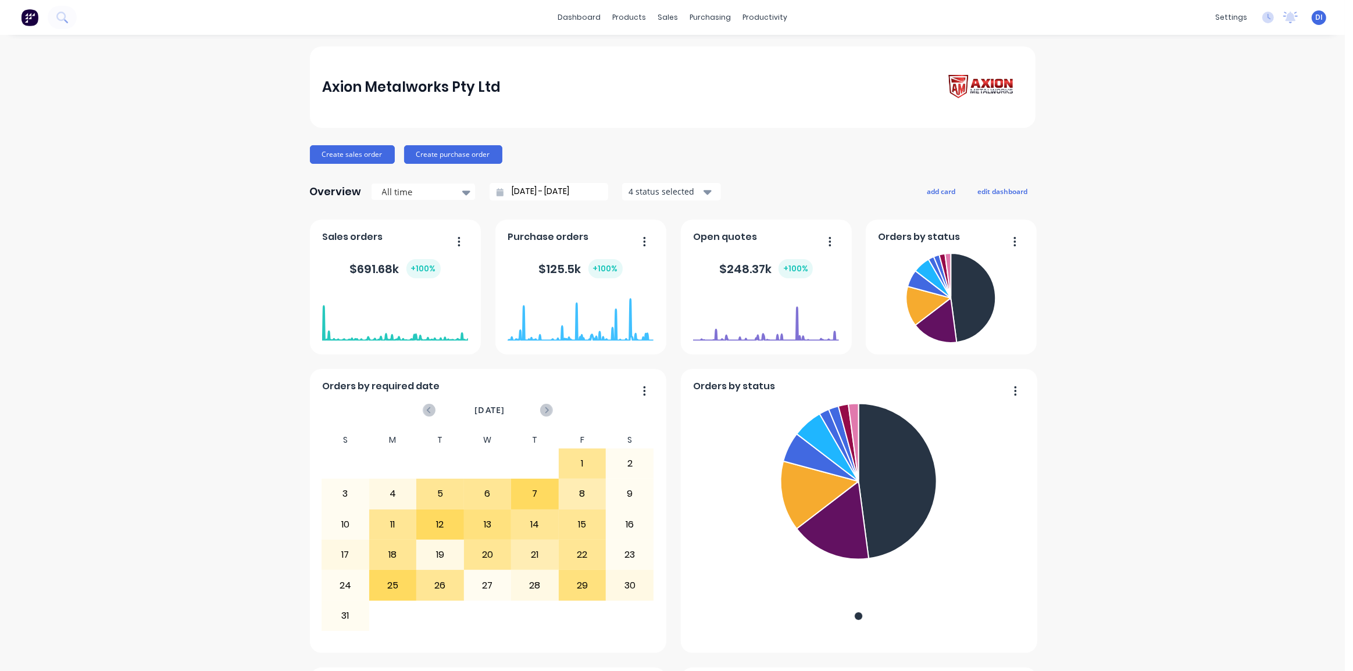
click at [266, 78] on div "Axion Metalworks Pty Ltd Create sales order Create purchase order Overview All …" at bounding box center [672, 649] width 1345 height 1205
click at [660, 12] on div "sales" at bounding box center [668, 17] width 32 height 17
click at [695, 48] on link "Sales Orders" at bounding box center [725, 55] width 154 height 23
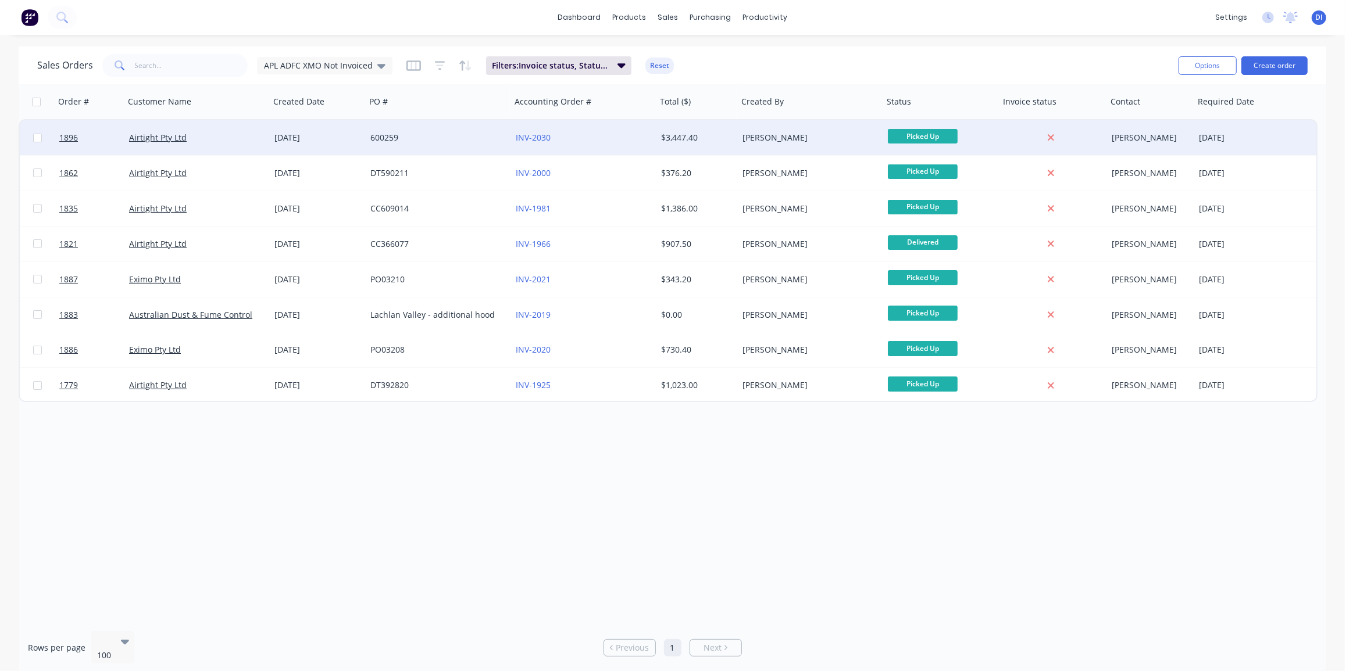
click at [791, 135] on div "Kyle Lynch" at bounding box center [806, 138] width 129 height 12
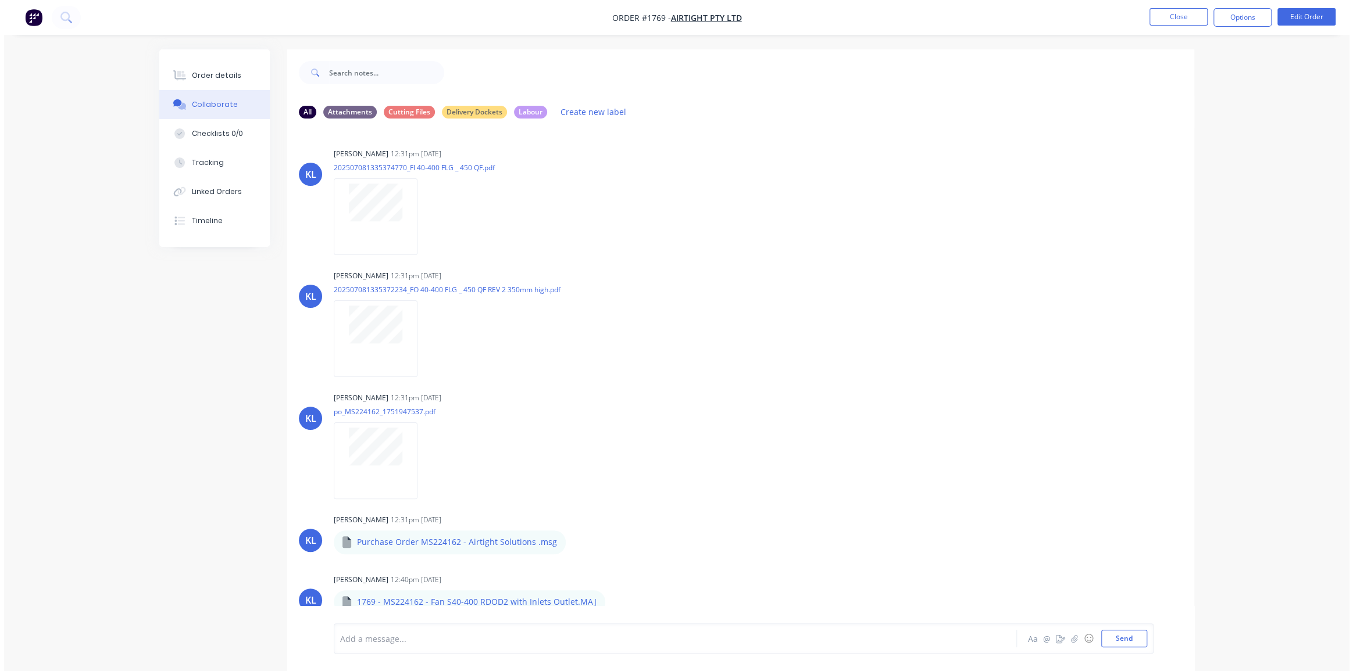
scroll to position [105, 0]
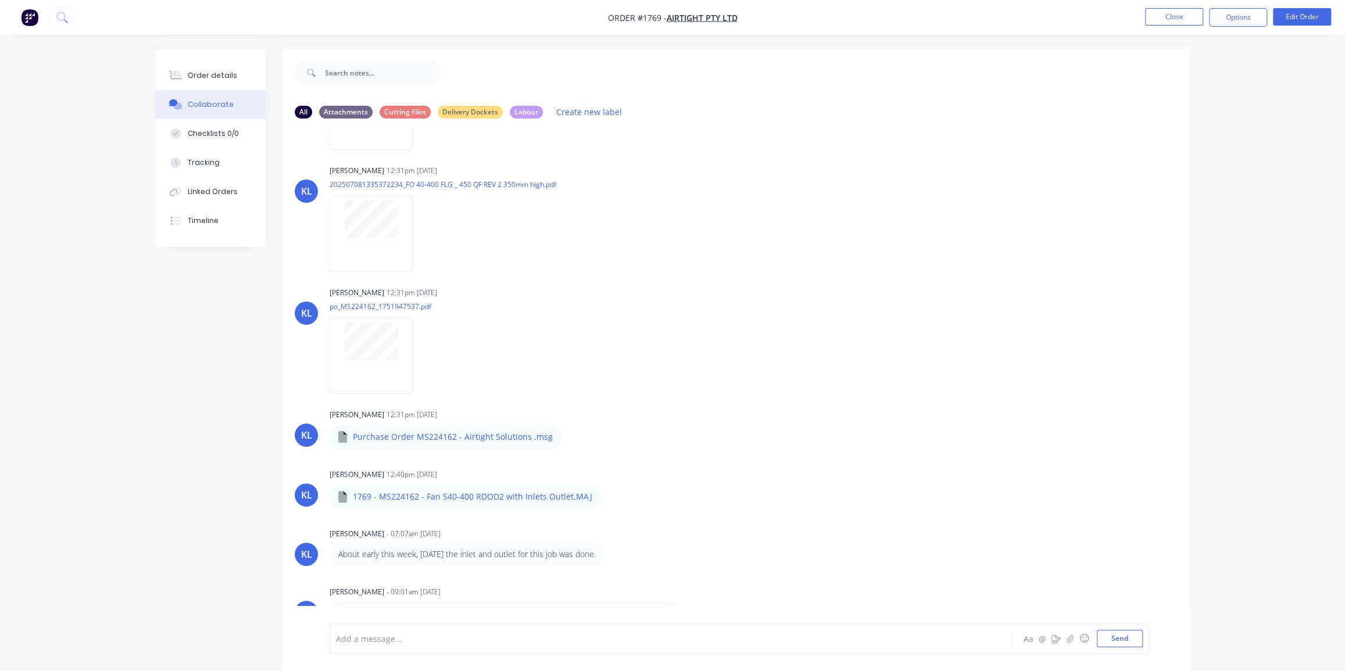
click at [29, 17] on img "button" at bounding box center [29, 17] width 17 height 17
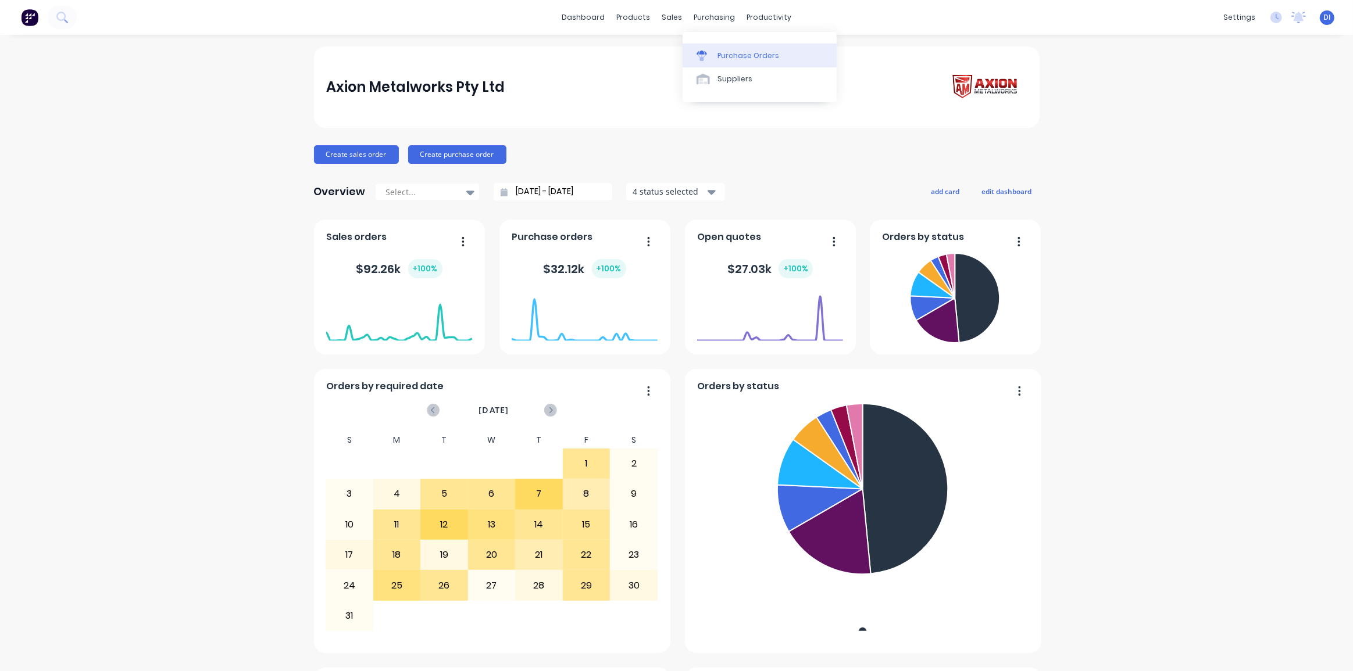
click at [734, 60] on div "Purchase Orders" at bounding box center [748, 56] width 62 height 10
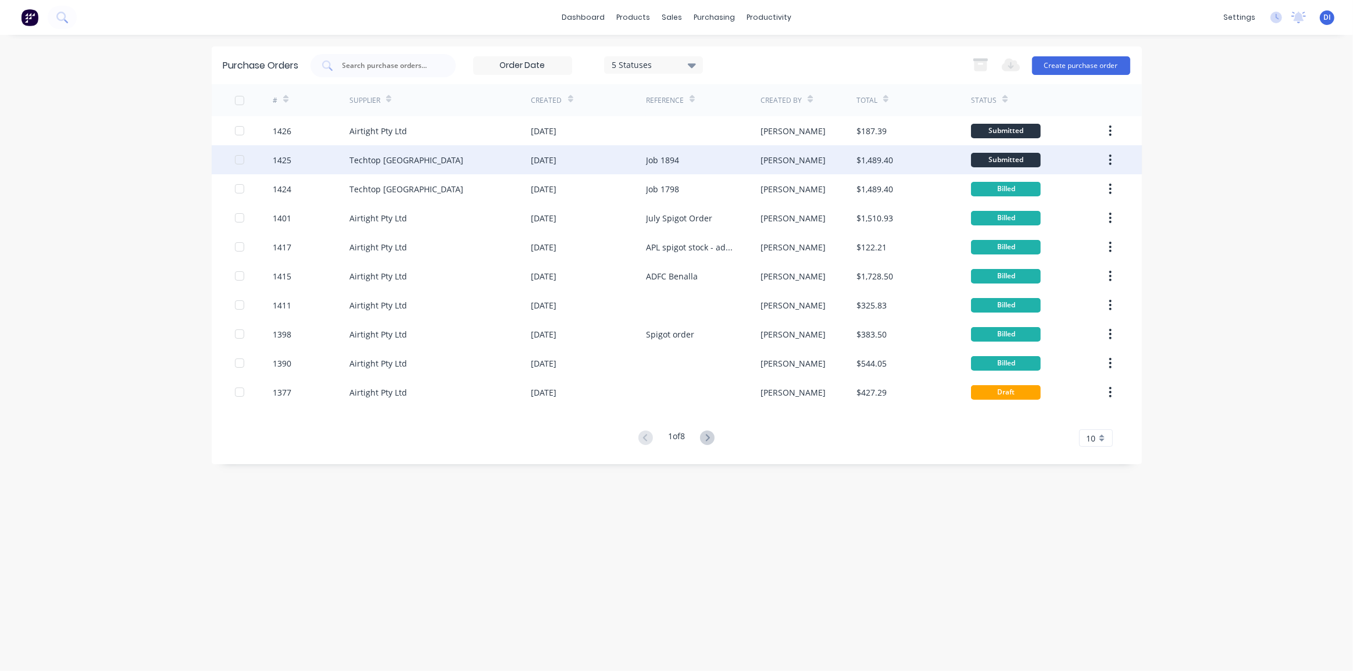
click at [674, 158] on div "Job 1894" at bounding box center [662, 160] width 33 height 12
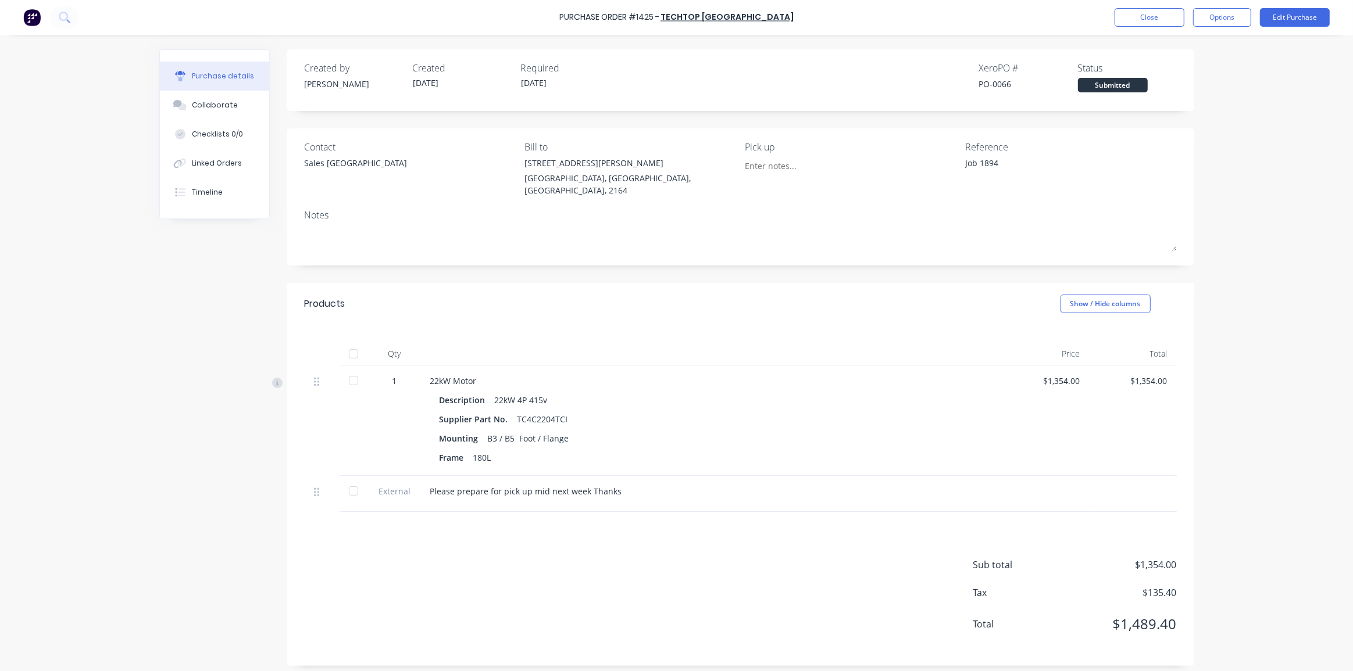
click at [1280, 108] on div "Purchase Order #1425 - Techtop Australia Close Options Edit Purchase Purchase d…" at bounding box center [676, 335] width 1353 height 671
click at [1227, 16] on button "Options" at bounding box center [1222, 17] width 58 height 19
drag, startPoint x: 1176, startPoint y: 44, endPoint x: 1248, endPoint y: 56, distance: 73.1
click at [1248, 56] on button "Print / Email" at bounding box center [1196, 46] width 110 height 23
click at [1207, 87] on div "Without pricing" at bounding box center [1196, 93] width 90 height 17
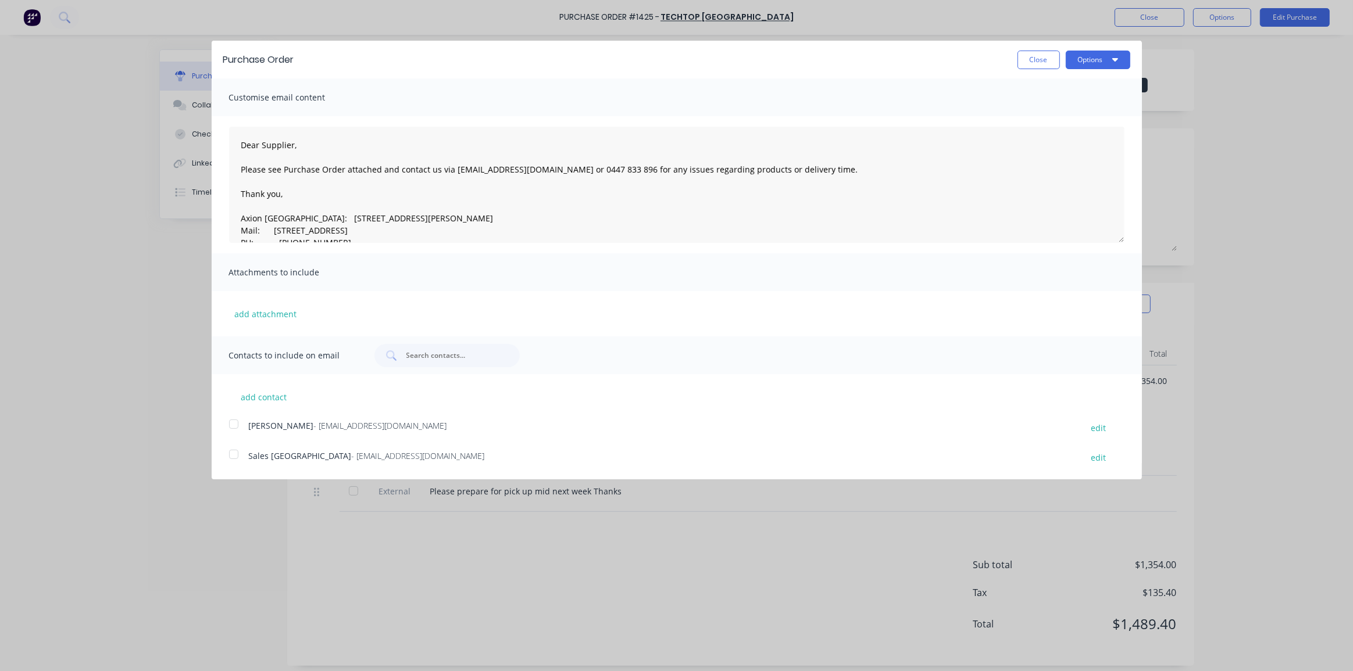
click at [1039, 60] on button "Close" at bounding box center [1038, 60] width 42 height 19
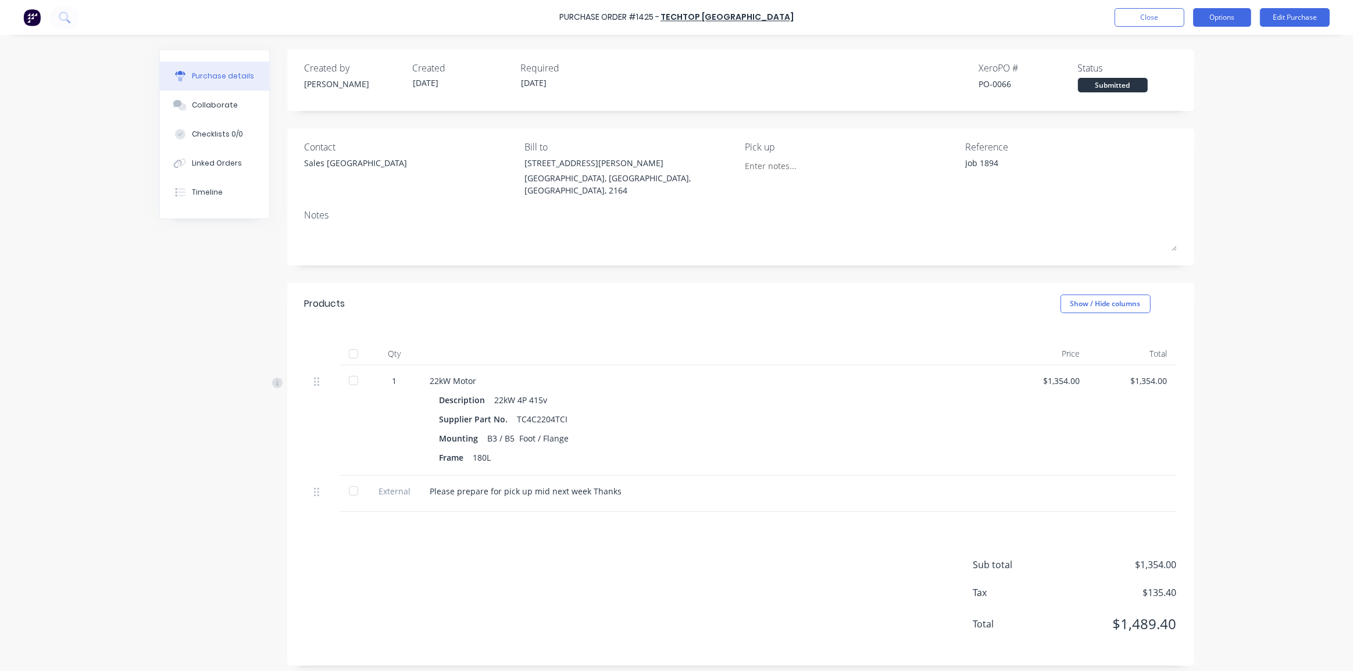
click at [1231, 20] on button "Options" at bounding box center [1222, 17] width 58 height 19
click at [1280, 153] on div "Purchase Order #1425 - Techtop Australia Close Options Edit Purchase Purchase d…" at bounding box center [676, 335] width 1353 height 671
click at [1220, 17] on button "Options" at bounding box center [1222, 17] width 58 height 19
click at [1192, 41] on div "Print / Email" at bounding box center [1196, 47] width 90 height 17
click at [1194, 88] on div "Without pricing" at bounding box center [1196, 93] width 90 height 17
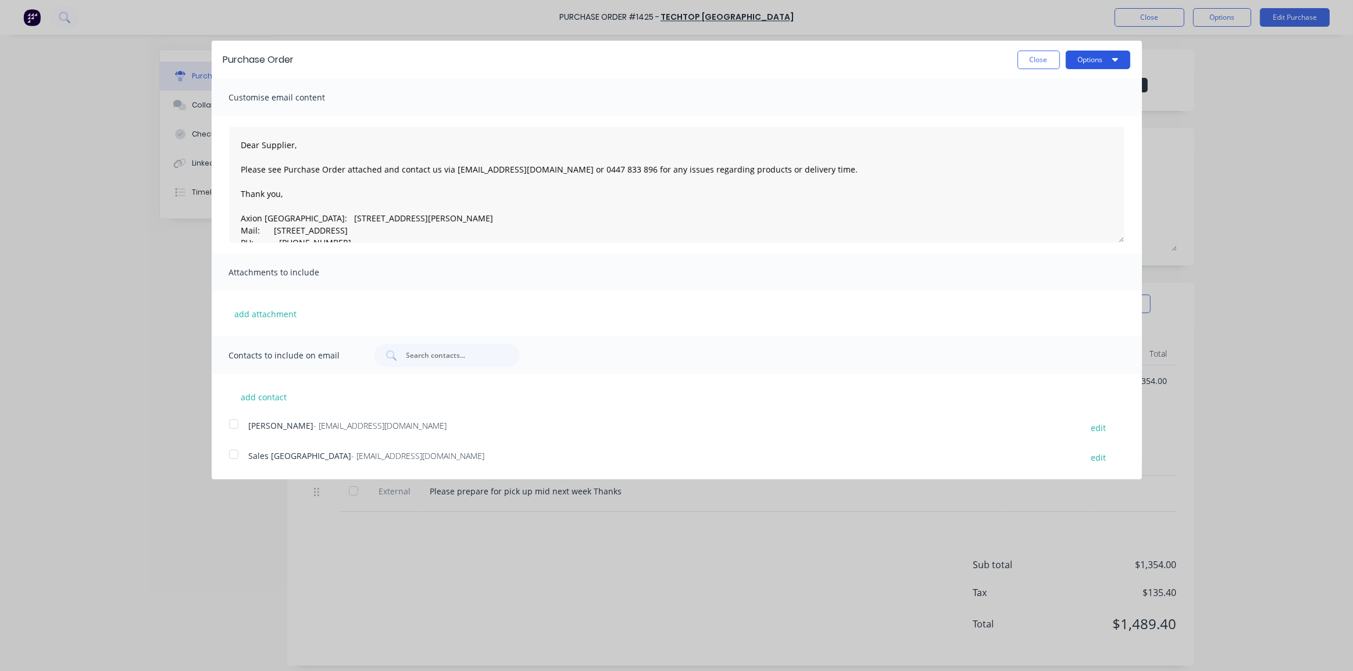
click at [1104, 52] on button "Options" at bounding box center [1098, 60] width 65 height 19
click at [1063, 91] on div "Print" at bounding box center [1075, 89] width 90 height 17
click at [1041, 60] on button "Close" at bounding box center [1038, 60] width 42 height 19
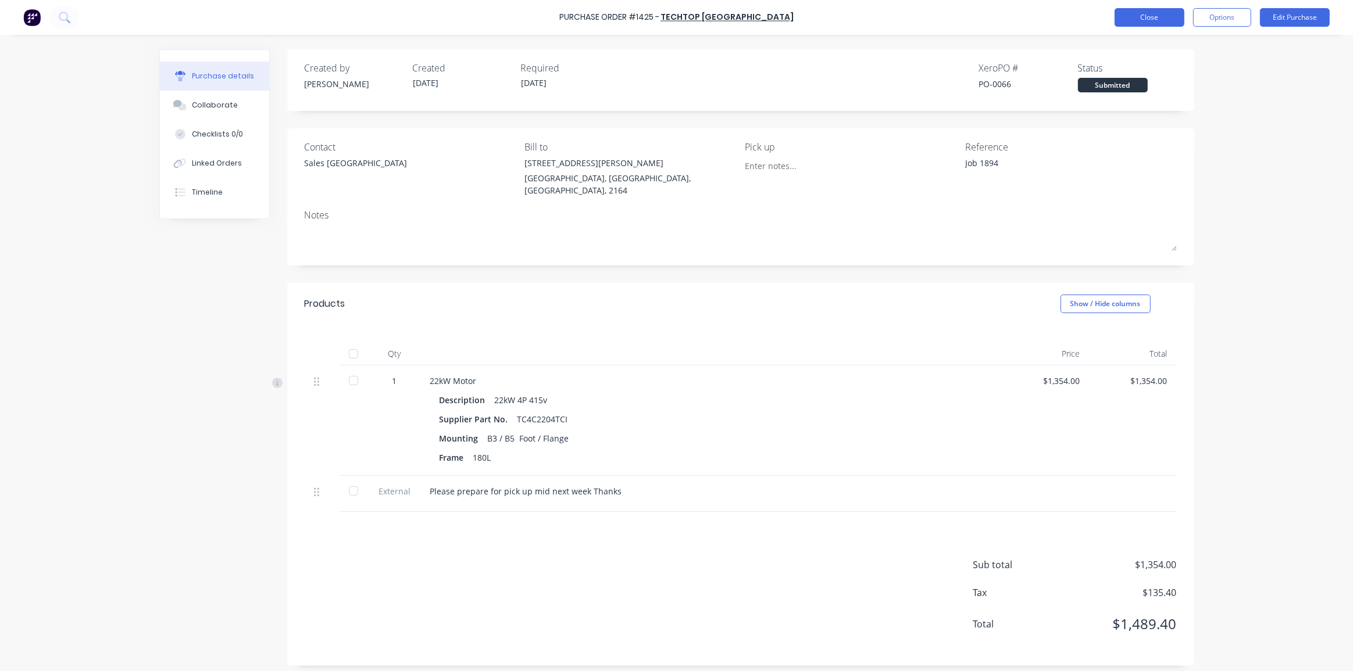
click at [1162, 17] on button "Close" at bounding box center [1149, 17] width 70 height 19
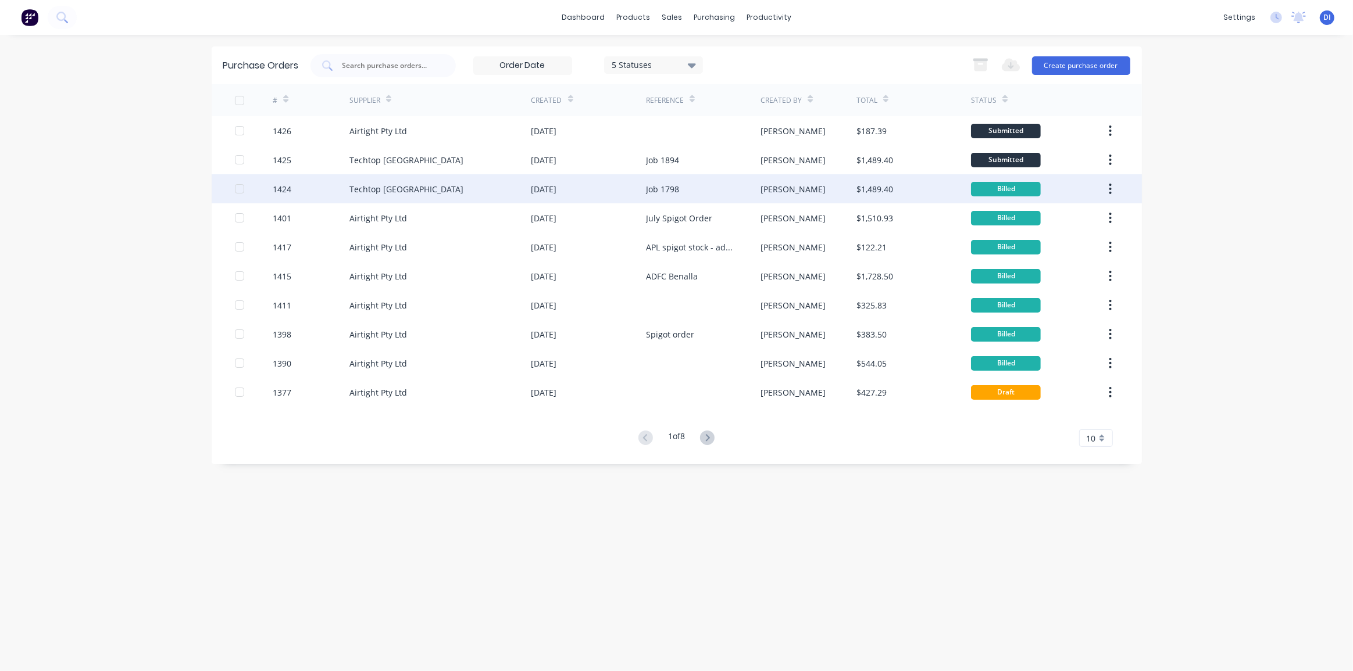
click at [706, 188] on div "Job 1798" at bounding box center [703, 188] width 115 height 29
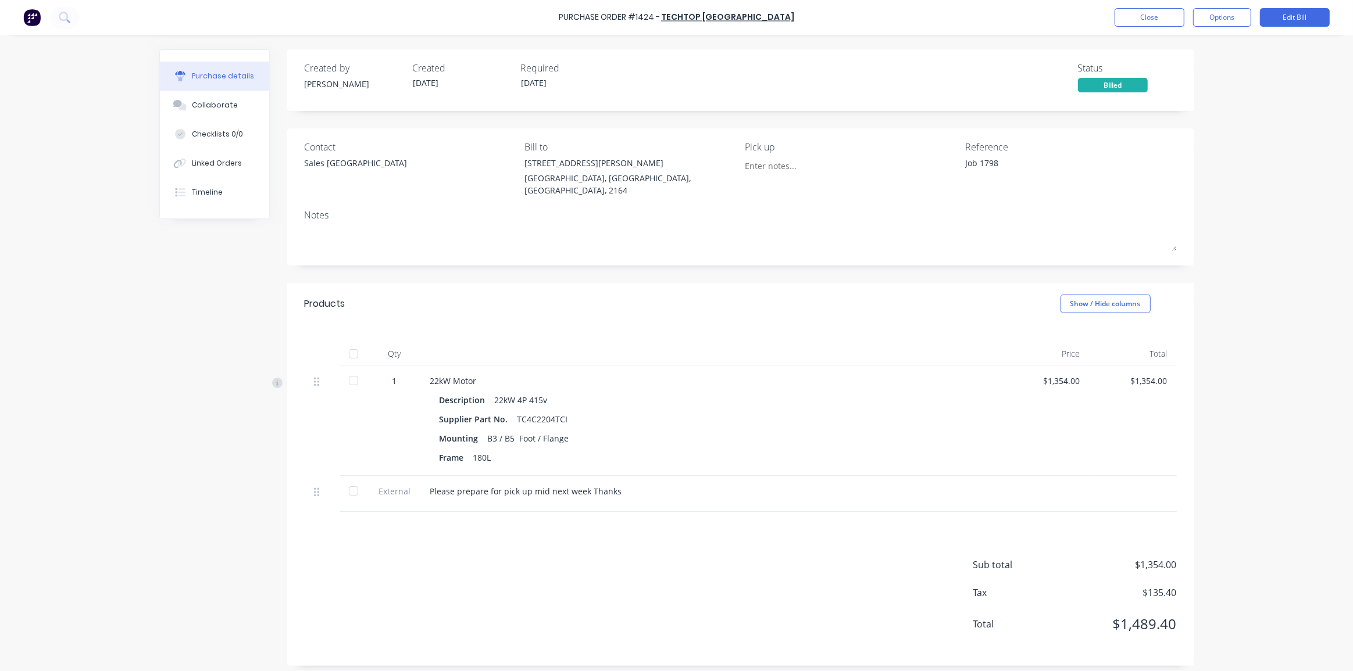
click at [1263, 258] on div "Purchase Order #1424 - Techtop Australia Close Options Edit Bill Purchase detai…" at bounding box center [676, 335] width 1353 height 671
click at [1233, 20] on button "Options" at bounding box center [1222, 17] width 58 height 19
click at [1182, 48] on div "Print / Email" at bounding box center [1196, 47] width 90 height 17
click at [1198, 94] on div "Without pricing" at bounding box center [1196, 93] width 90 height 17
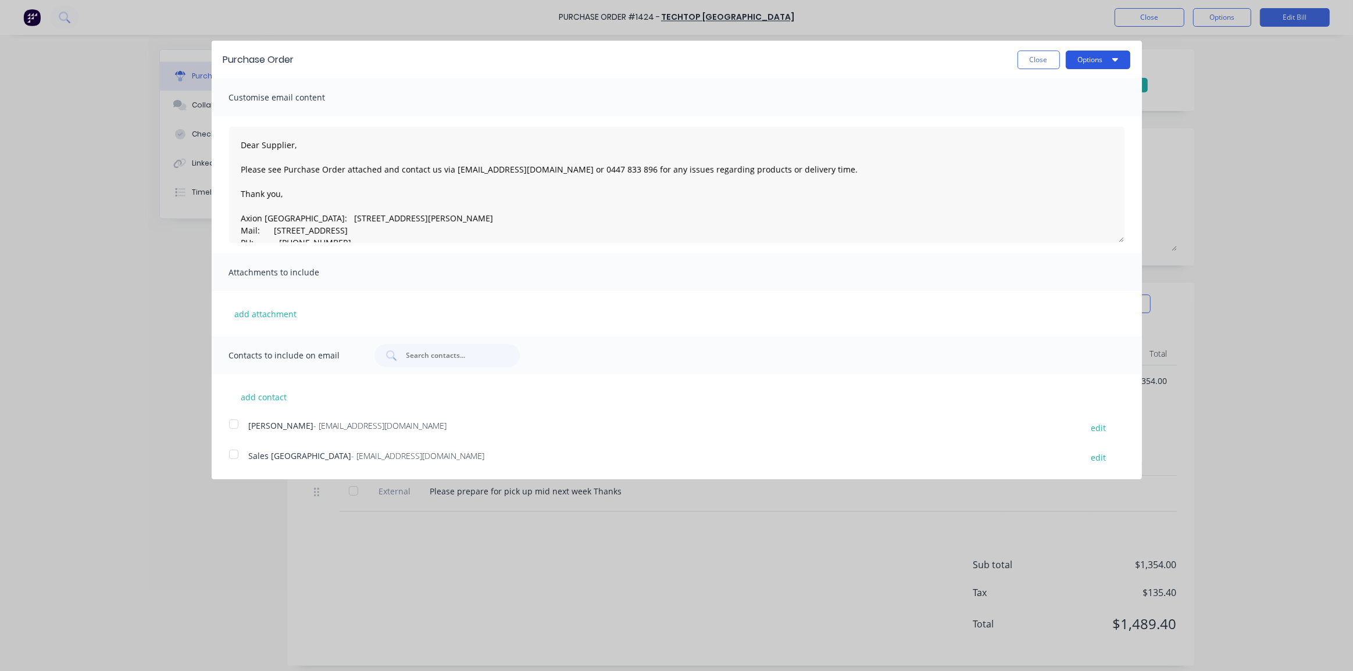
click at [1077, 64] on button "Options" at bounding box center [1098, 60] width 65 height 19
click at [1055, 95] on div "Print" at bounding box center [1075, 89] width 90 height 17
click at [1056, 93] on div "Print" at bounding box center [1075, 89] width 90 height 17
click at [1032, 53] on button "Close" at bounding box center [1038, 60] width 42 height 19
type textarea "x"
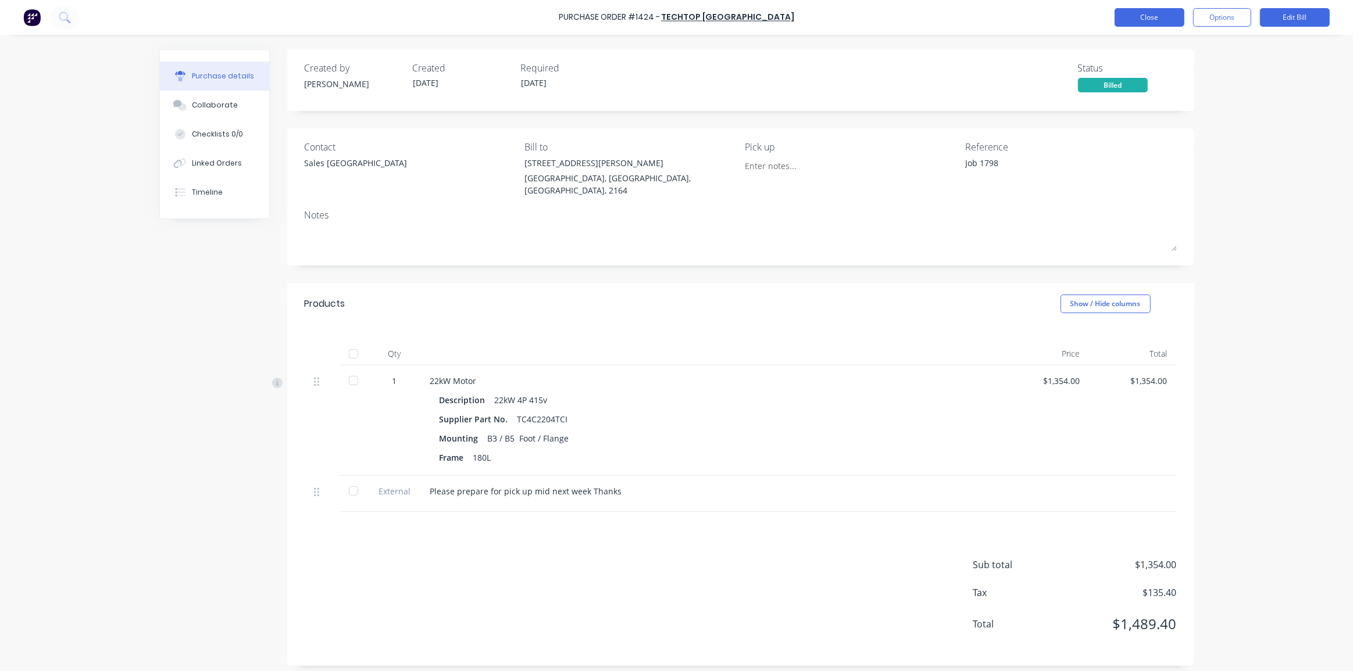
click at [1139, 12] on button "Close" at bounding box center [1149, 17] width 70 height 19
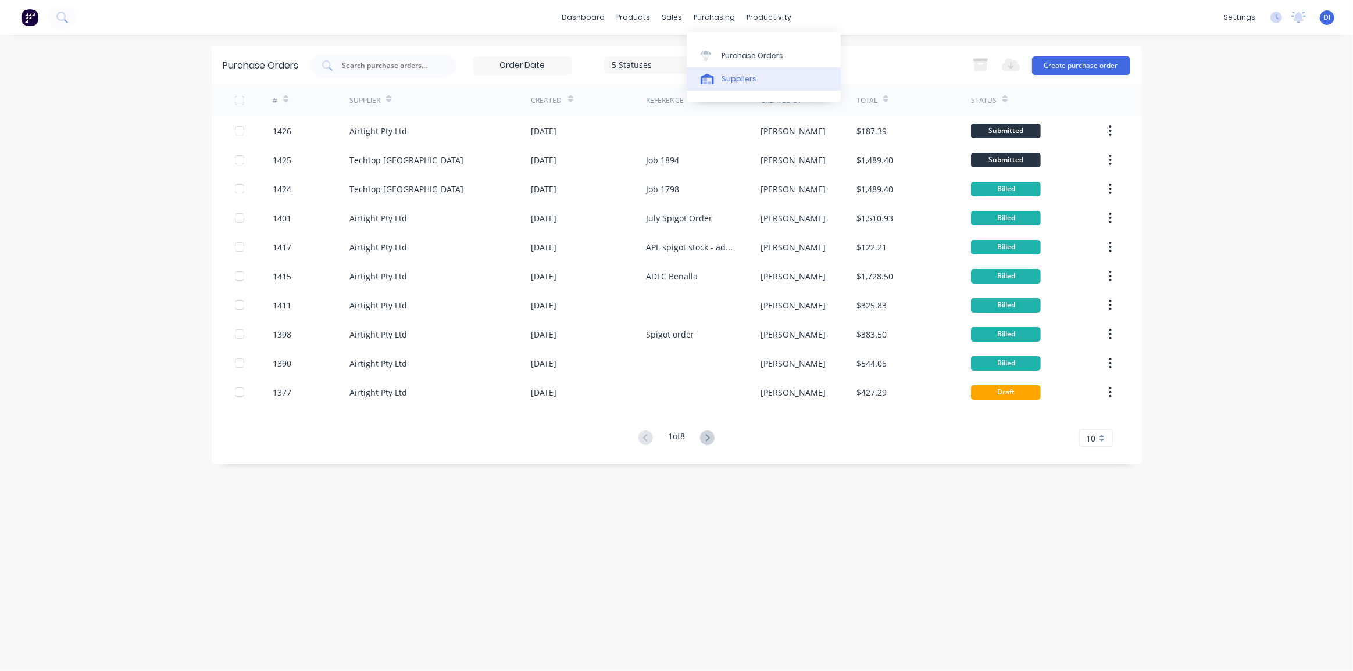
click at [730, 81] on div "Suppliers" at bounding box center [738, 79] width 35 height 10
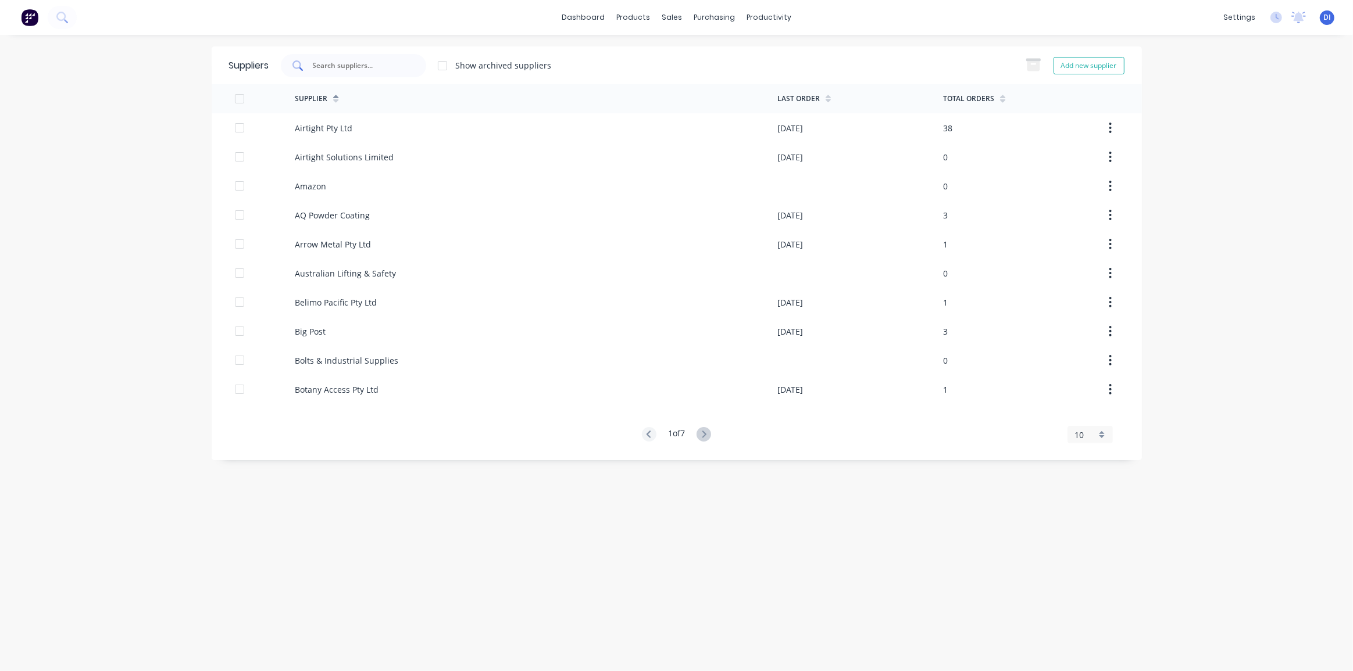
click at [371, 66] on input "text" at bounding box center [360, 66] width 97 height 12
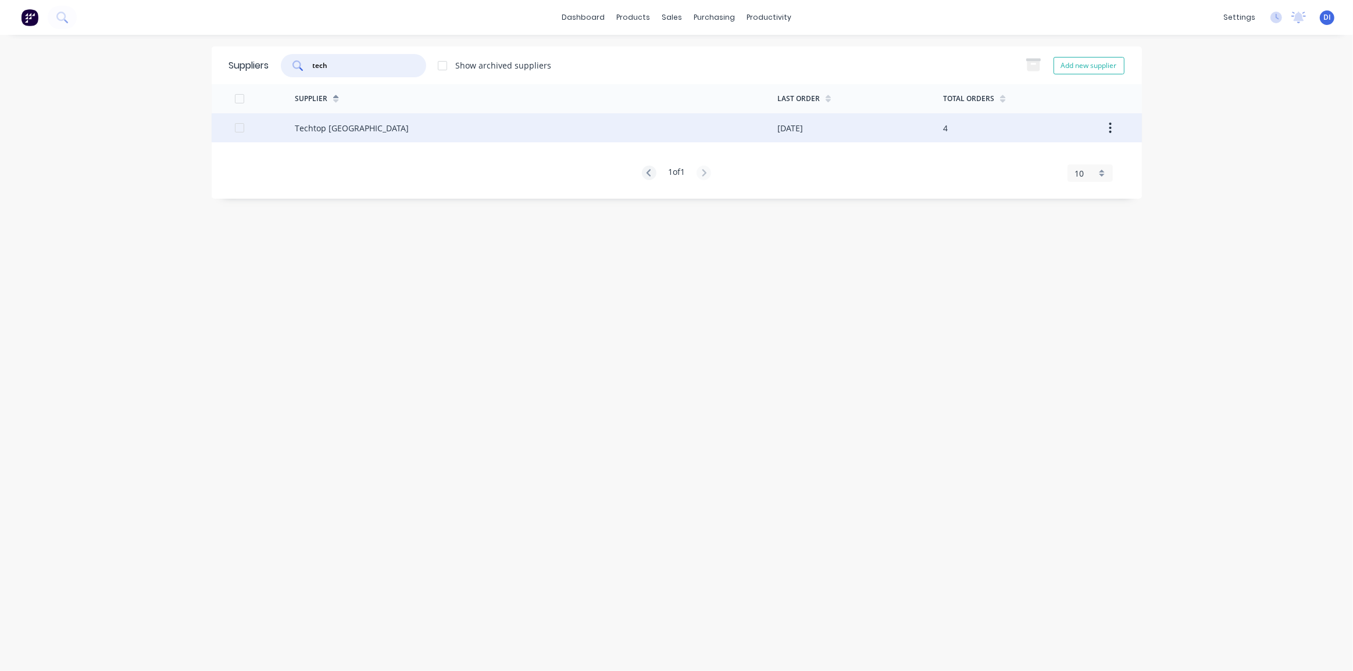
type input "tech"
click at [383, 127] on div "Techtop [GEOGRAPHIC_DATA]" at bounding box center [536, 127] width 483 height 29
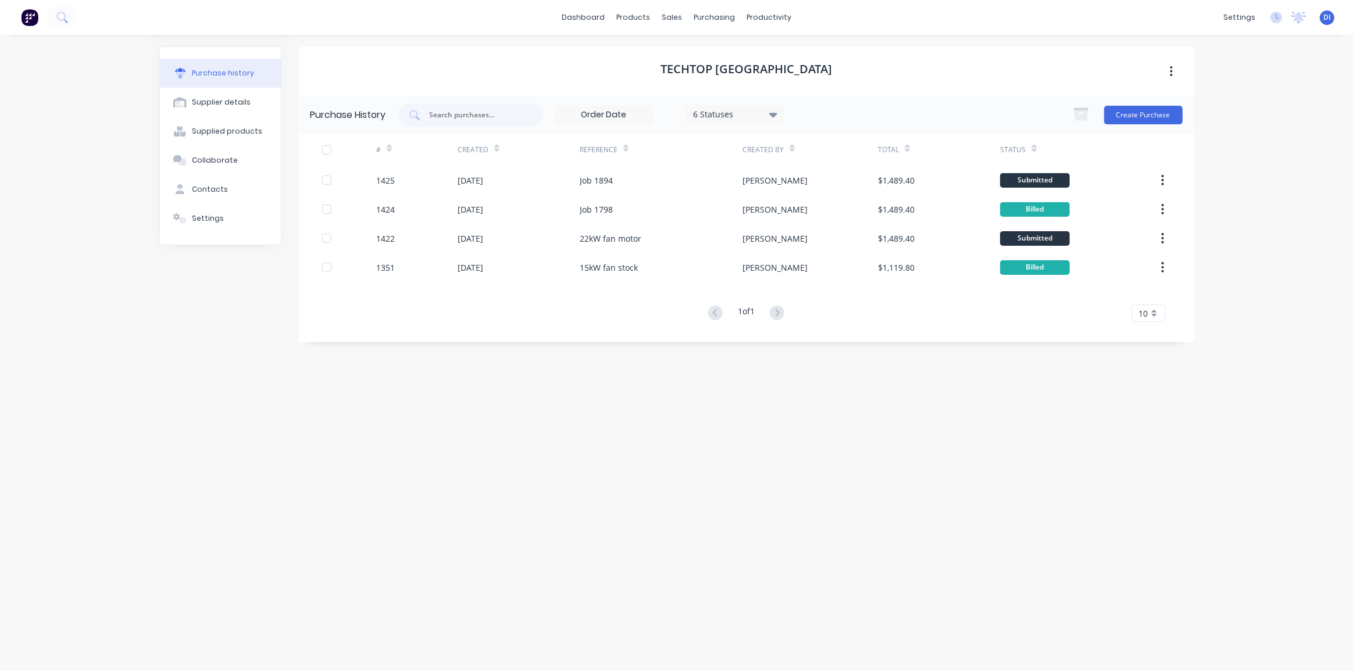
click at [964, 433] on div "Techtop Australia Purchase History 6 Statuses 6 Statuses Create Purchase # Crea…" at bounding box center [746, 348] width 895 height 602
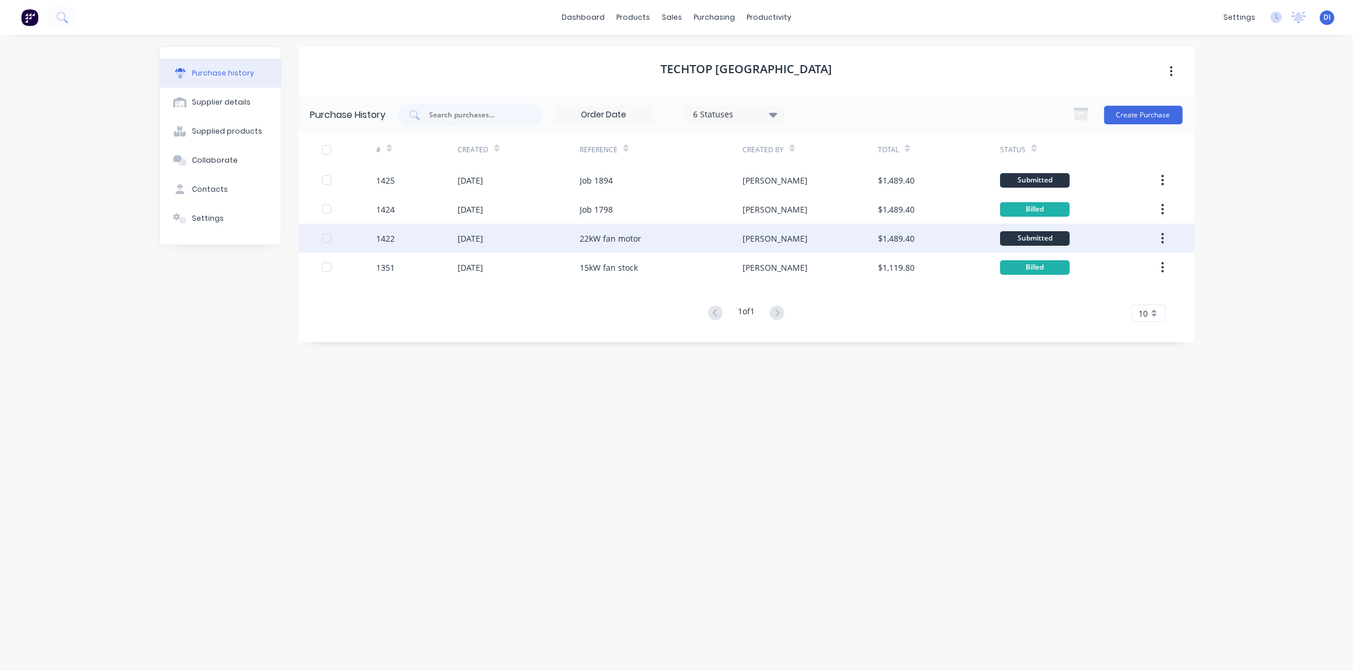
click at [638, 236] on div "22kW fan motor" at bounding box center [611, 239] width 62 height 12
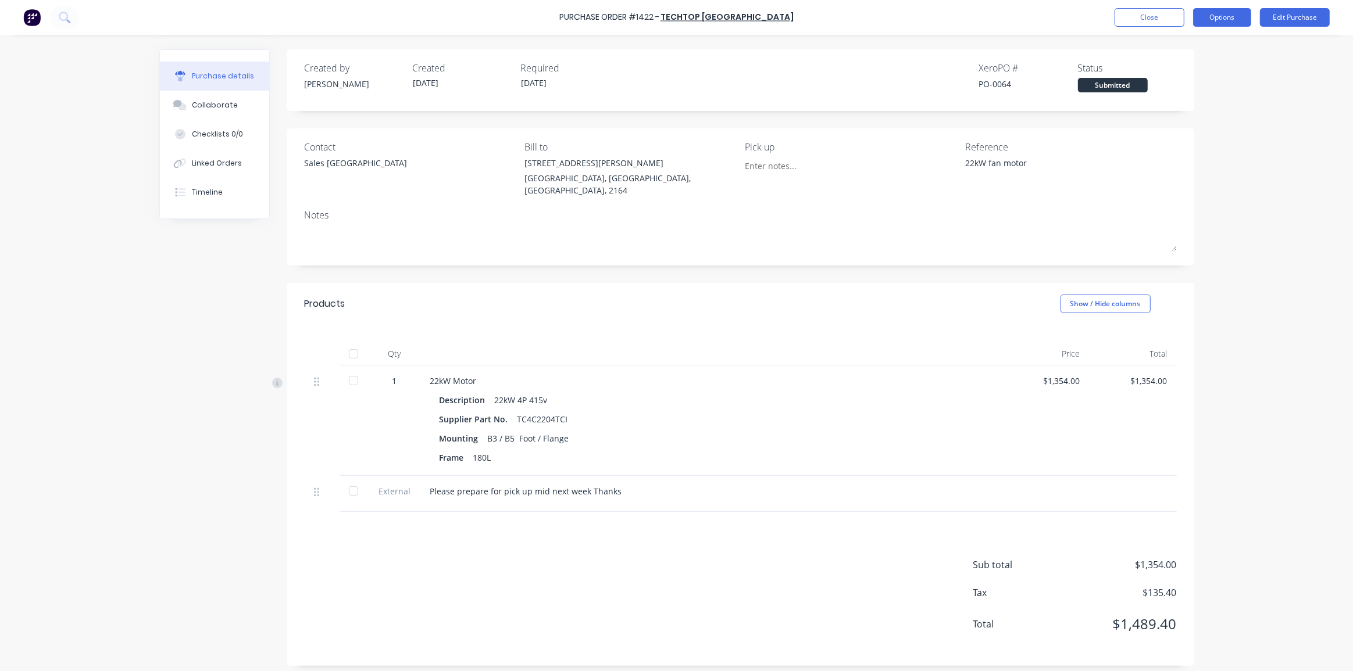
click at [1233, 17] on button "Options" at bounding box center [1222, 17] width 58 height 19
click at [1188, 48] on div "Print / Email" at bounding box center [1196, 47] width 90 height 17
click at [1188, 83] on button "Without pricing" at bounding box center [1196, 93] width 110 height 23
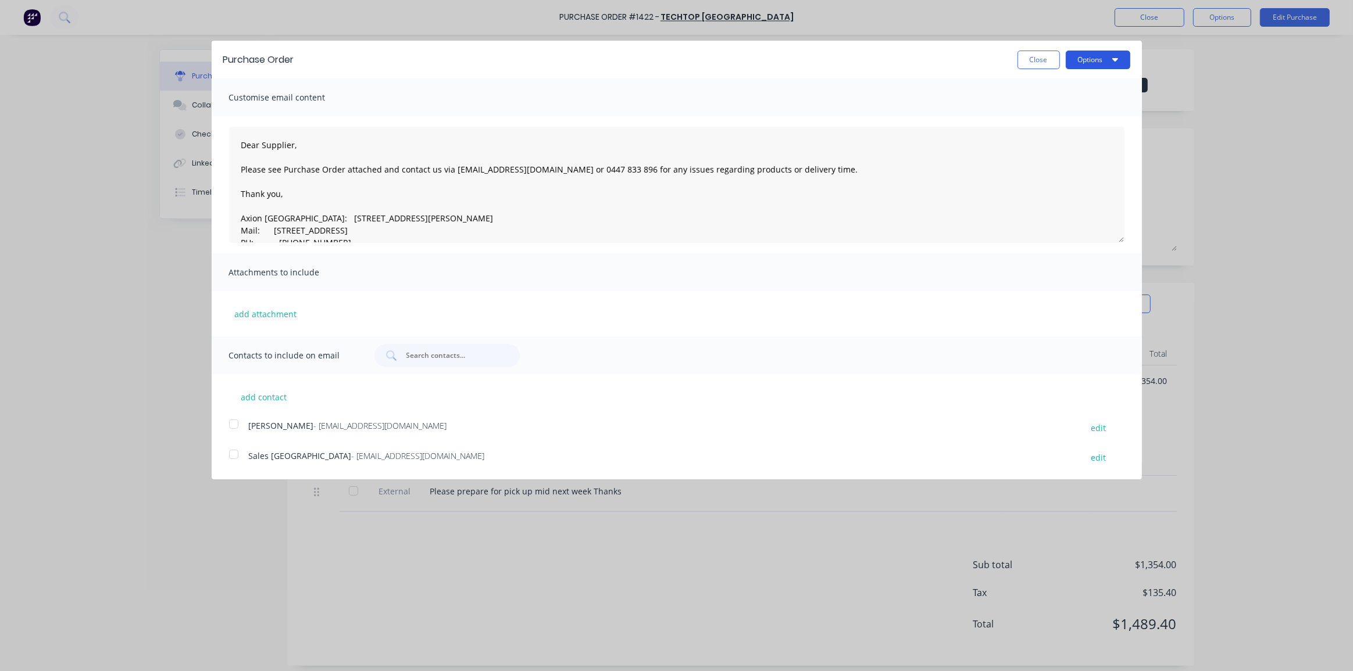
click at [1087, 63] on button "Options" at bounding box center [1098, 60] width 65 height 19
click at [1074, 109] on div "Email" at bounding box center [1075, 112] width 90 height 17
drag, startPoint x: 1074, startPoint y: 109, endPoint x: 915, endPoint y: 70, distance: 163.4
click at [915, 70] on div "Purchase Order Close Options Print Email" at bounding box center [677, 60] width 930 height 38
click at [914, 69] on div "Purchase Order Close Options" at bounding box center [677, 60] width 930 height 38
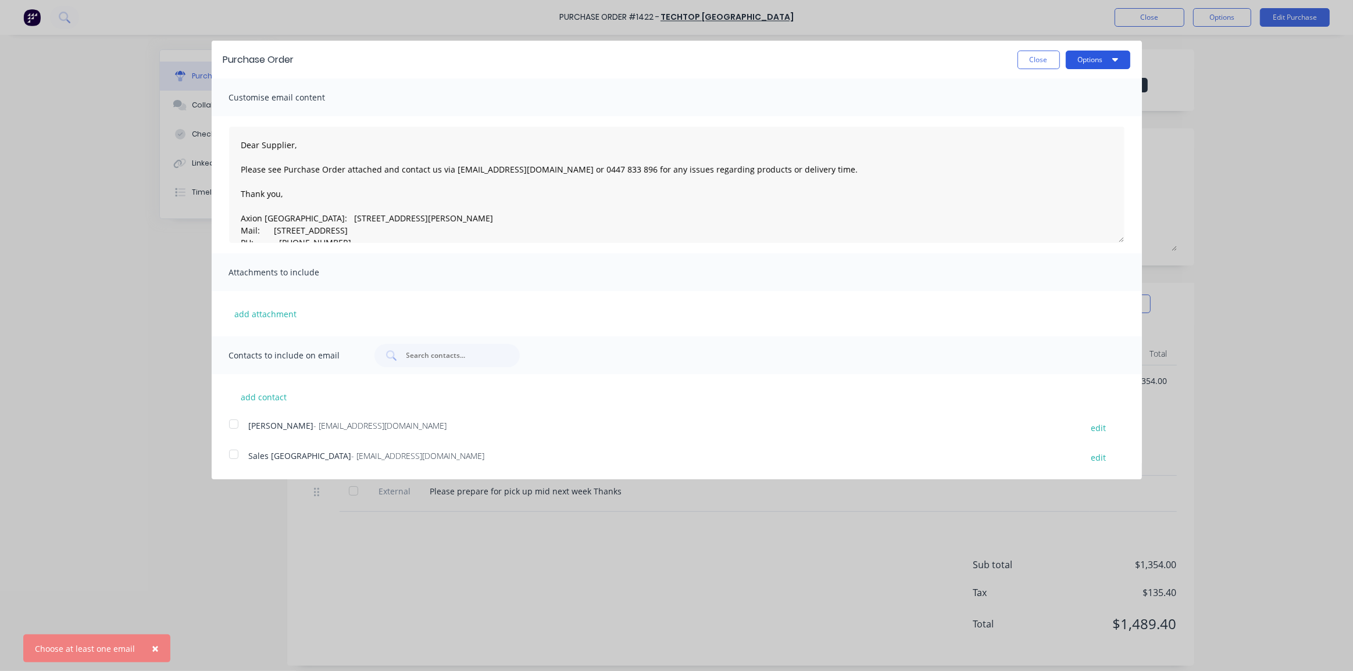
click at [1098, 62] on button "Options" at bounding box center [1098, 60] width 65 height 19
click at [1081, 94] on div "Print" at bounding box center [1075, 89] width 90 height 17
click at [1025, 62] on button "Close" at bounding box center [1038, 60] width 42 height 19
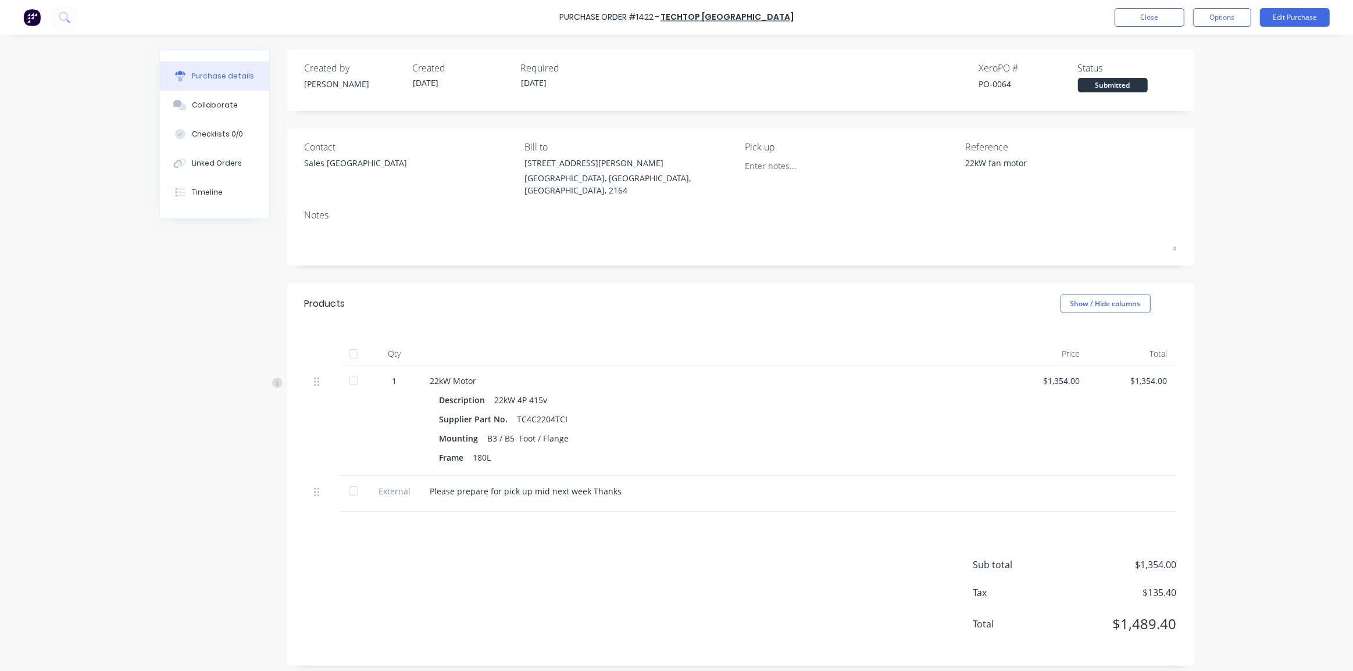
click at [99, 138] on div "Purchase Order #1422 - Techtop Australia Close Options Edit Purchase Purchase d…" at bounding box center [676, 335] width 1353 height 671
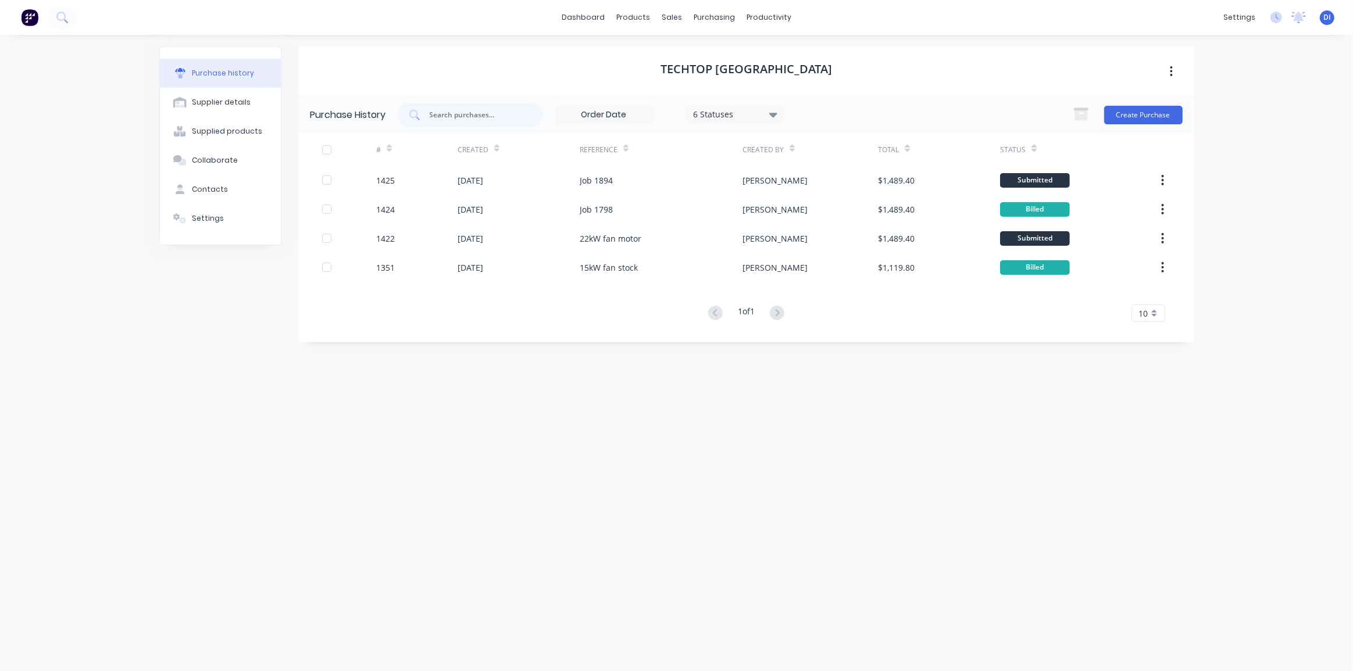
click at [26, 18] on img at bounding box center [29, 17] width 17 height 17
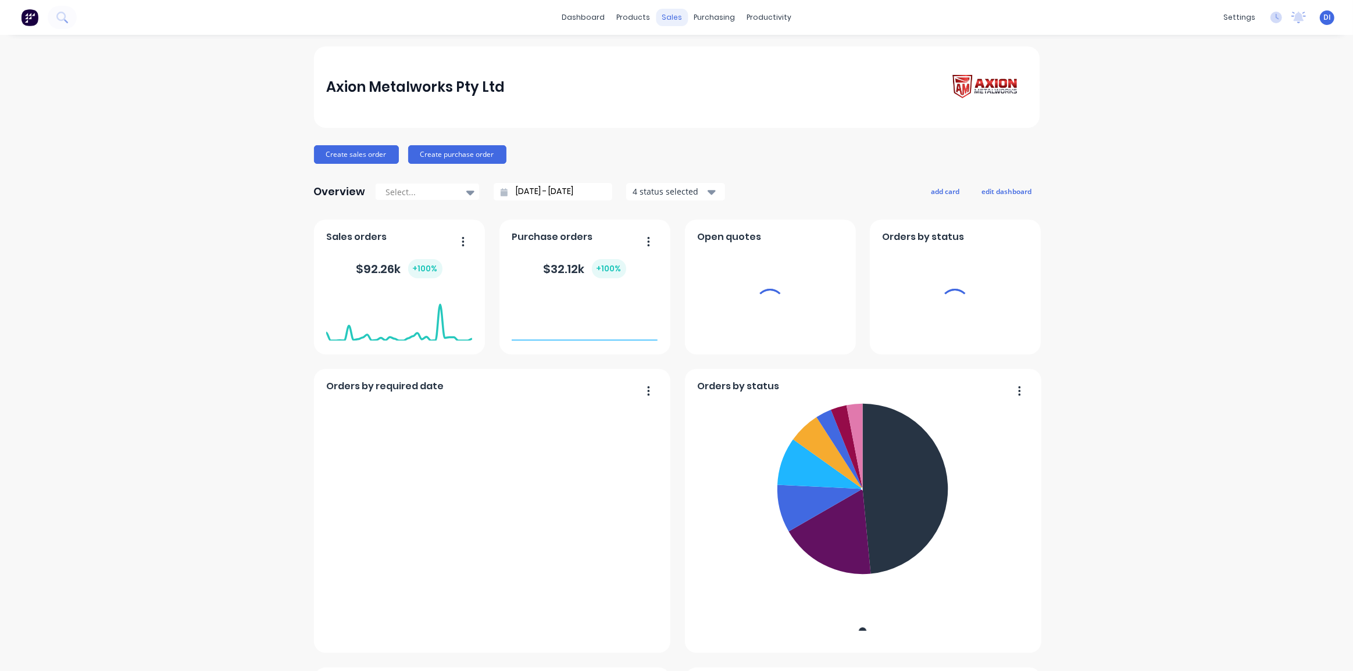
click at [665, 16] on div "sales" at bounding box center [672, 17] width 32 height 17
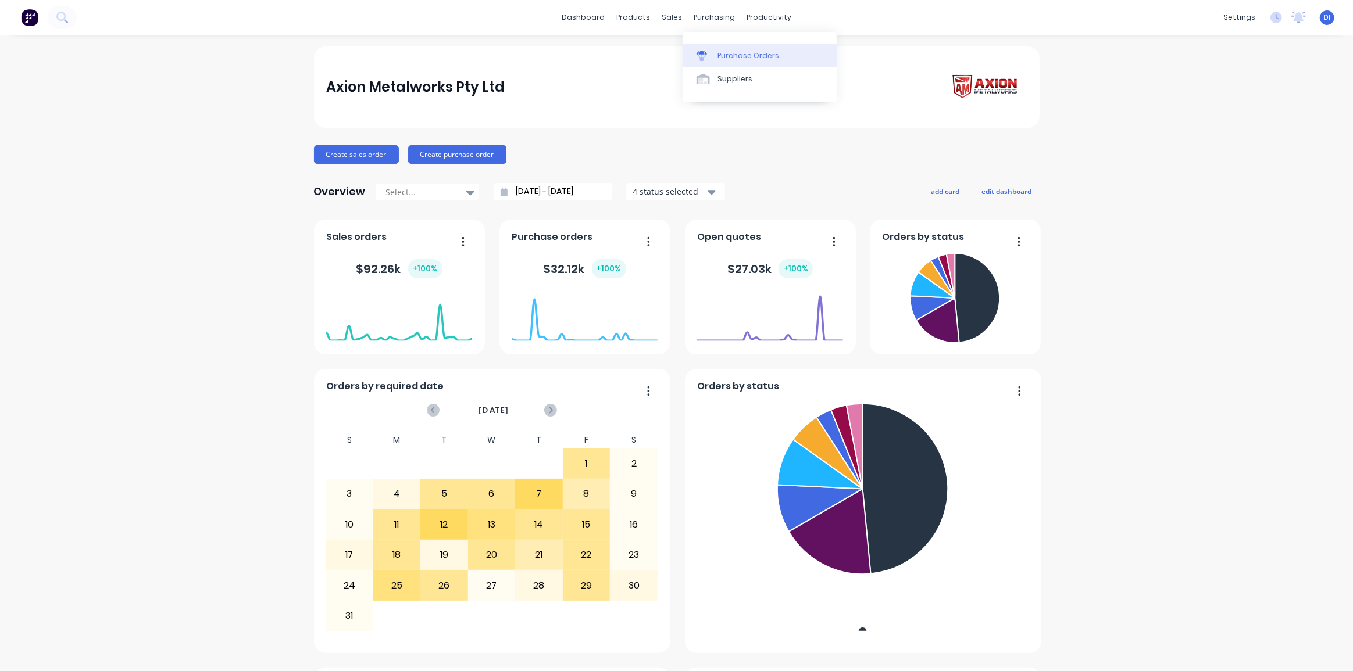
click at [734, 52] on div "Purchase Orders" at bounding box center [748, 56] width 62 height 10
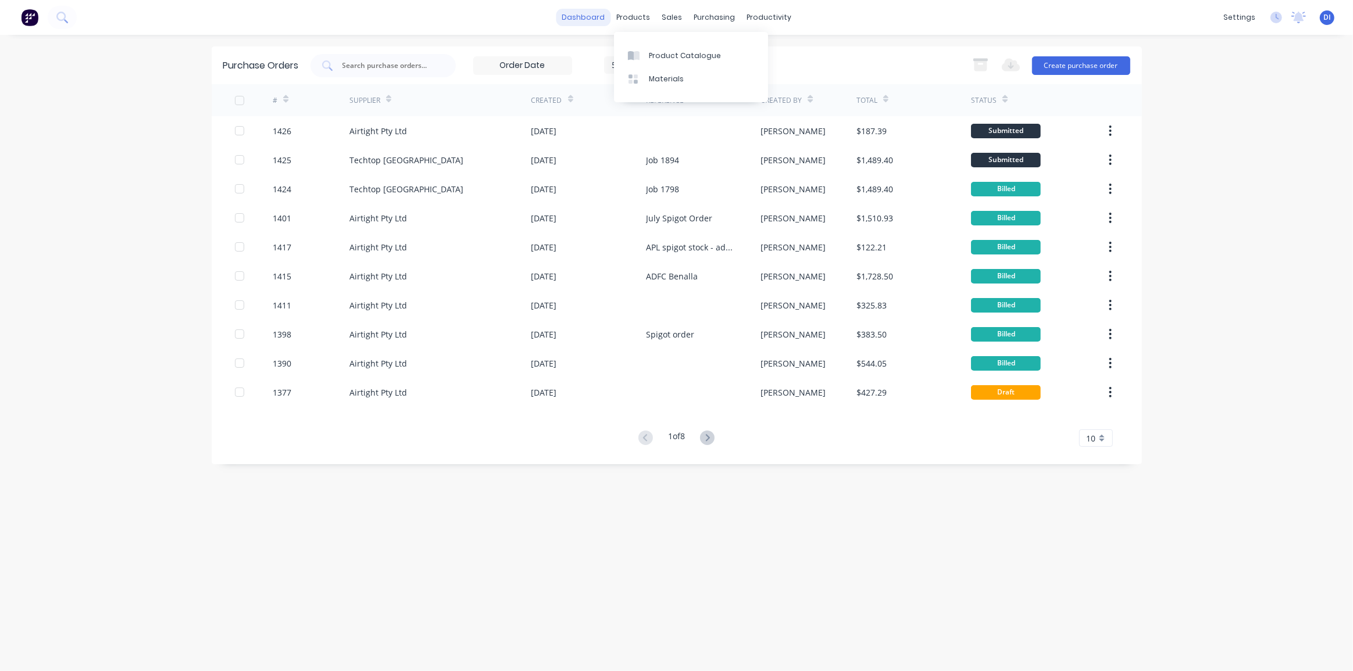
click at [592, 17] on link "dashboard" at bounding box center [583, 17] width 55 height 17
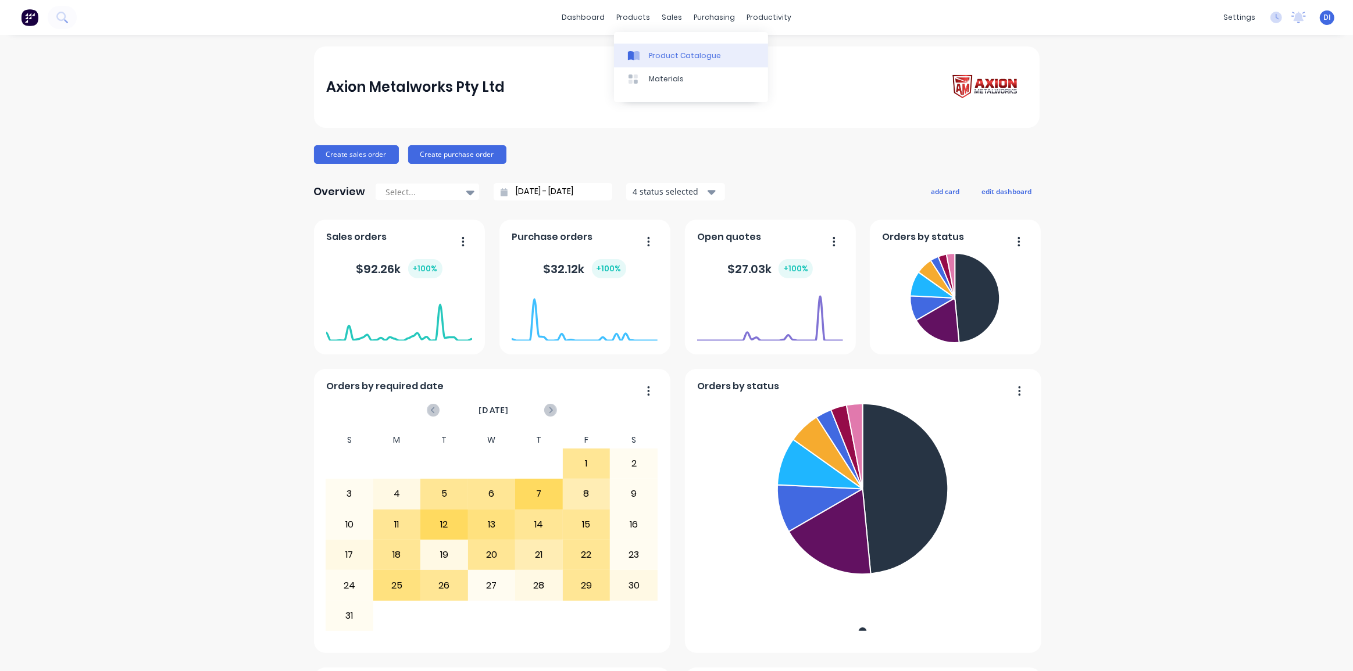
click at [660, 49] on link "Product Catalogue" at bounding box center [691, 55] width 154 height 23
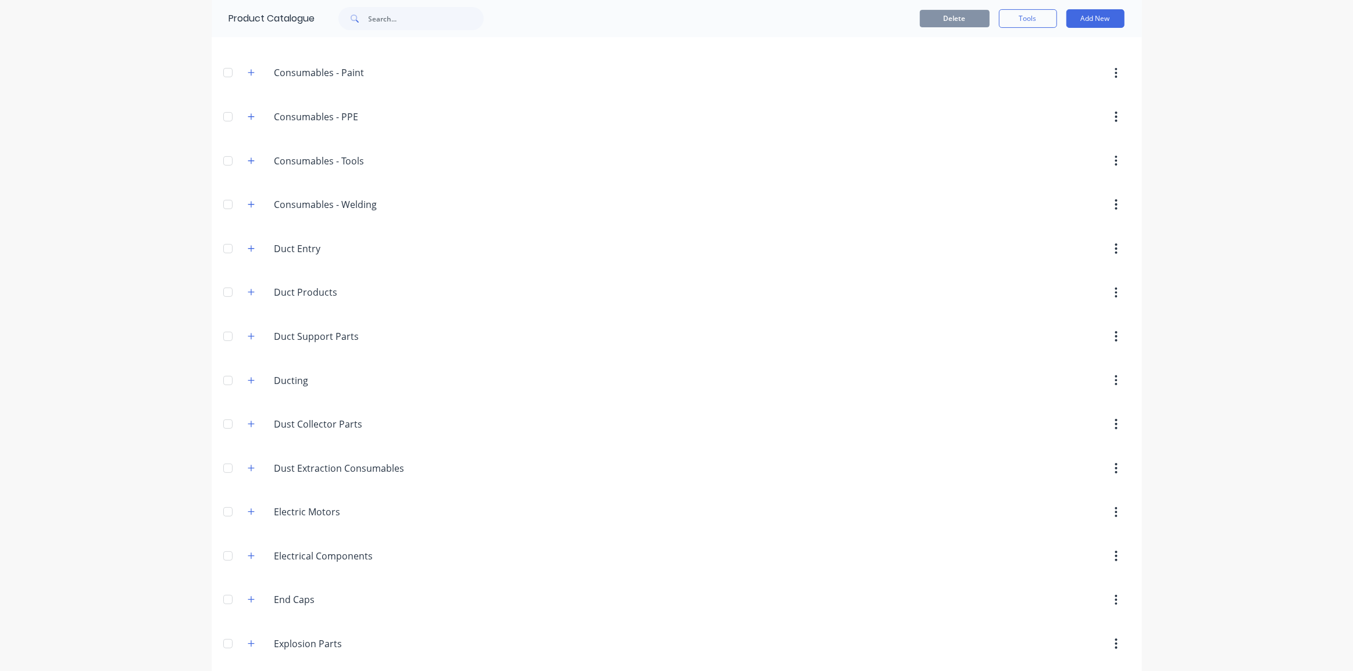
scroll to position [370, 0]
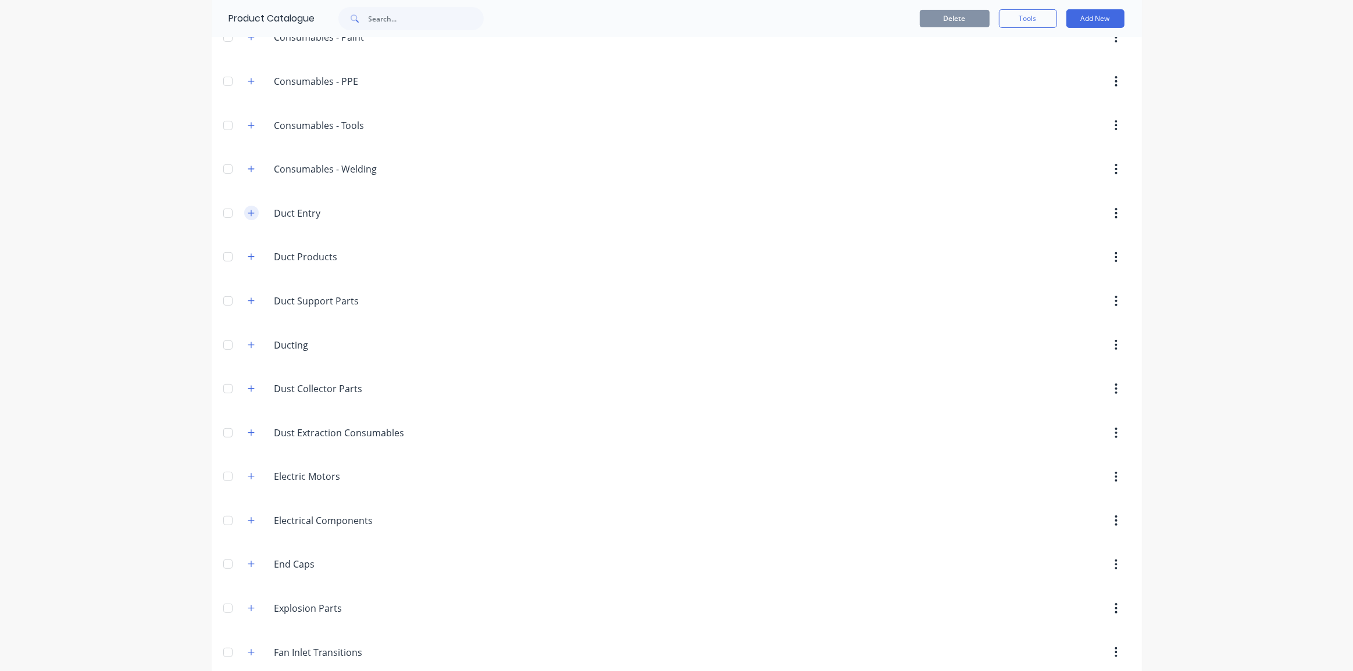
click at [248, 212] on icon "button" at bounding box center [251, 213] width 7 height 8
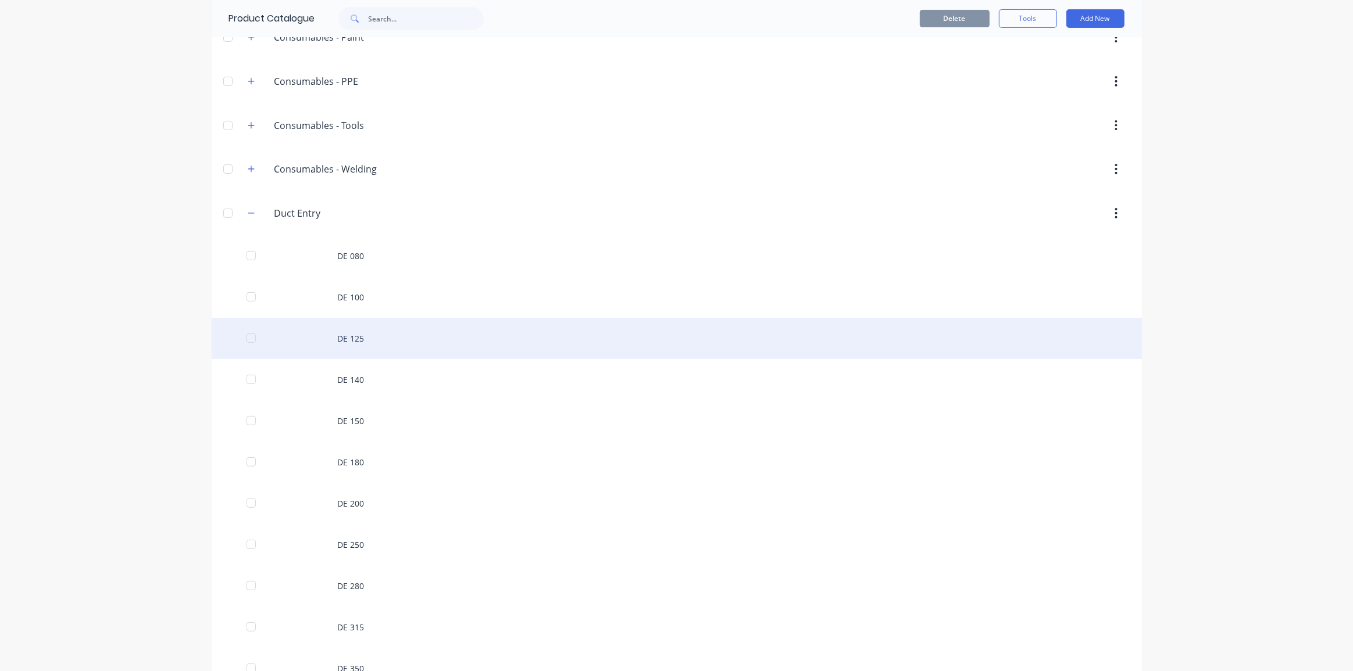
scroll to position [423, 0]
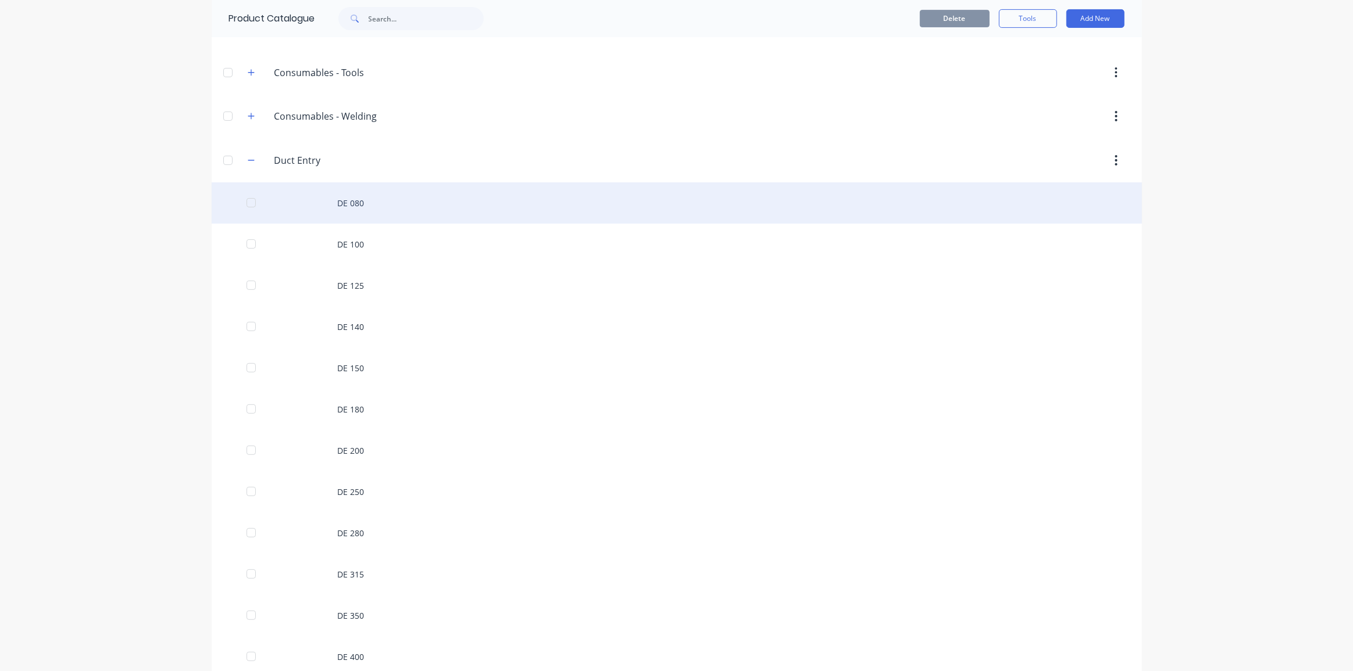
click at [523, 207] on div "DE 080" at bounding box center [677, 203] width 930 height 41
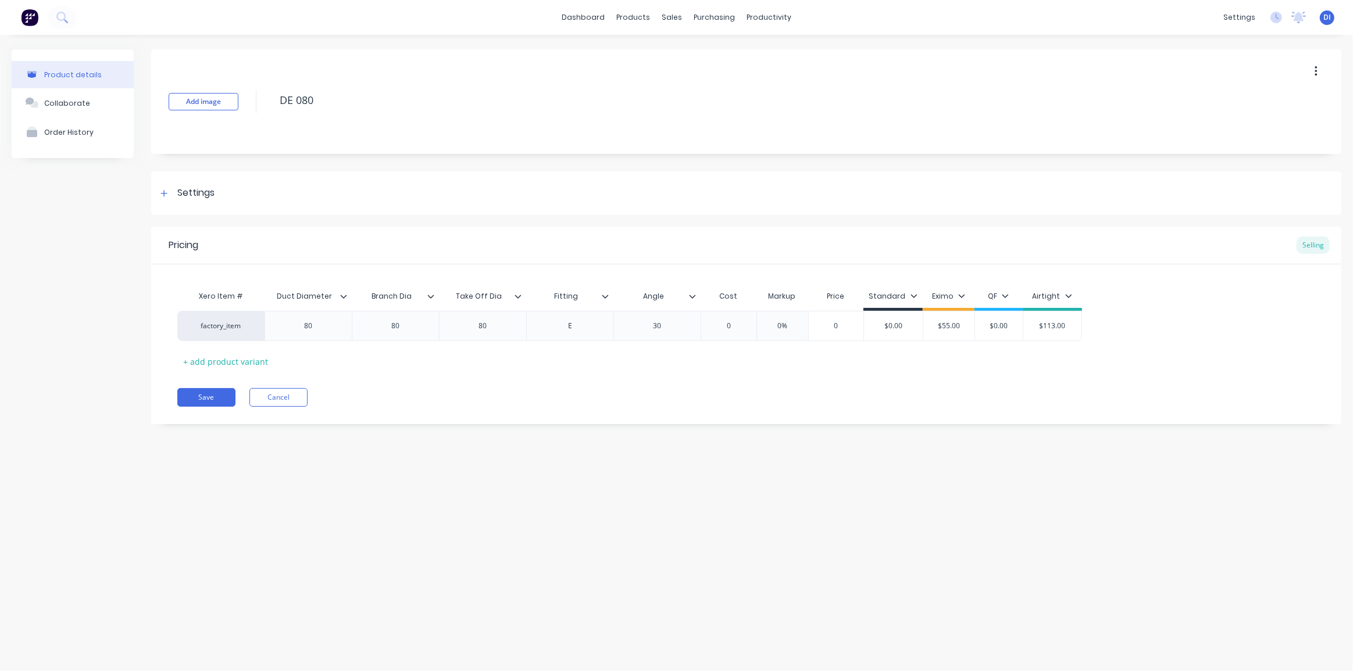
click at [512, 380] on div "Pricing Selling Xero Item # Duct Diameter Branch Dia Take Off Dia Fitting Angle…" at bounding box center [746, 326] width 1190 height 198
click at [528, 378] on div "Pricing Selling Xero Item # Duct Diameter Branch Dia Take Off Dia Fitting Angle…" at bounding box center [746, 326] width 1190 height 198
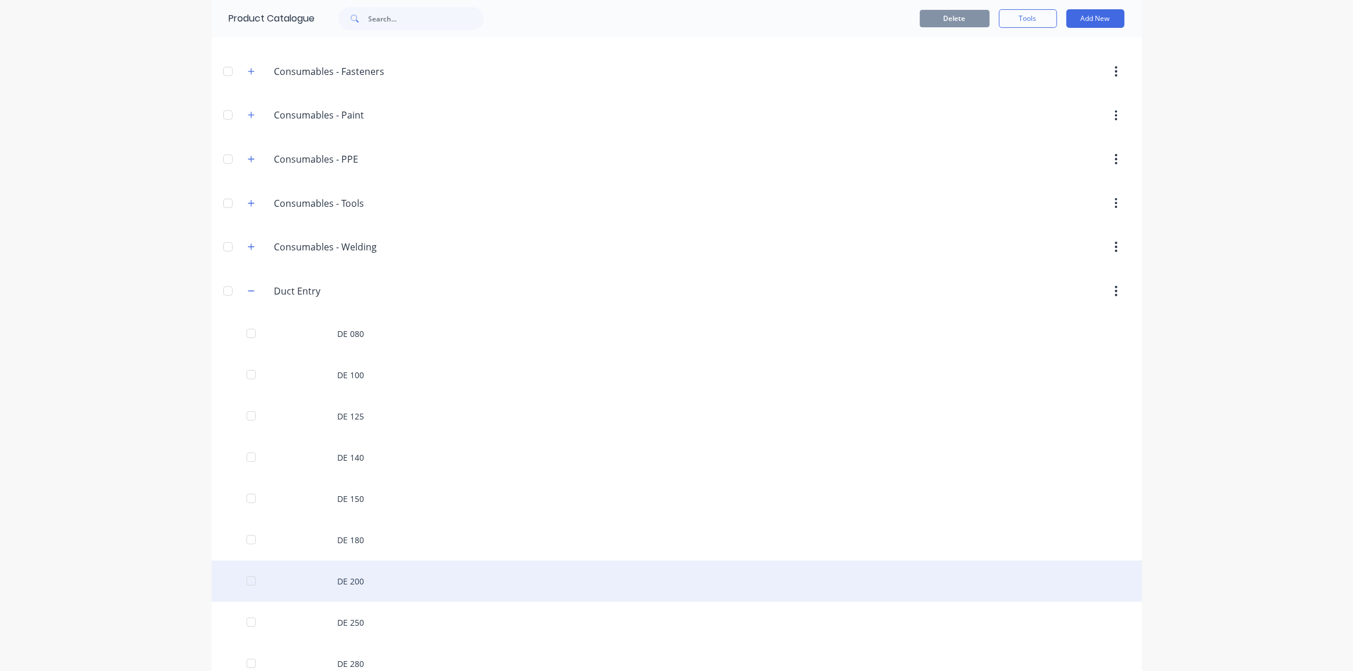
scroll to position [476, 0]
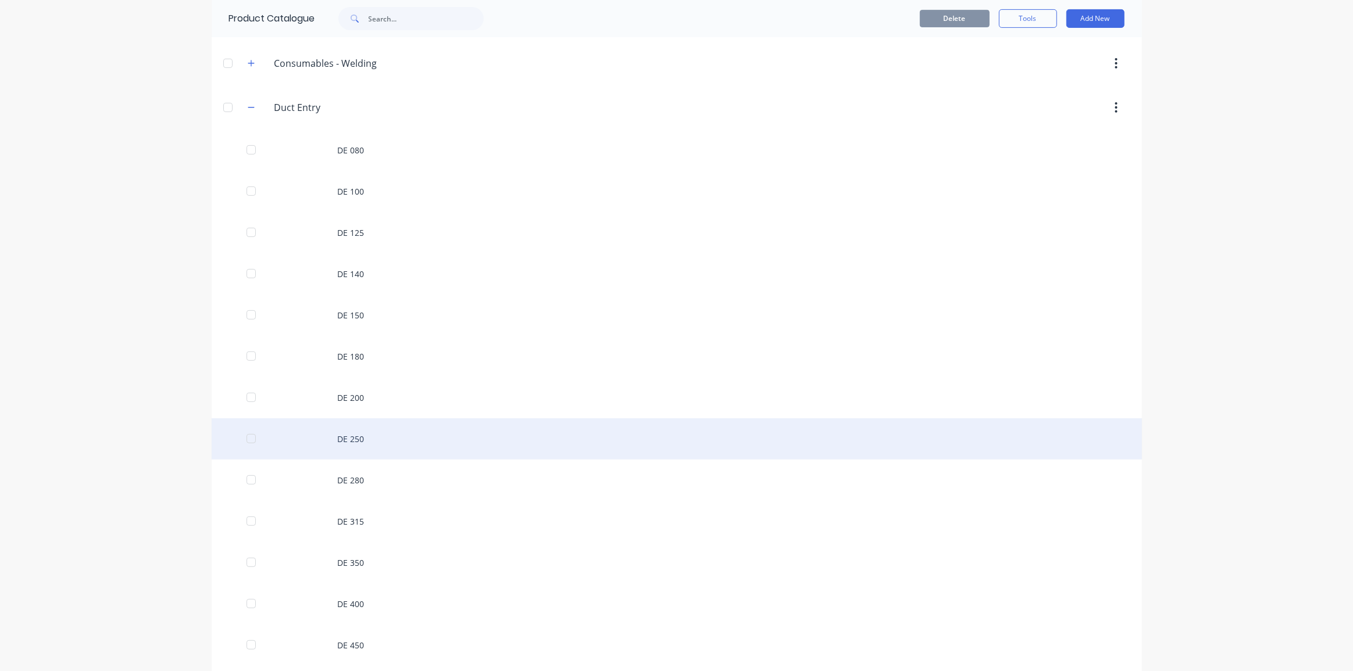
click at [452, 435] on div "DE 250" at bounding box center [677, 439] width 930 height 41
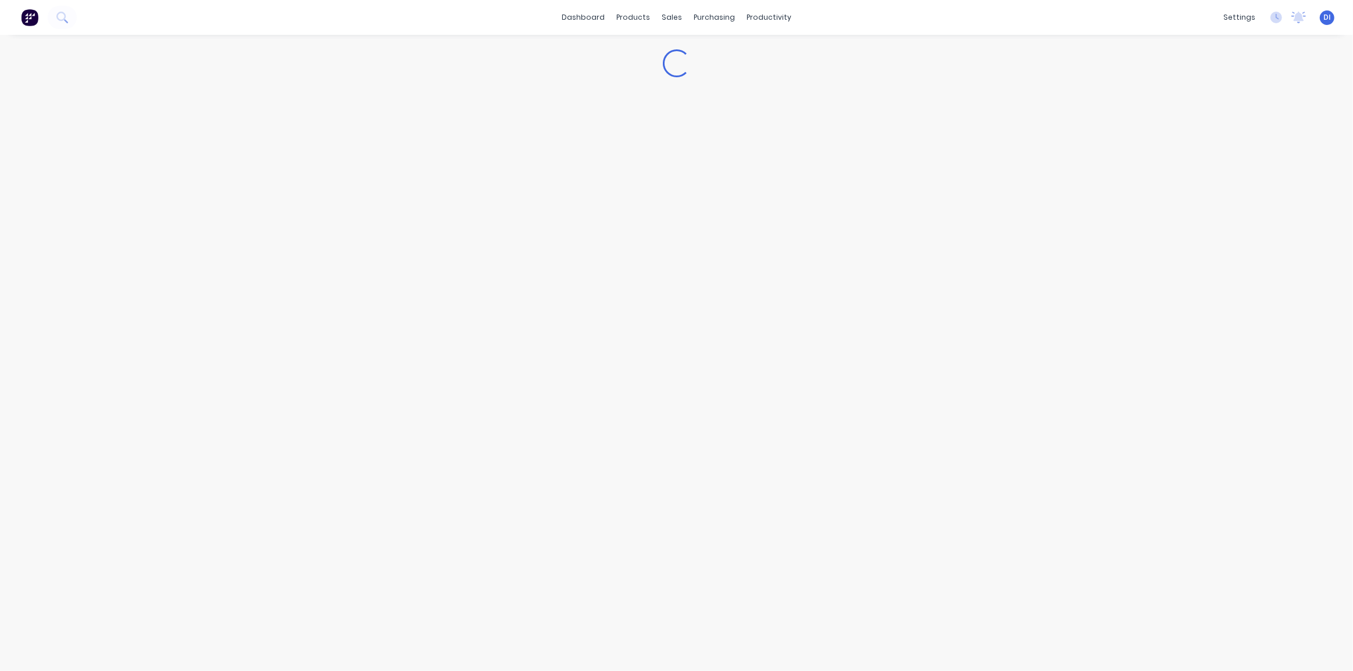
type textarea "x"
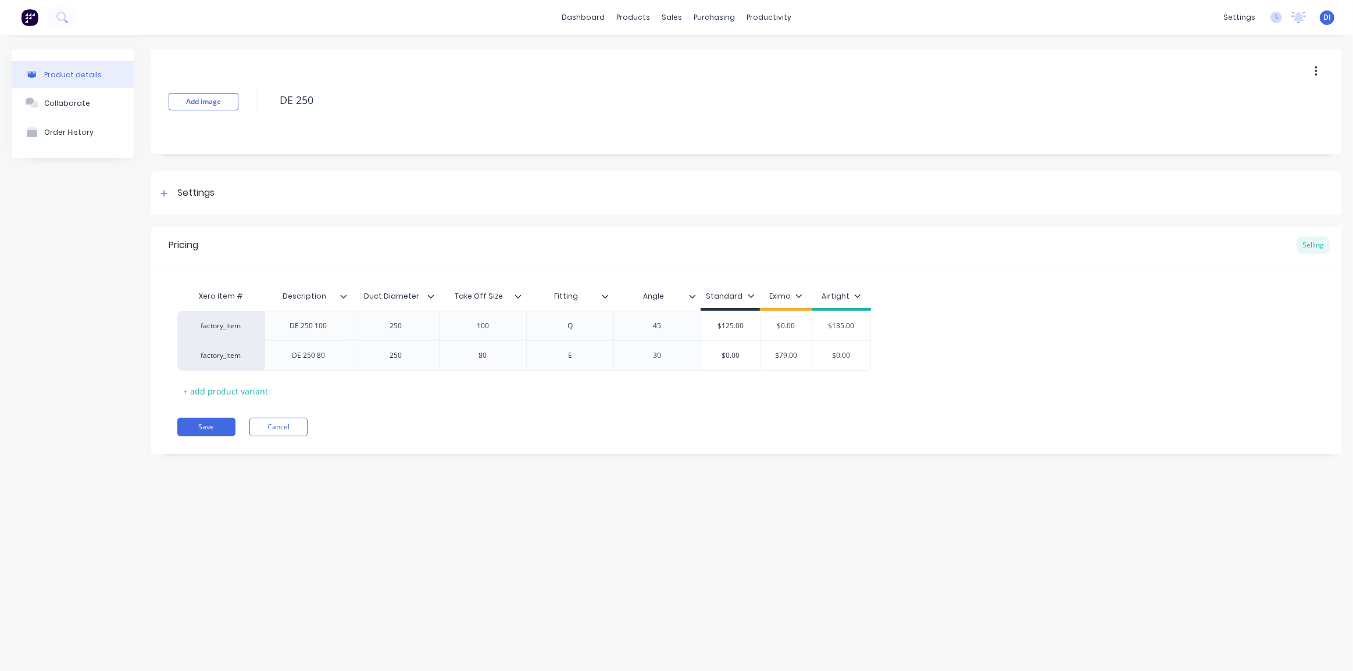
click at [448, 462] on div "Add image DE 250 Settings Product Options I buy this item I sell this item I tr…" at bounding box center [746, 260] width 1190 height 422
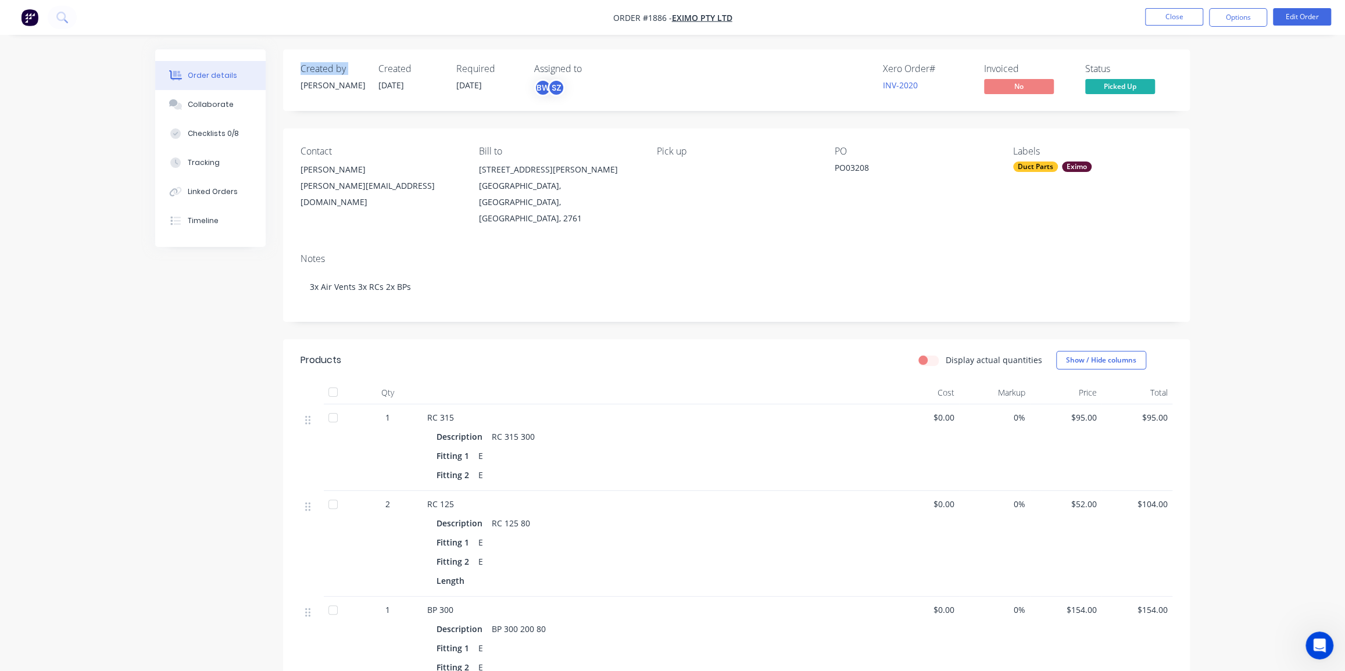
click at [32, 14] on img "button" at bounding box center [29, 17] width 17 height 17
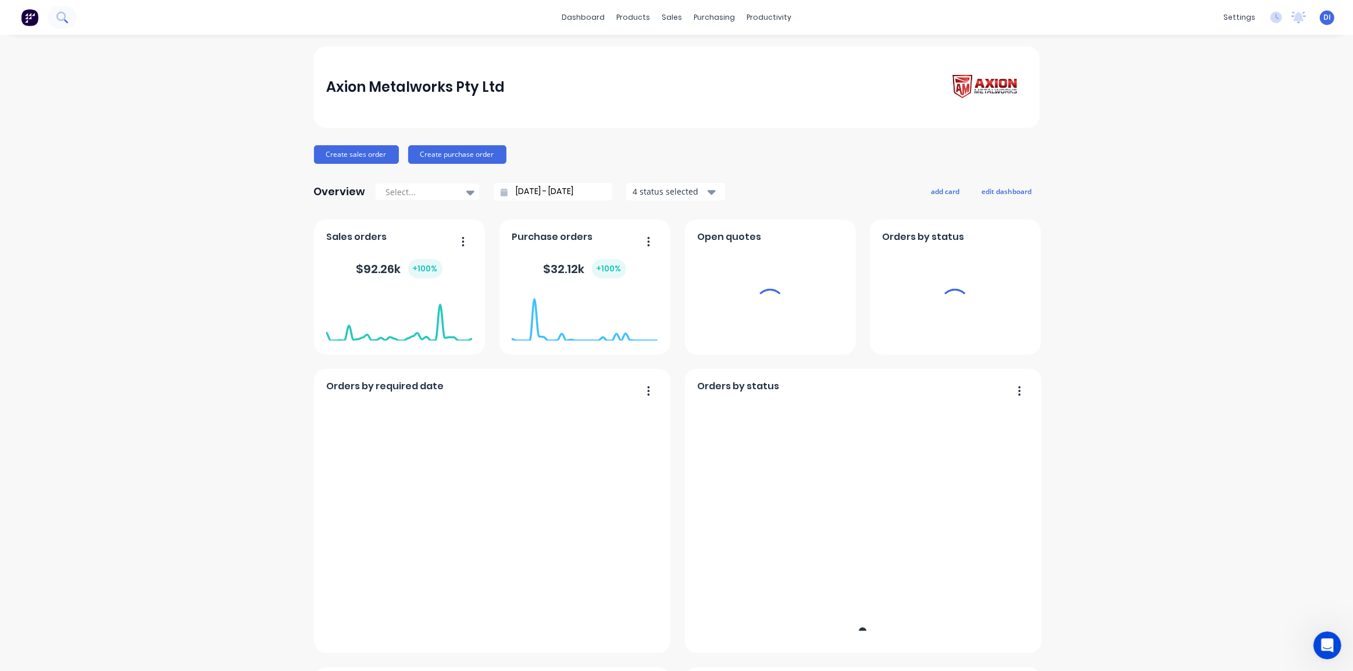
click at [62, 17] on icon at bounding box center [61, 17] width 11 height 11
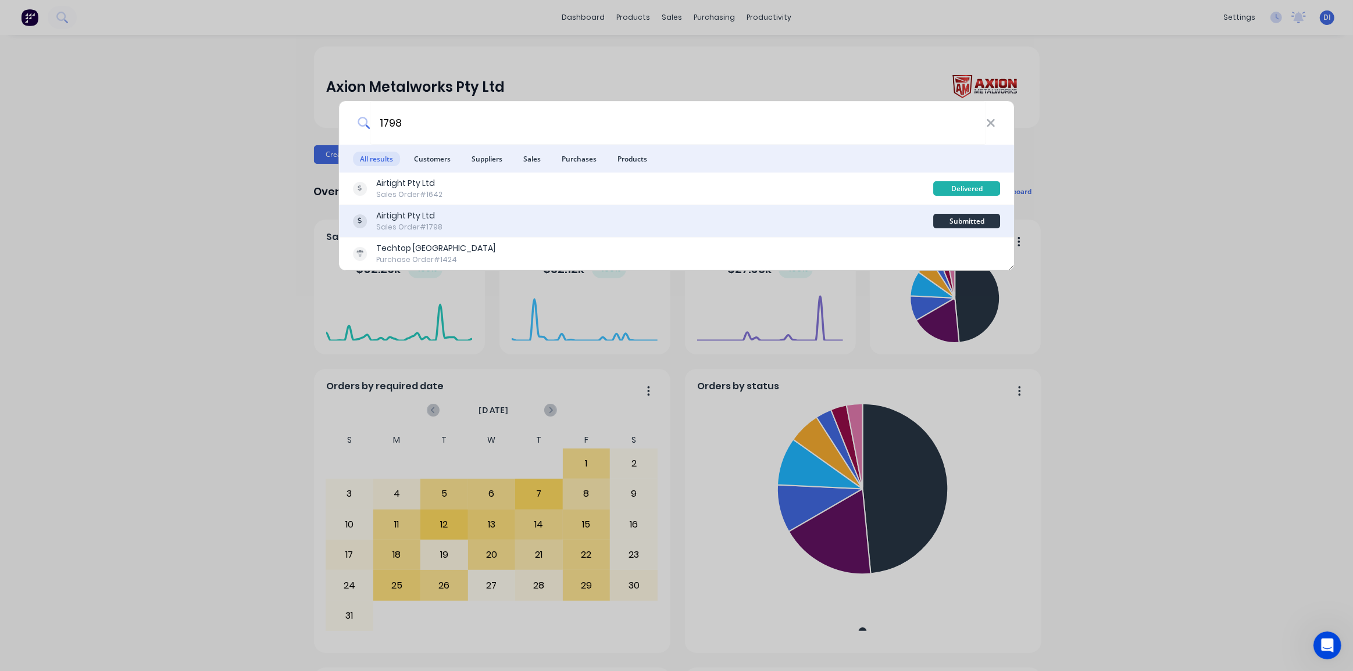
type input "1798"
click at [490, 215] on div "Airtight Pty Ltd Sales Order #1798" at bounding box center [643, 221] width 581 height 23
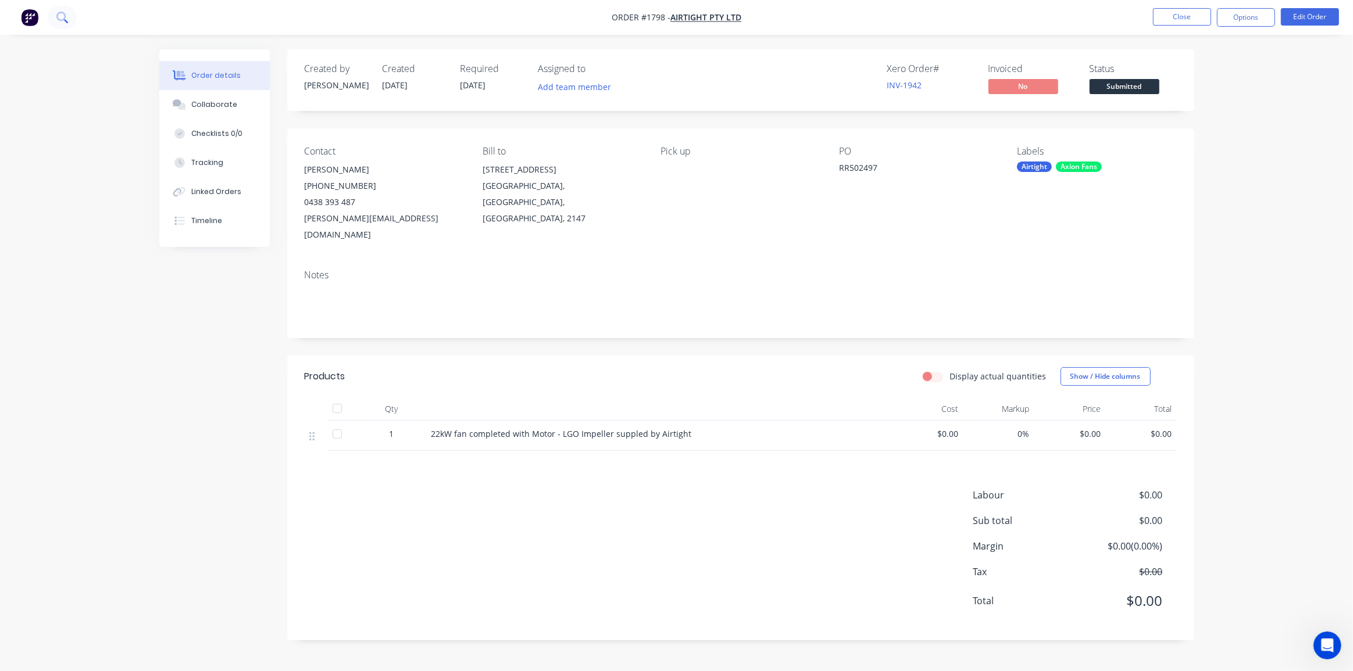
click at [63, 18] on icon at bounding box center [60, 16] width 9 height 9
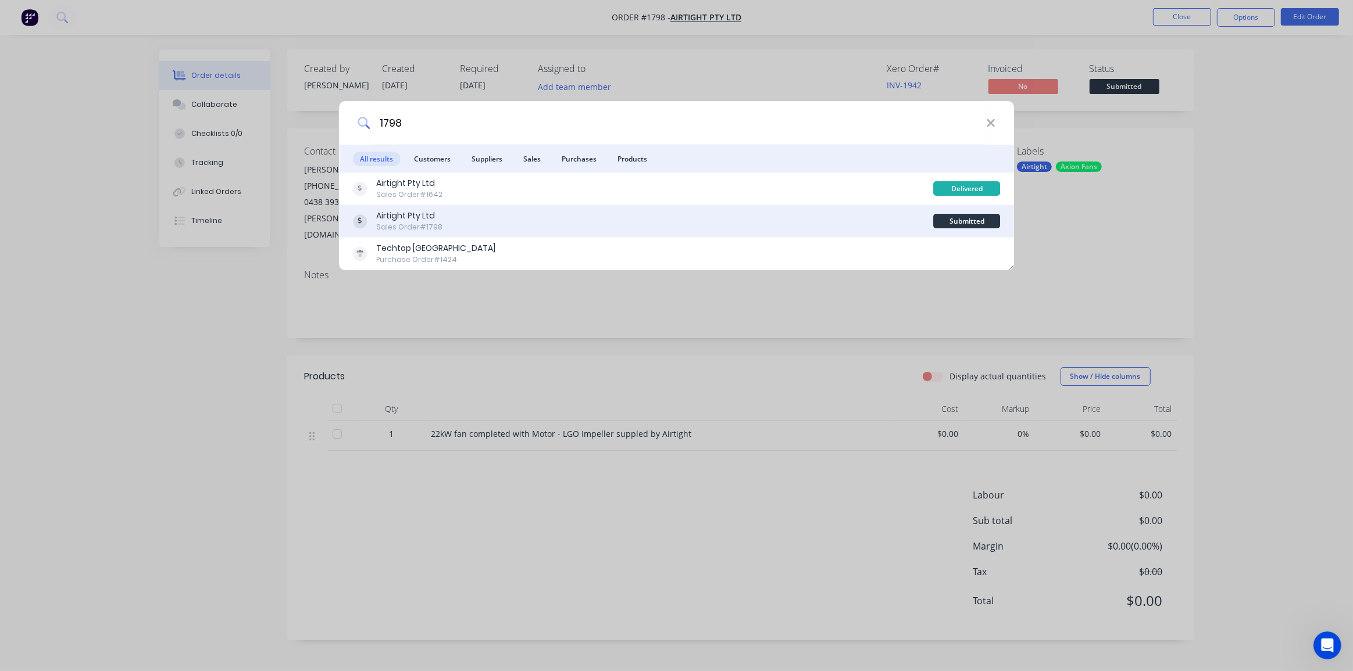
type input "1798"
click at [463, 223] on div "Airtight Pty Ltd Sales Order #1798" at bounding box center [643, 221] width 581 height 23
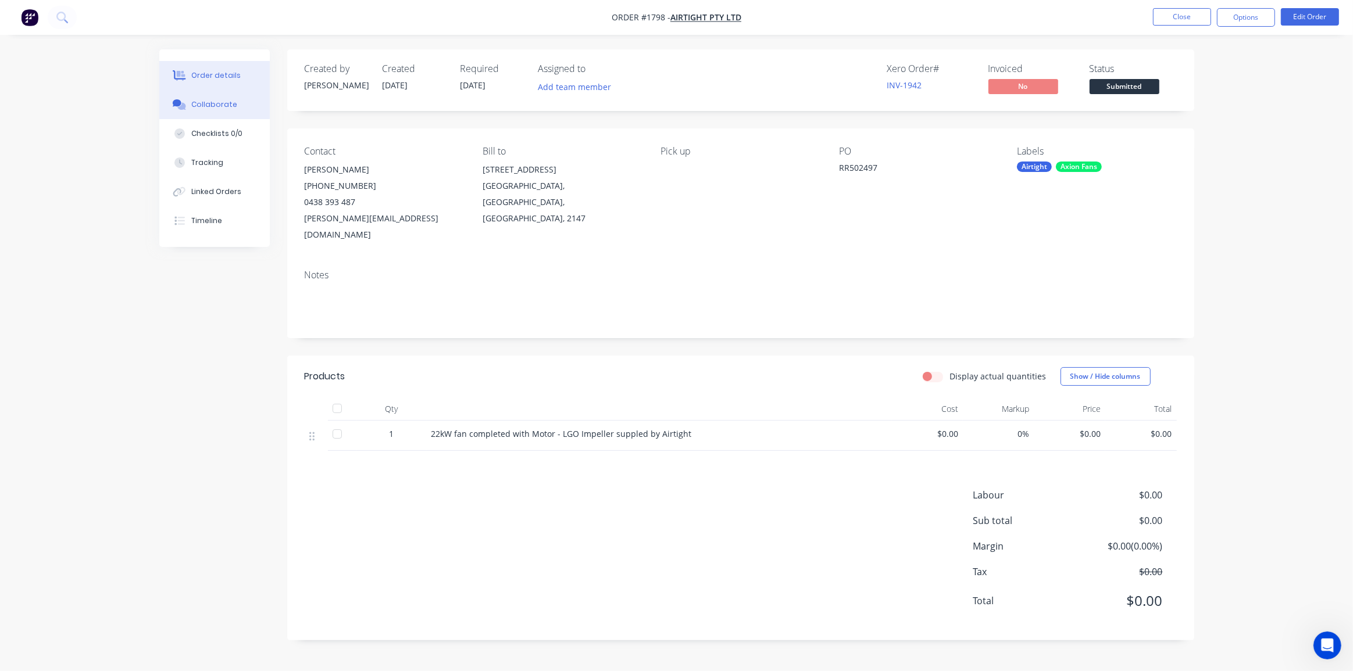
click at [205, 100] on div "Collaborate" at bounding box center [214, 104] width 46 height 10
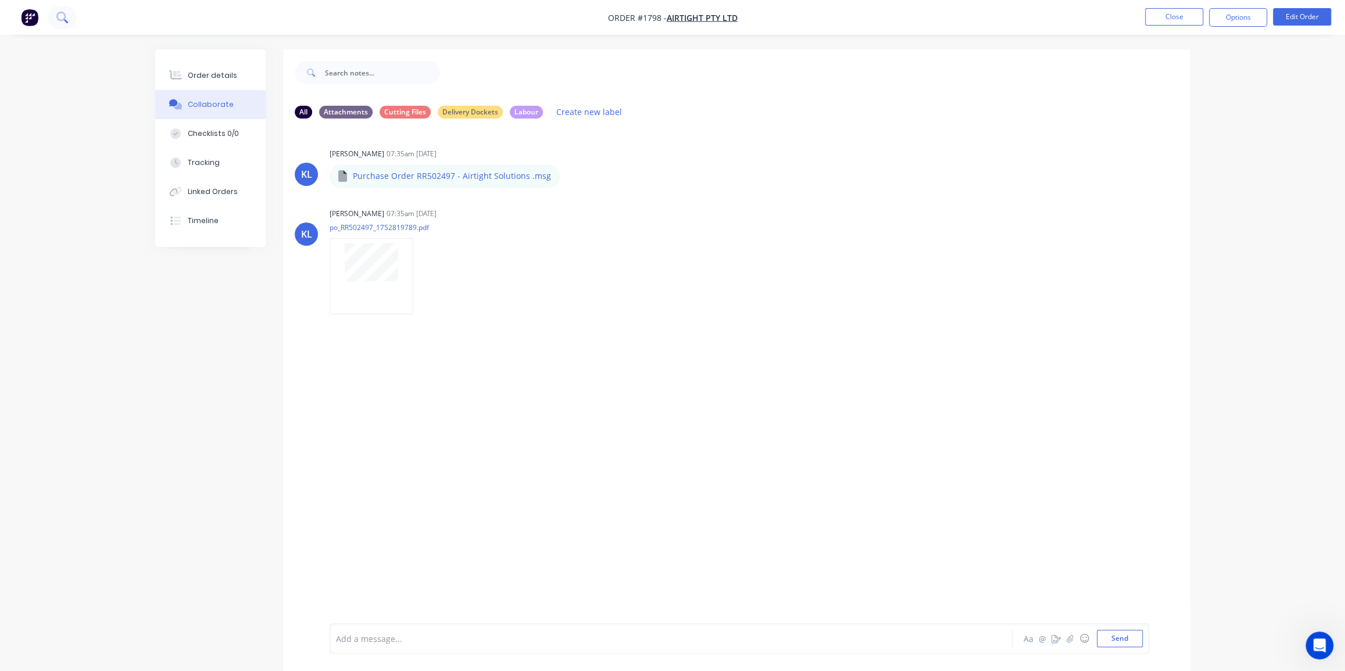
click at [63, 17] on icon at bounding box center [60, 16] width 9 height 9
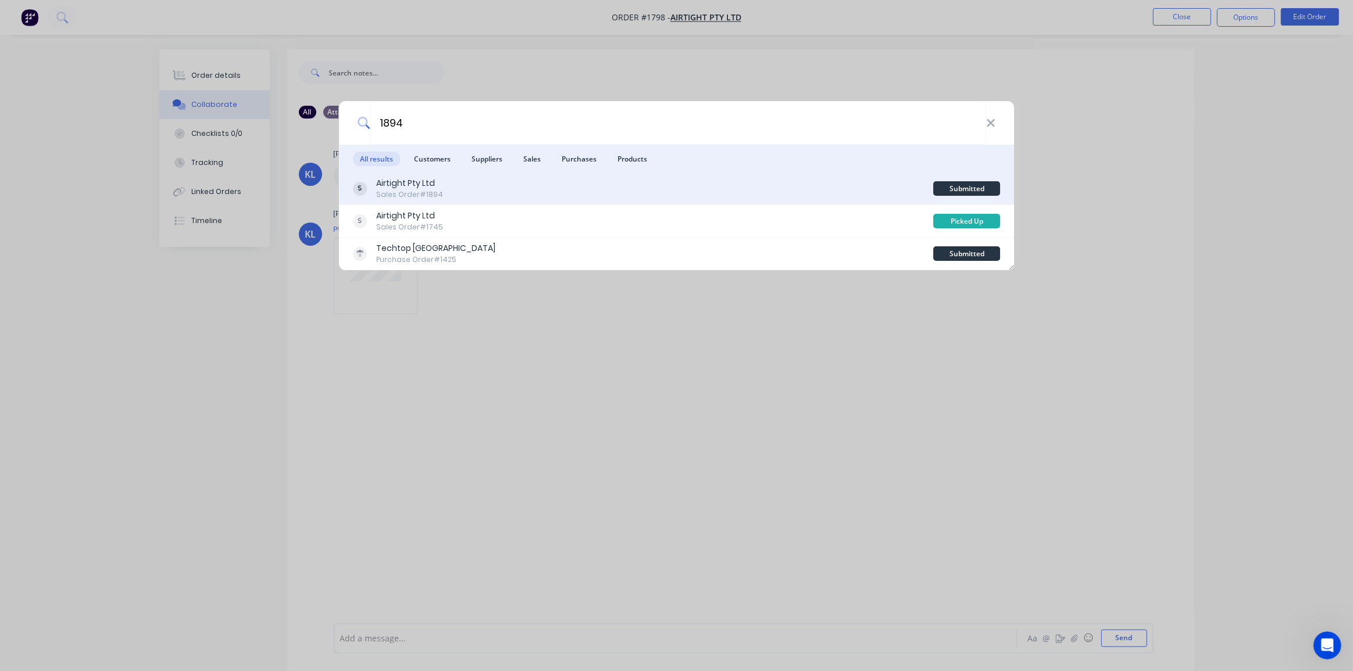
type input "1894"
click at [738, 192] on div "Airtight Pty Ltd Sales Order #1894" at bounding box center [643, 188] width 581 height 23
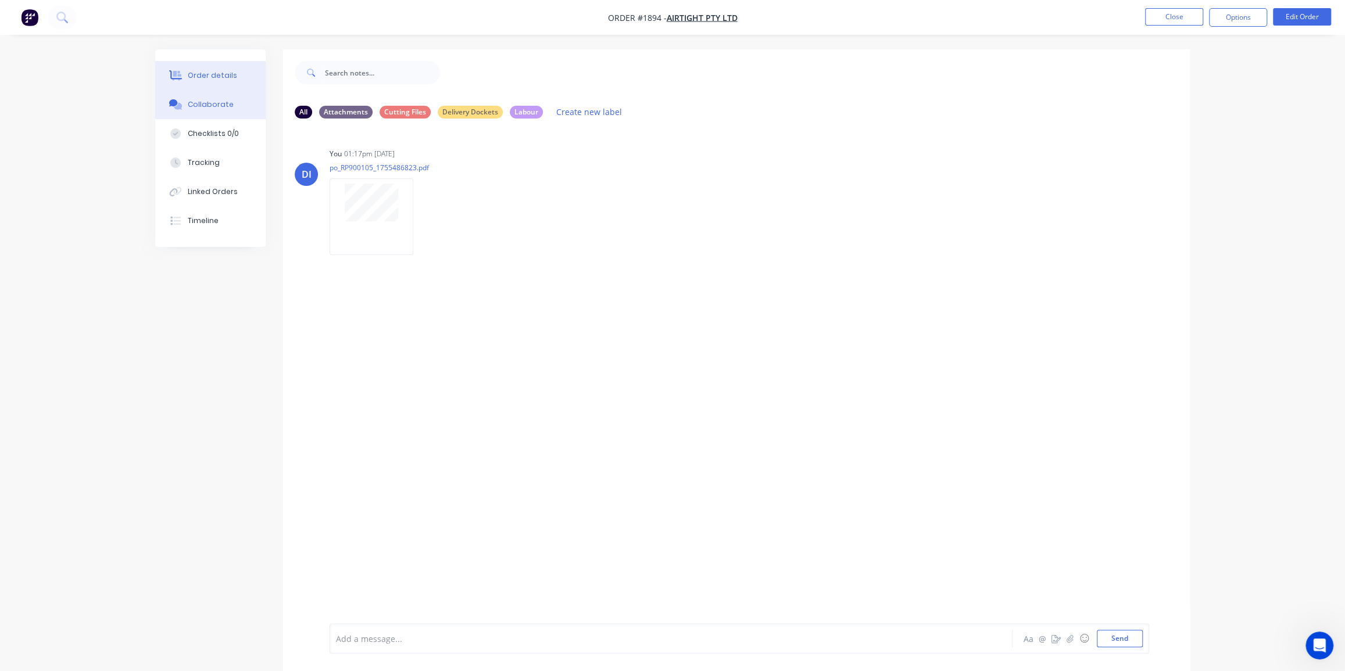
click at [207, 76] on div "Order details" at bounding box center [212, 75] width 49 height 10
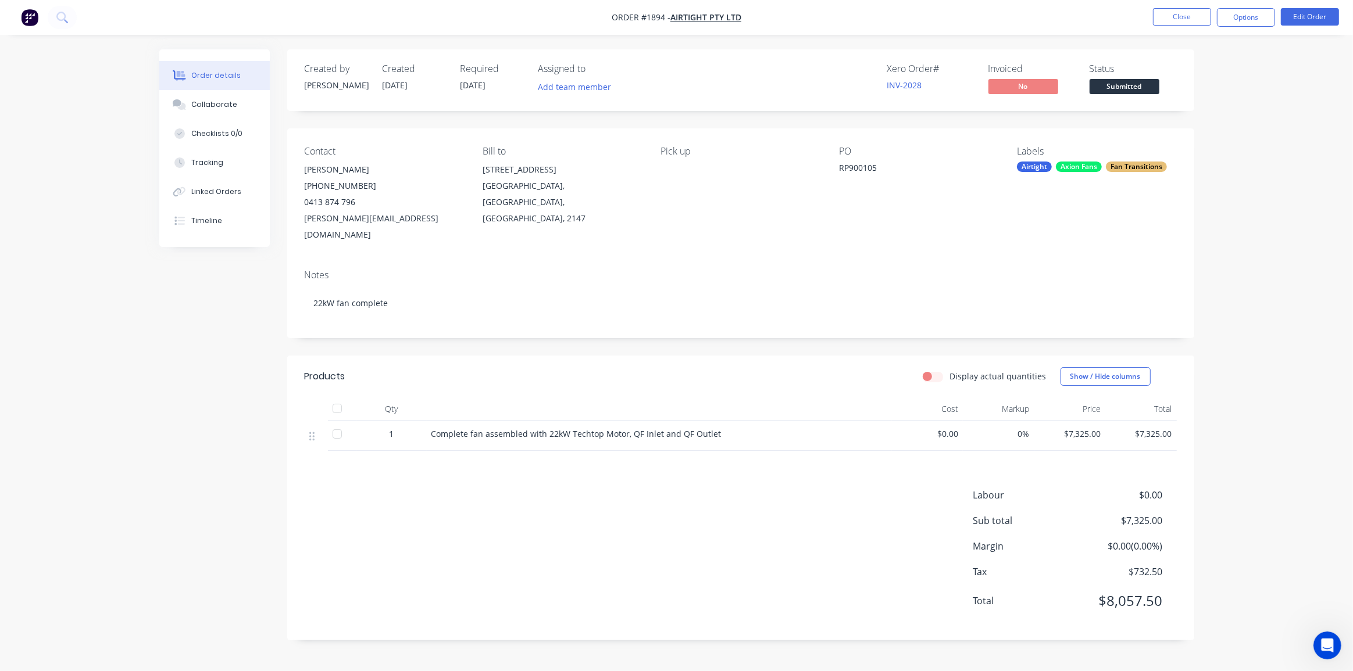
click at [1262, 192] on div "Order details Collaborate Checklists 0/0 Tracking Linked Orders Timeline Order …" at bounding box center [676, 335] width 1353 height 671
click at [1235, 258] on div "Order details Collaborate Checklists 0/0 Tracking Linked Orders Timeline Order …" at bounding box center [676, 335] width 1353 height 671
click at [38, 16] on button "button" at bounding box center [29, 17] width 24 height 19
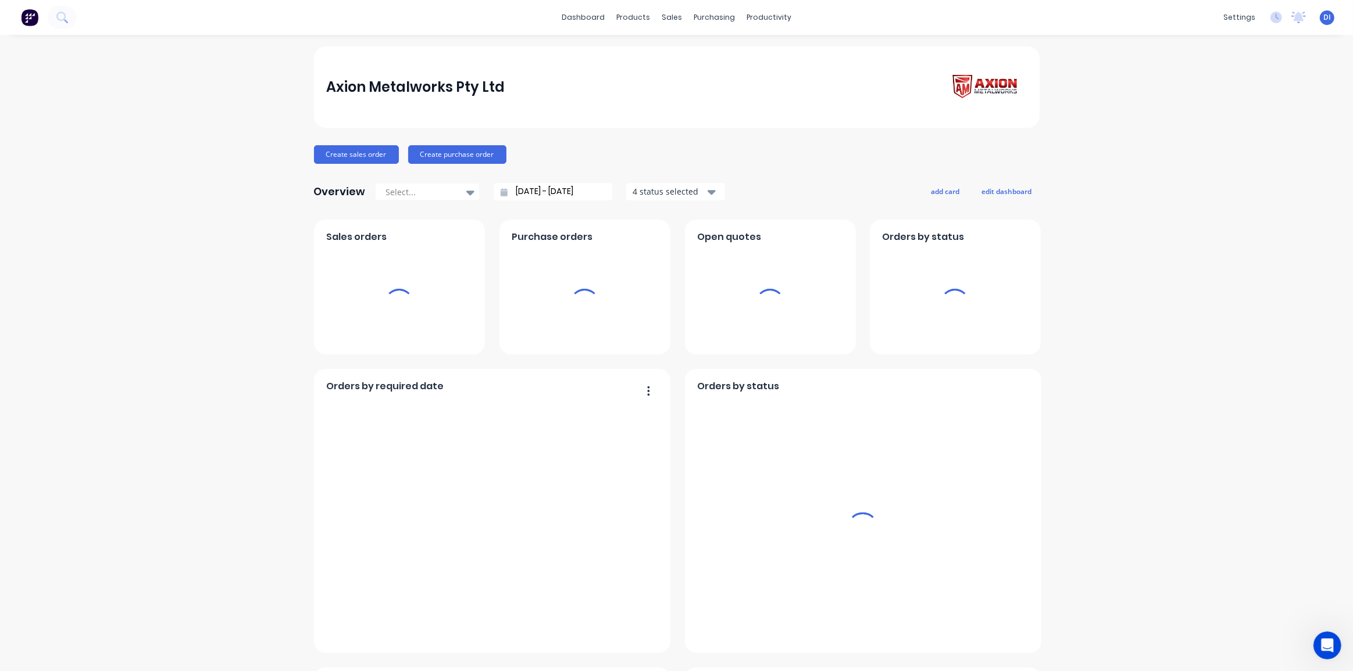
click at [1213, 169] on div "Axion Metalworks Pty Ltd Create sales order Create purchase order Overview Sele…" at bounding box center [676, 649] width 1353 height 1205
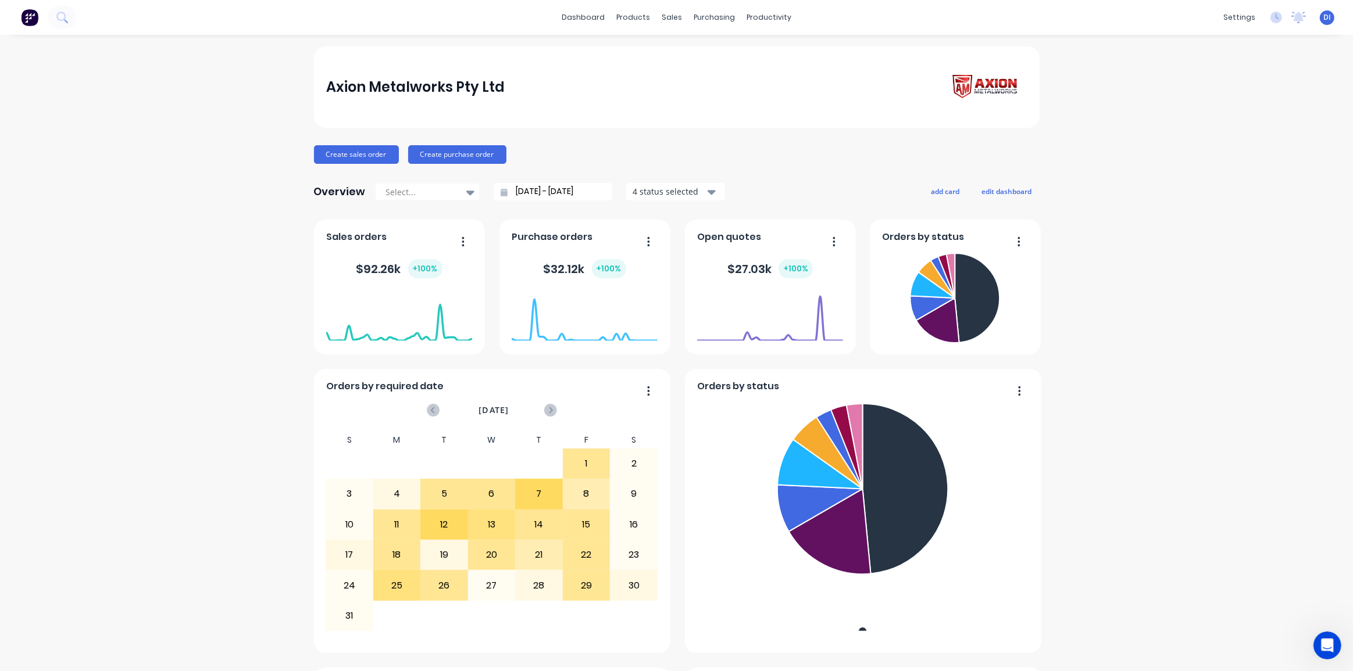
click at [1070, 296] on div "Axion Metalworks Pty Ltd Create sales order Create purchase order Overview Sele…" at bounding box center [676, 649] width 1353 height 1205
drag, startPoint x: 1096, startPoint y: 291, endPoint x: 1107, endPoint y: 271, distance: 22.6
click at [1097, 290] on div "Axion Metalworks Pty Ltd Create sales order Create purchase order Overview Sele…" at bounding box center [676, 649] width 1353 height 1205
click at [1117, 227] on div "Axion Metalworks Pty Ltd Create sales order Create purchase order Overview Sele…" at bounding box center [676, 649] width 1353 height 1205
click at [28, 11] on img at bounding box center [29, 17] width 17 height 17
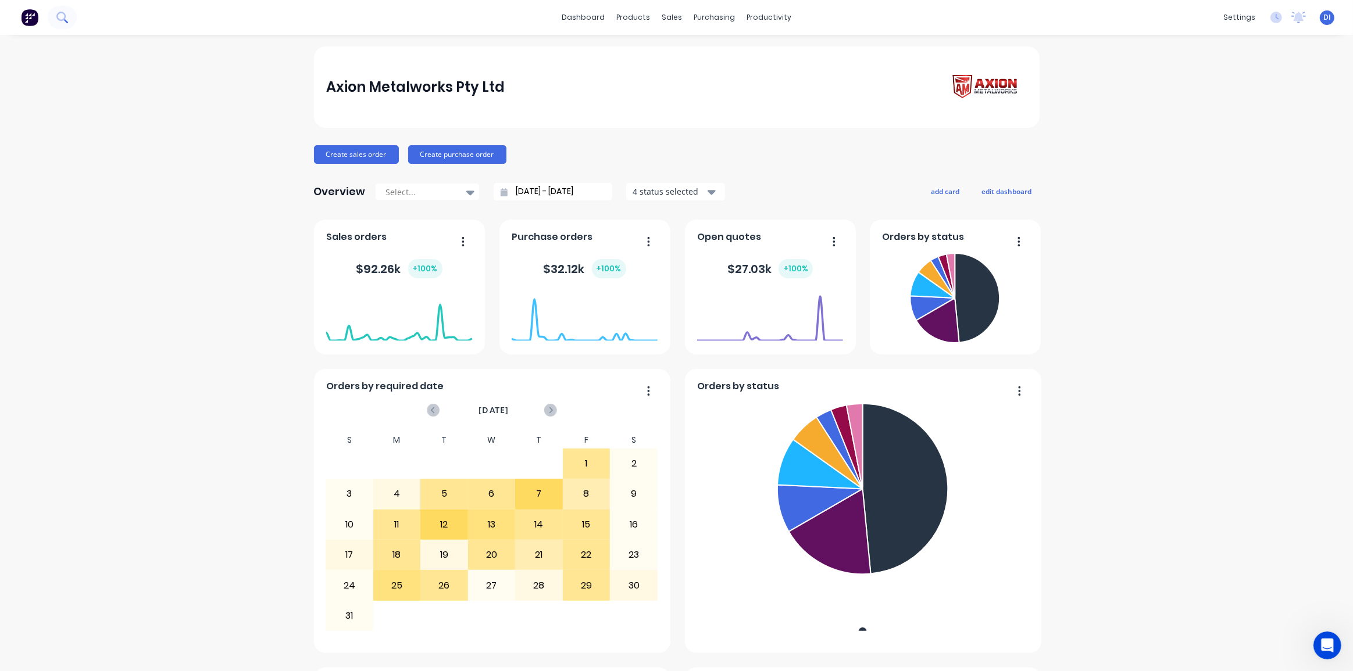
click at [65, 14] on icon at bounding box center [60, 16] width 9 height 9
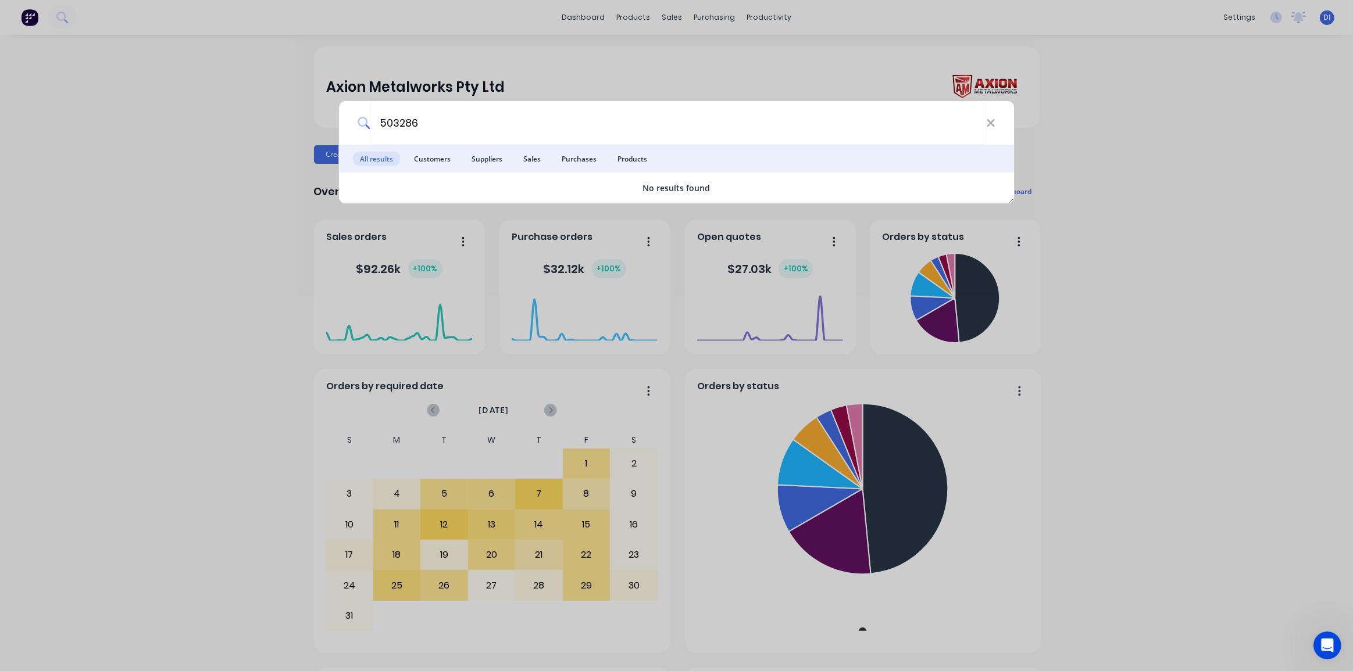
type input "503286"
click at [1073, 167] on div "503286 All results Customers Suppliers Sales Purchases Products No results found" at bounding box center [676, 335] width 1353 height 671
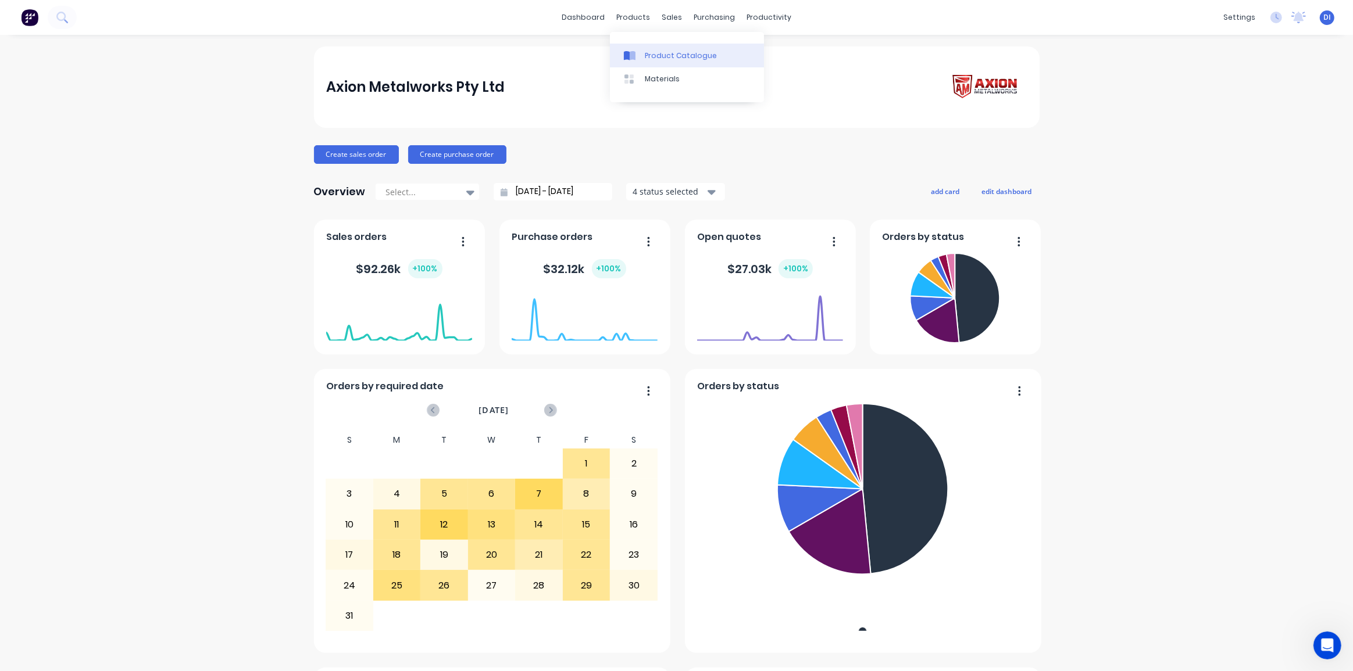
click at [667, 52] on div "Product Catalogue" at bounding box center [681, 56] width 72 height 10
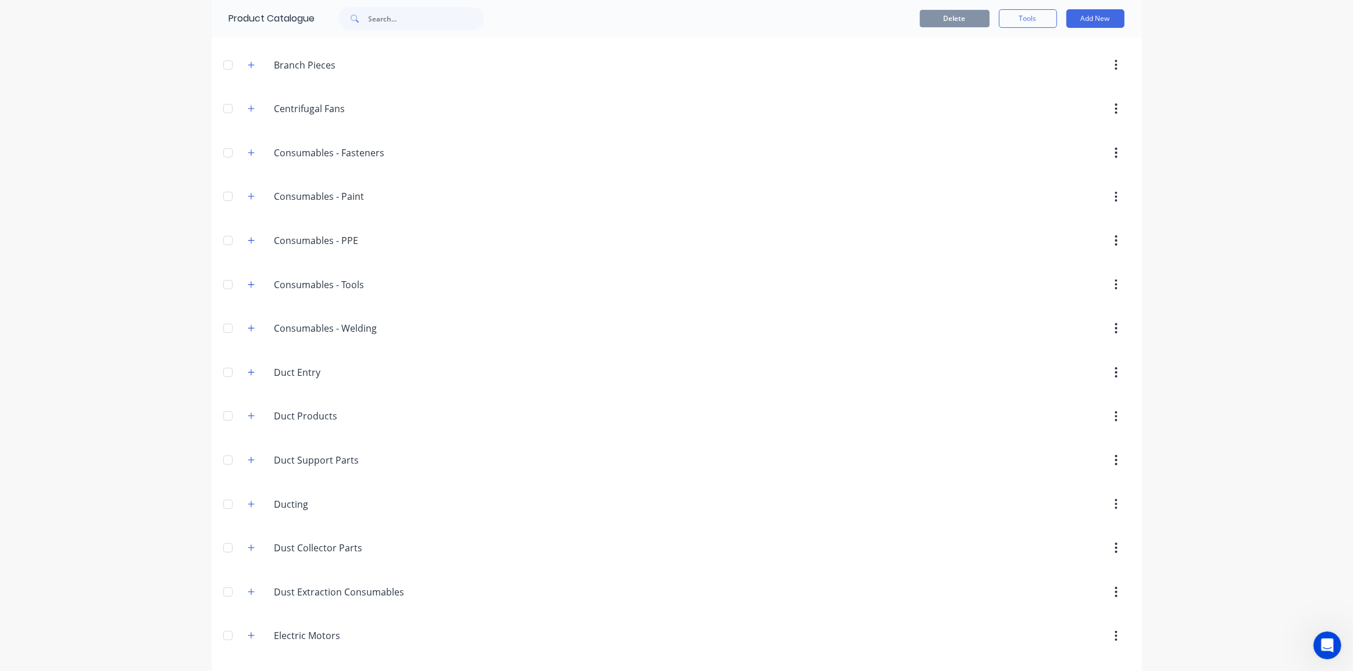
scroll to position [211, 0]
click at [248, 373] on icon "button" at bounding box center [251, 372] width 7 height 8
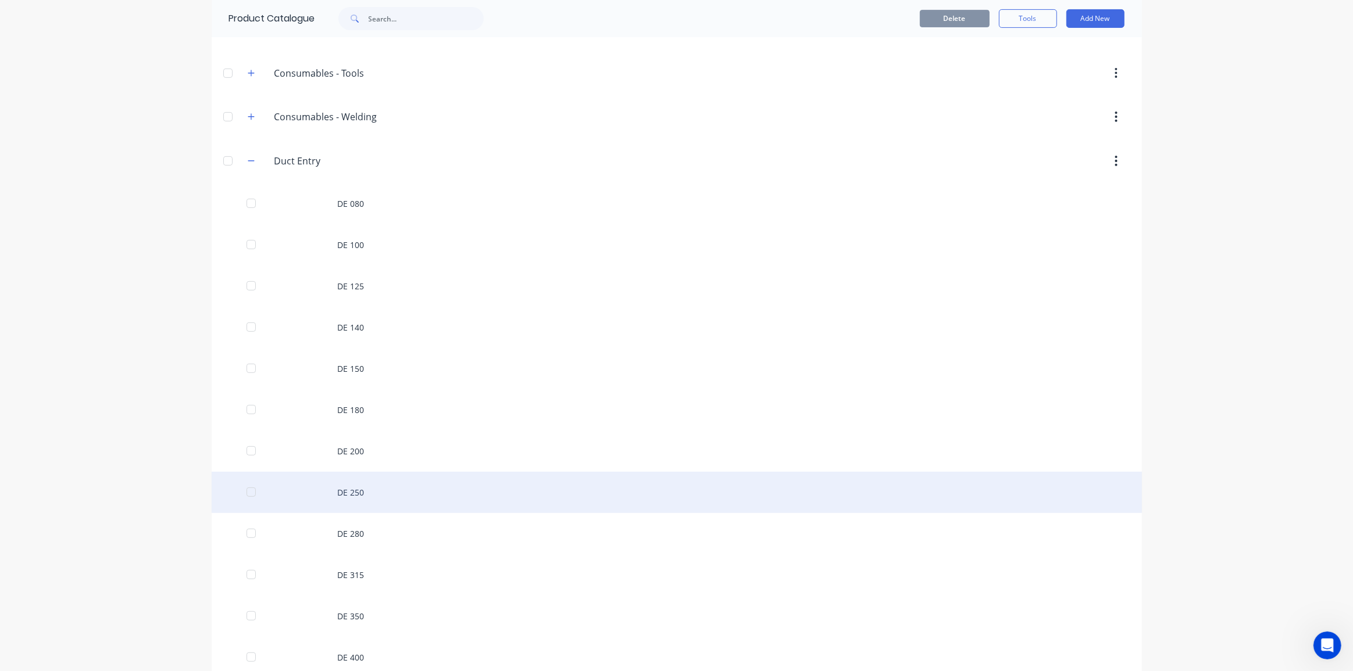
scroll to position [370, 0]
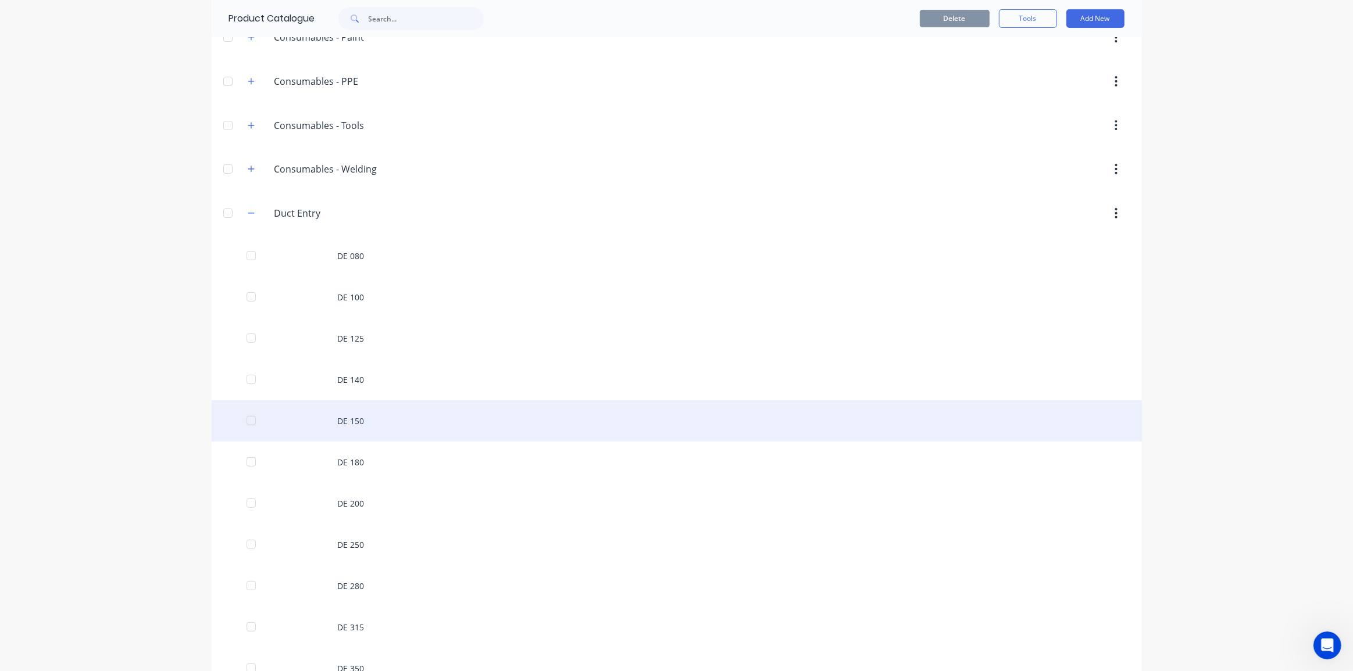
click at [447, 420] on div "DE 150" at bounding box center [677, 421] width 930 height 41
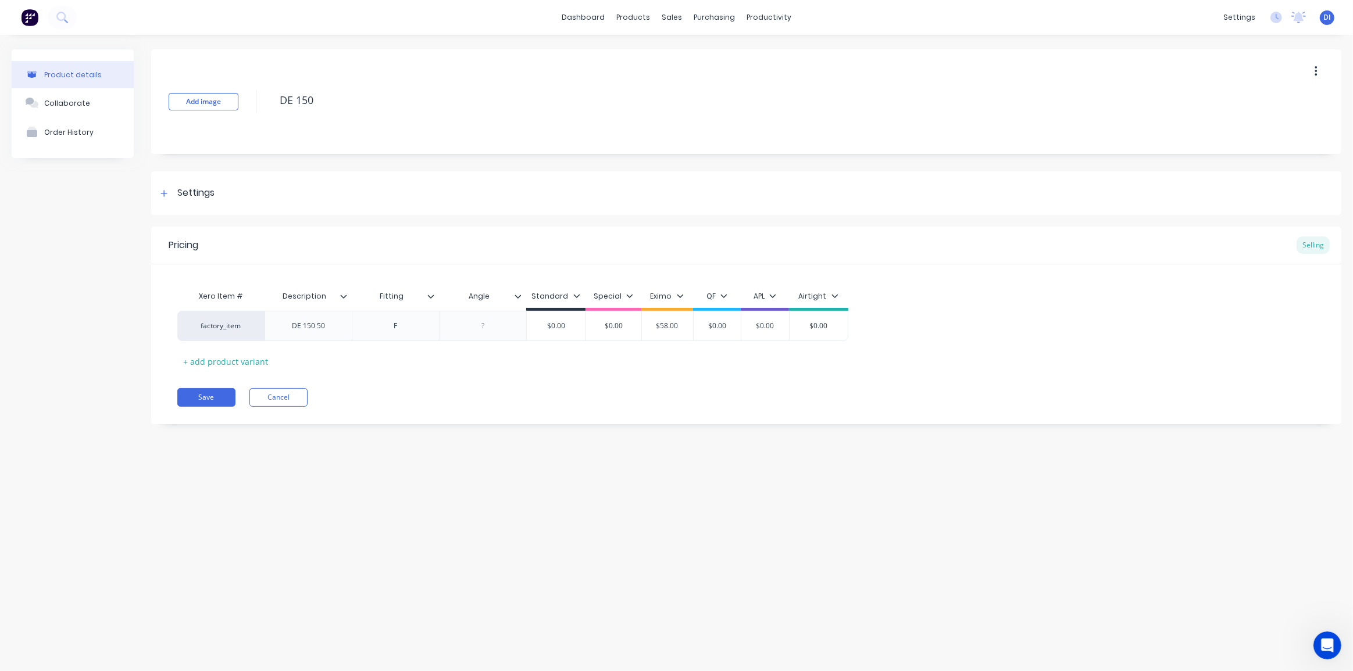
click at [440, 449] on div "Product details Collaborate Order History Add image DE 150 Settings Product Opt…" at bounding box center [676, 341] width 1353 height 613
click at [488, 176] on div "Settings" at bounding box center [746, 194] width 1190 height 44
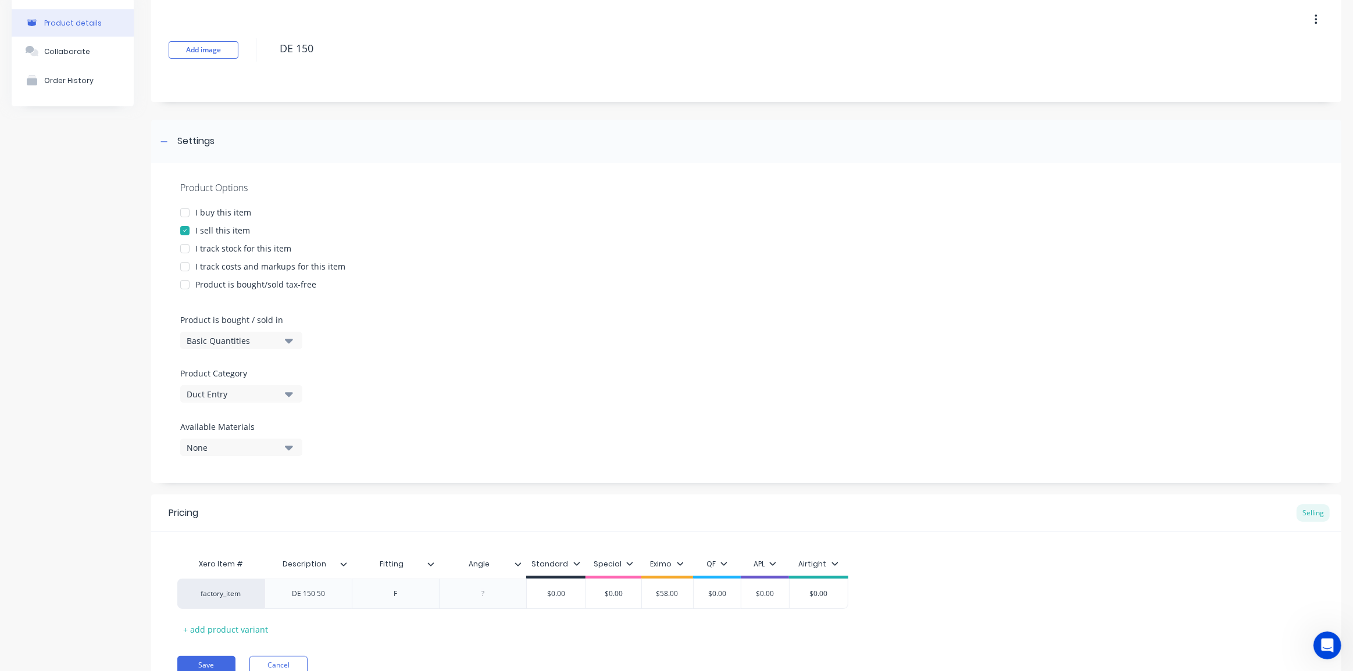
scroll to position [51, 0]
click at [991, 540] on div "Xero Item # Description Fitting Angle Standard Special Eximo QF APL Airtight fa…" at bounding box center [746, 586] width 1190 height 106
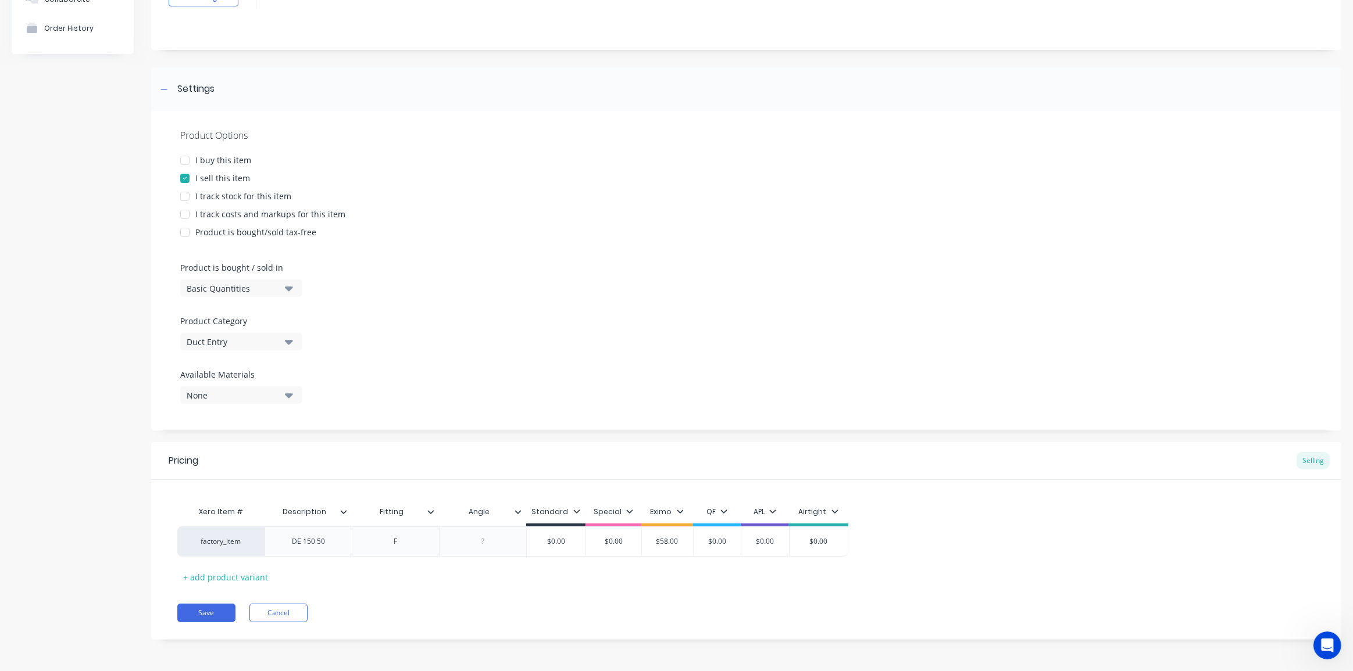
click at [937, 508] on div "Xero Item # Description Fitting Angle Standard Special Eximo QF APL Airtight fa…" at bounding box center [746, 544] width 1138 height 86
click at [1012, 518] on div "Xero Item # Description Fitting Angle Standard Special Eximo QF APL Airtight fa…" at bounding box center [746, 544] width 1138 height 86
click at [344, 509] on icon at bounding box center [343, 512] width 7 height 7
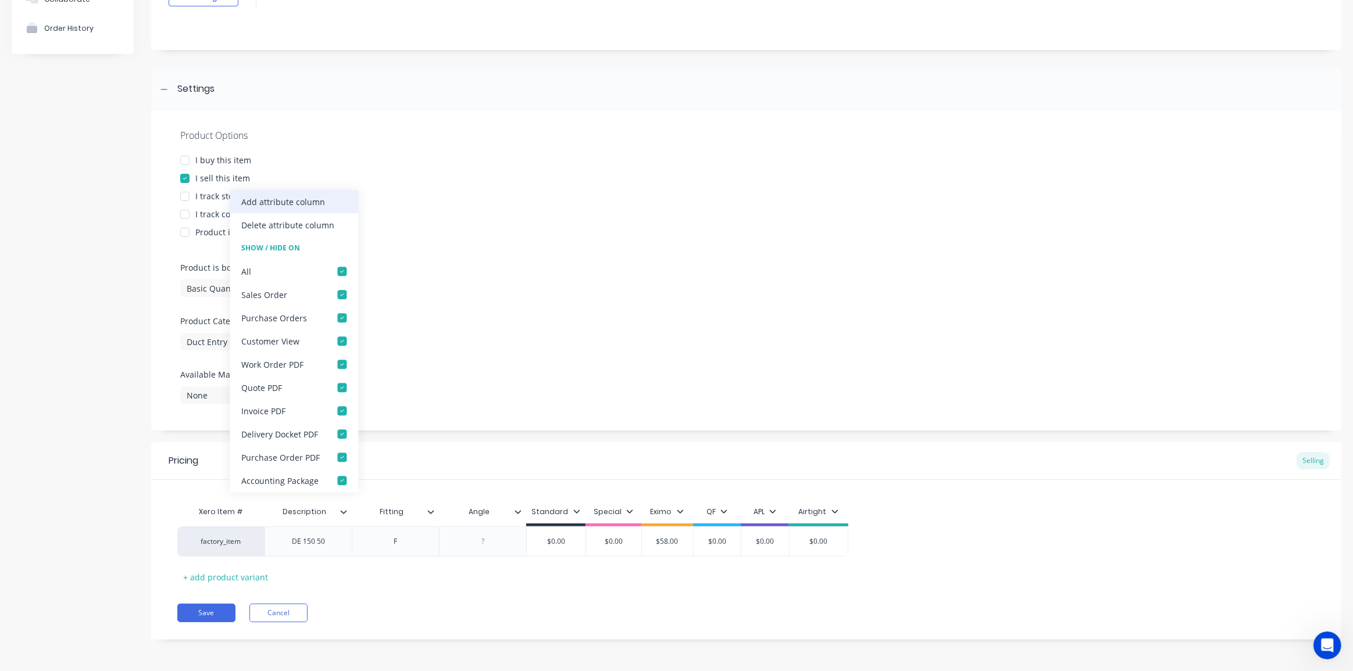
click at [279, 198] on div "Add attribute column" at bounding box center [283, 202] width 84 height 12
type textarea "x"
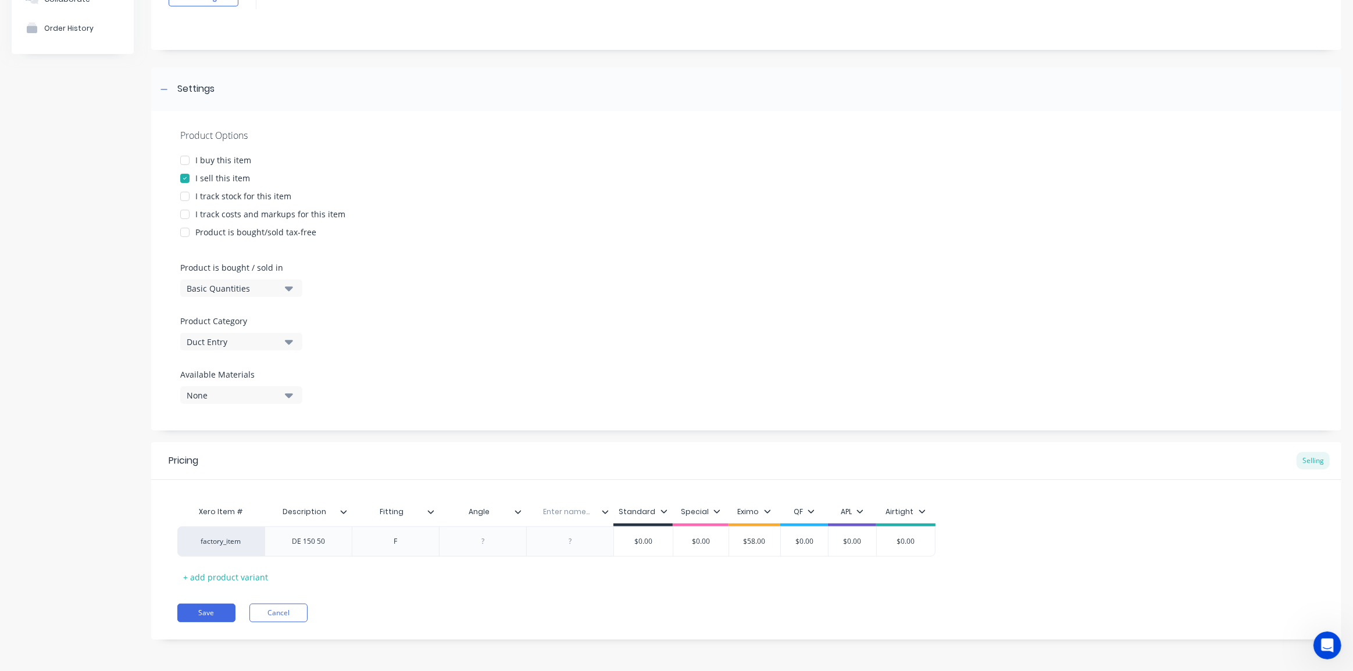
click at [560, 512] on input "text" at bounding box center [566, 512] width 80 height 10
type input "Duct Diameter"
click at [603, 511] on icon at bounding box center [605, 512] width 7 height 7
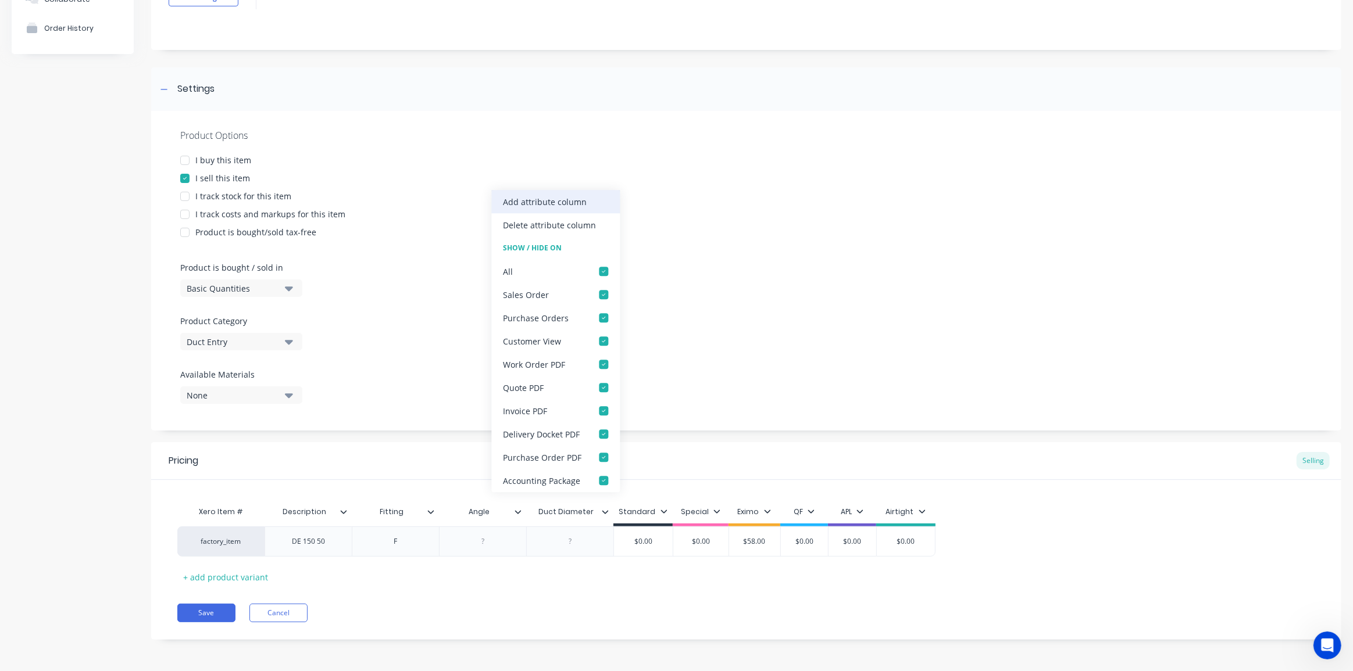
click at [552, 203] on div "Add attribute column" at bounding box center [545, 202] width 84 height 12
type textarea "x"
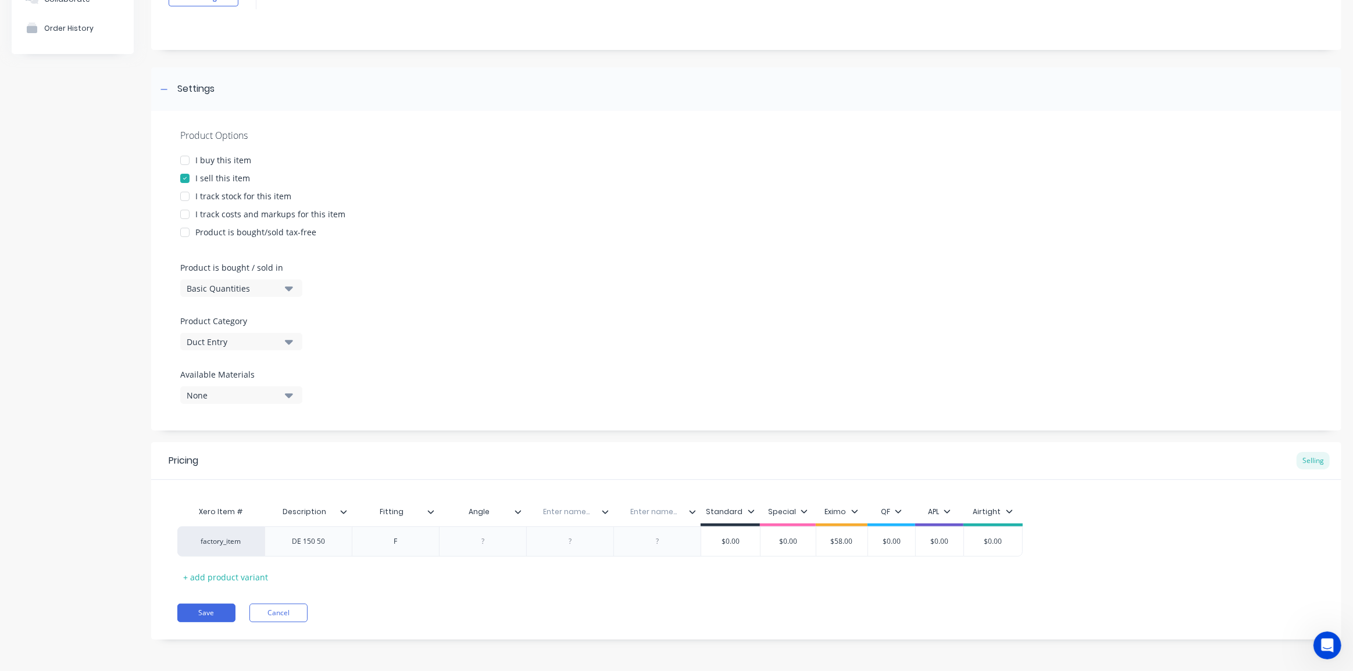
click at [568, 512] on input "text" at bounding box center [566, 512] width 80 height 10
type input "Duct Diameter"
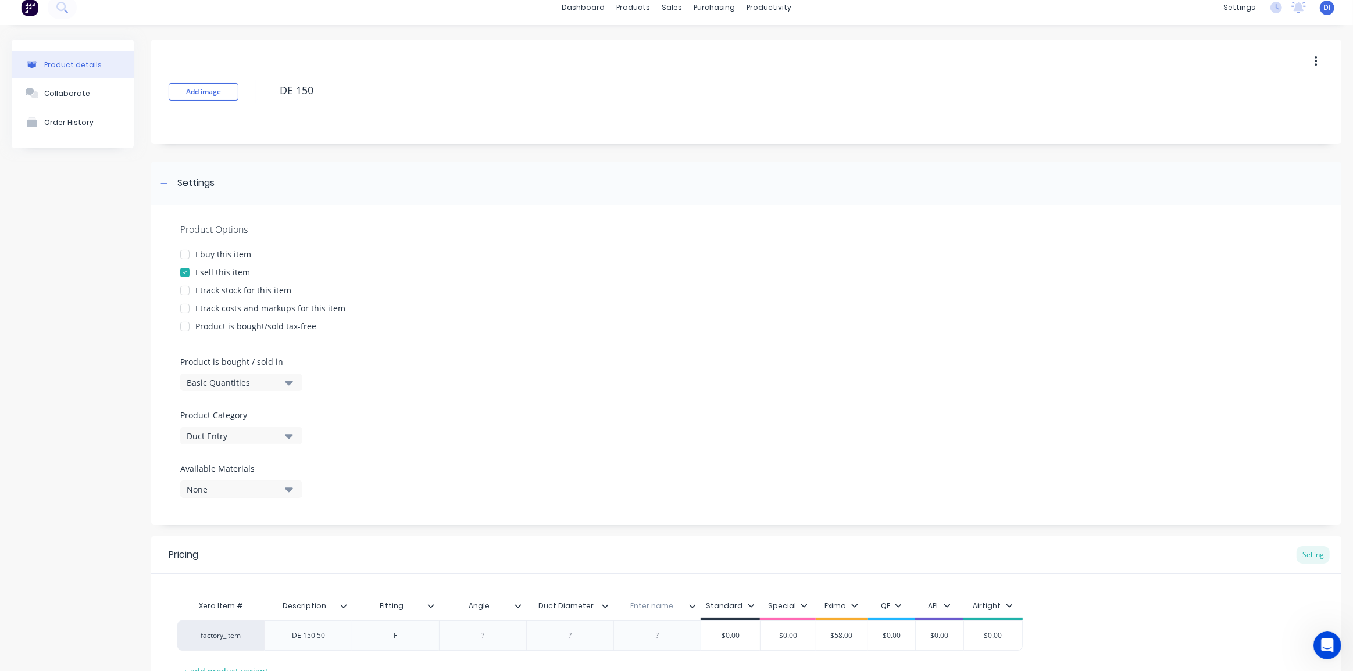
scroll to position [0, 0]
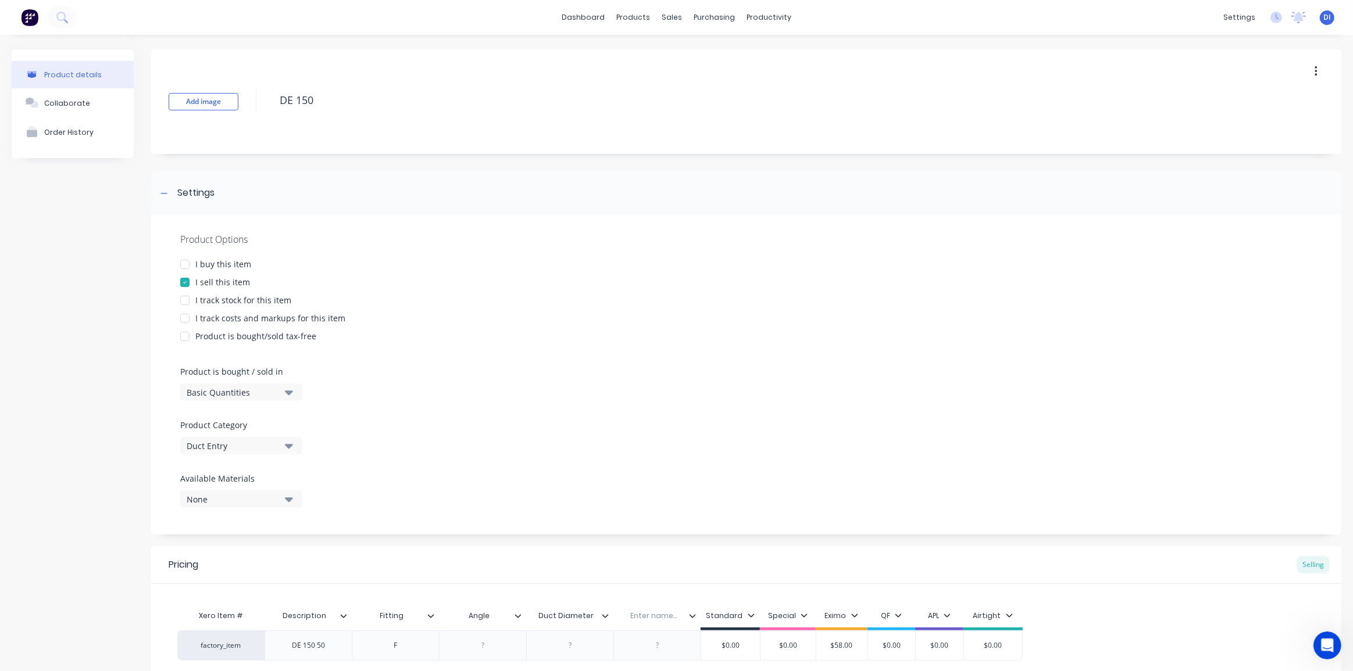
click at [660, 624] on div "Enter name..." at bounding box center [653, 616] width 80 height 29
type textarea "x"
click at [659, 621] on div "Enter name..." at bounding box center [653, 616] width 80 height 29
click at [660, 617] on input "text" at bounding box center [653, 616] width 80 height 10
type input "Take Off Size"
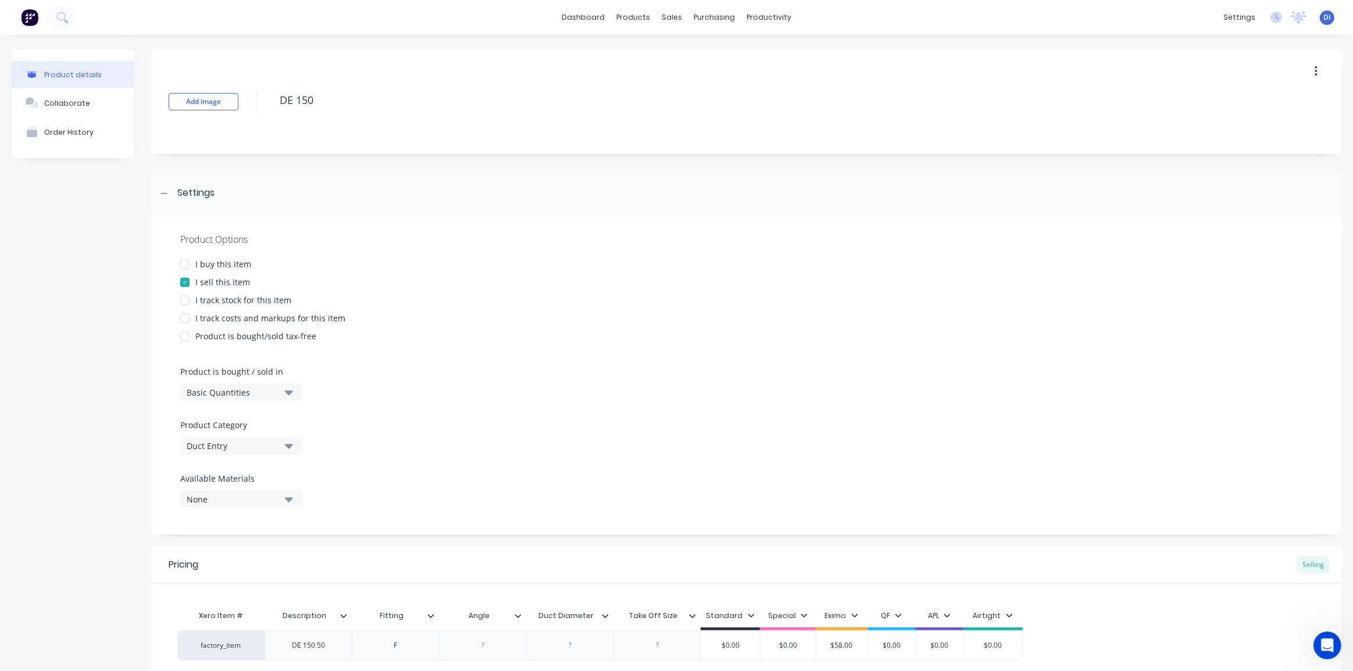
type textarea "x"
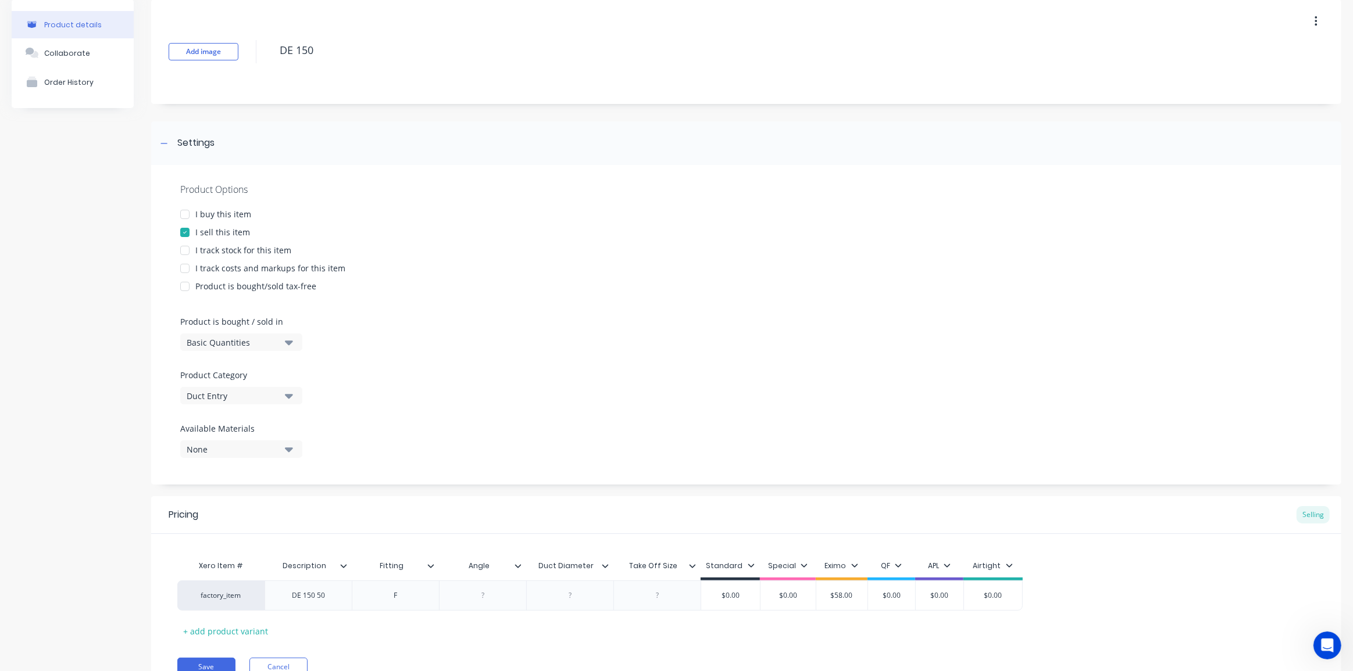
click at [743, 433] on div "Product Options I buy this item I sell this item I track stock for this item I …" at bounding box center [746, 325] width 1190 height 320
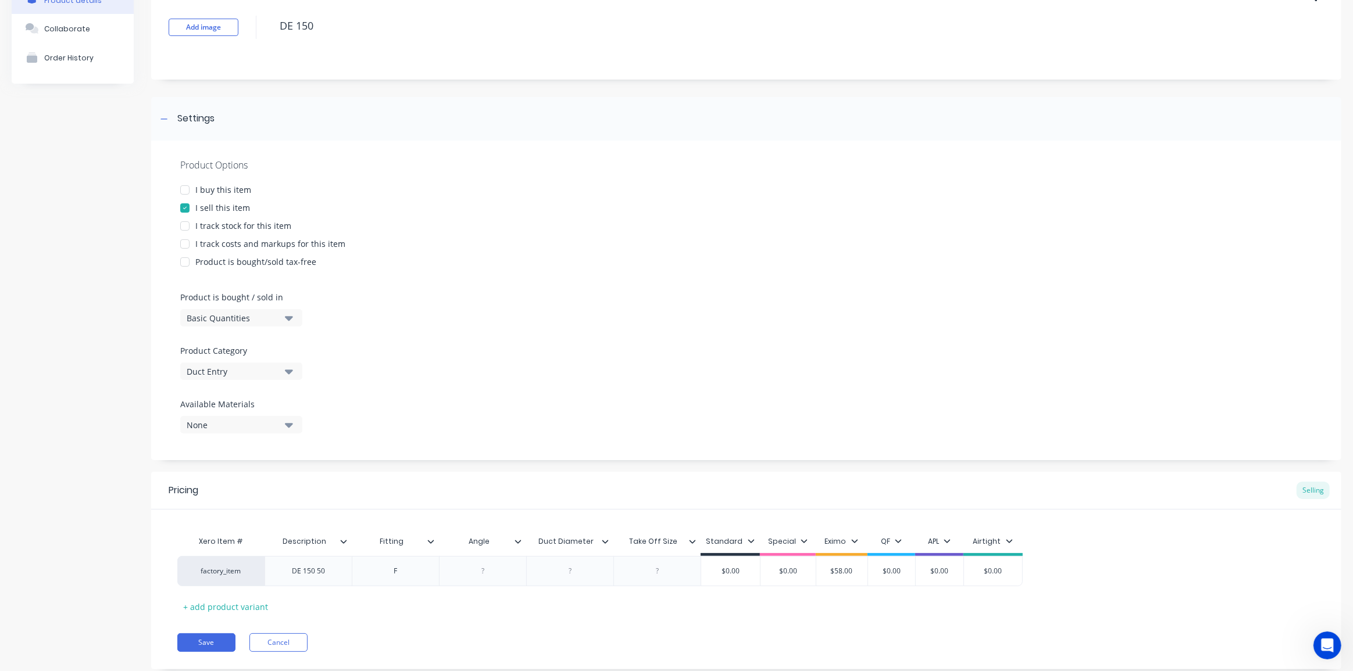
scroll to position [104, 0]
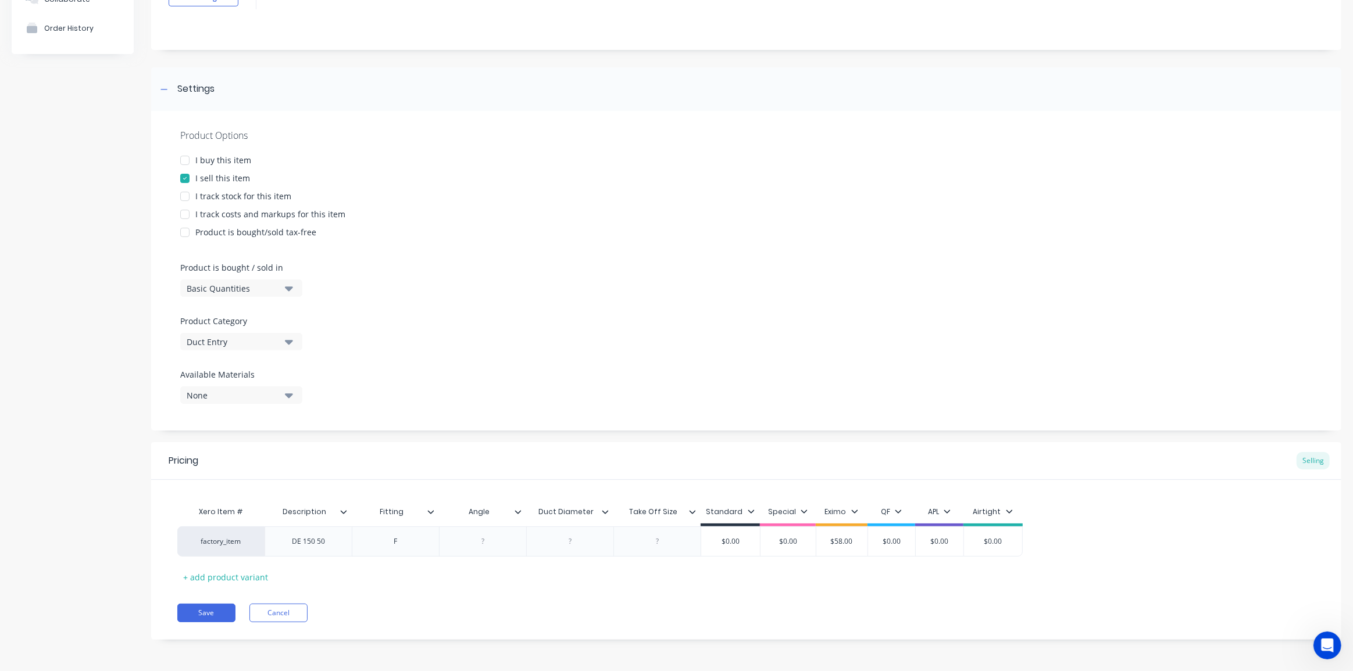
type input "Duct Diameter"
click at [576, 515] on input "Duct Diameter" at bounding box center [566, 512] width 80 height 10
click at [606, 456] on div "Pricing Selling" at bounding box center [746, 461] width 1190 height 38
drag, startPoint x: 604, startPoint y: 511, endPoint x: 412, endPoint y: 511, distance: 192.4
click at [412, 511] on div "Xero Item # Description Fitting Angle Duct Diameter Take Off Size Standard Spec…" at bounding box center [599, 514] width 845 height 26
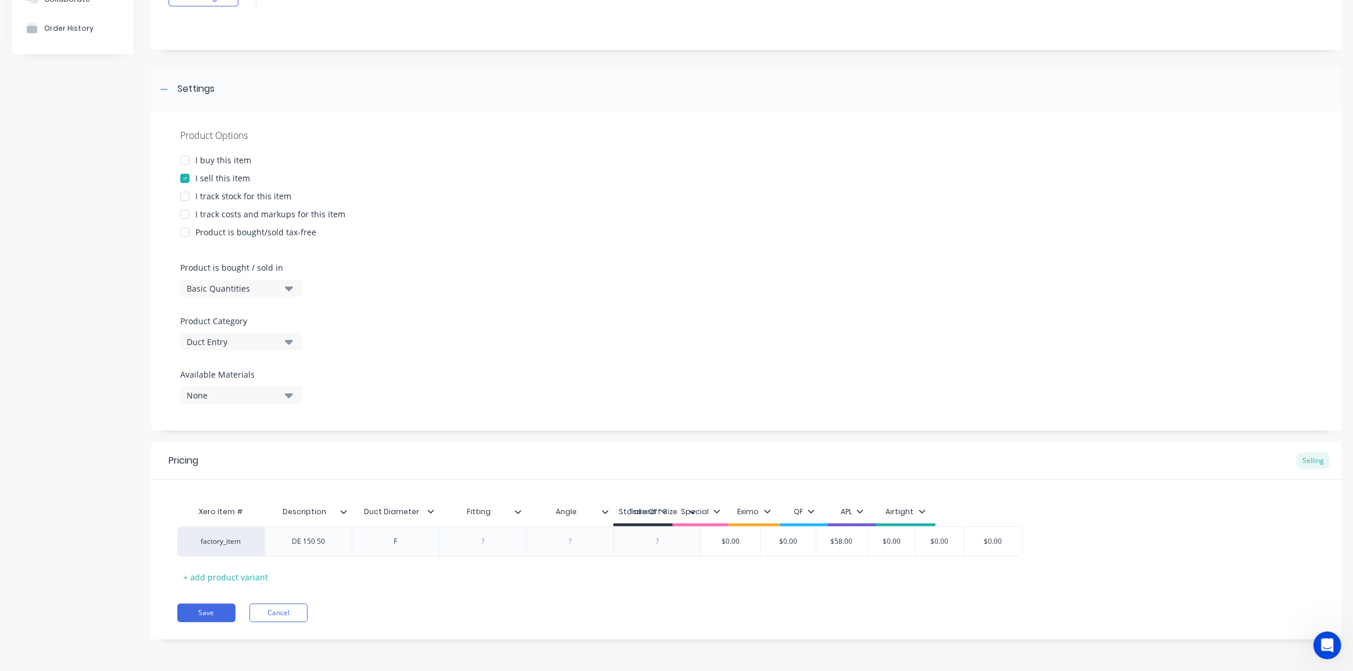
type textarea "x"
type input "Take Off Size"
click at [669, 516] on input "Take Off Size" at bounding box center [653, 512] width 80 height 10
drag, startPoint x: 666, startPoint y: 520, endPoint x: 490, endPoint y: 521, distance: 176.2
click at [490, 521] on div "Xero Item # Description Duct Diameter Fitting Angle Take Off Size Take Off Size…" at bounding box center [599, 514] width 845 height 26
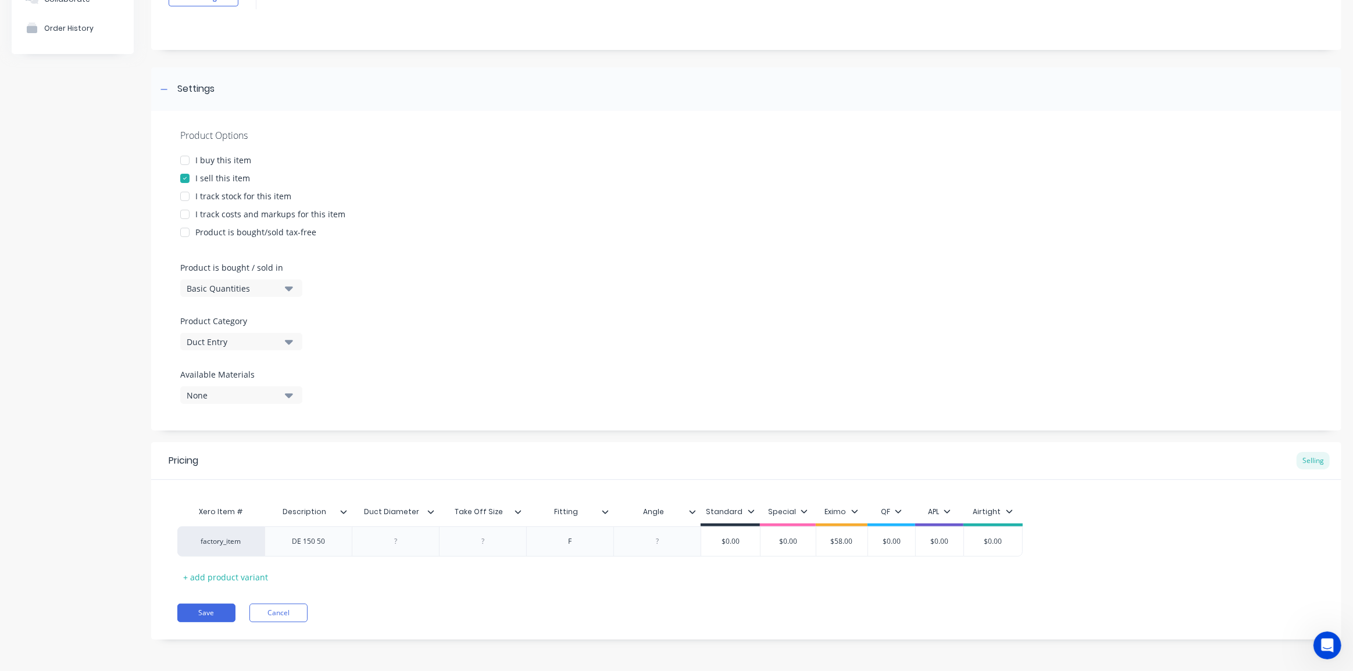
click at [491, 570] on div "Xero Item # Description Duct Diameter Take Off Size Fitting Angle Standard Spec…" at bounding box center [746, 544] width 1138 height 86
click at [398, 540] on div at bounding box center [396, 541] width 58 height 15
type textarea "x"
click at [327, 542] on div "DE 150 50" at bounding box center [309, 541] width 58 height 15
click at [405, 542] on div at bounding box center [396, 541] width 58 height 15
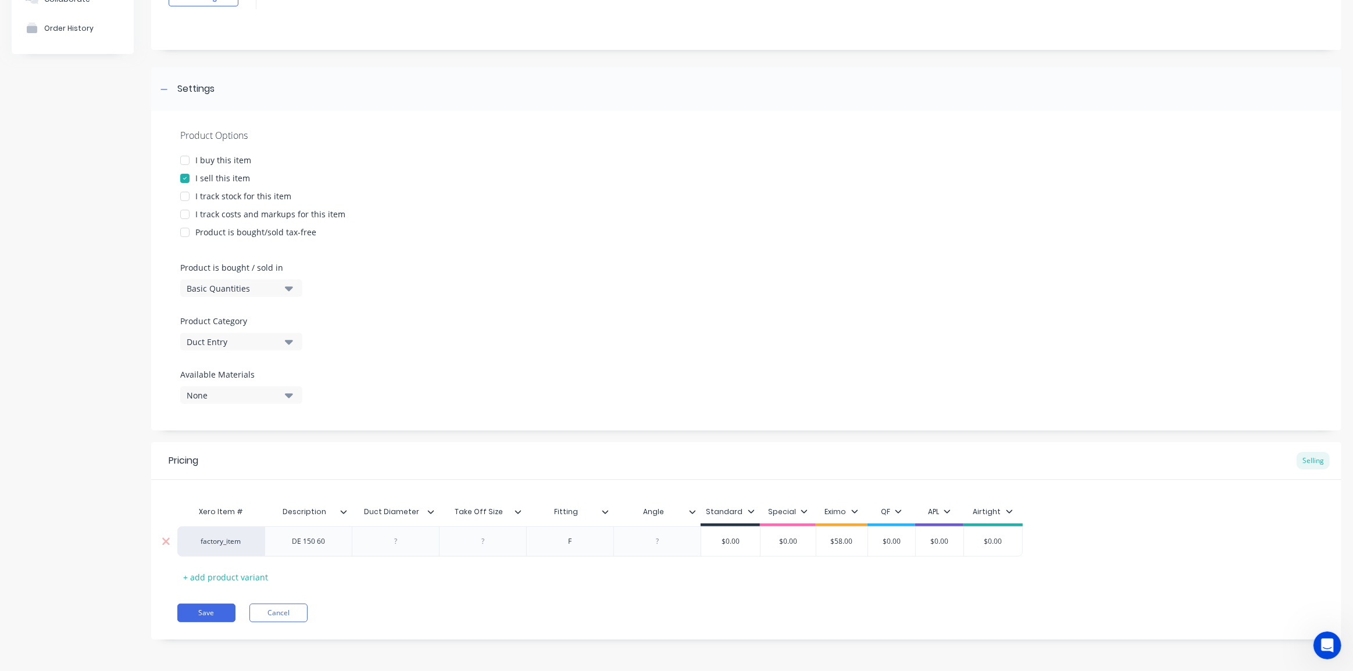
drag, startPoint x: 395, startPoint y: 533, endPoint x: 403, endPoint y: 545, distance: 14.9
click at [395, 533] on div at bounding box center [395, 542] width 87 height 30
type textarea "x"
click at [403, 546] on div at bounding box center [396, 541] width 58 height 15
type textarea "x"
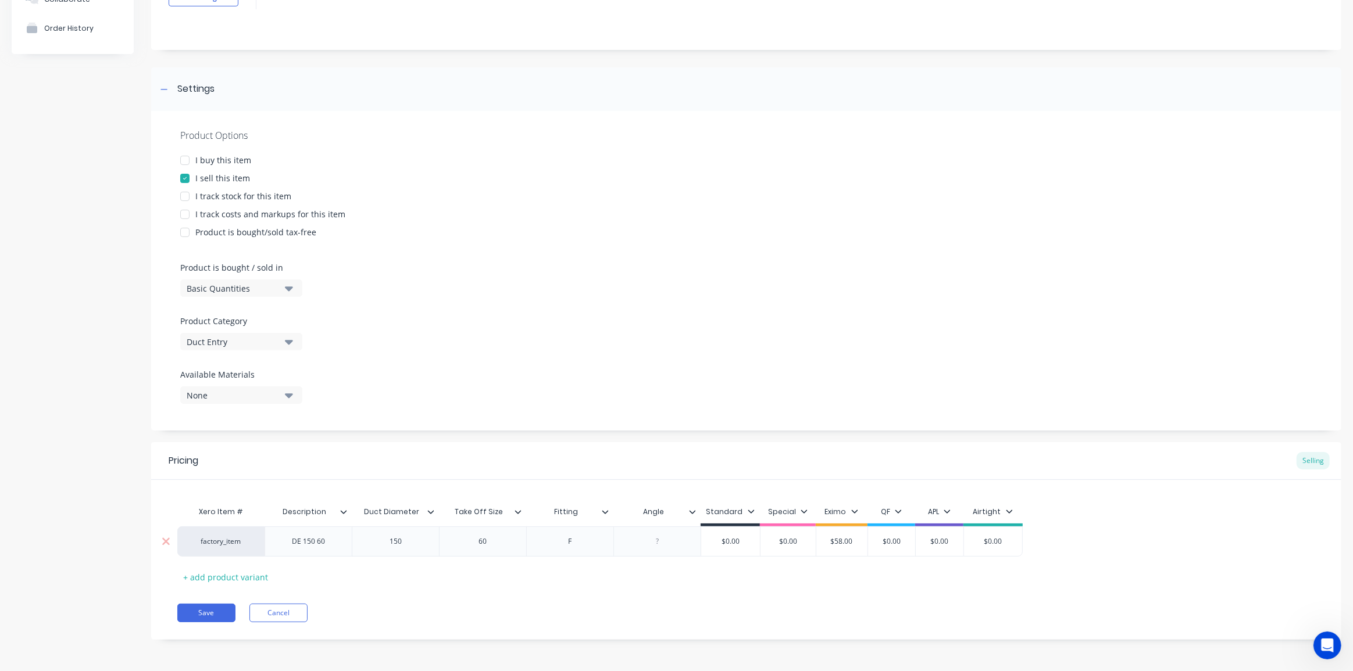
click at [505, 552] on div "60" at bounding box center [482, 542] width 87 height 30
click at [509, 545] on div "60" at bounding box center [483, 541] width 58 height 15
type textarea "x"
click at [587, 536] on div "F" at bounding box center [570, 541] width 58 height 15
type textarea "x"
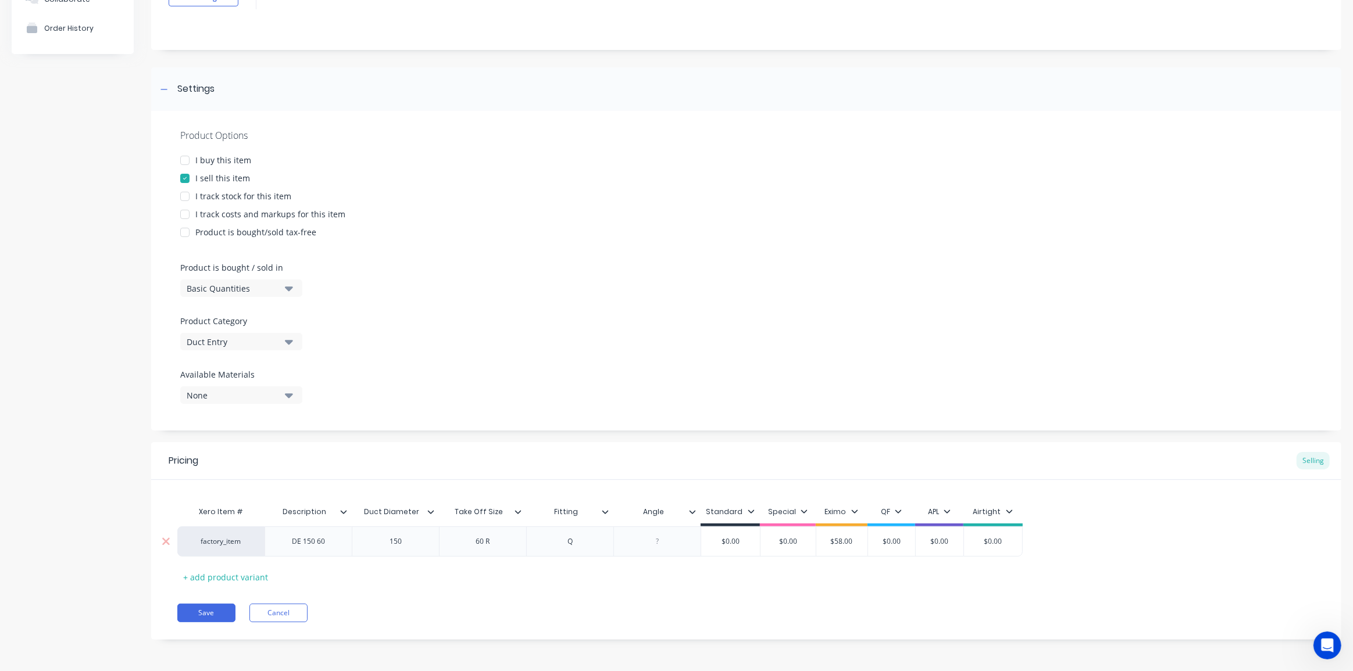
click at [659, 540] on div at bounding box center [657, 541] width 58 height 15
type textarea "x"
click at [1119, 515] on div "Xero Item # Description Duct Diameter Take Off Size Fitting Angle Standard Spec…" at bounding box center [746, 544] width 1138 height 86
type input "$0.00"
click at [999, 541] on input "$0.00" at bounding box center [993, 542] width 58 height 10
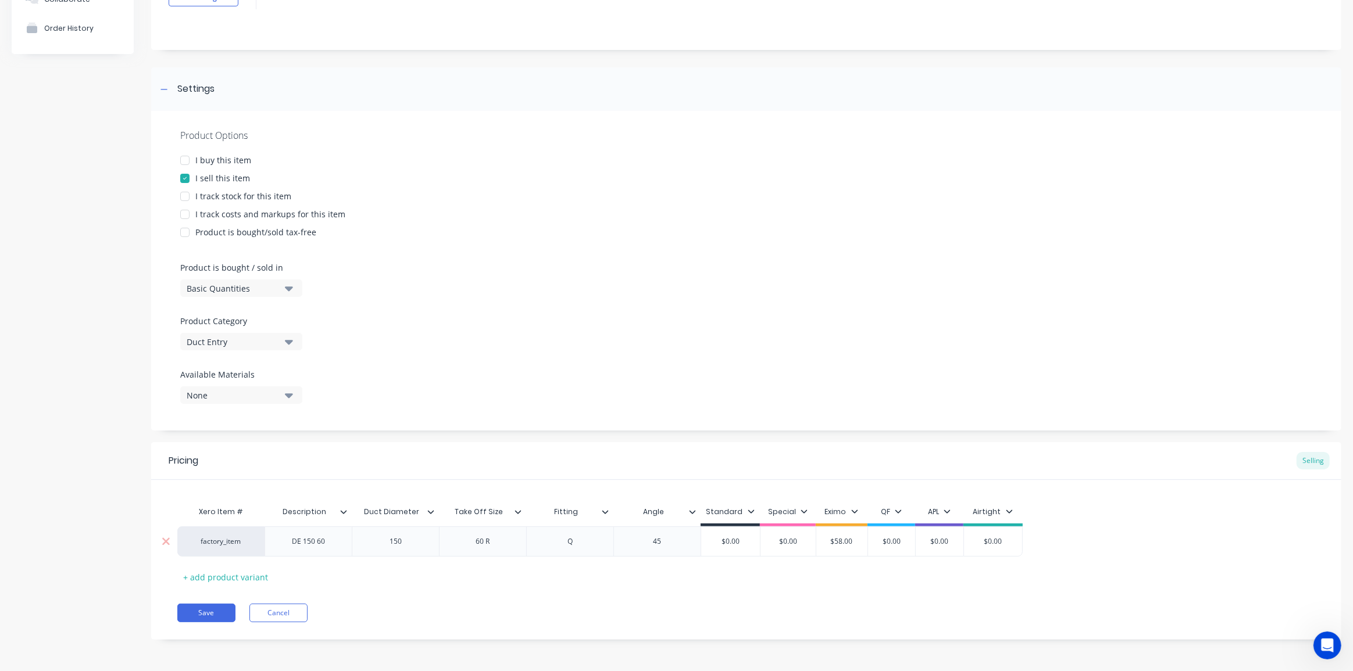
click at [989, 537] on input "$0.00" at bounding box center [993, 542] width 58 height 10
type textarea "x"
type input "$1"
type textarea "x"
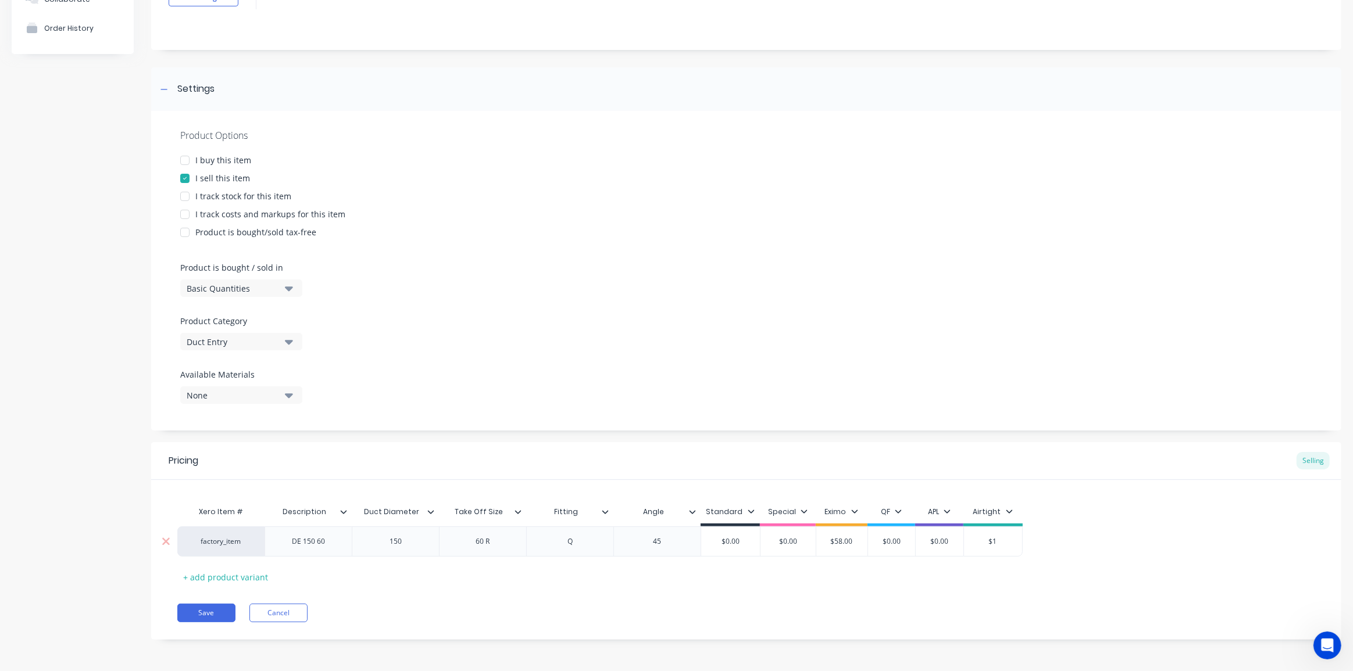
type input "$11"
type textarea "x"
type input "$113"
type input "$0.00"
click at [734, 541] on input "$0.00" at bounding box center [730, 542] width 59 height 10
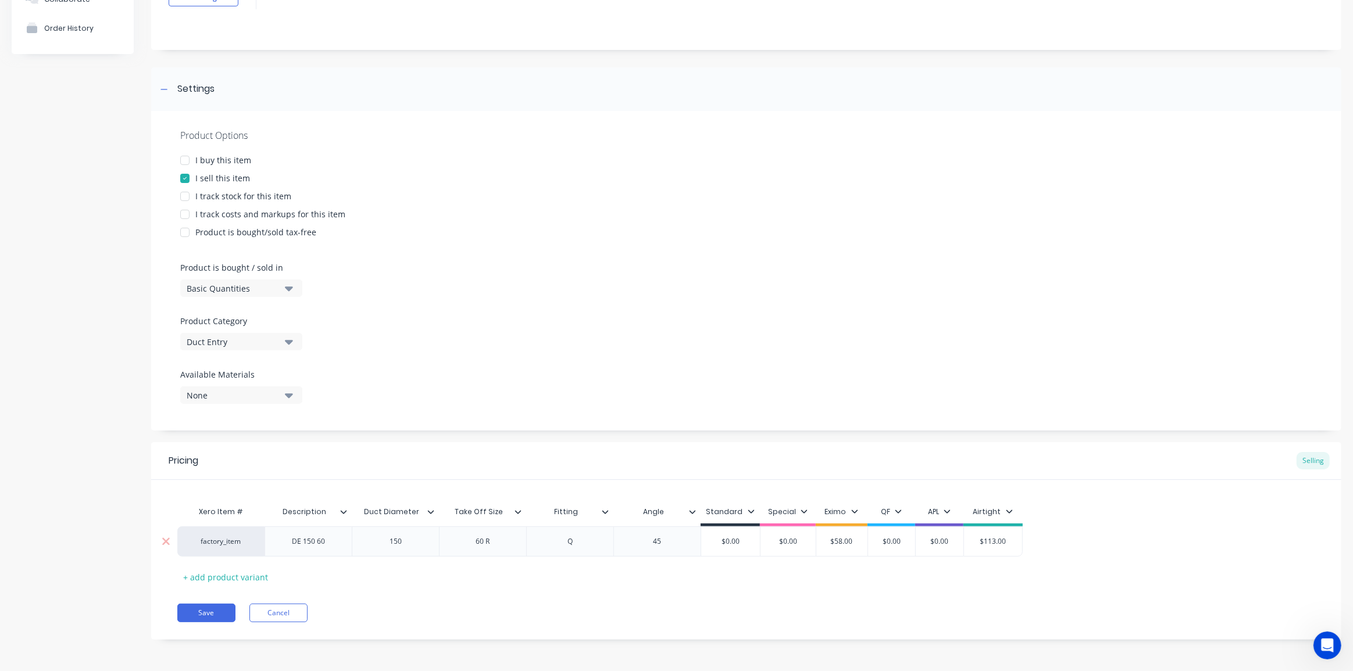
click at [734, 540] on input "$0.00" at bounding box center [730, 542] width 59 height 10
type textarea "x"
type input "$1"
type textarea "x"
type input "$10"
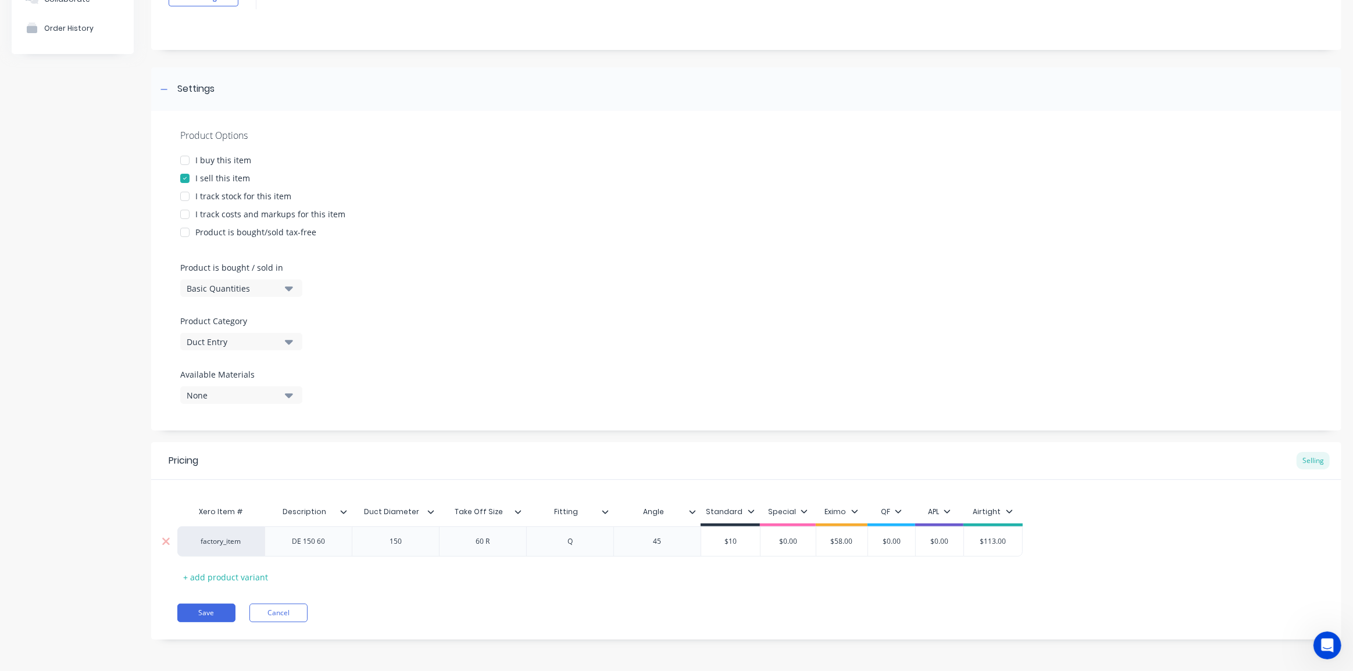
type textarea "x"
type input "$105"
click at [1021, 507] on div "Airtight" at bounding box center [992, 514] width 59 height 23
click at [209, 617] on button "Save" at bounding box center [206, 613] width 58 height 19
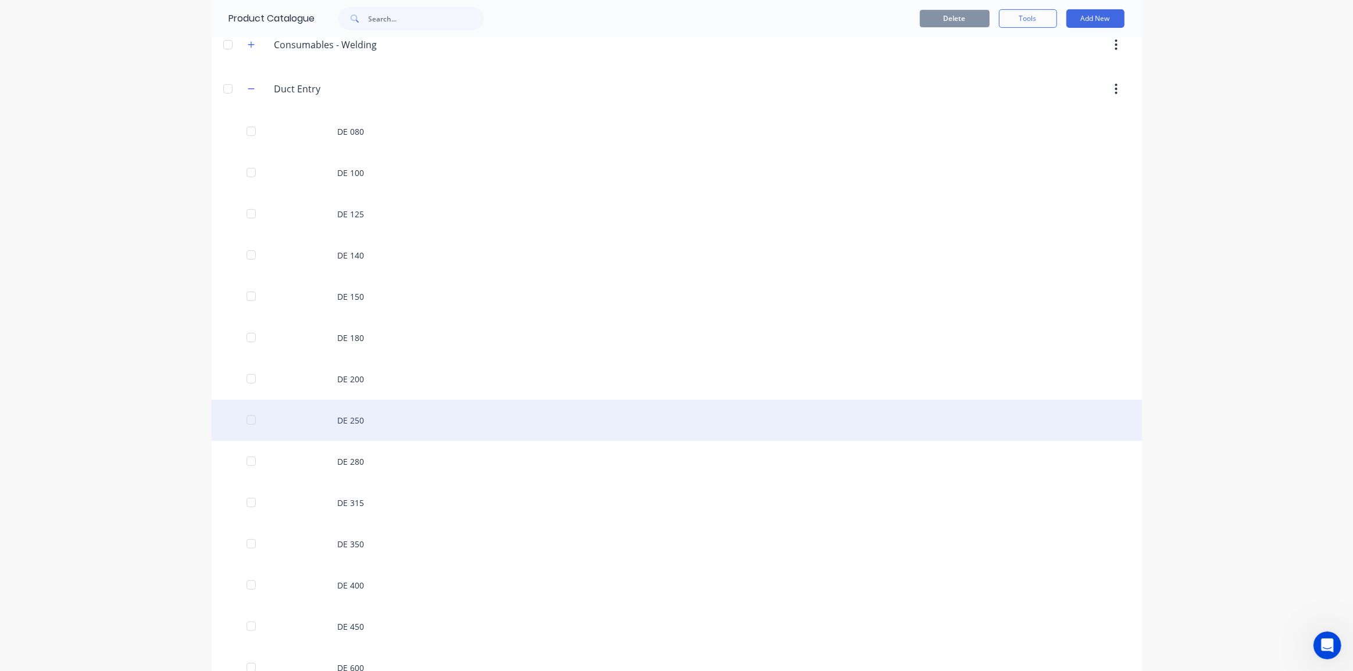
scroll to position [528, 0]
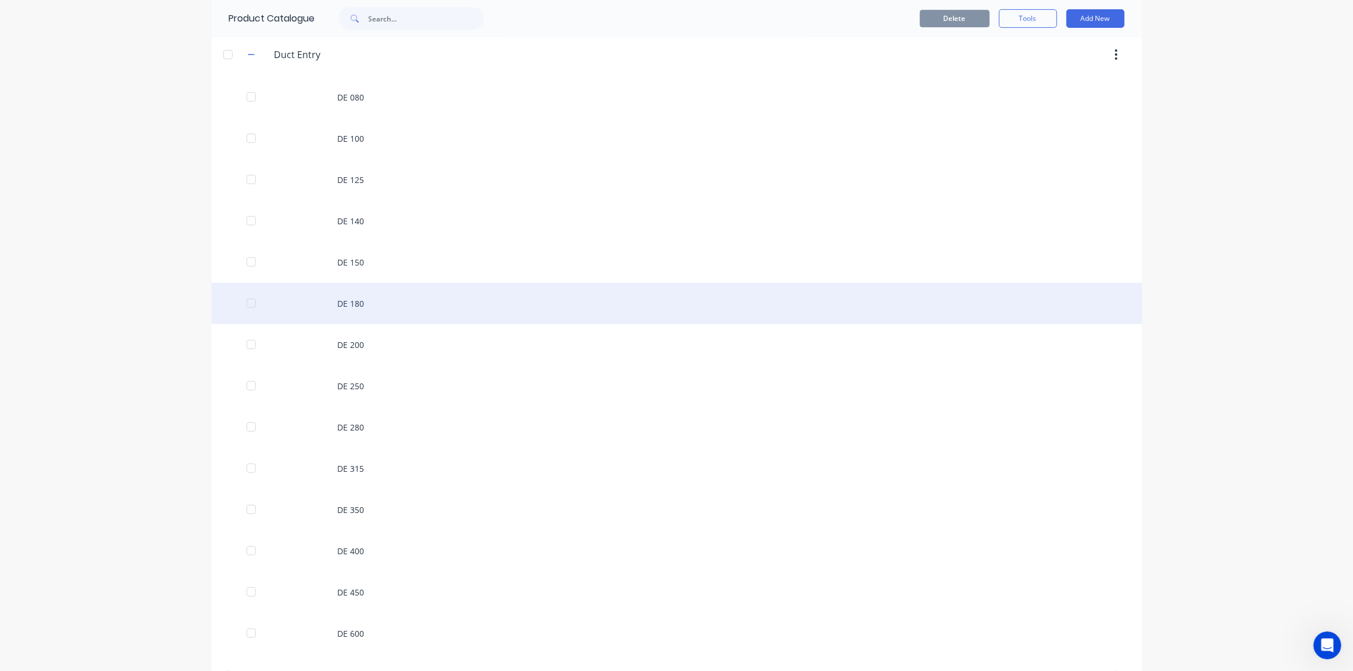
click at [592, 311] on div "DE 180" at bounding box center [677, 303] width 930 height 41
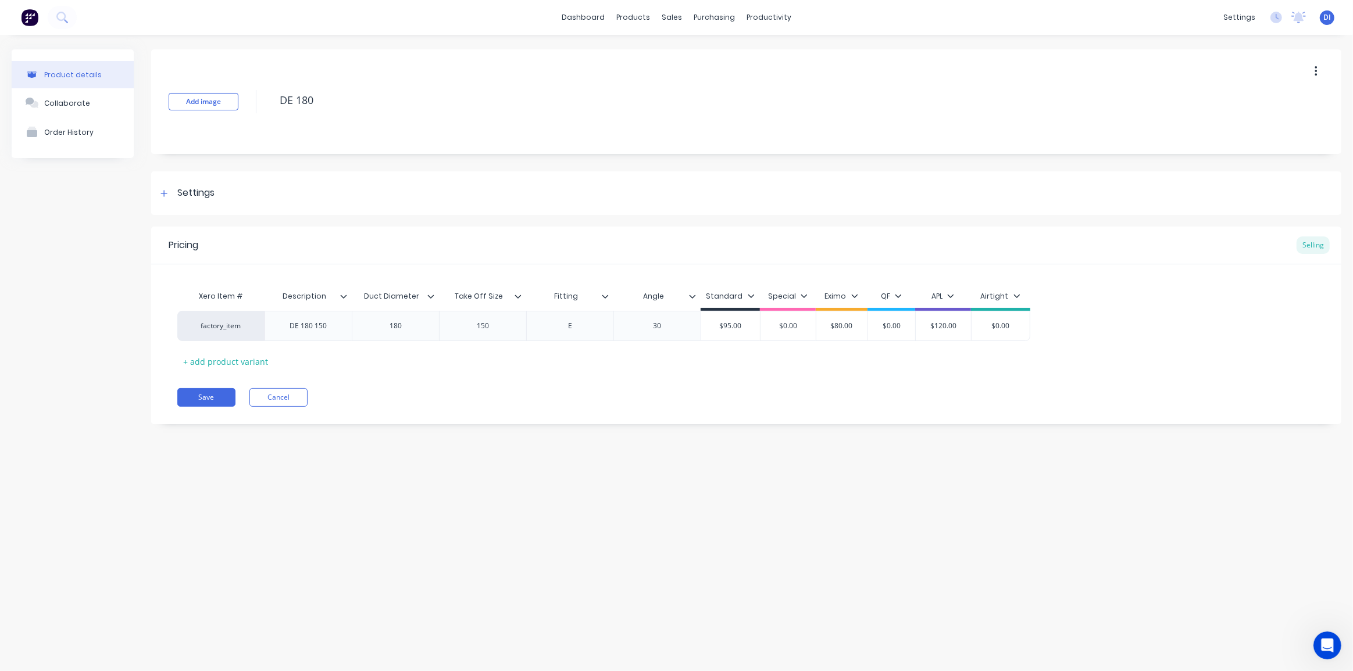
click at [512, 515] on div "Product details Collaborate Order History Add image DE 180 Settings Product Opt…" at bounding box center [676, 341] width 1353 height 613
click at [239, 365] on div "+ add product variant" at bounding box center [225, 362] width 97 height 18
type textarea "x"
click at [314, 356] on div at bounding box center [309, 355] width 58 height 15
type textarea "x"
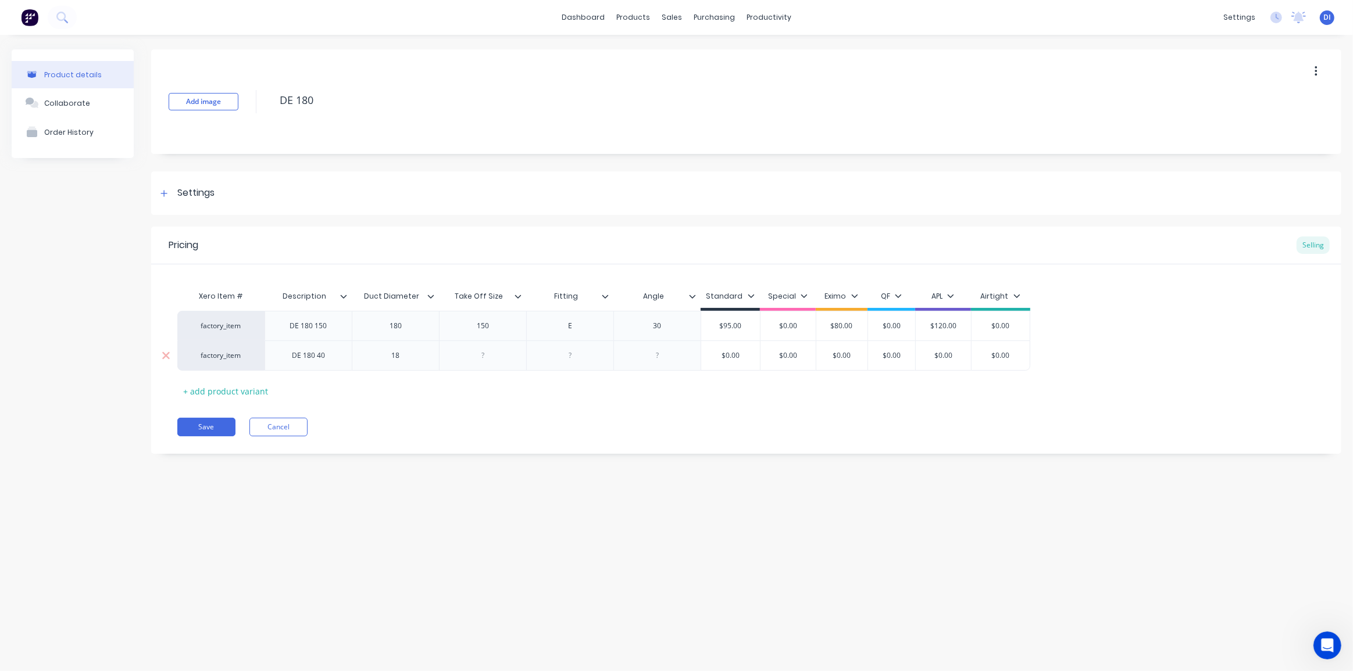
type textarea "x"
click at [490, 358] on div "40" at bounding box center [483, 355] width 58 height 15
type textarea "x"
drag, startPoint x: 581, startPoint y: 357, endPoint x: 584, endPoint y: 362, distance: 6.0
click at [582, 358] on div at bounding box center [570, 355] width 58 height 15
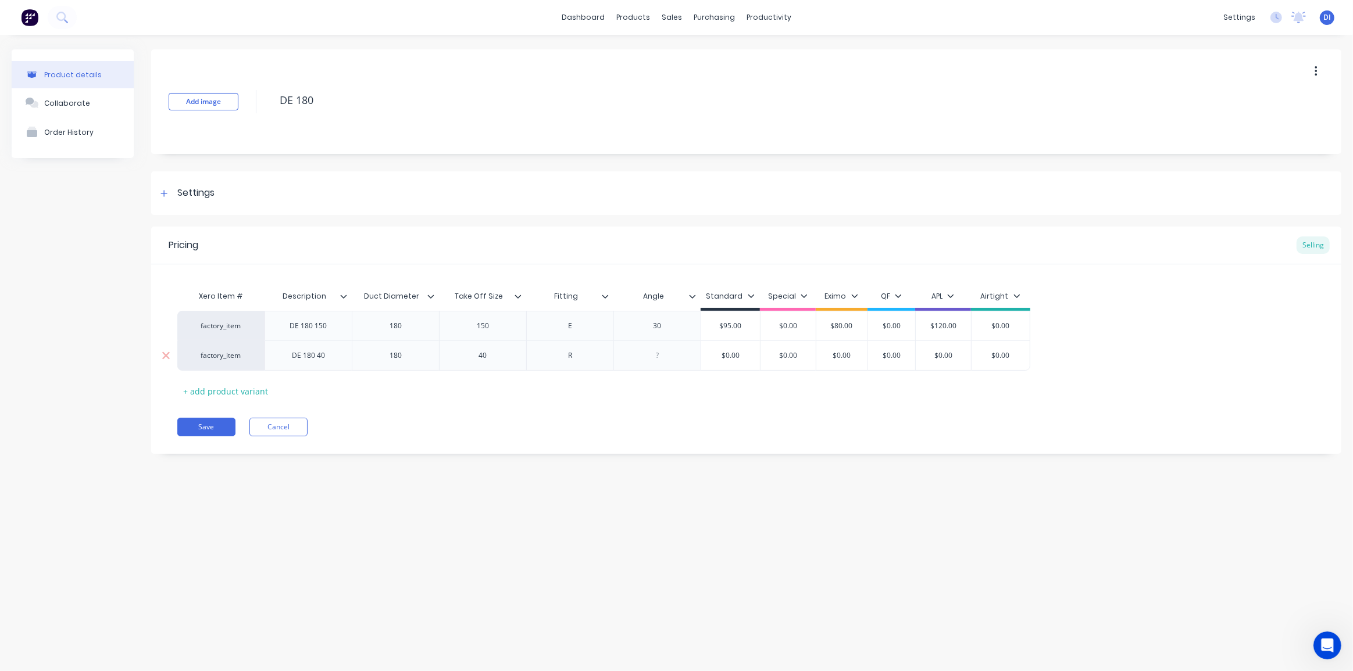
type textarea "x"
click at [659, 417] on div "Pricing Selling Xero Item # Description Duct Diameter Take Off Size Fitting Ang…" at bounding box center [746, 340] width 1190 height 227
type input "$0.00"
click at [744, 359] on input "$0.00" at bounding box center [730, 356] width 59 height 10
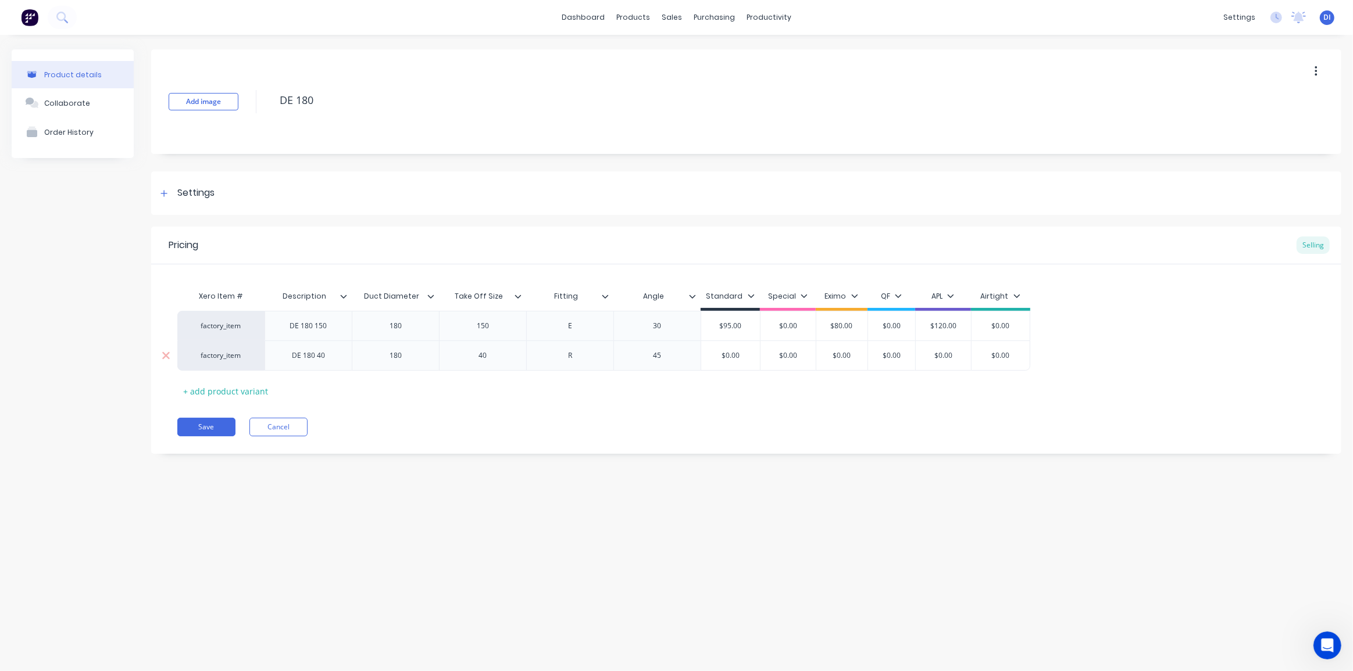
click at [734, 356] on input "$0.00" at bounding box center [730, 356] width 59 height 10
click at [812, 402] on div "Pricing Selling Xero Item # Description Duct Diameter Take Off Size Fitting Ang…" at bounding box center [746, 340] width 1190 height 227
click at [739, 357] on input "$0.00" at bounding box center [730, 356] width 59 height 10
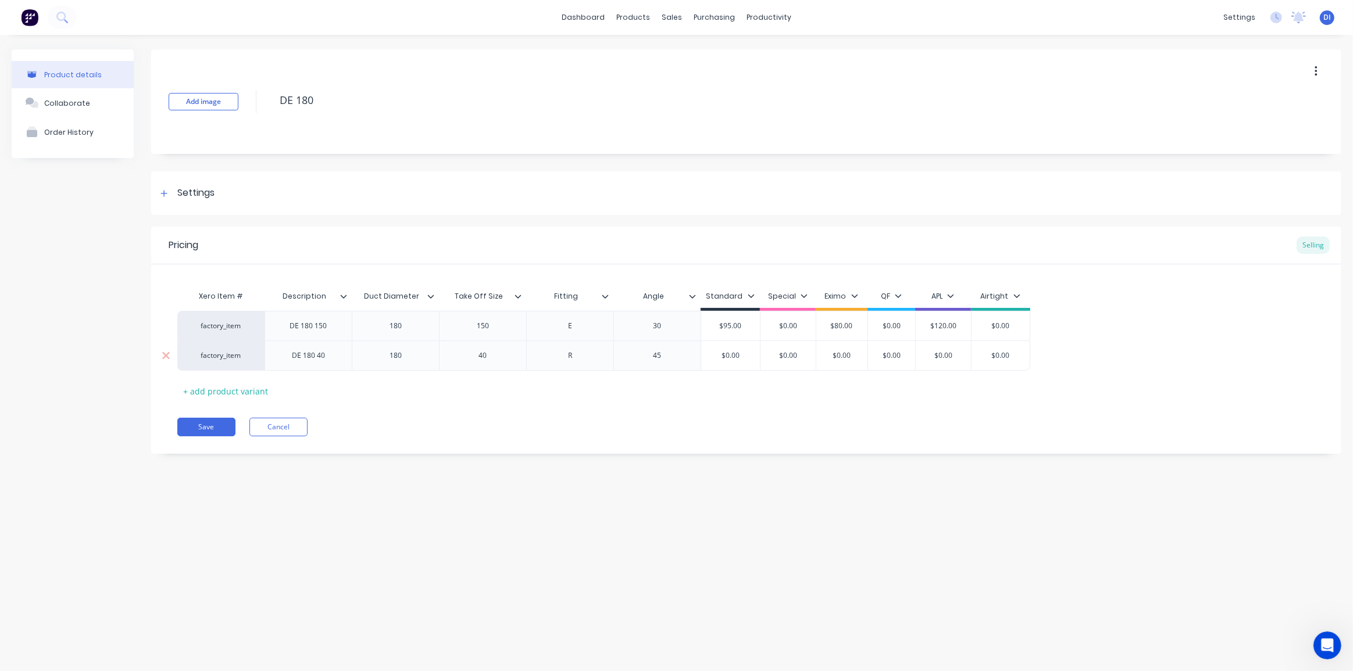
click at [739, 357] on input "$0.00" at bounding box center [730, 356] width 59 height 10
type textarea "x"
type input "1"
type textarea "x"
type input "11"
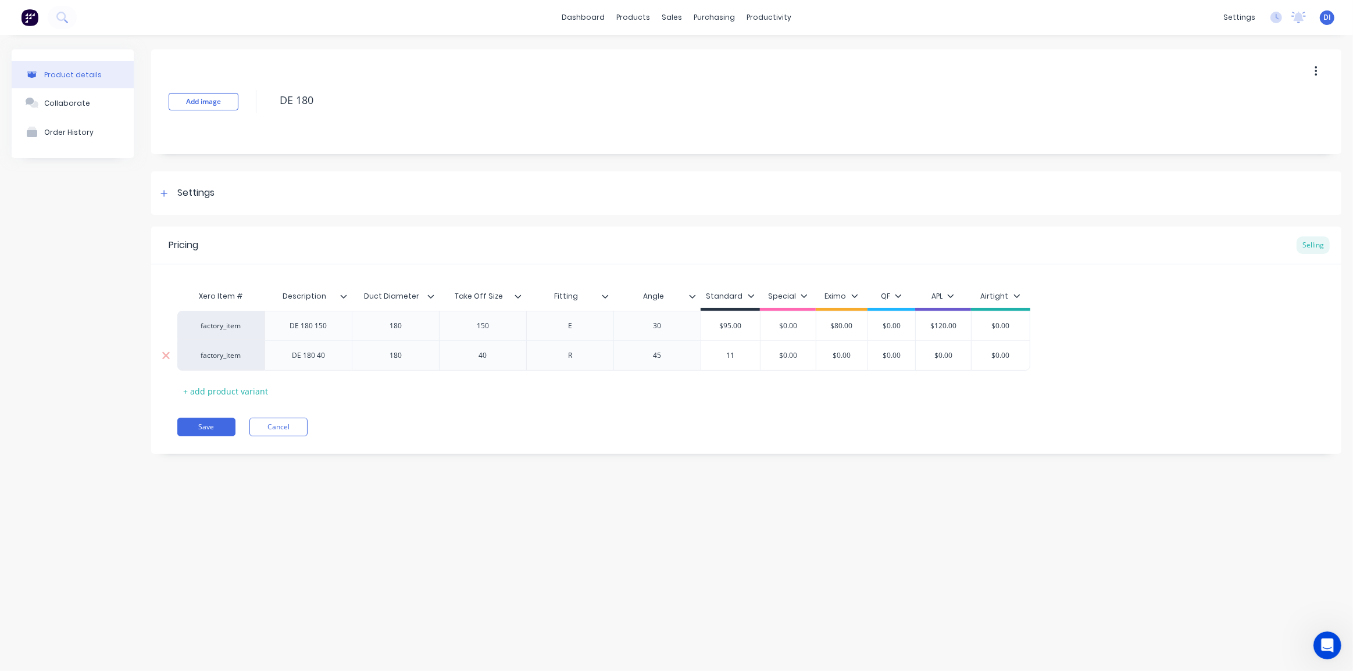
type textarea "x"
type input "110"
type input "$0.00"
type input "$95.00"
click at [741, 326] on input "$95.00" at bounding box center [730, 326] width 59 height 10
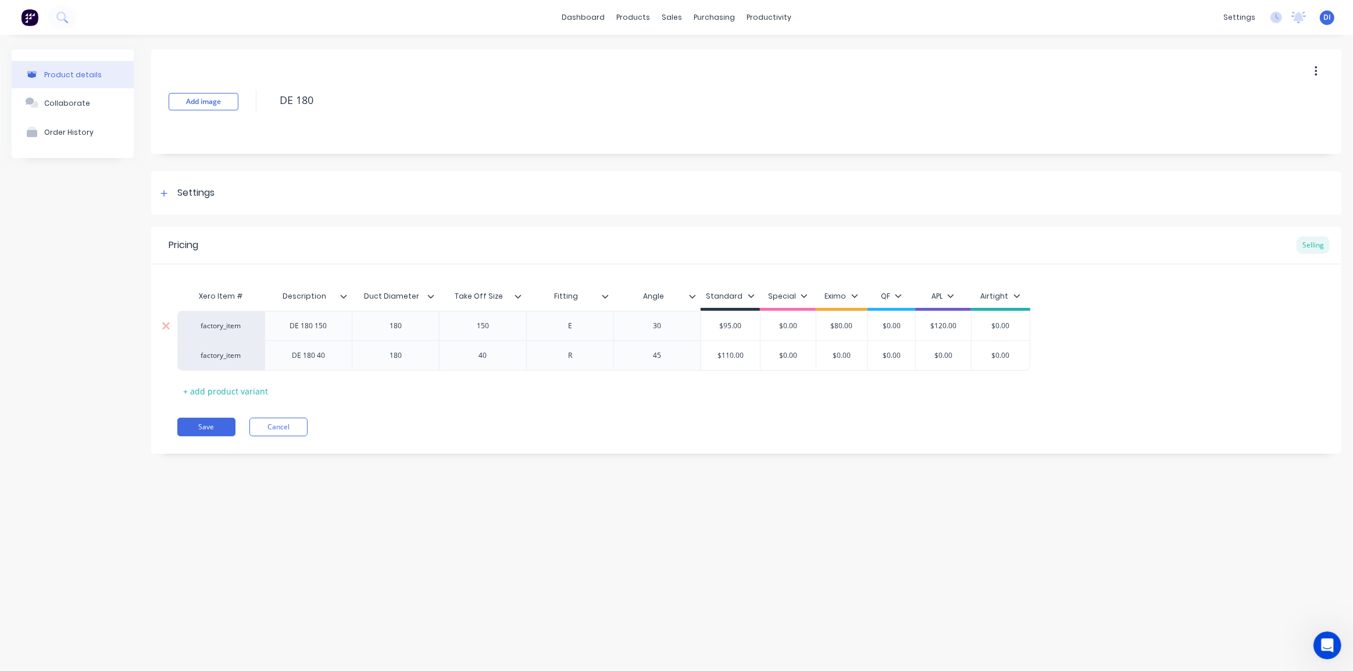
click at [741, 326] on input "$95.00" at bounding box center [730, 326] width 59 height 10
type textarea "x"
type input "$1"
type textarea "x"
type input "$11"
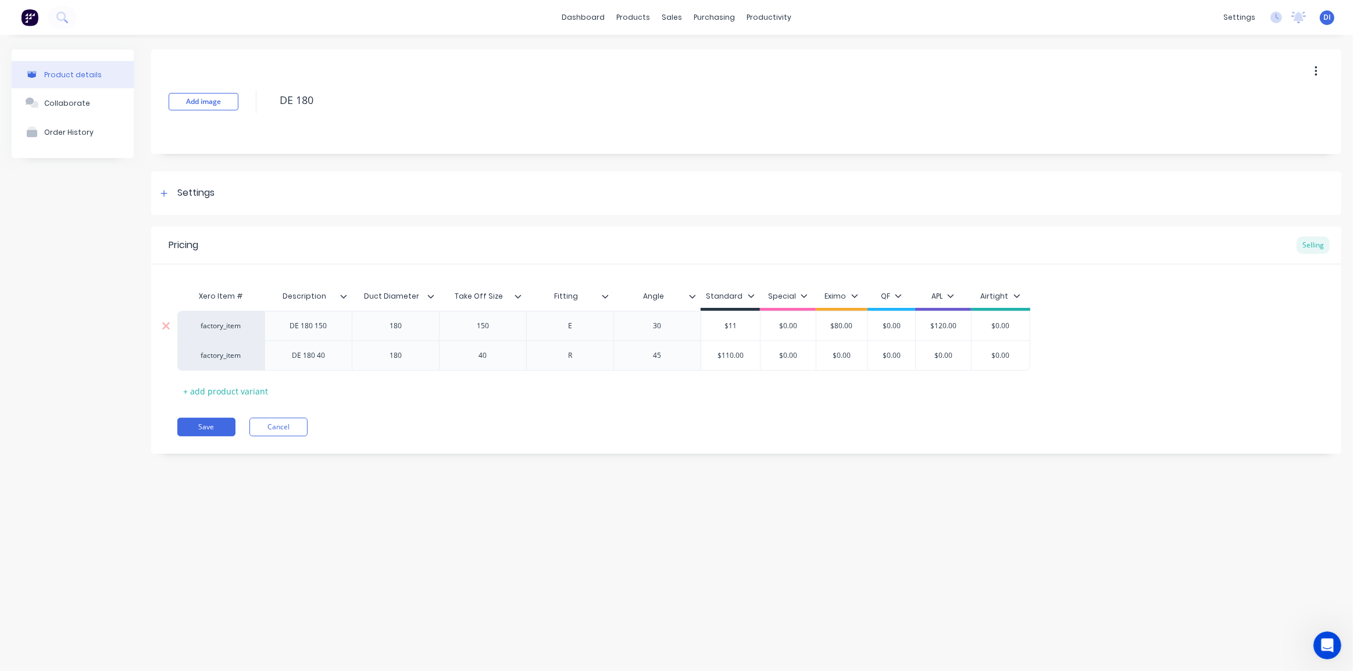
type textarea "x"
type input "$110"
type input "$0.00"
click at [1001, 354] on input "$0.00" at bounding box center [1000, 356] width 58 height 10
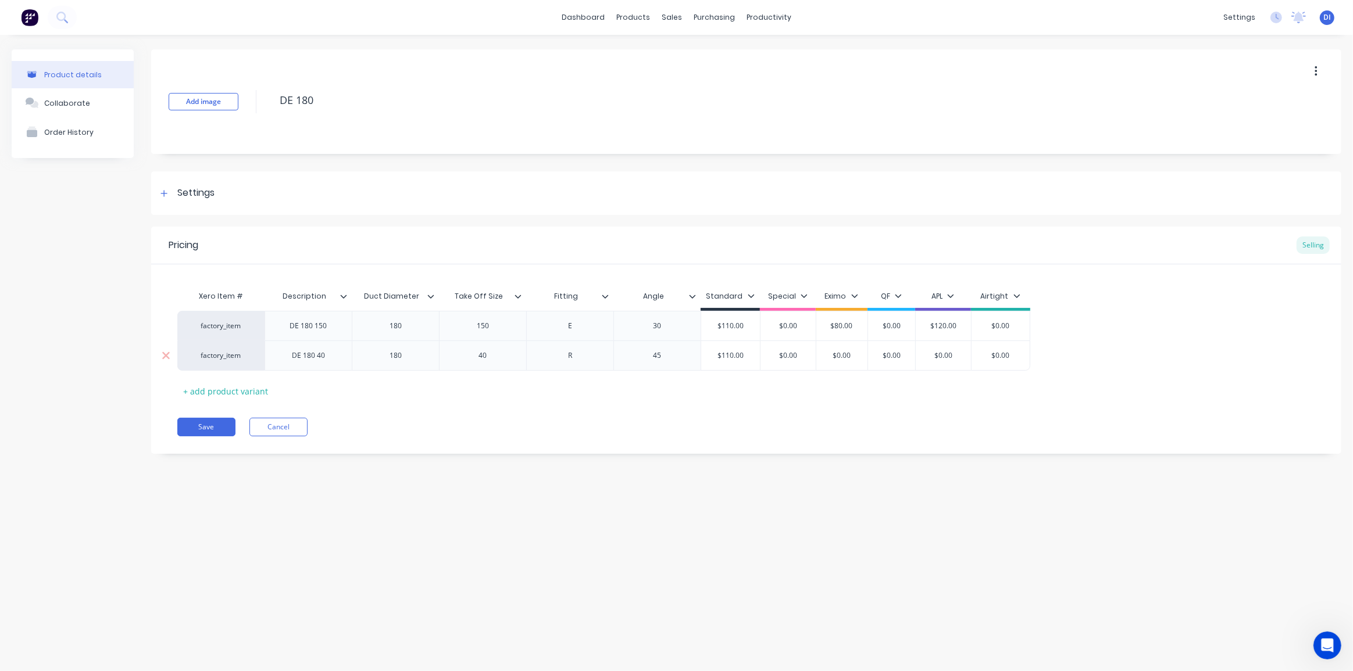
click at [1005, 351] on input "$0.00" at bounding box center [1000, 356] width 58 height 10
type textarea "x"
type input "$1"
type textarea "x"
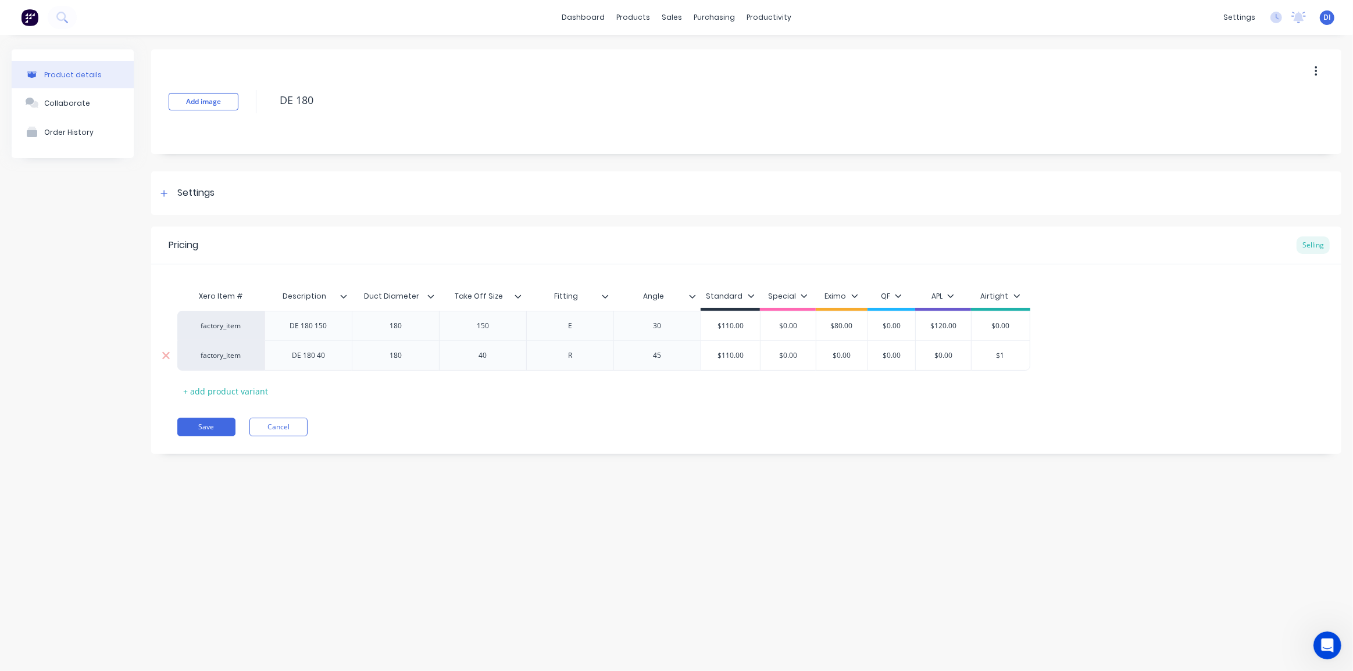
type input "$12"
type textarea "x"
type input "$120"
type input "$0.00"
click at [995, 322] on input "$0.00" at bounding box center [1000, 326] width 58 height 10
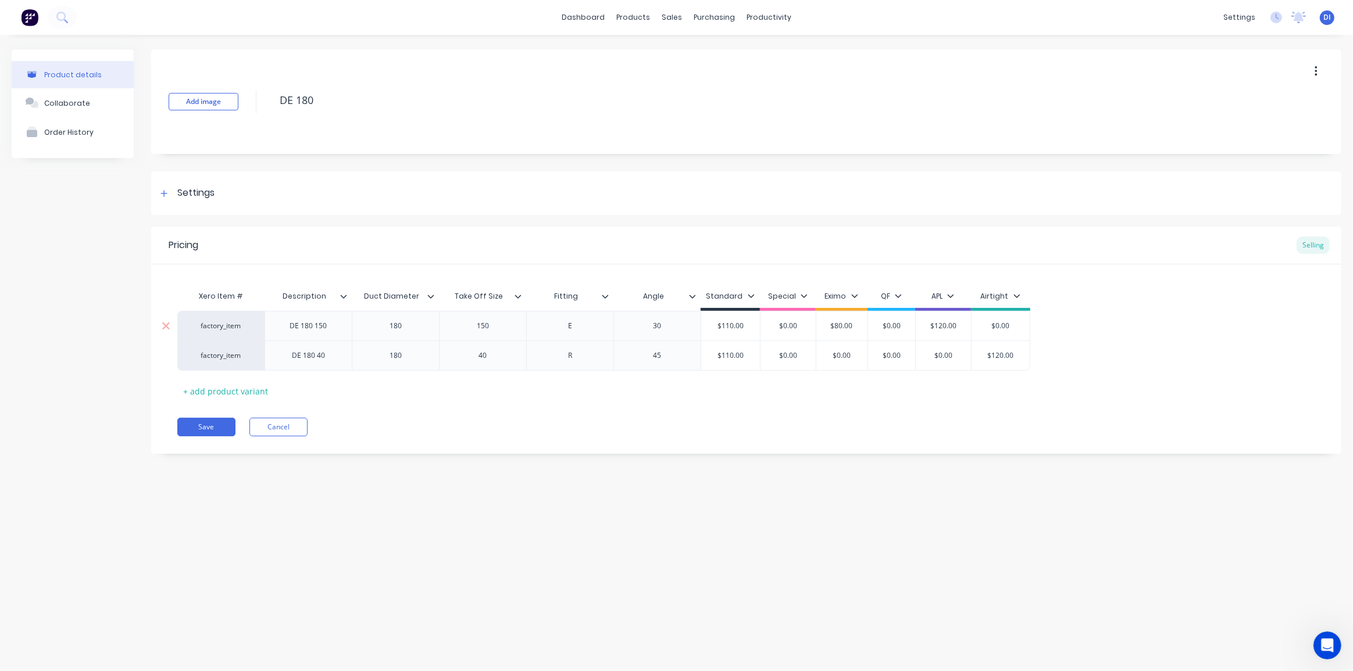
click at [995, 322] on input "$0.00" at bounding box center [1000, 326] width 58 height 10
type textarea "x"
type input "$1"
type textarea "x"
type input "$12"
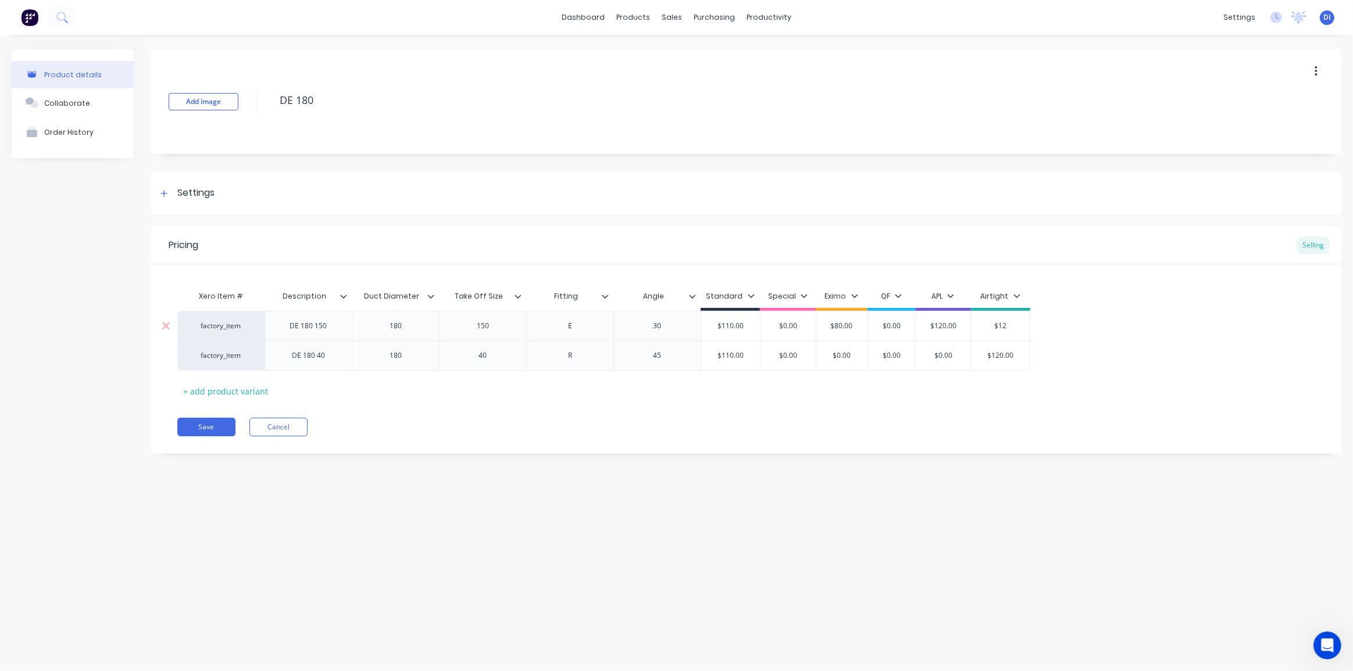
type textarea "x"
type input "$120"
click at [1088, 317] on div "factory_item DE 180 150 180 150 E 30 $110.00 $110 $0.00 $0.00 $80.00 $0.00 $120…" at bounding box center [746, 341] width 1138 height 60
click at [208, 426] on button "Save" at bounding box center [206, 427] width 58 height 19
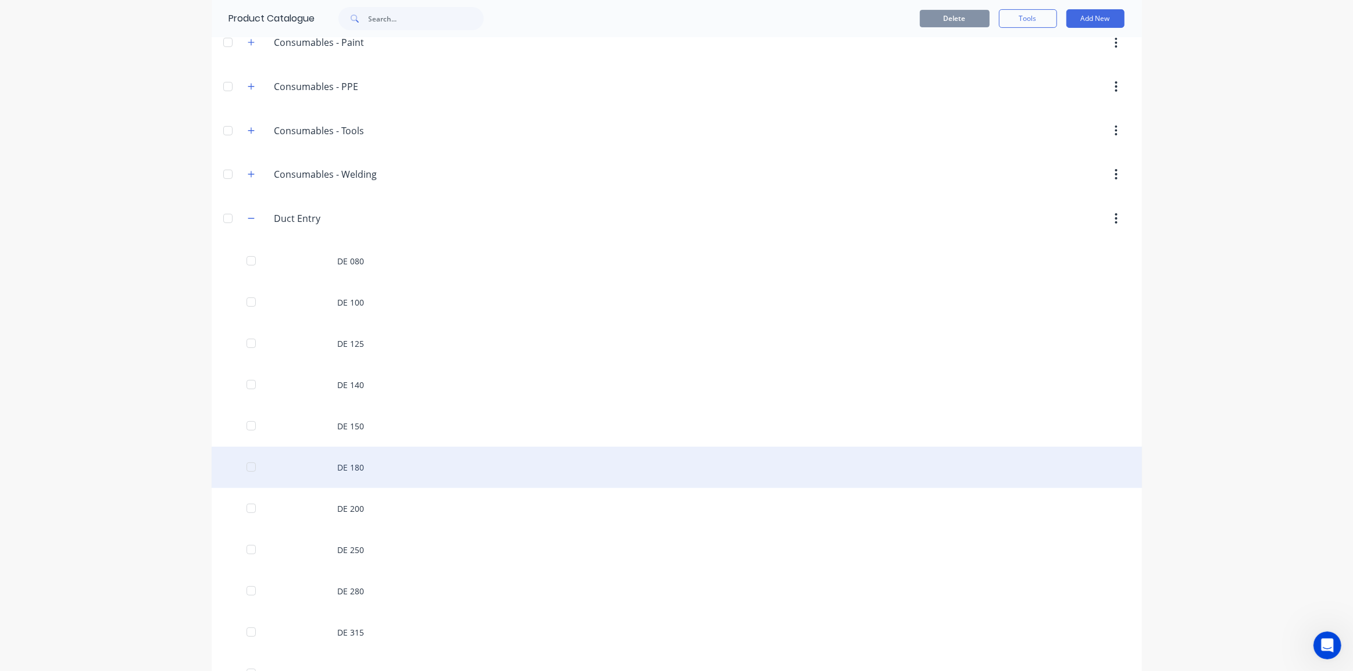
scroll to position [370, 0]
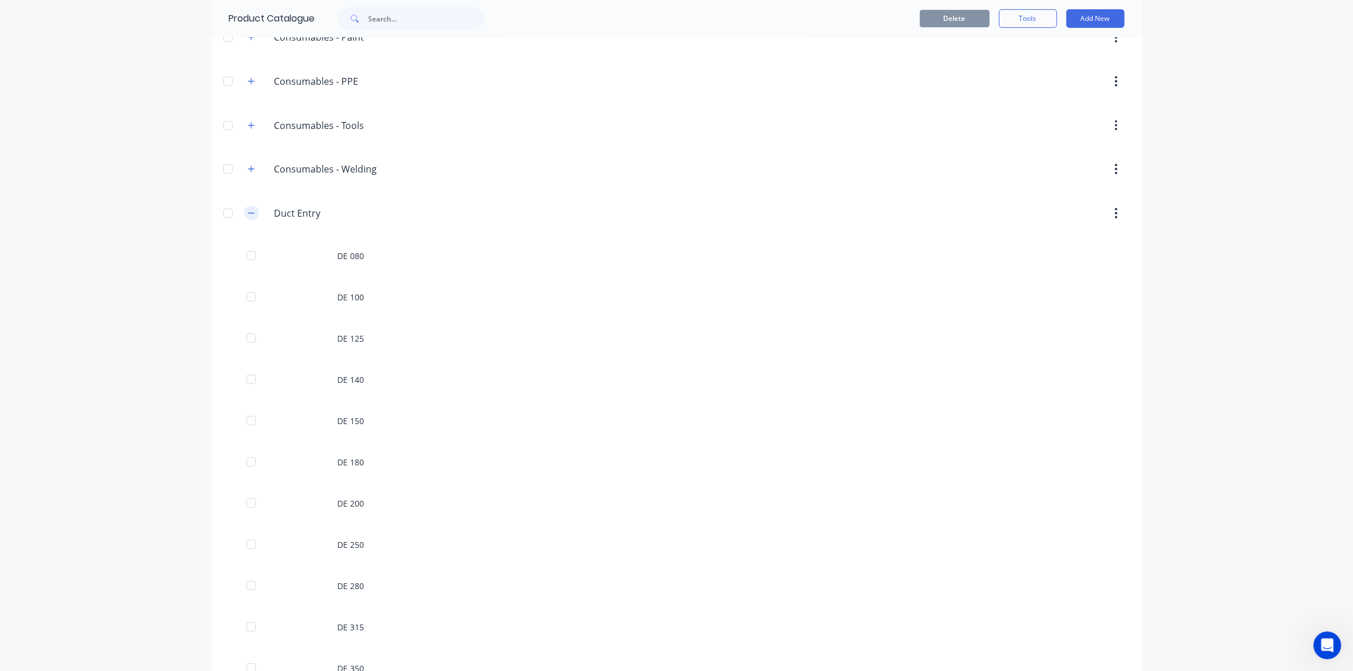
click at [248, 213] on icon "button" at bounding box center [251, 213] width 7 height 8
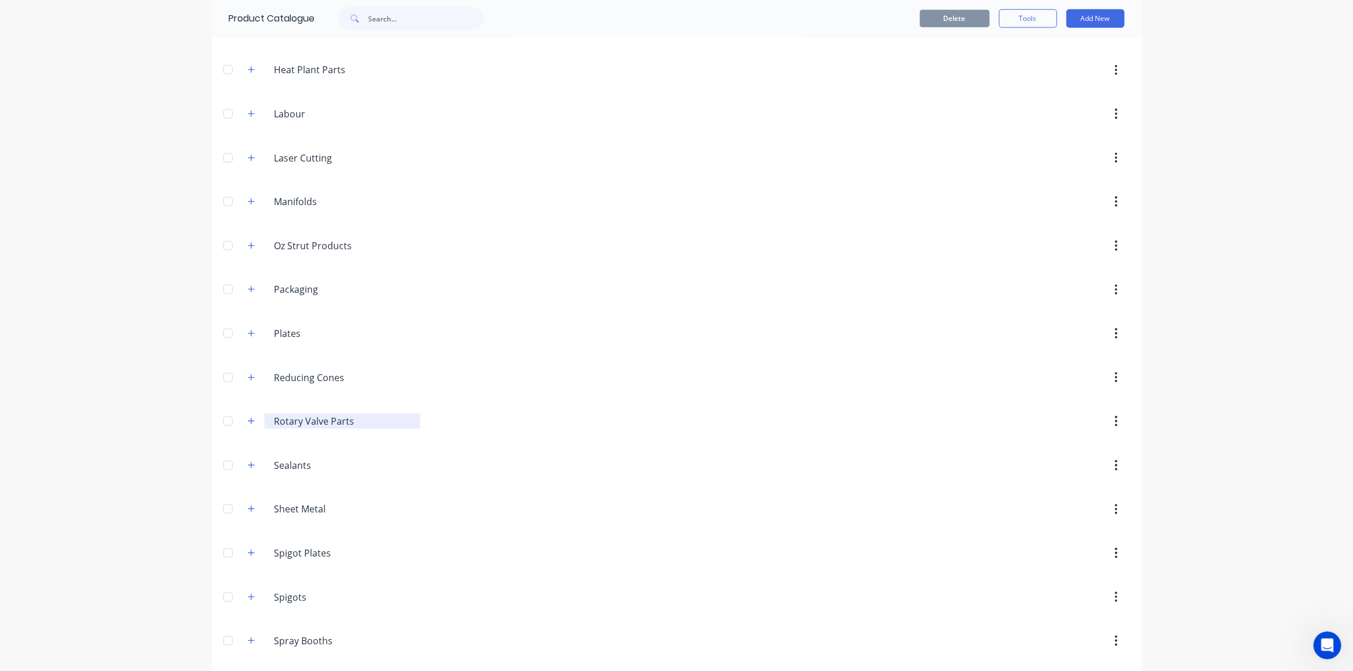
scroll to position [1321, 0]
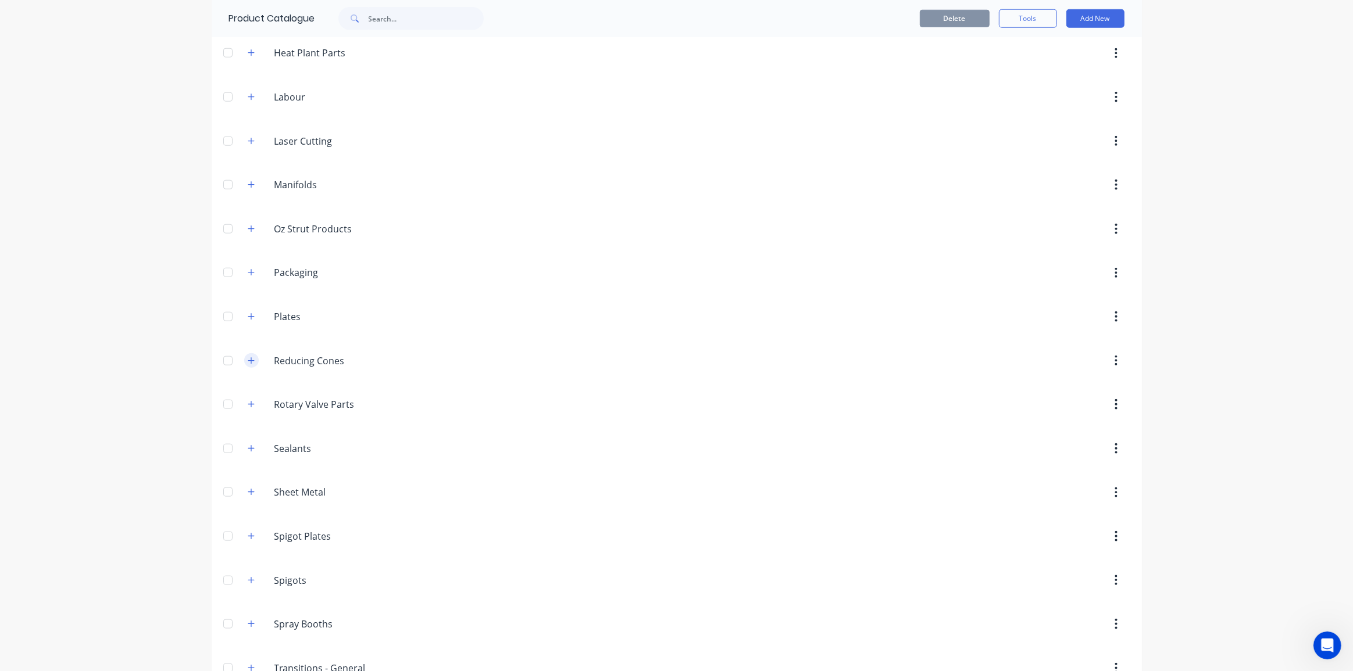
click at [248, 357] on icon "button" at bounding box center [251, 361] width 7 height 8
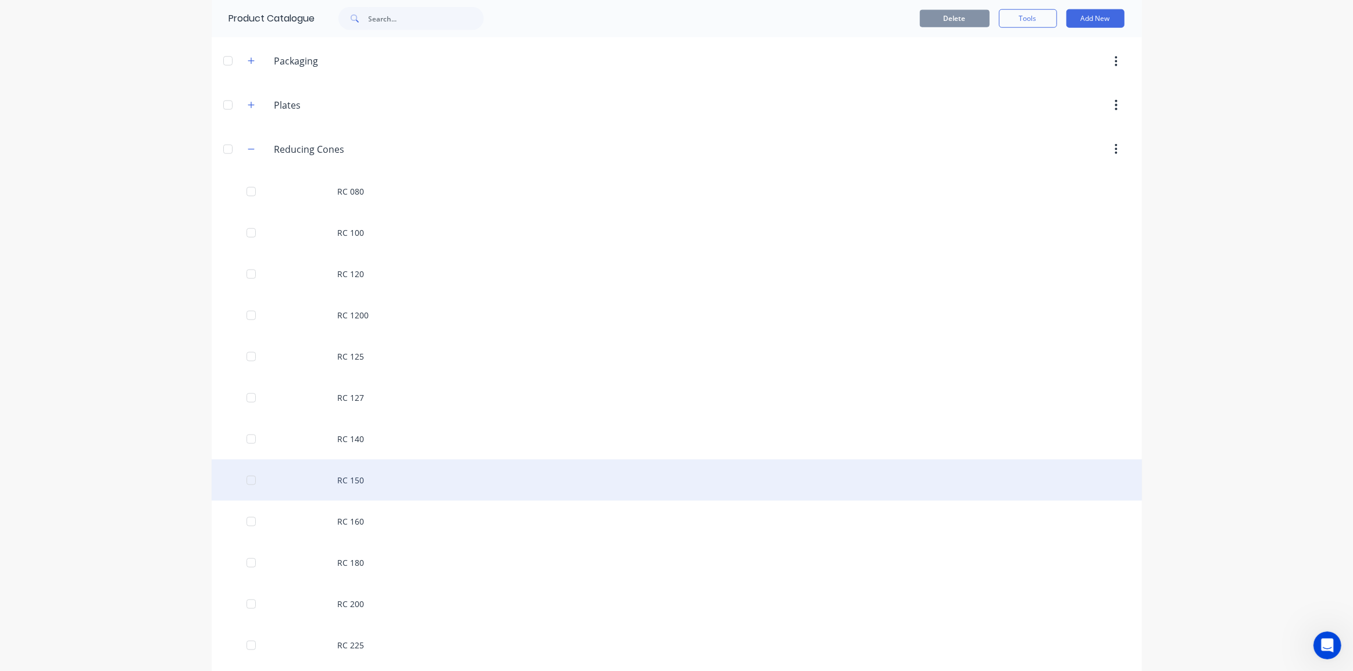
scroll to position [1480, 0]
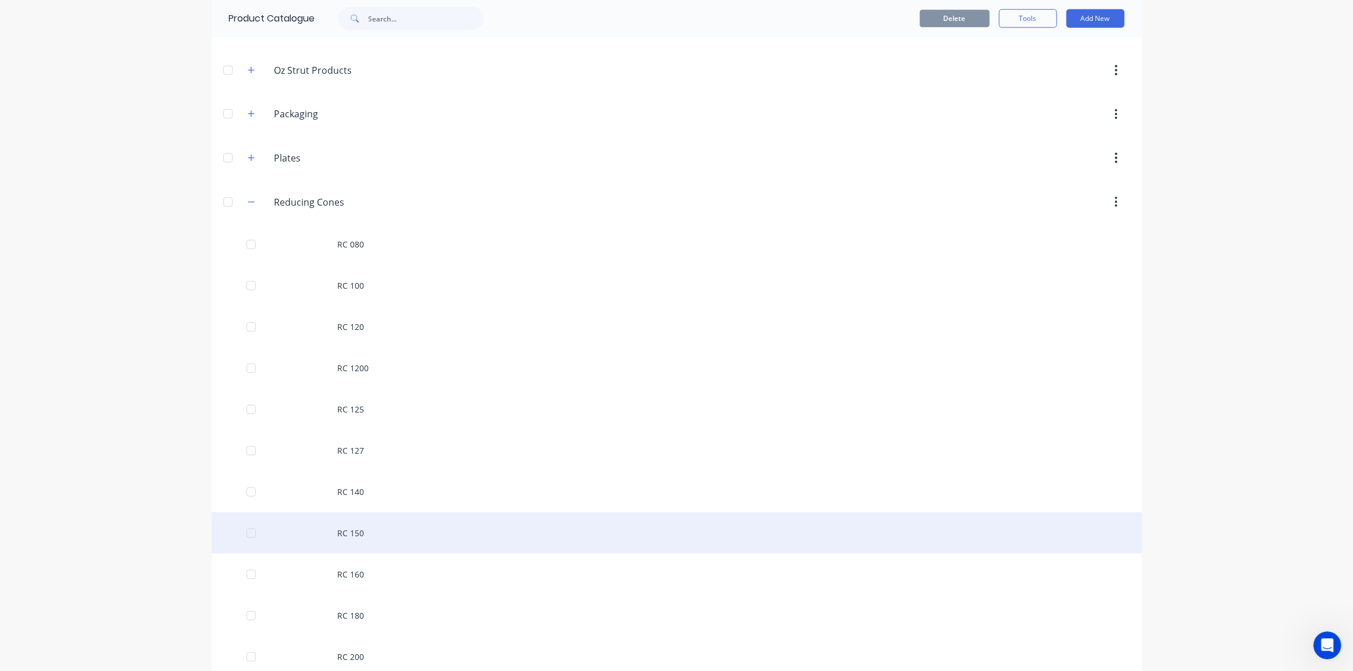
click at [440, 526] on div "RC 150" at bounding box center [677, 533] width 930 height 41
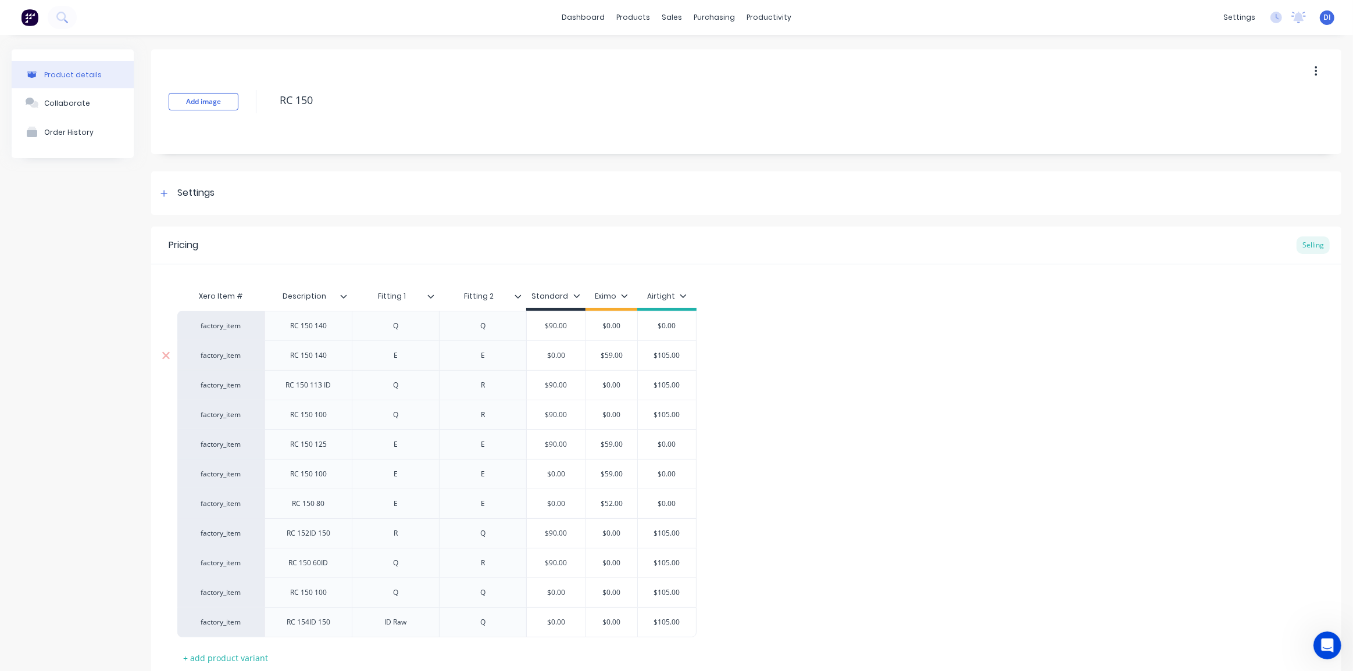
type textarea "x"
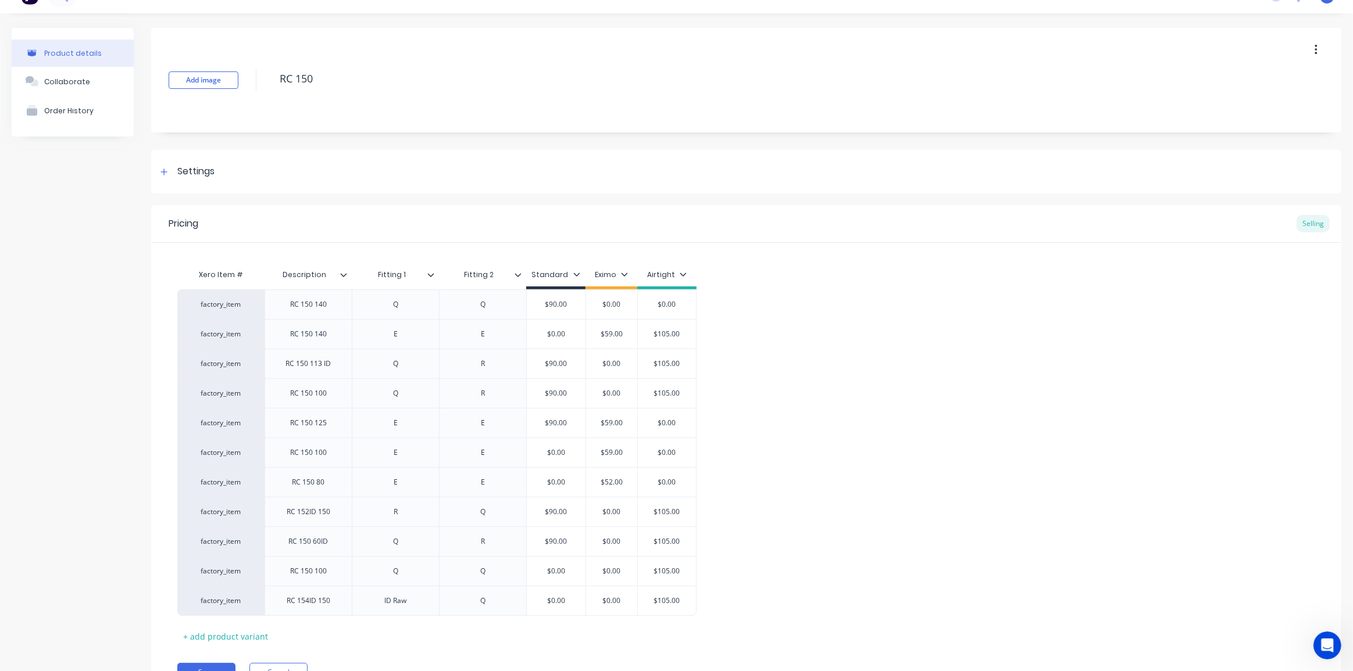
scroll to position [52, 0]
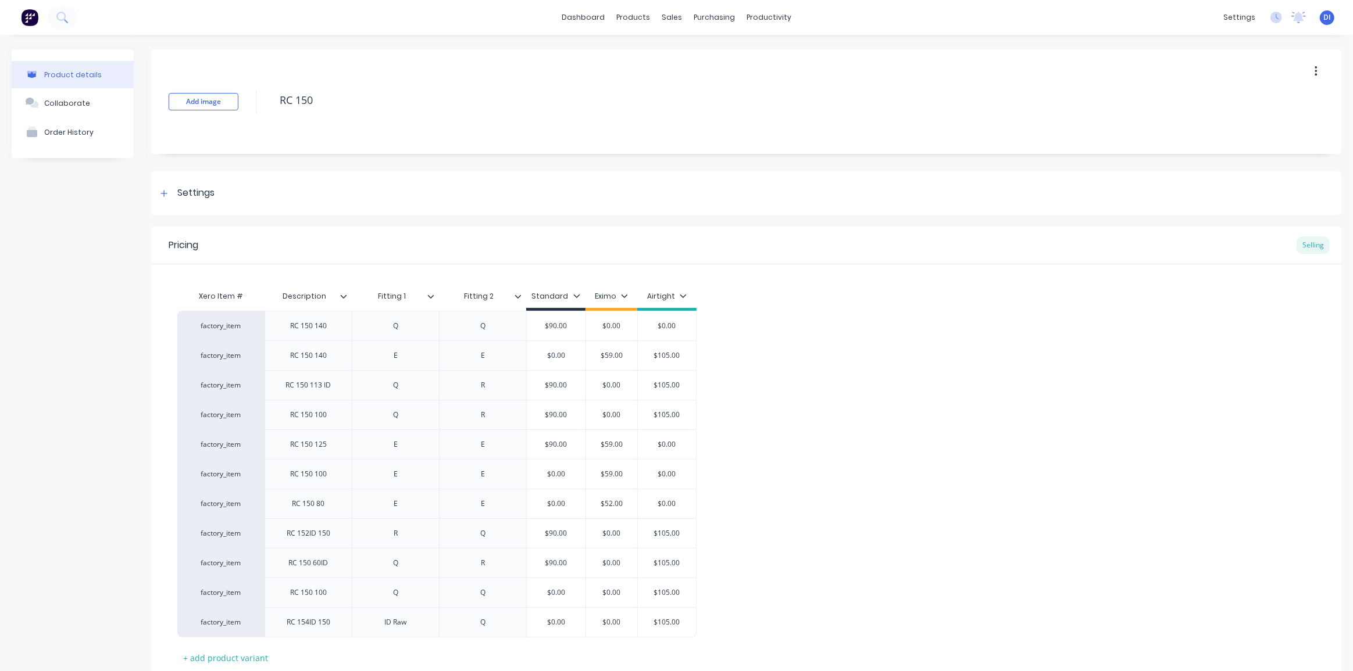
click at [37, 21] on img at bounding box center [29, 17] width 17 height 17
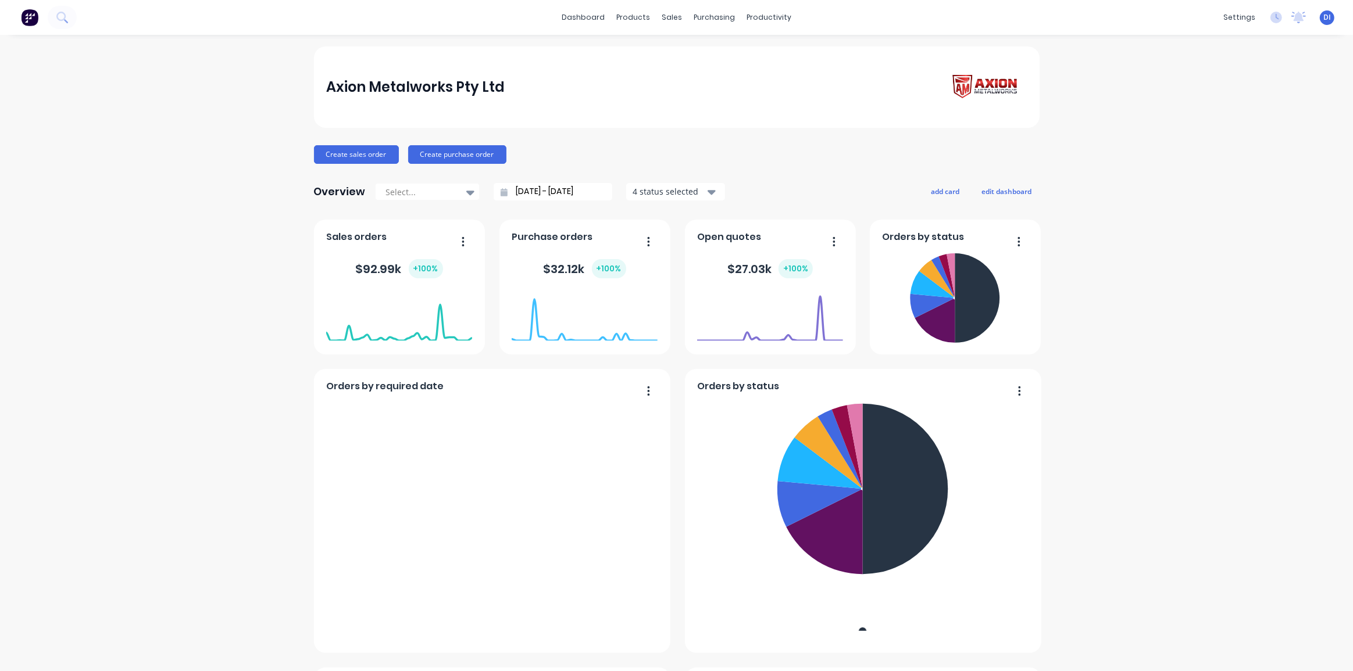
click at [1240, 262] on div "Axion Metalworks Pty Ltd Create sales order Create purchase order Overview Sele…" at bounding box center [676, 649] width 1353 height 1205
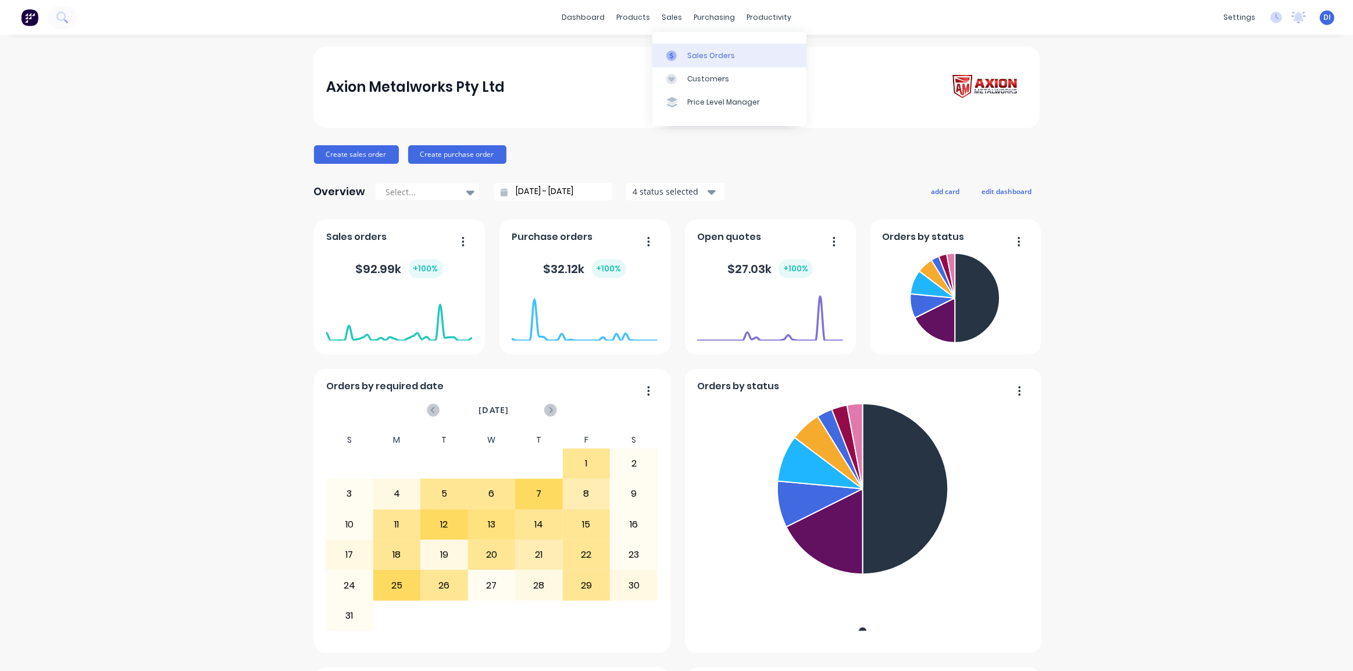
click at [684, 50] on link "Sales Orders" at bounding box center [729, 55] width 154 height 23
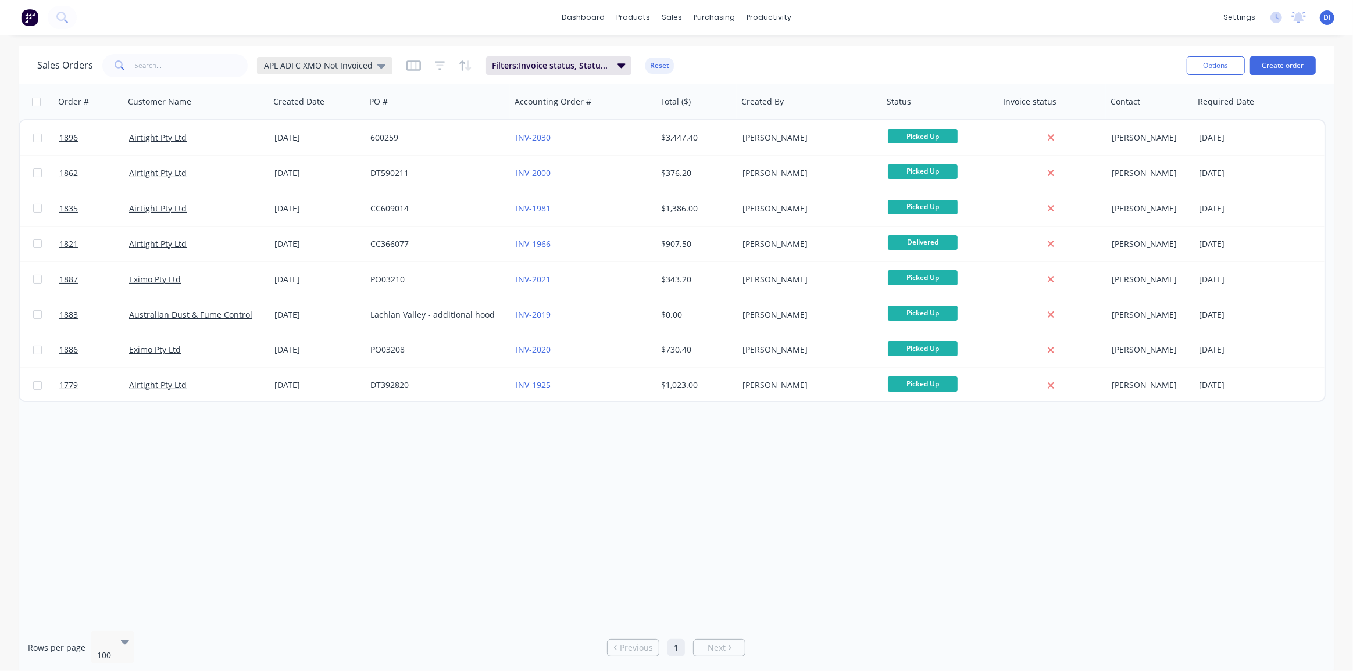
drag, startPoint x: 334, startPoint y: 65, endPoint x: 326, endPoint y: 77, distance: 13.9
click at [334, 66] on span "APL ADFC XMO Not Invoiced" at bounding box center [318, 65] width 109 height 12
click at [288, 256] on button "Standard View" at bounding box center [326, 257] width 133 height 13
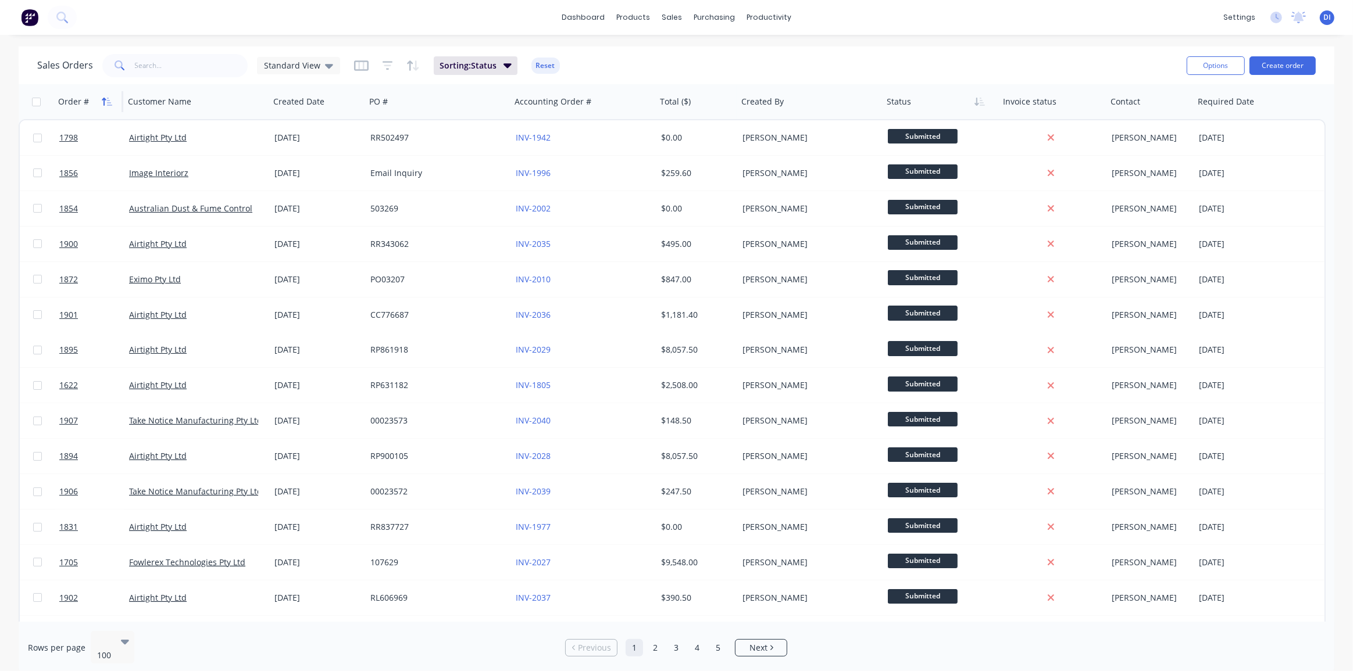
click at [111, 99] on icon "button" at bounding box center [107, 101] width 10 height 9
click at [110, 99] on icon "button" at bounding box center [107, 101] width 10 height 9
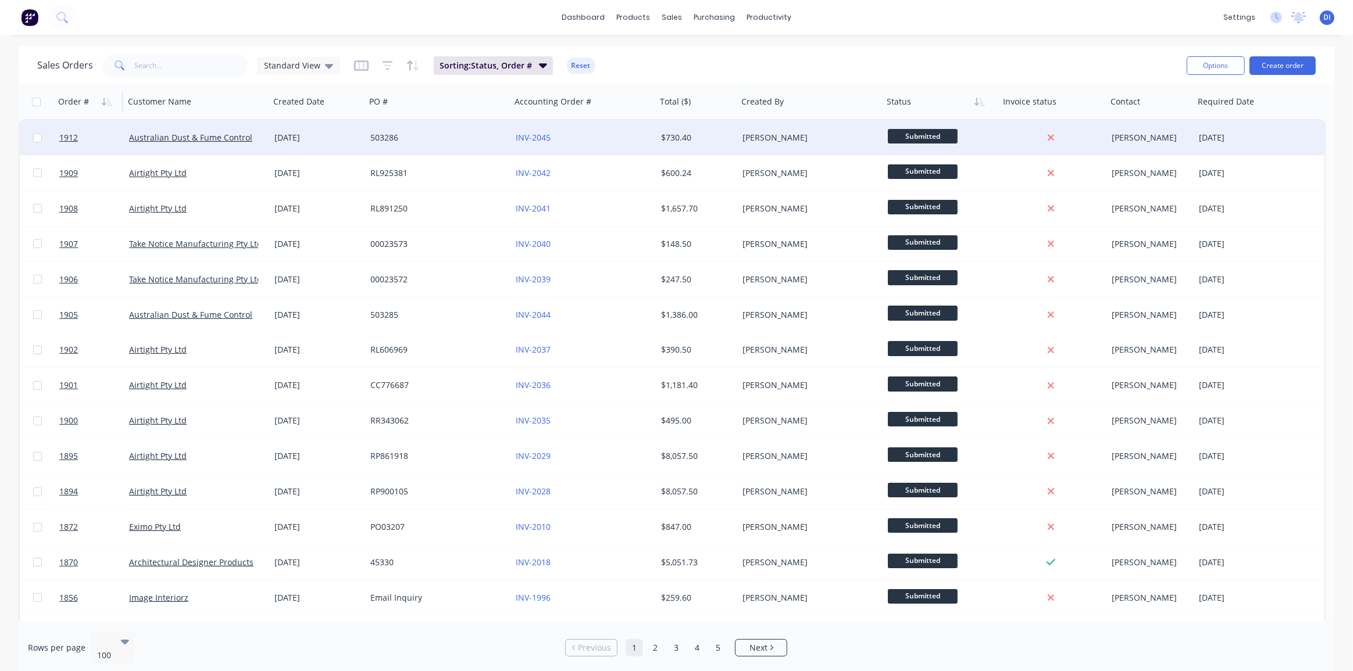
click at [491, 134] on div "503286" at bounding box center [434, 138] width 129 height 12
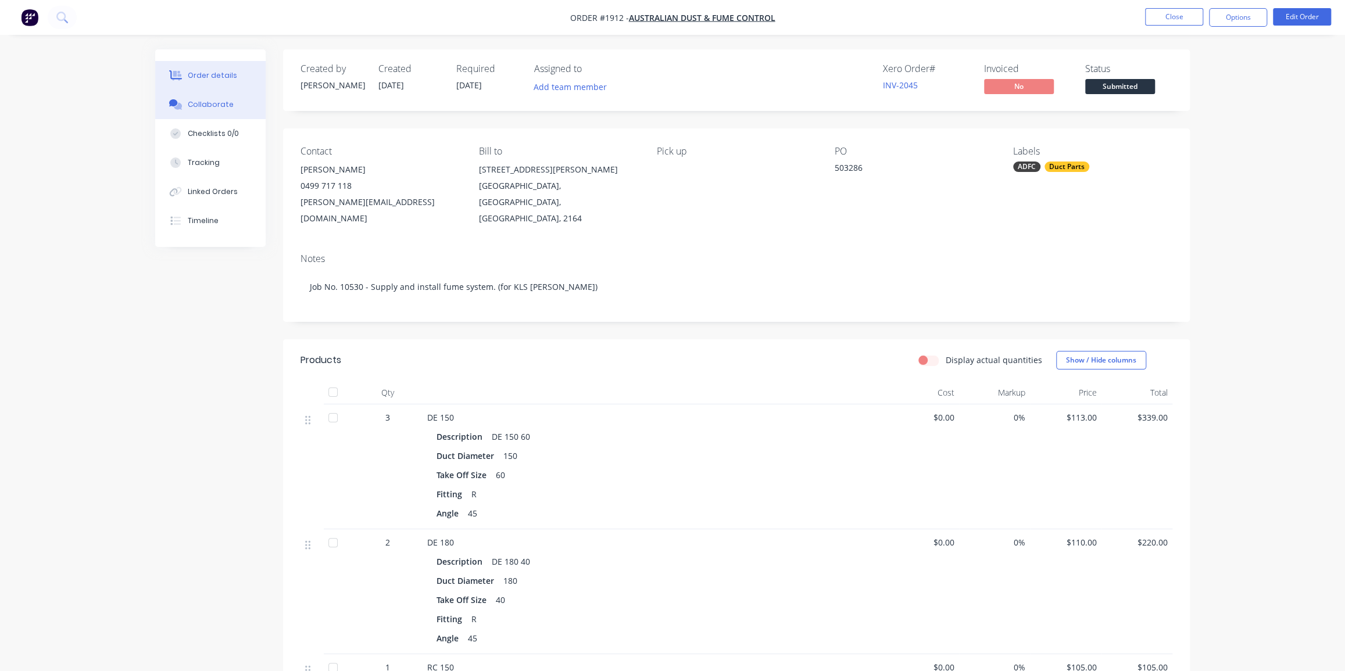
click at [195, 105] on div "Collaborate" at bounding box center [211, 104] width 46 height 10
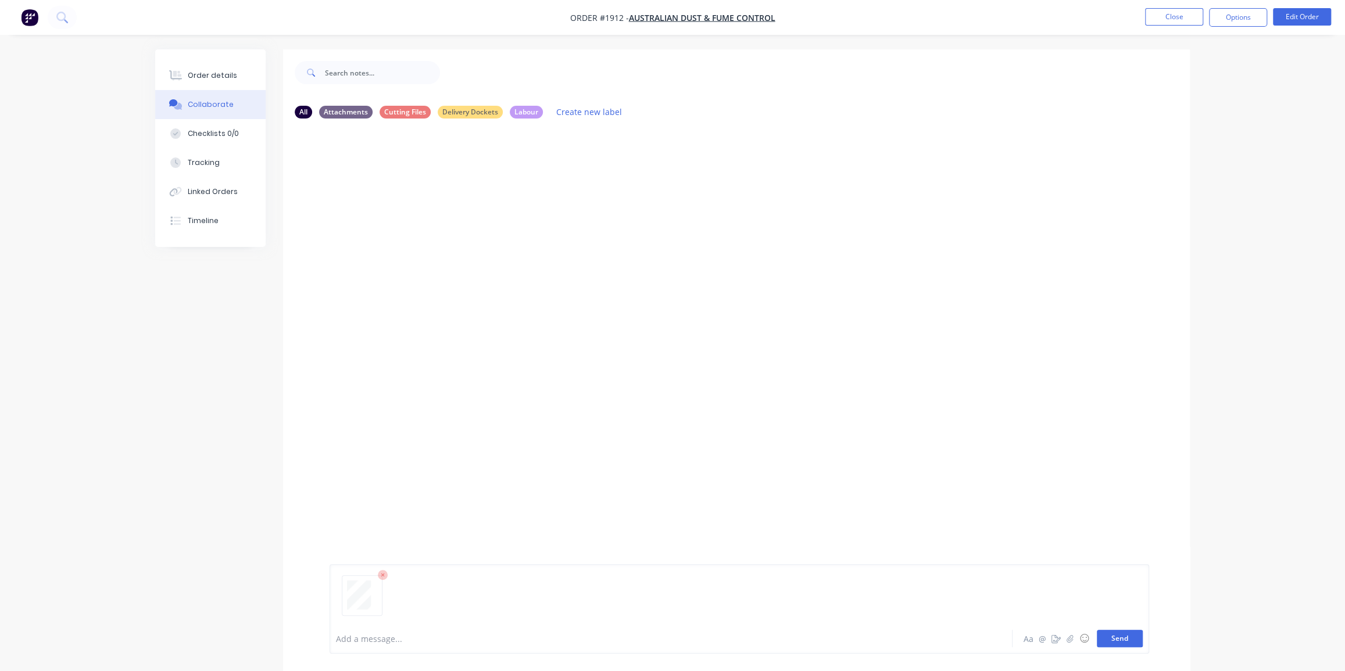
click at [1126, 641] on button "Send" at bounding box center [1120, 638] width 46 height 17
drag, startPoint x: 71, startPoint y: 102, endPoint x: 81, endPoint y: 105, distance: 10.3
click at [71, 102] on div "Order details Collaborate Checklists 0/0 Tracking Linked Orders Timeline Order …" at bounding box center [672, 344] width 1345 height 689
click at [211, 74] on div "Order details" at bounding box center [212, 75] width 49 height 10
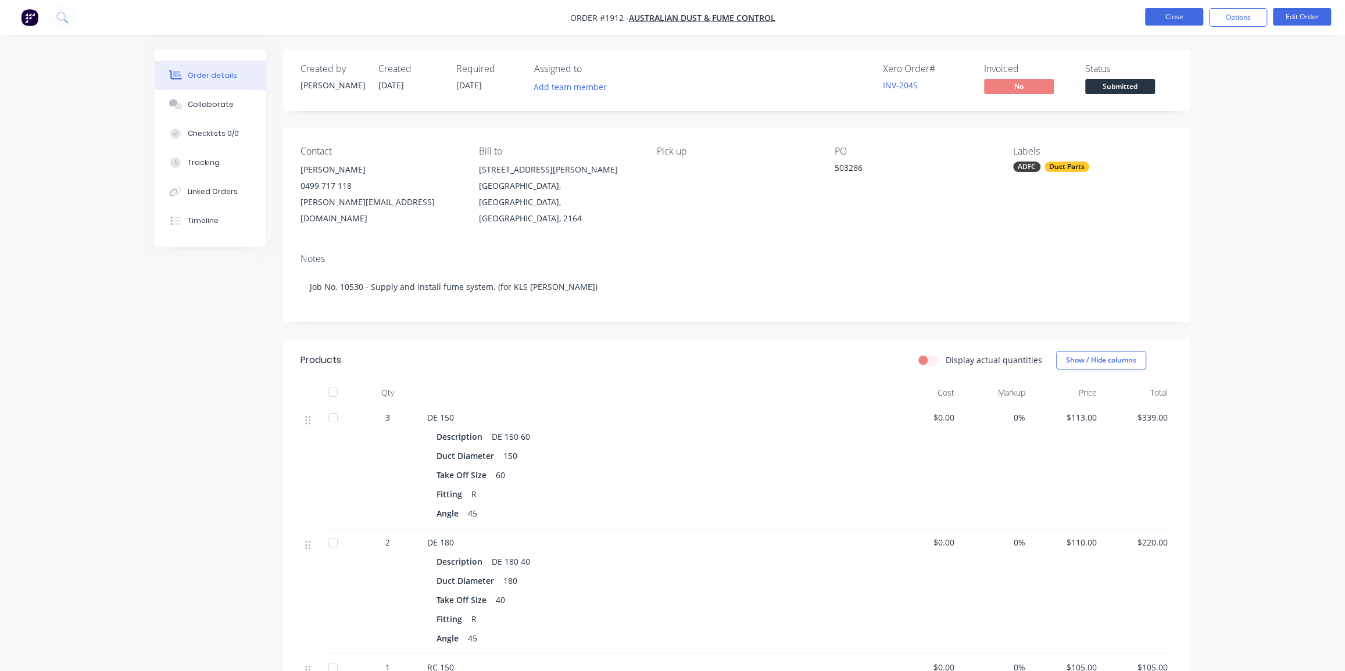
click at [1194, 14] on button "Close" at bounding box center [1174, 16] width 58 height 17
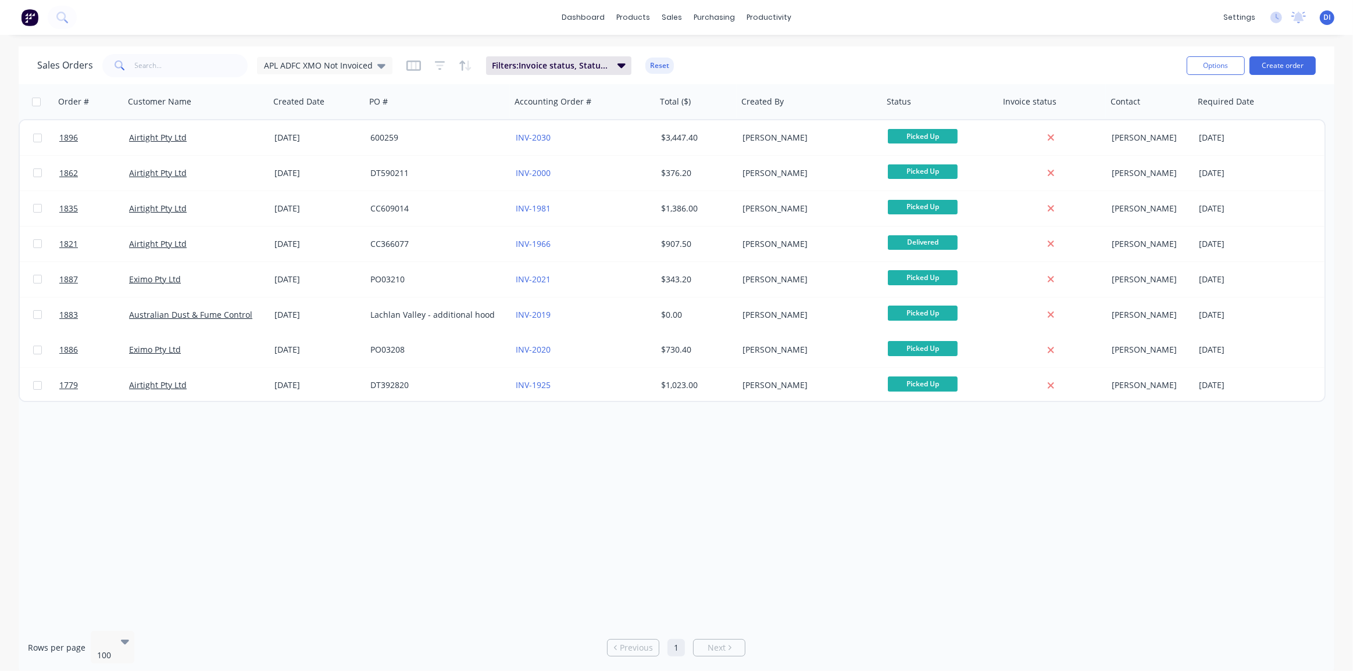
click at [1189, 512] on div "Order # Customer Name Created Date PO # Accounting Order # Total ($) Created By…" at bounding box center [677, 353] width 1316 height 538
click at [1100, 22] on div "dashboard products sales purchasing productivity dashboard products Product Cat…" at bounding box center [676, 17] width 1353 height 35
click at [910, 55] on div "Sales Orders APL ADFC XMO Not Invoiced Filters: Invoice status, Status, Custome…" at bounding box center [607, 65] width 1140 height 28
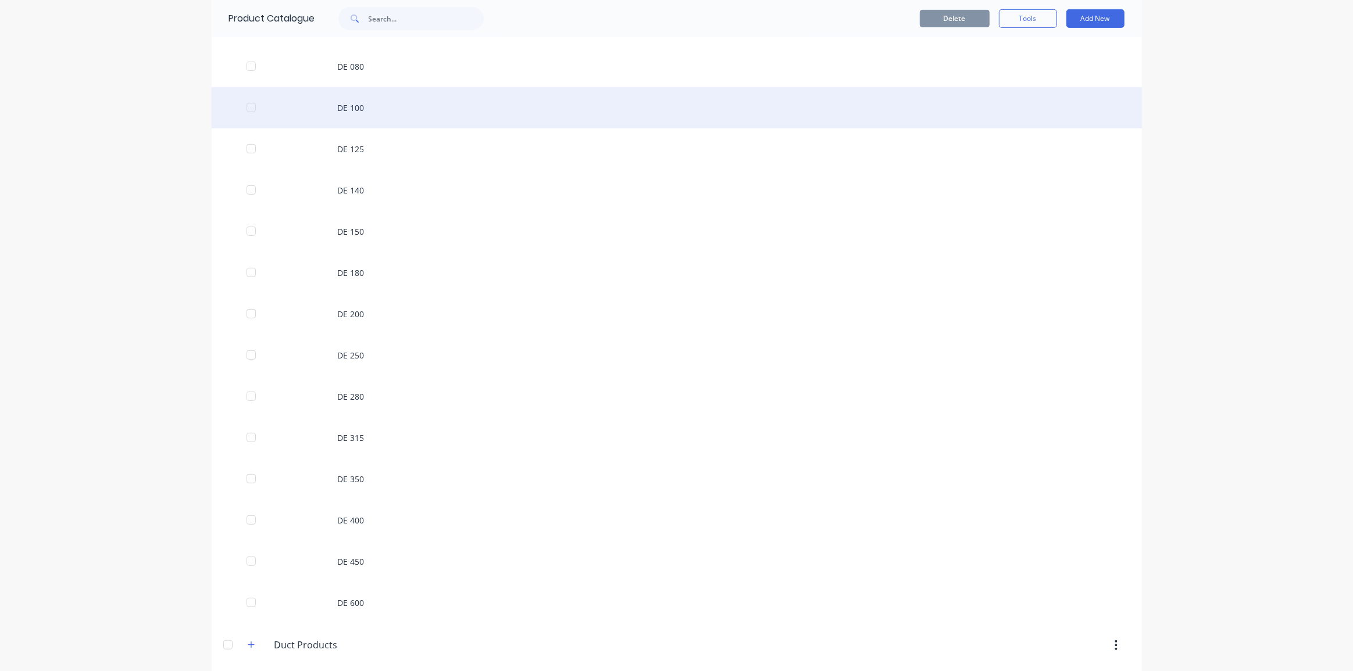
scroll to position [528, 0]
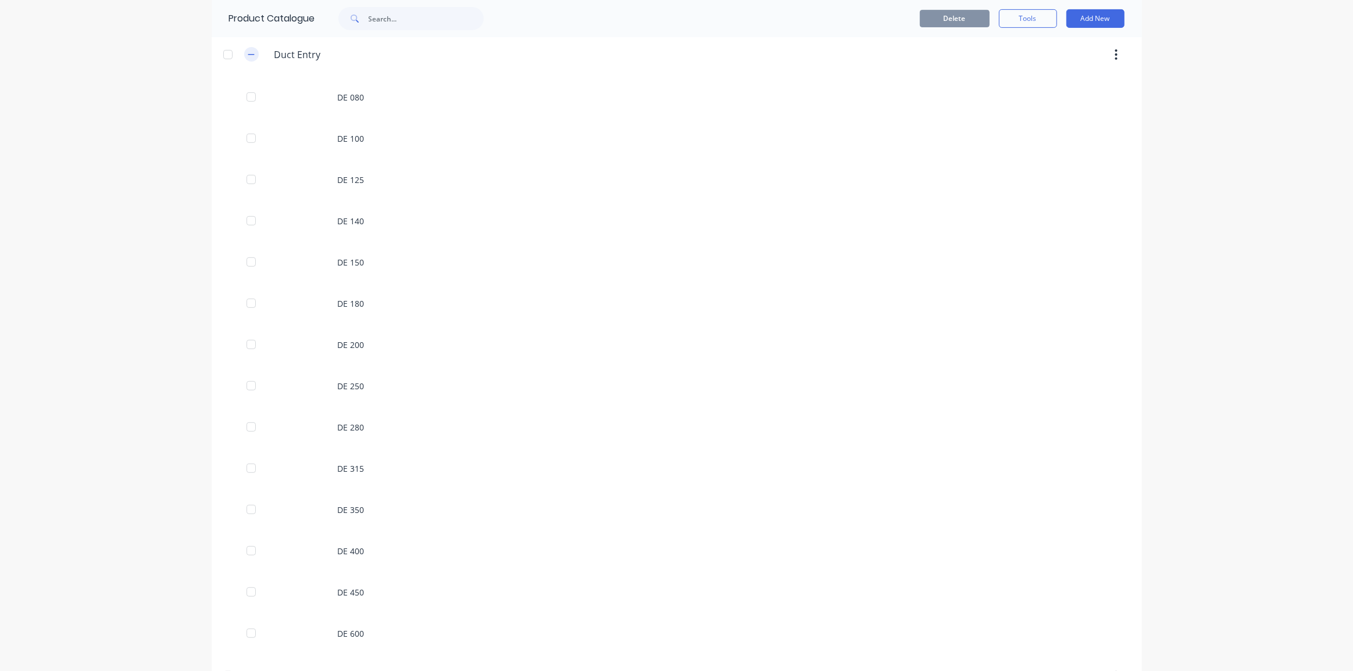
click at [244, 52] on button "button" at bounding box center [251, 54] width 15 height 15
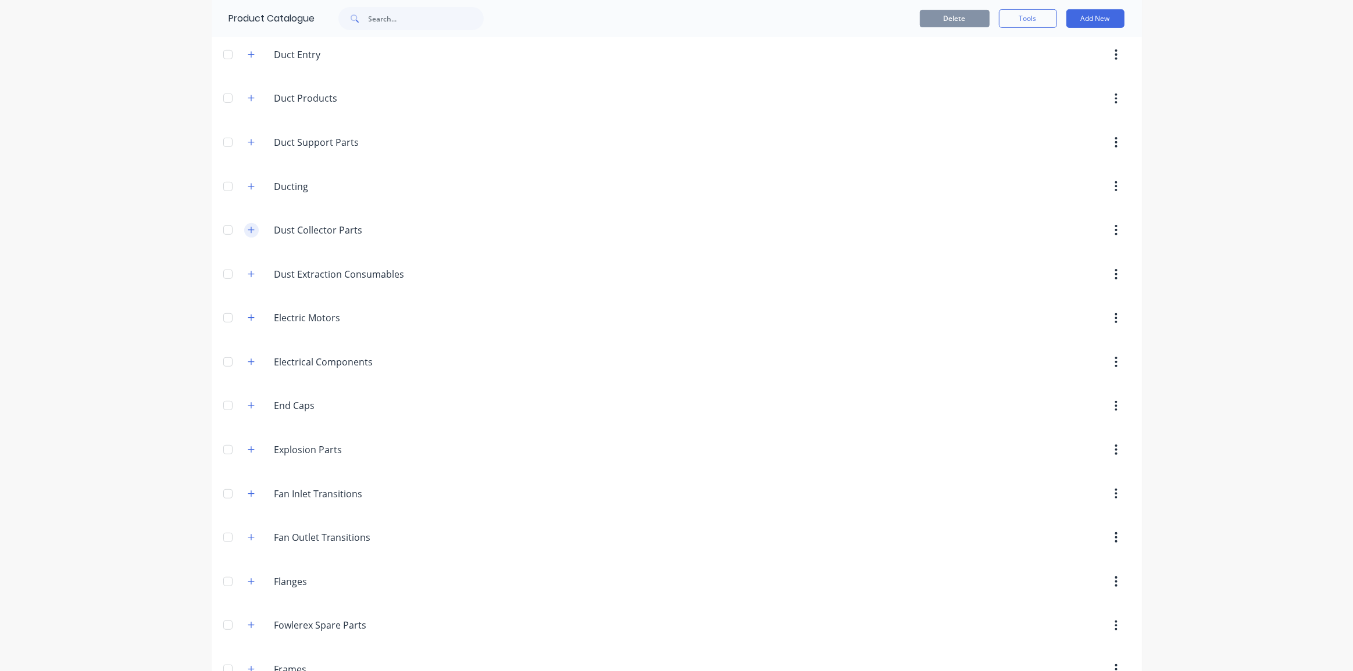
click at [248, 230] on icon "button" at bounding box center [251, 230] width 7 height 8
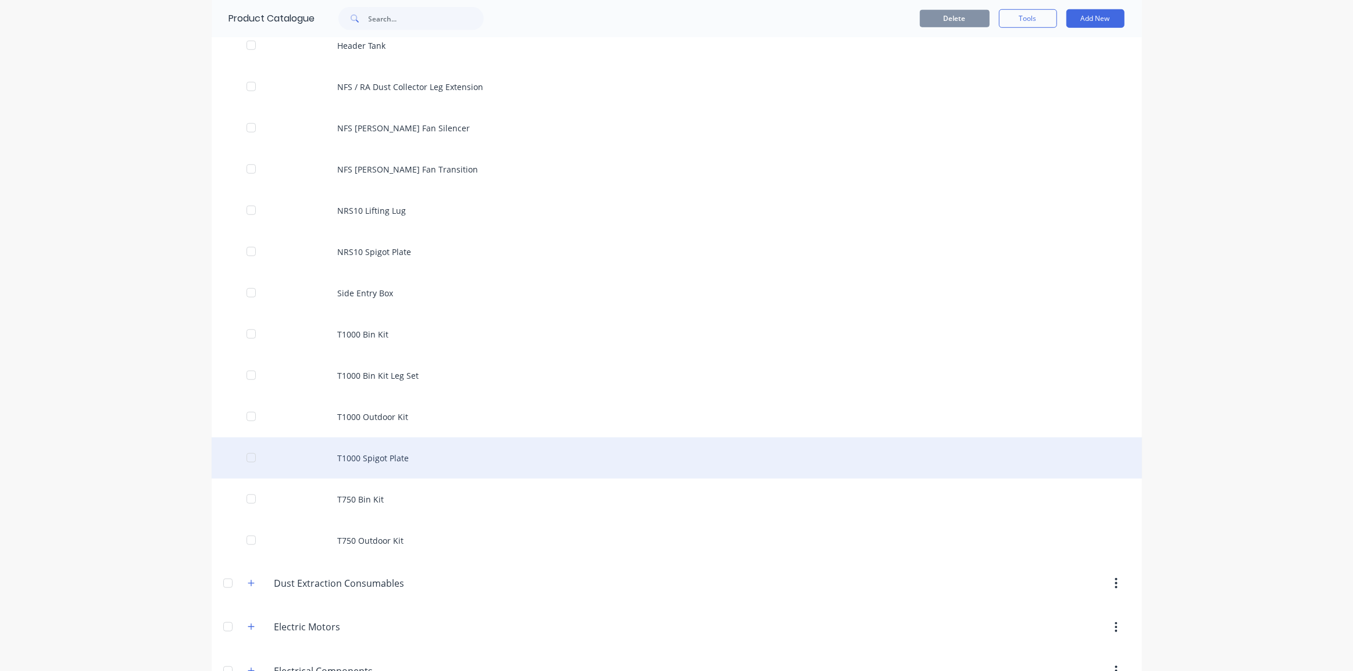
scroll to position [1163, 0]
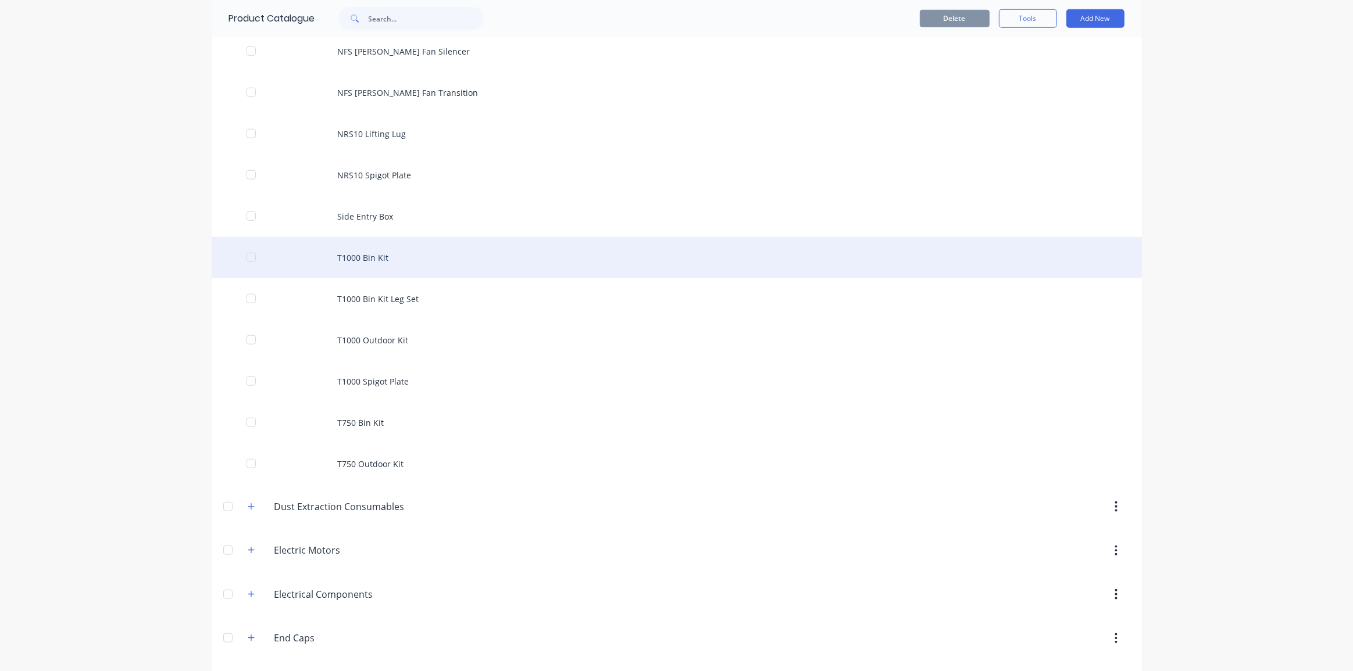
click at [558, 264] on div "T1000 Bin Kit" at bounding box center [677, 257] width 930 height 41
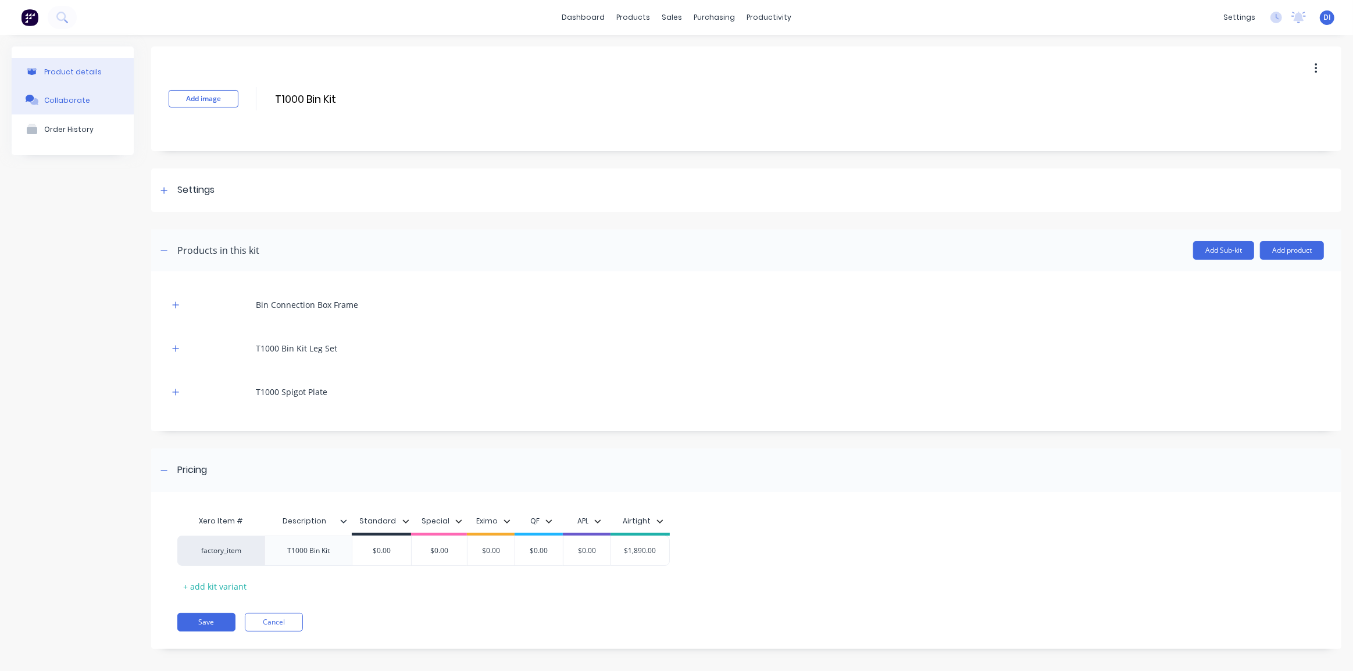
click at [83, 98] on div "Collaborate" at bounding box center [67, 100] width 46 height 9
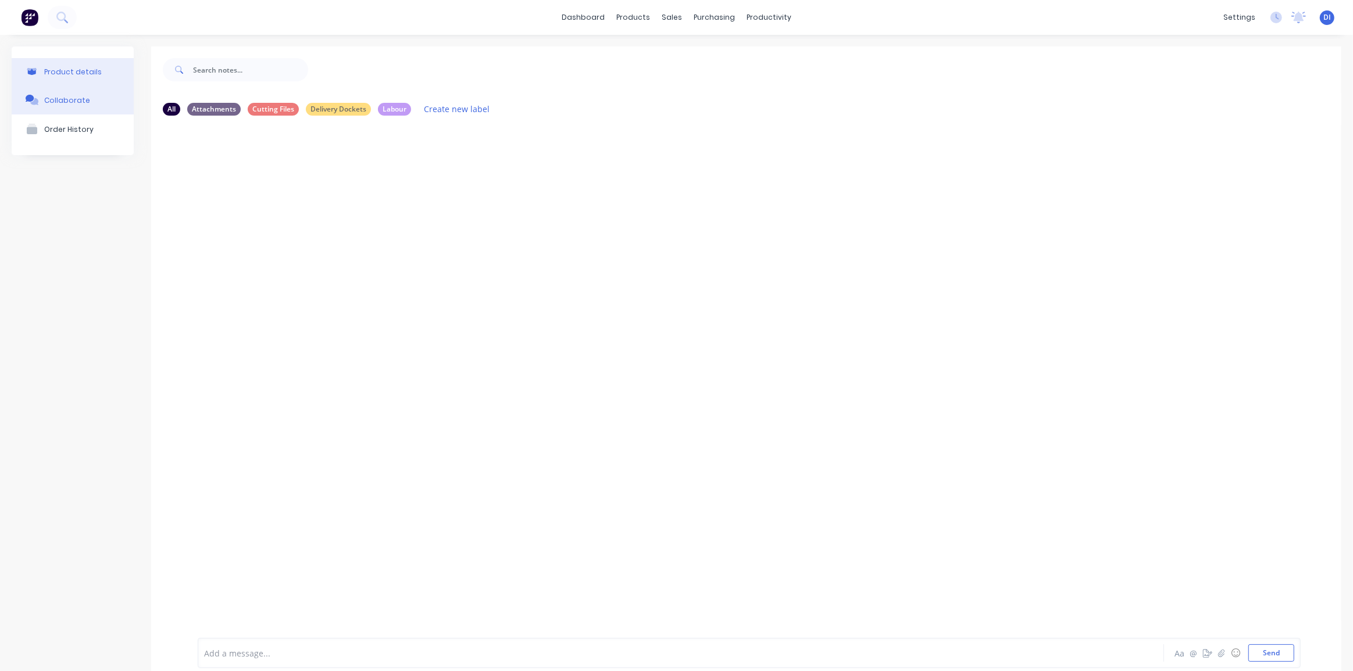
click at [63, 80] on button "Product details" at bounding box center [73, 71] width 122 height 27
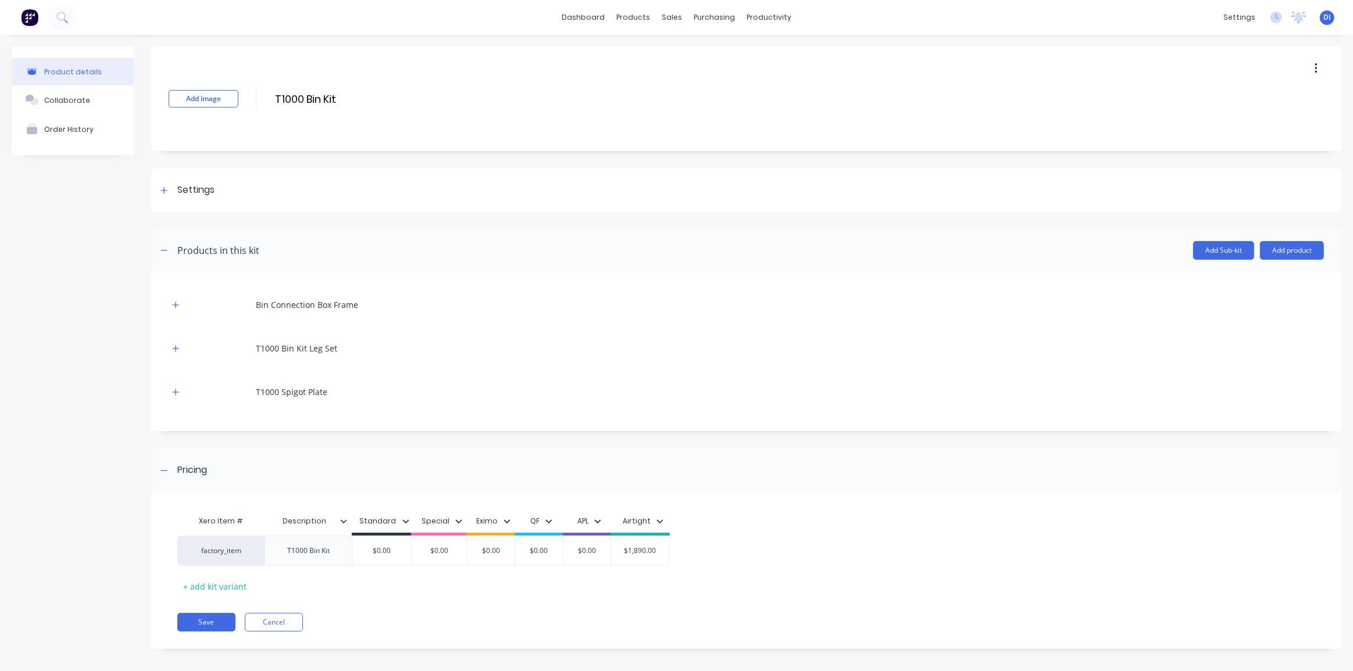
click at [314, 350] on div "T1000 Bin Kit Leg Set" at bounding box center [296, 348] width 81 height 12
click at [180, 348] on button "button" at bounding box center [176, 348] width 15 height 15
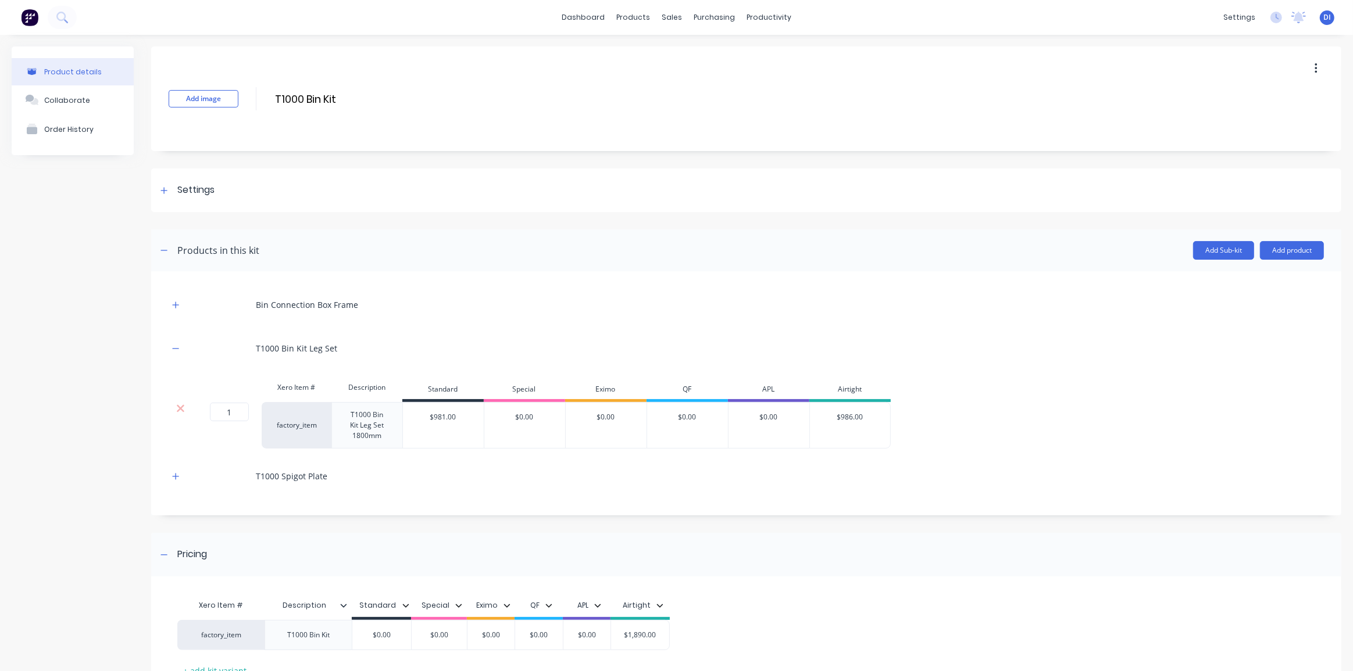
click at [368, 430] on div "T1000 Bin Kit Leg Set 1800mm" at bounding box center [367, 426] width 61 height 36
drag, startPoint x: 716, startPoint y: 116, endPoint x: 710, endPoint y: 112, distance: 6.8
click at [712, 113] on div "Add image T1000 Bin Kit T1000 Bin Kit Enter kit name" at bounding box center [746, 99] width 1190 height 105
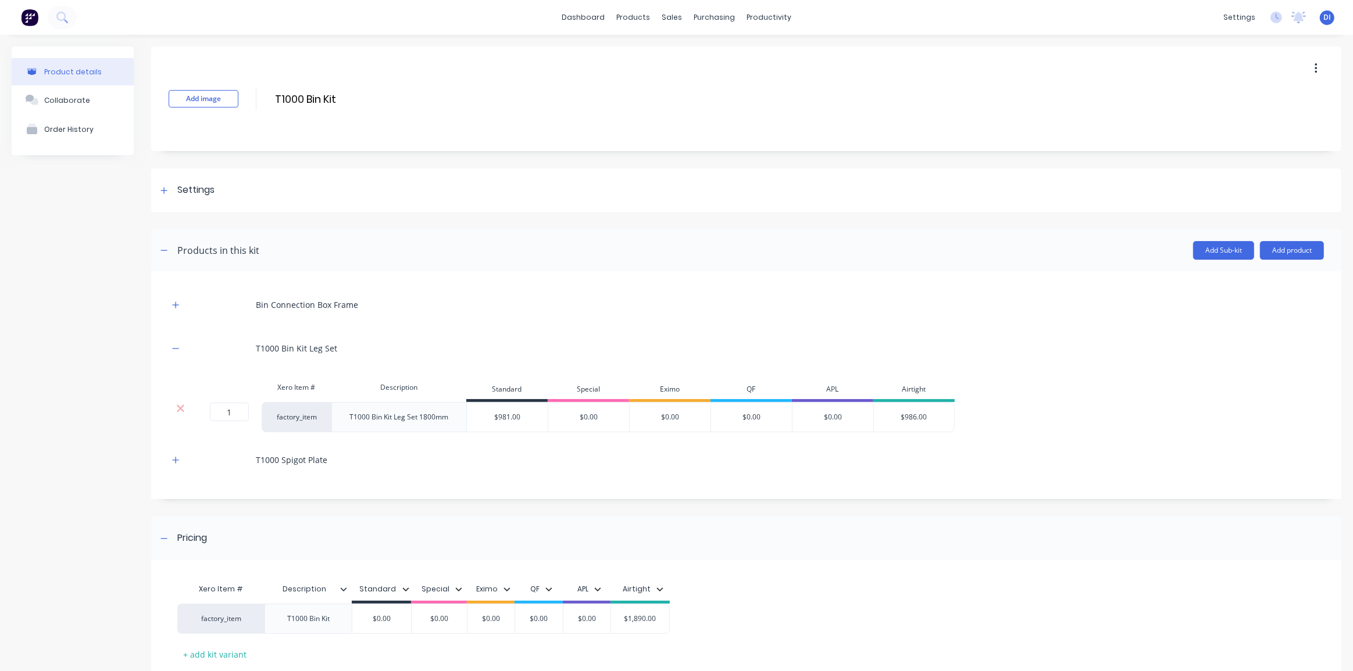
click at [30, 21] on img at bounding box center [29, 17] width 17 height 17
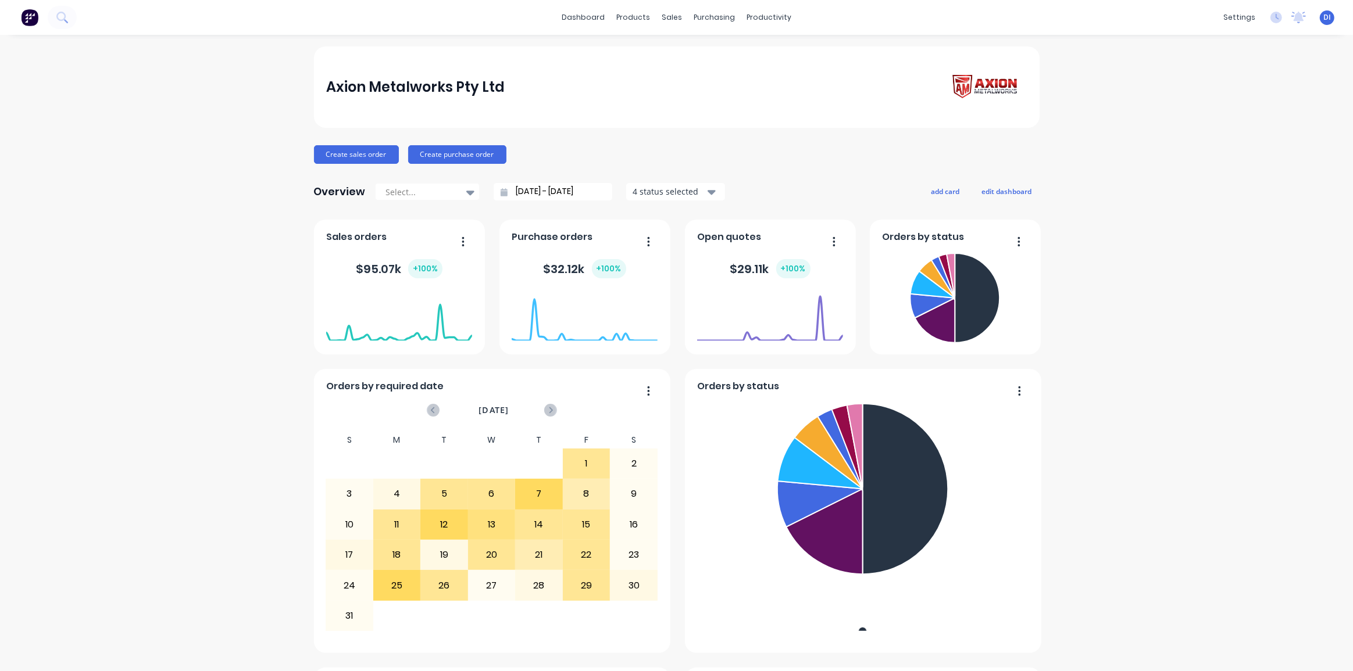
click at [1246, 200] on div "Axion Metalworks Pty Ltd Create sales order Create purchase order Overview Sele…" at bounding box center [676, 649] width 1353 height 1205
click at [1156, 345] on div "Axion Metalworks Pty Ltd Create sales order Create purchase order Overview Sele…" at bounding box center [676, 649] width 1353 height 1205
click at [1152, 330] on div "Axion Metalworks Pty Ltd Create sales order Create purchase order Overview Sele…" at bounding box center [676, 649] width 1353 height 1205
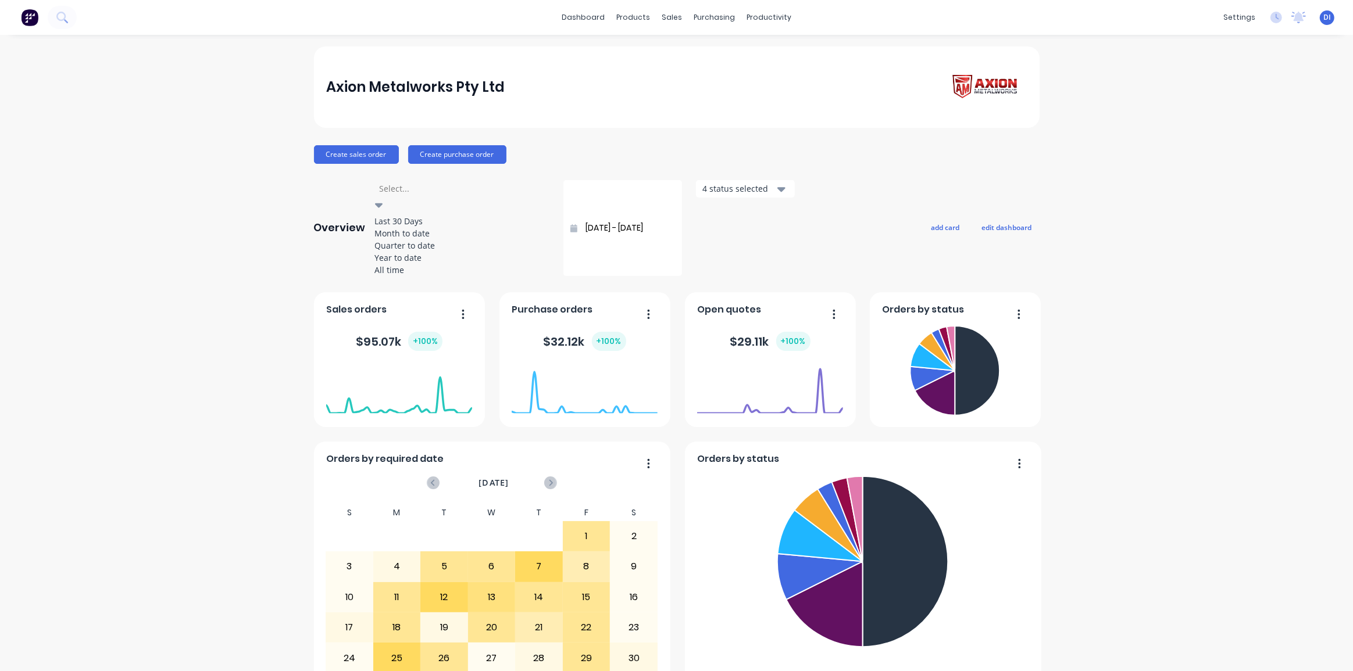
click at [383, 199] on div at bounding box center [379, 206] width 8 height 14
click at [434, 240] on div "Month to date" at bounding box center [462, 233] width 174 height 12
type input "[DATE] - [DATE]"
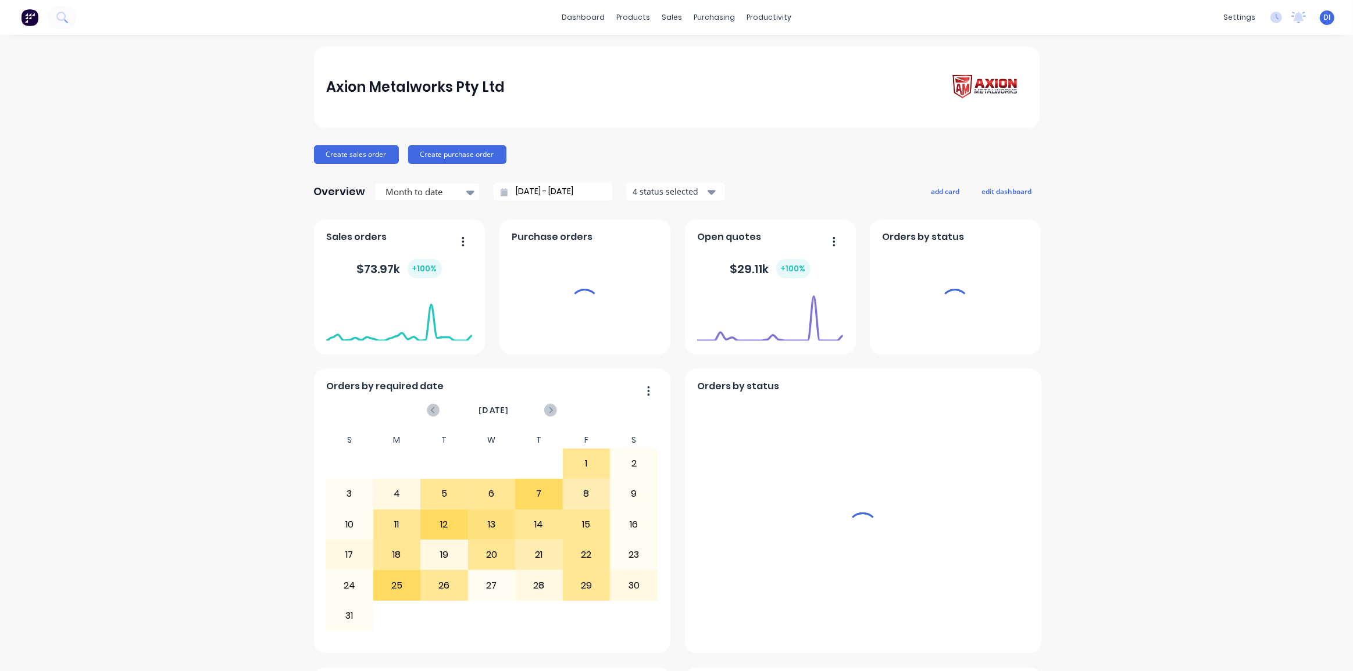
click at [1145, 298] on div "Axion Metalworks Pty Ltd Create sales order Create purchase order Overview Mont…" at bounding box center [676, 649] width 1353 height 1205
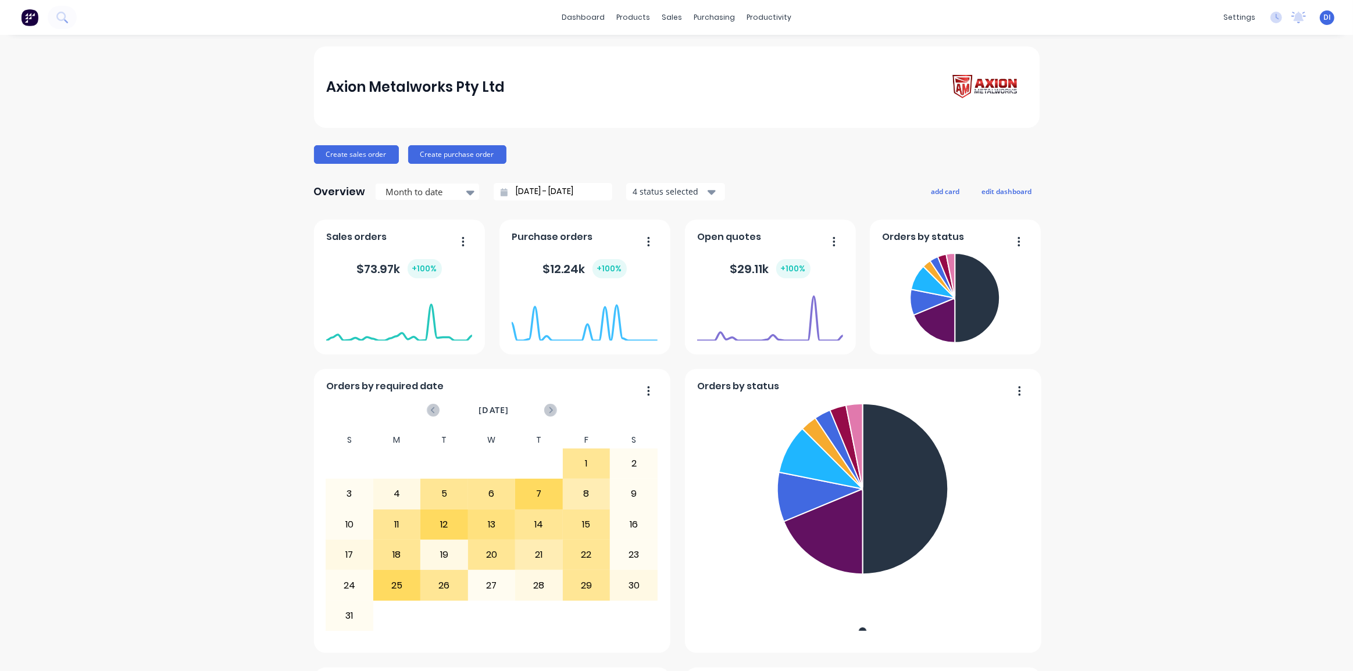
click at [1110, 224] on div "Axion Metalworks Pty Ltd Create sales order Create purchase order Overview Mont…" at bounding box center [676, 649] width 1353 height 1205
click at [423, 90] on div "Axion Metalworks Pty Ltd" at bounding box center [415, 87] width 178 height 23
click at [1250, 205] on div "Axion Metalworks Pty Ltd Create sales order Create purchase order Overview Mont…" at bounding box center [676, 649] width 1353 height 1205
click at [1208, 192] on div "Axion Metalworks Pty Ltd Create sales order Create purchase order Overview Mont…" at bounding box center [676, 649] width 1353 height 1205
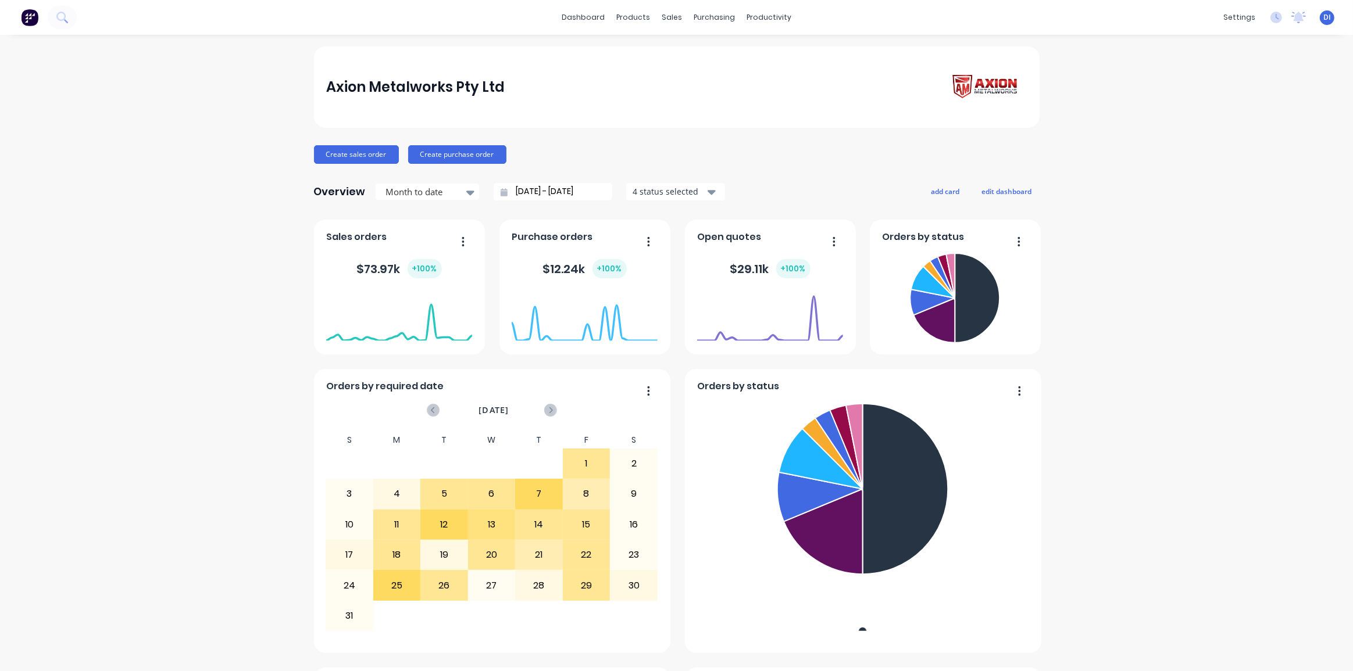
click at [1202, 235] on div "Axion Metalworks Pty Ltd Create sales order Create purchase order Overview Mont…" at bounding box center [676, 649] width 1353 height 1205
